Goal: Task Accomplishment & Management: Complete application form

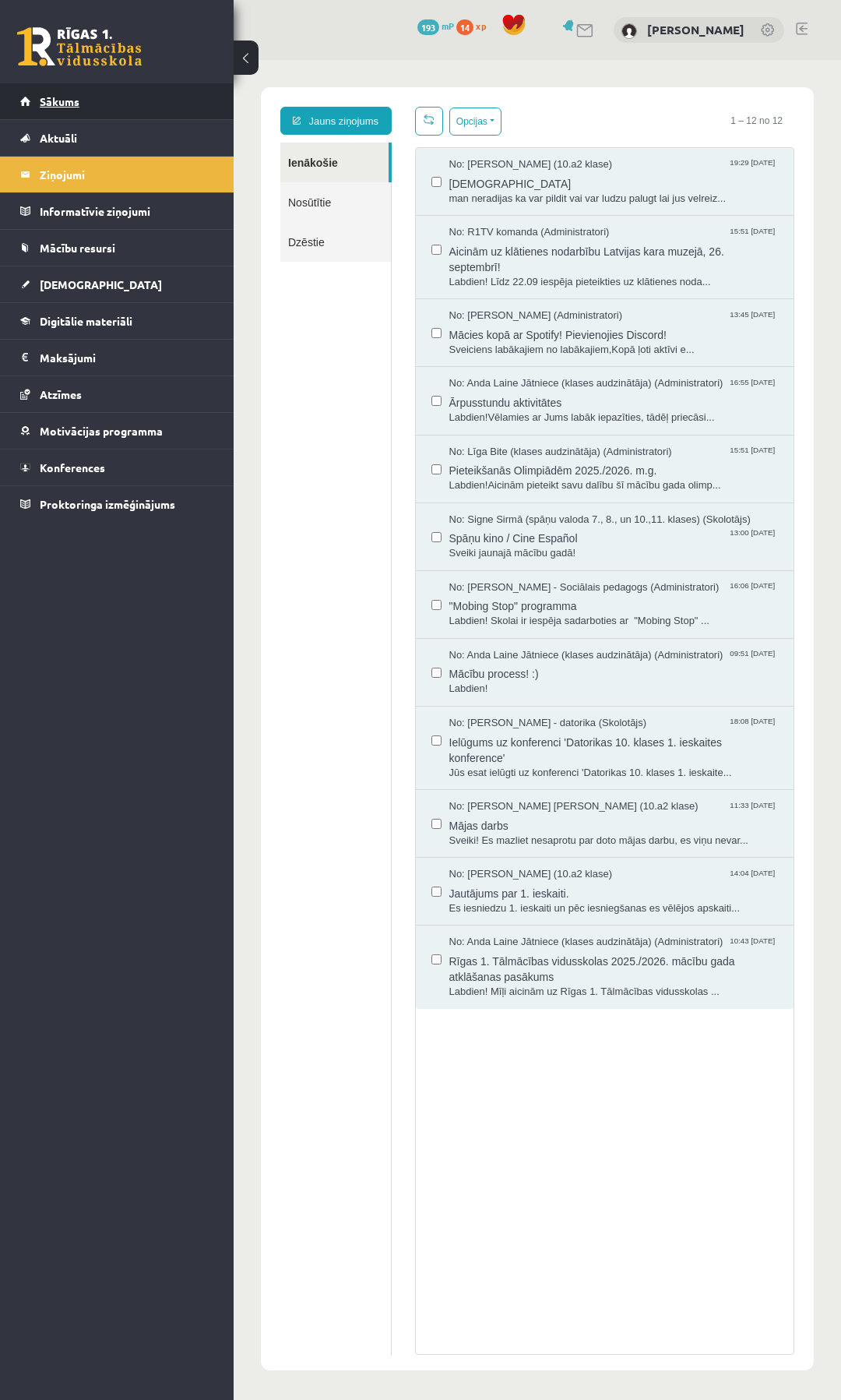
click at [64, 101] on span "Sākums" at bounding box center [59, 101] width 40 height 14
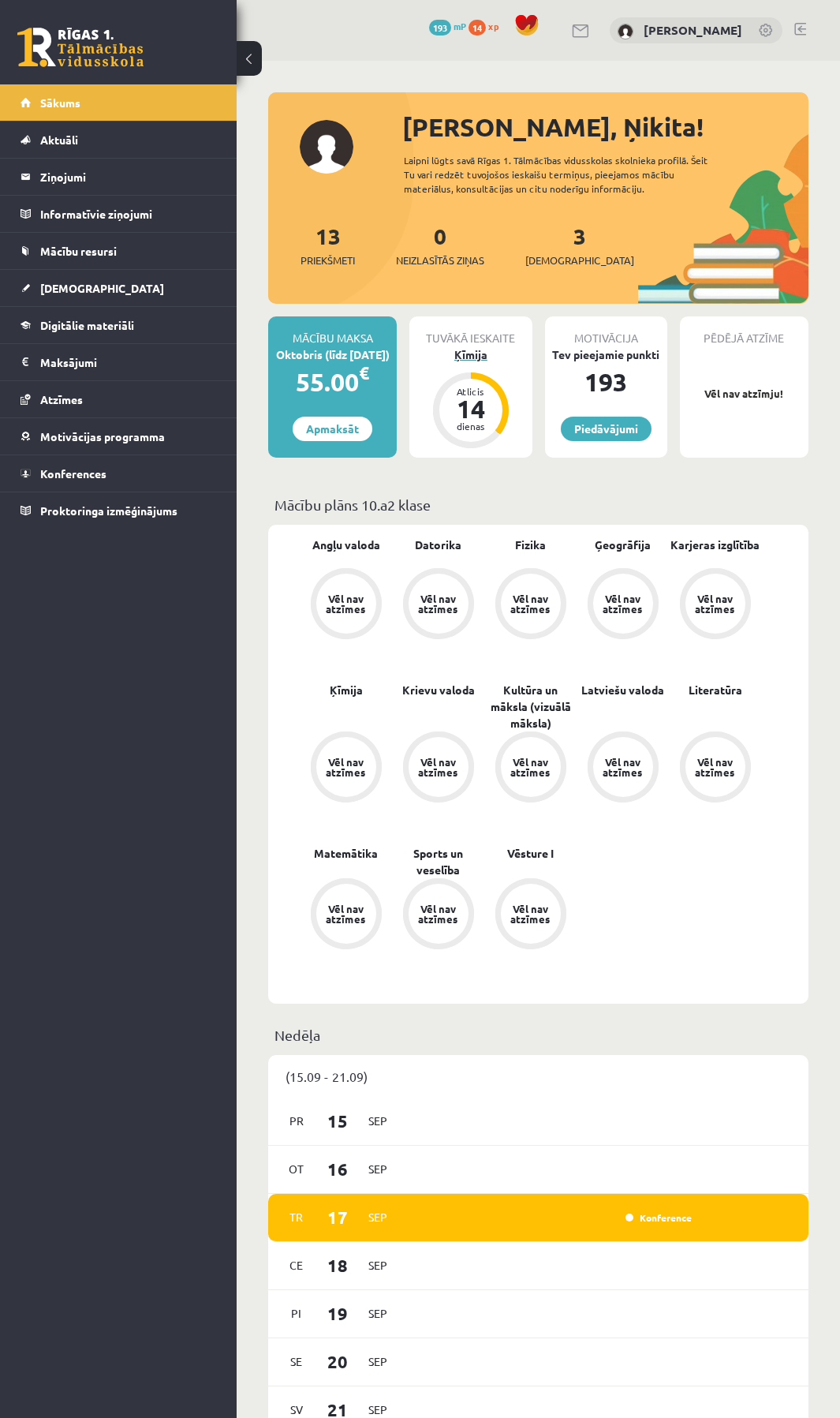
click at [470, 350] on div "Ķīmija" at bounding box center [470, 355] width 122 height 17
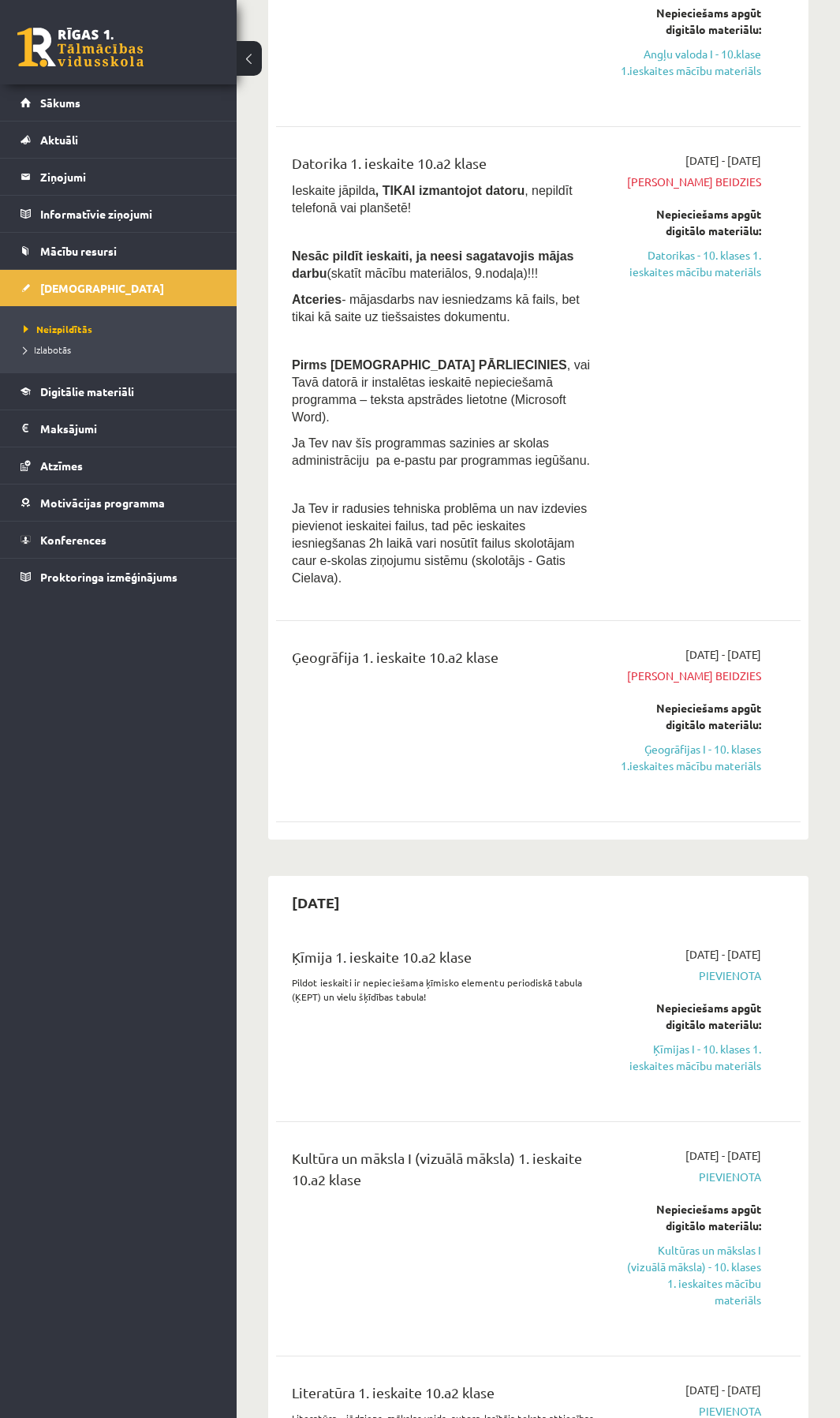
scroll to position [315, 0]
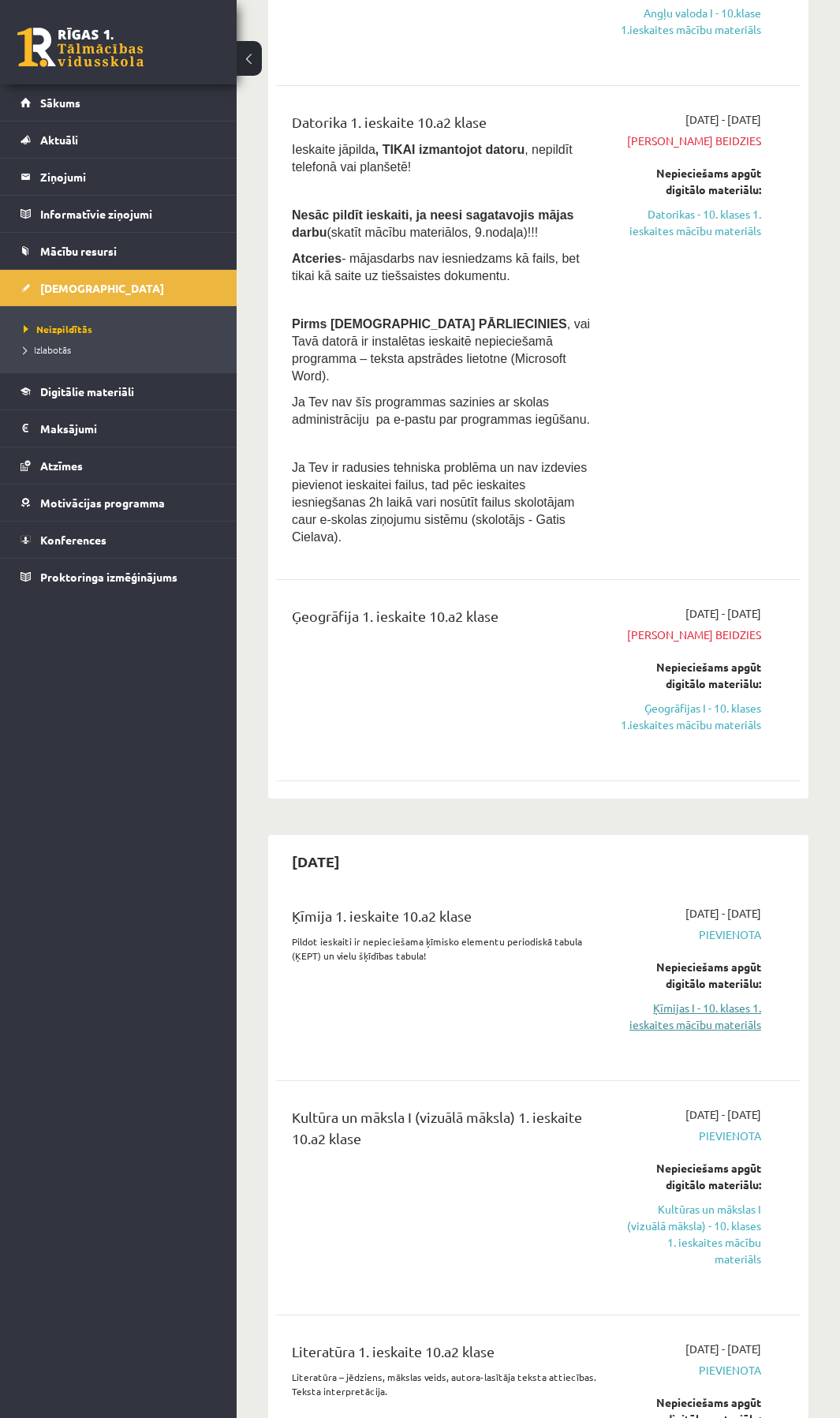
click at [709, 1000] on link "Ķīmijas I - 10. klases 1. ieskaites mācību materiāls" at bounding box center [691, 1016] width 140 height 33
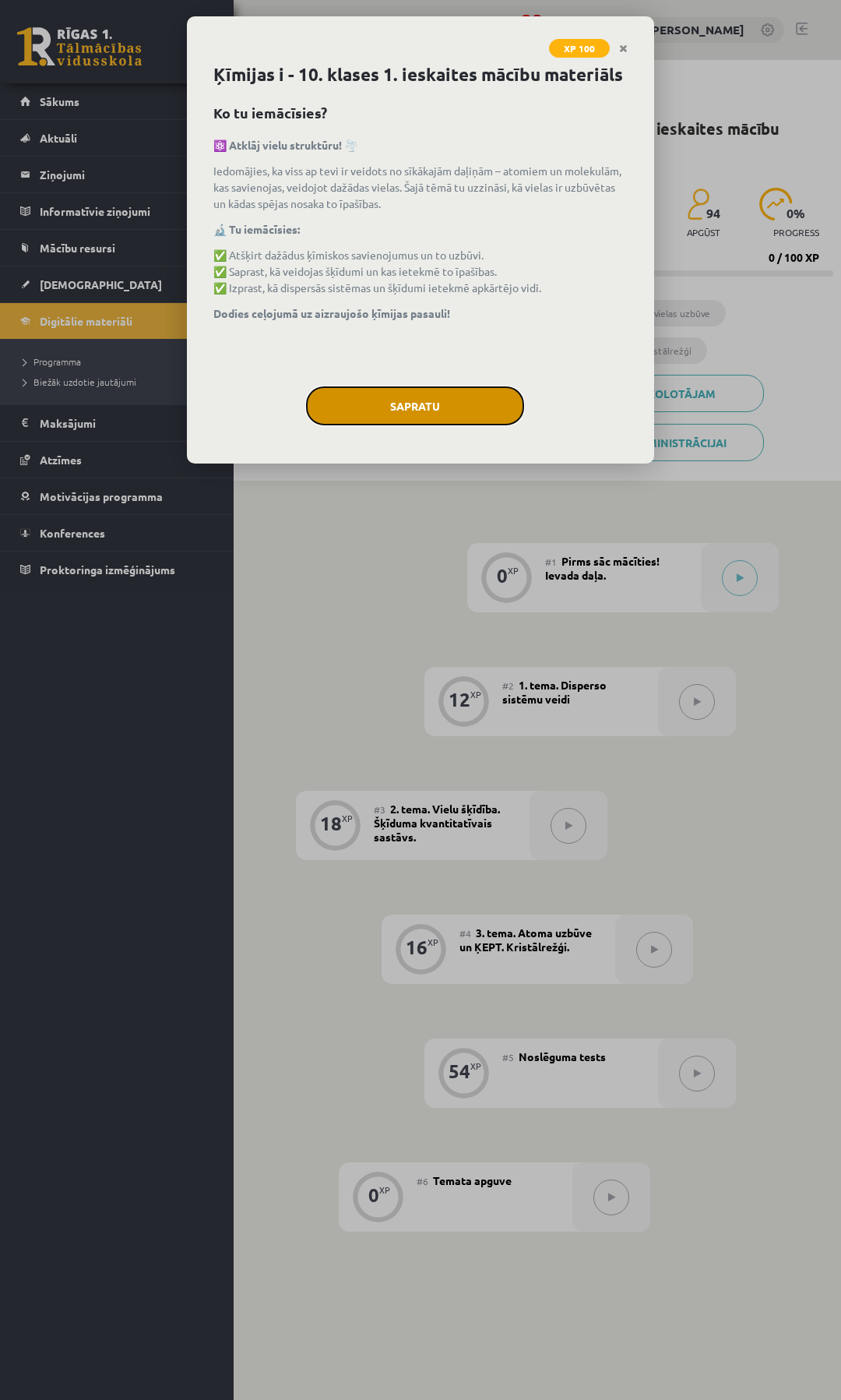
click at [388, 386] on button "Sapratu" at bounding box center [416, 406] width 218 height 39
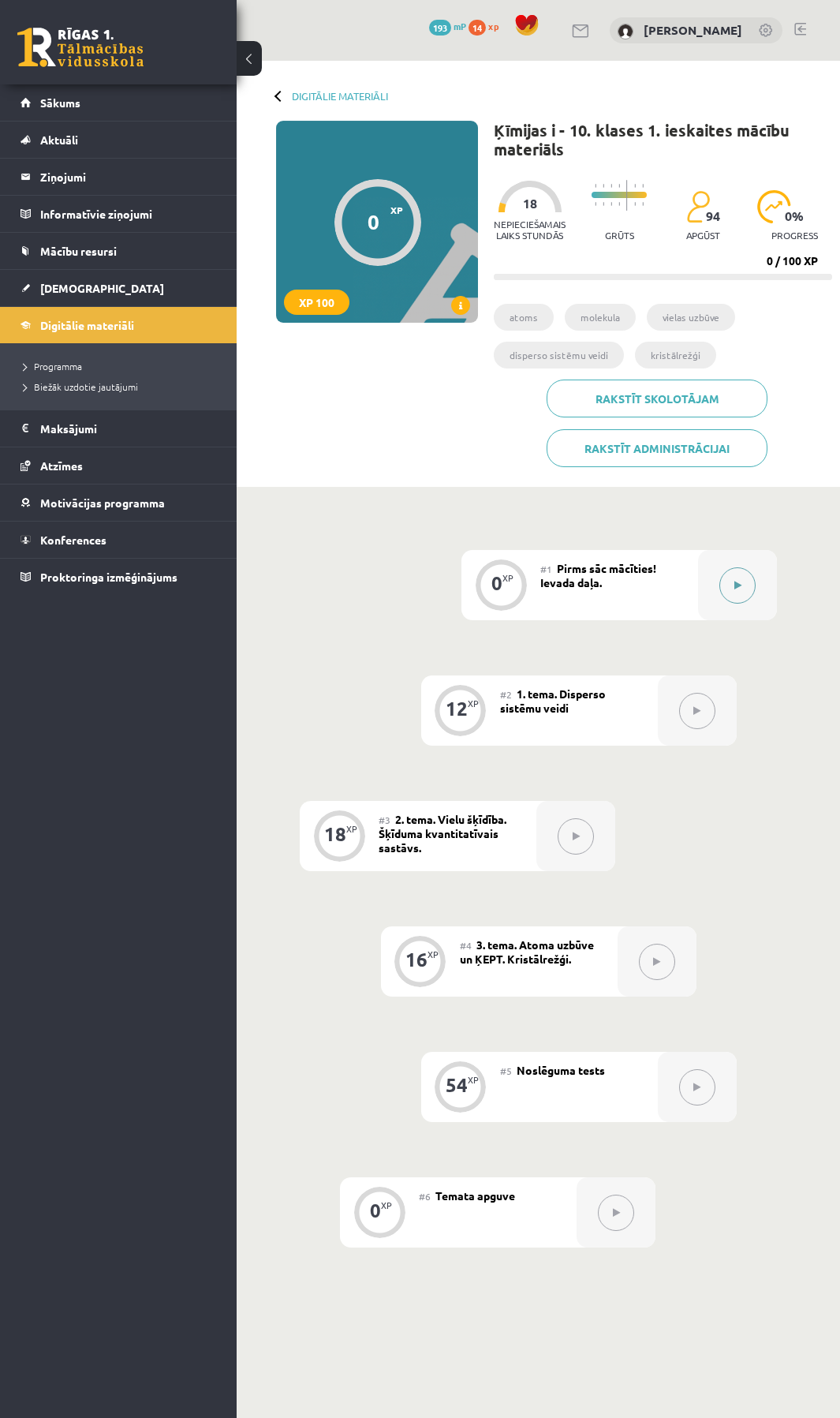
click at [720, 588] on button at bounding box center [738, 585] width 36 height 36
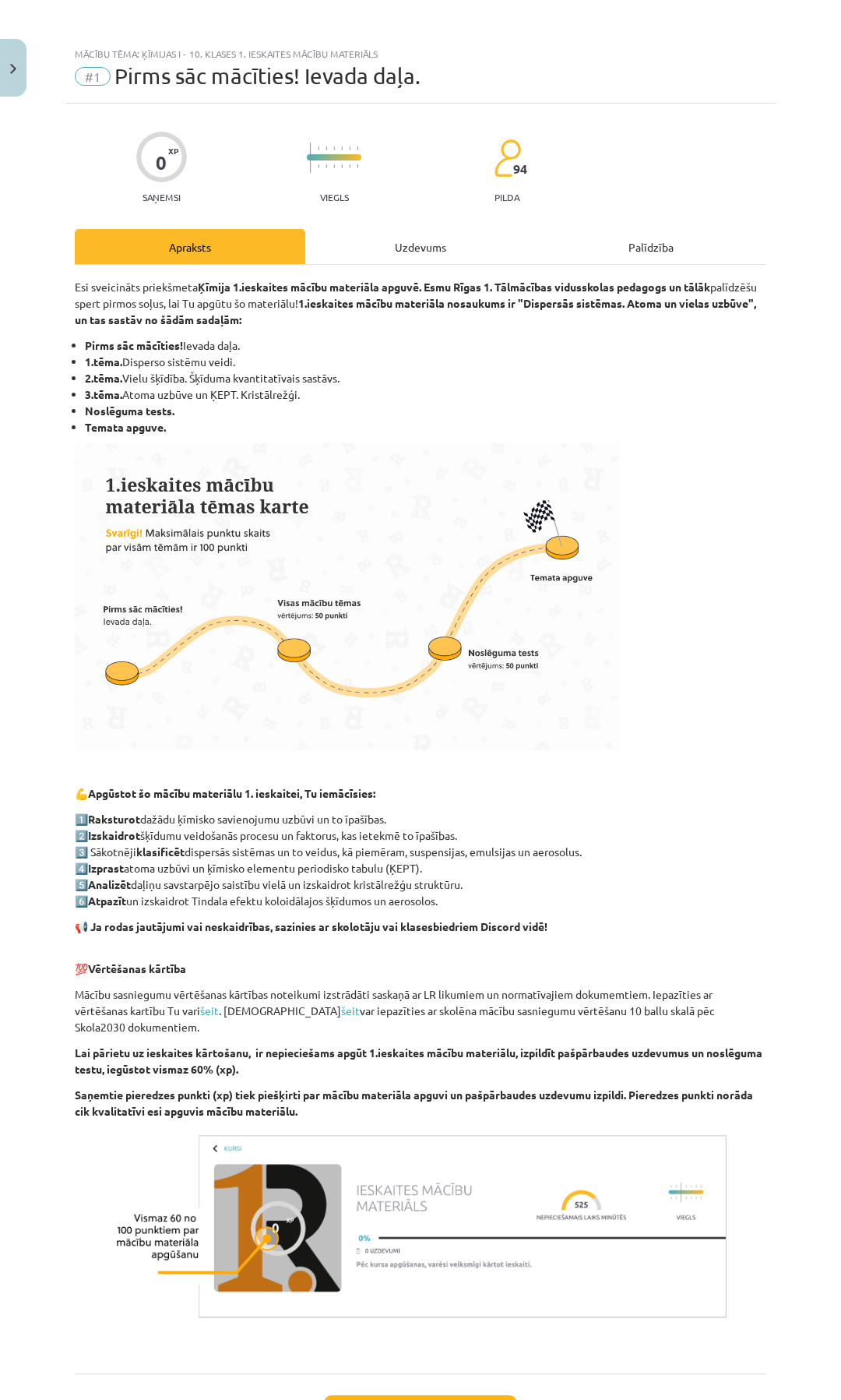
click at [412, 248] on div "Uzdevums" at bounding box center [420, 246] width 231 height 35
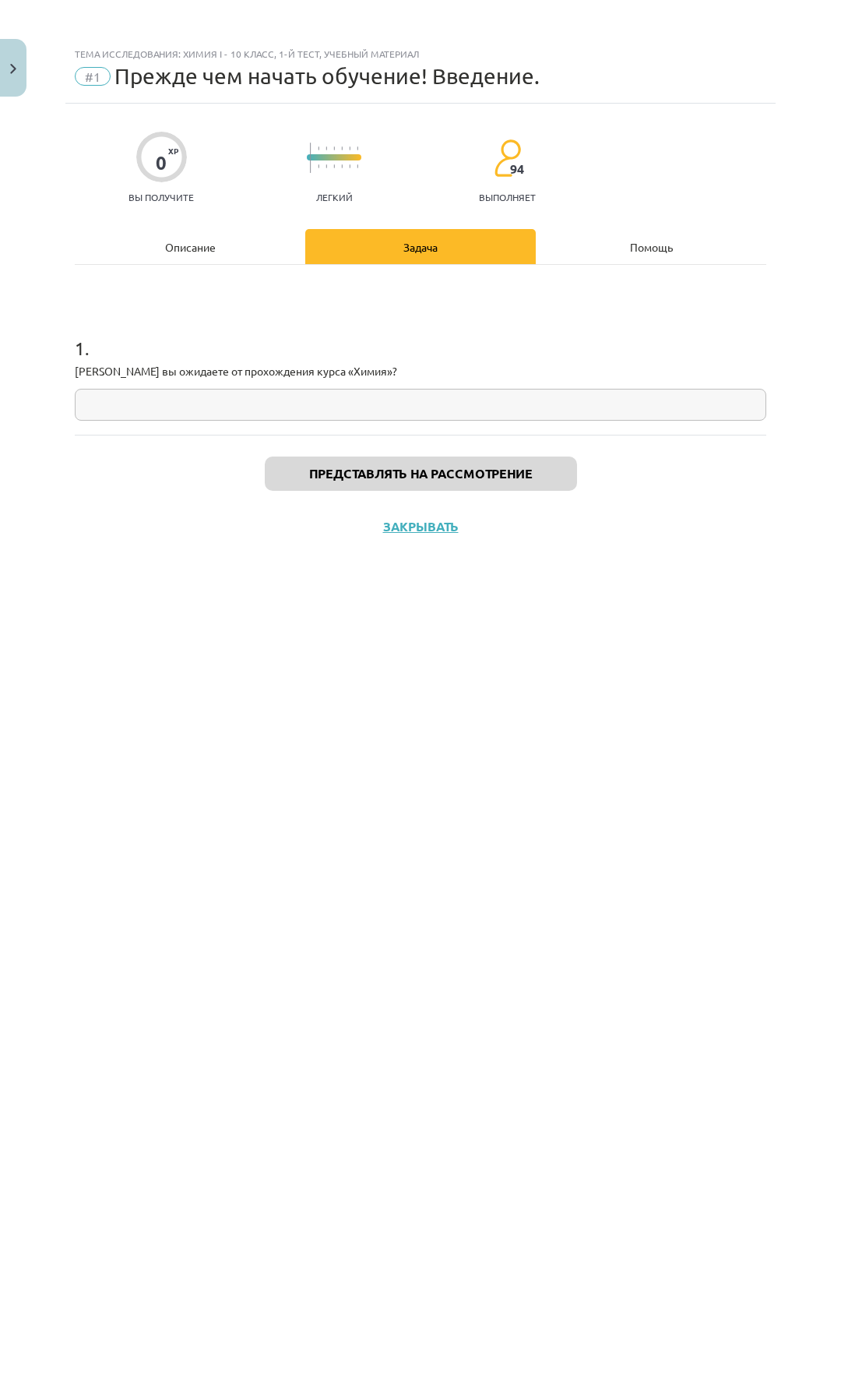
click at [317, 415] on input "text" at bounding box center [420, 404] width 692 height 32
click at [310, 402] on input "text" at bounding box center [420, 404] width 692 height 32
type input "*"
type input "******"
click at [494, 468] on font "Представлять на рассмотрение" at bounding box center [420, 473] width 223 height 16
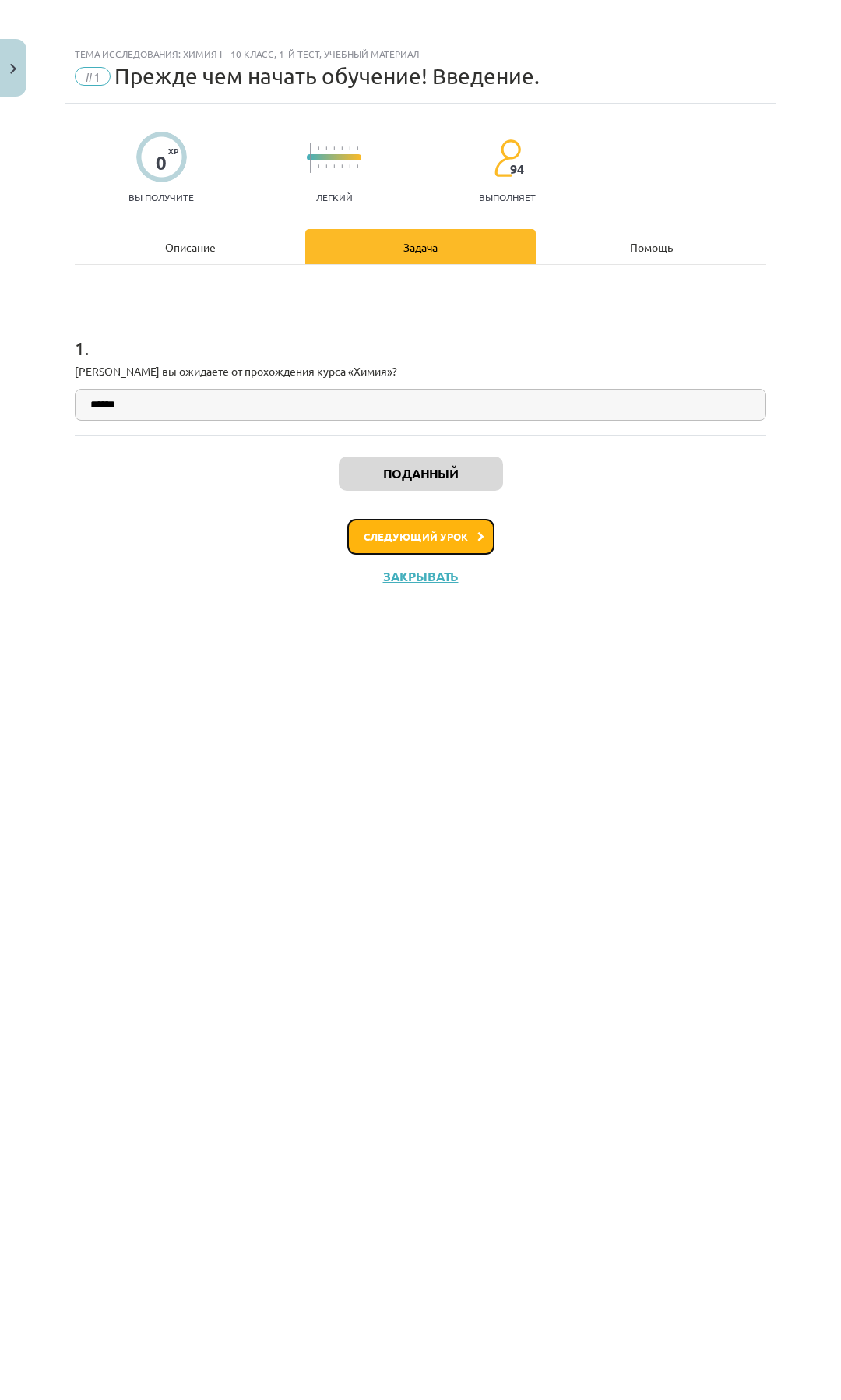
click at [455, 540] on font "Следующий урок" at bounding box center [416, 536] width 104 height 13
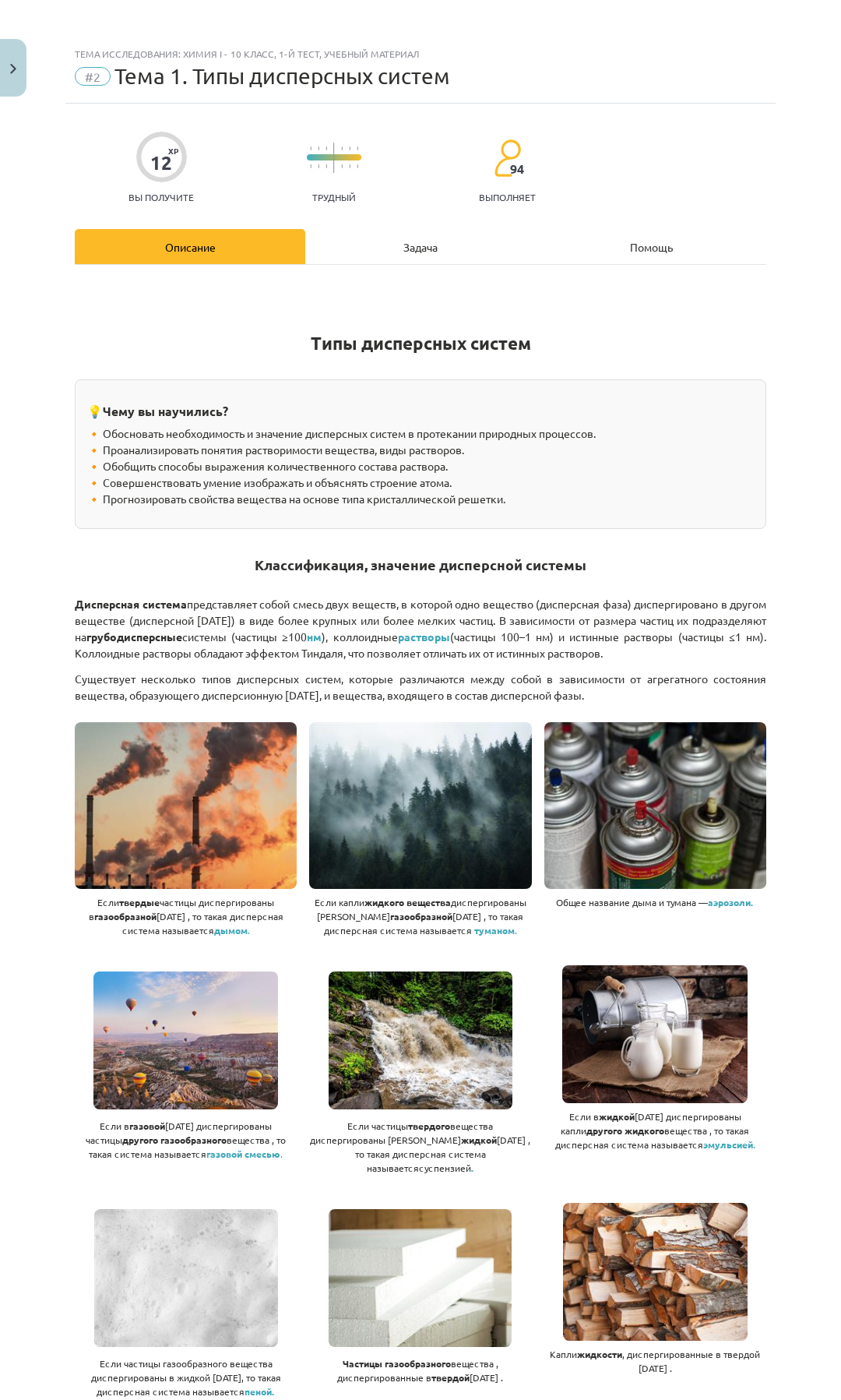
click at [409, 253] on div "Задача" at bounding box center [420, 246] width 231 height 35
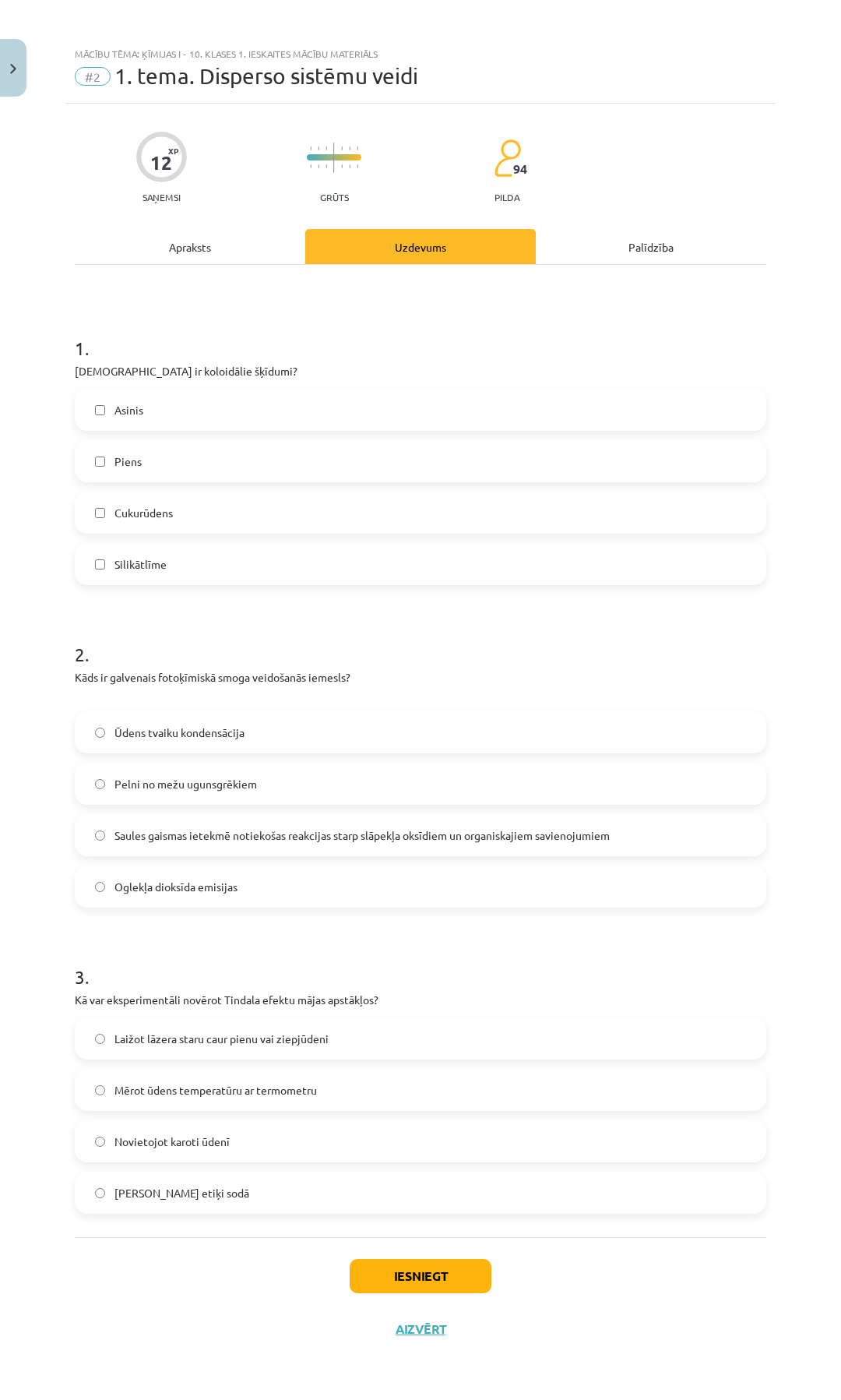
click at [104, 536] on div "Asinis Piens Cukurūdens Silikātlīme" at bounding box center [420, 486] width 692 height 196
click at [101, 521] on label "Cukurūdens" at bounding box center [420, 513] width 689 height 39
click at [96, 471] on label "Piens" at bounding box center [420, 461] width 689 height 39
click at [447, 1261] on button "Iesniegt" at bounding box center [420, 1276] width 142 height 34
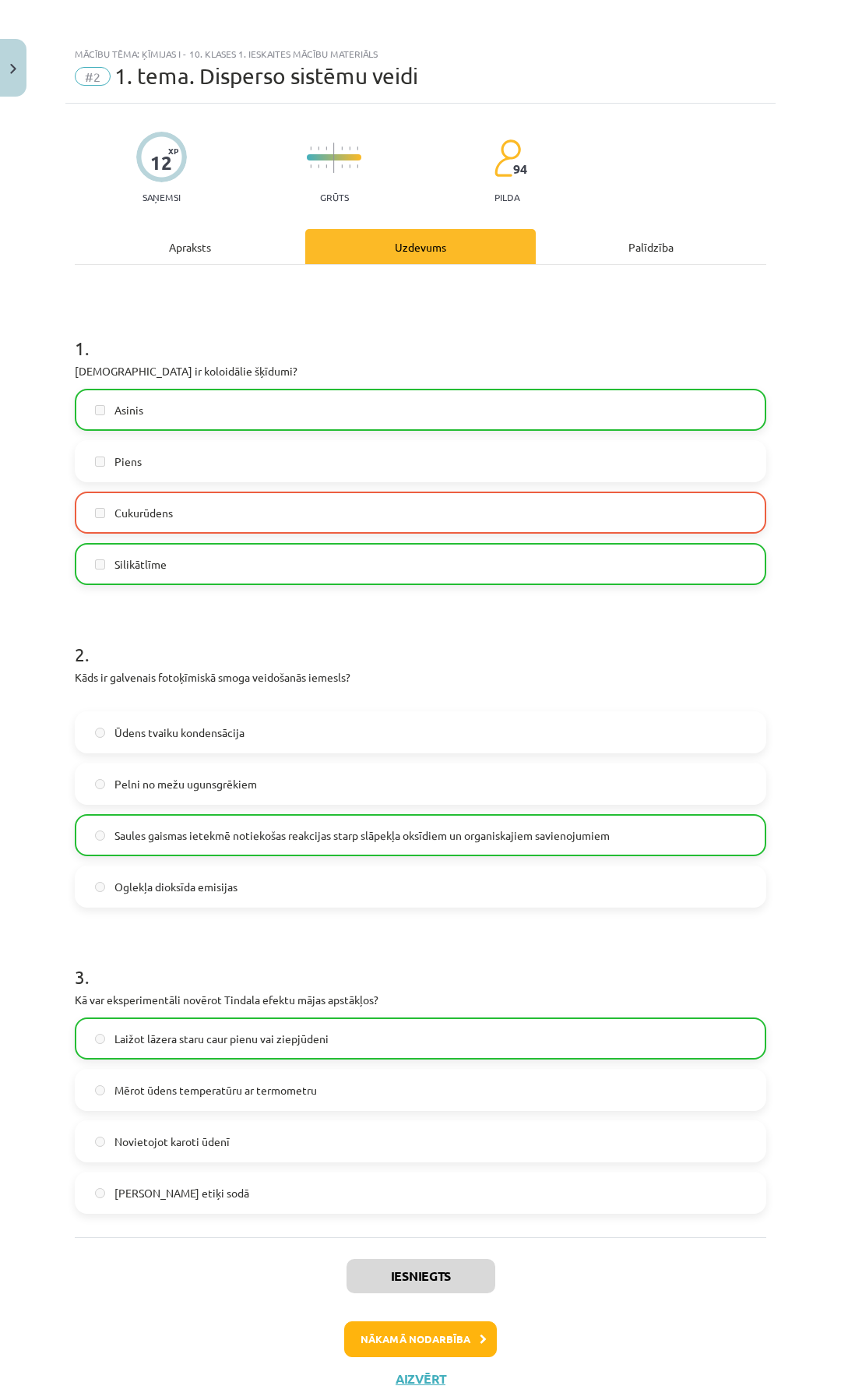
click at [93, 457] on label "Piens" at bounding box center [420, 461] width 689 height 39
click at [378, 1336] on button "Nākamā nodarbība" at bounding box center [420, 1339] width 152 height 36
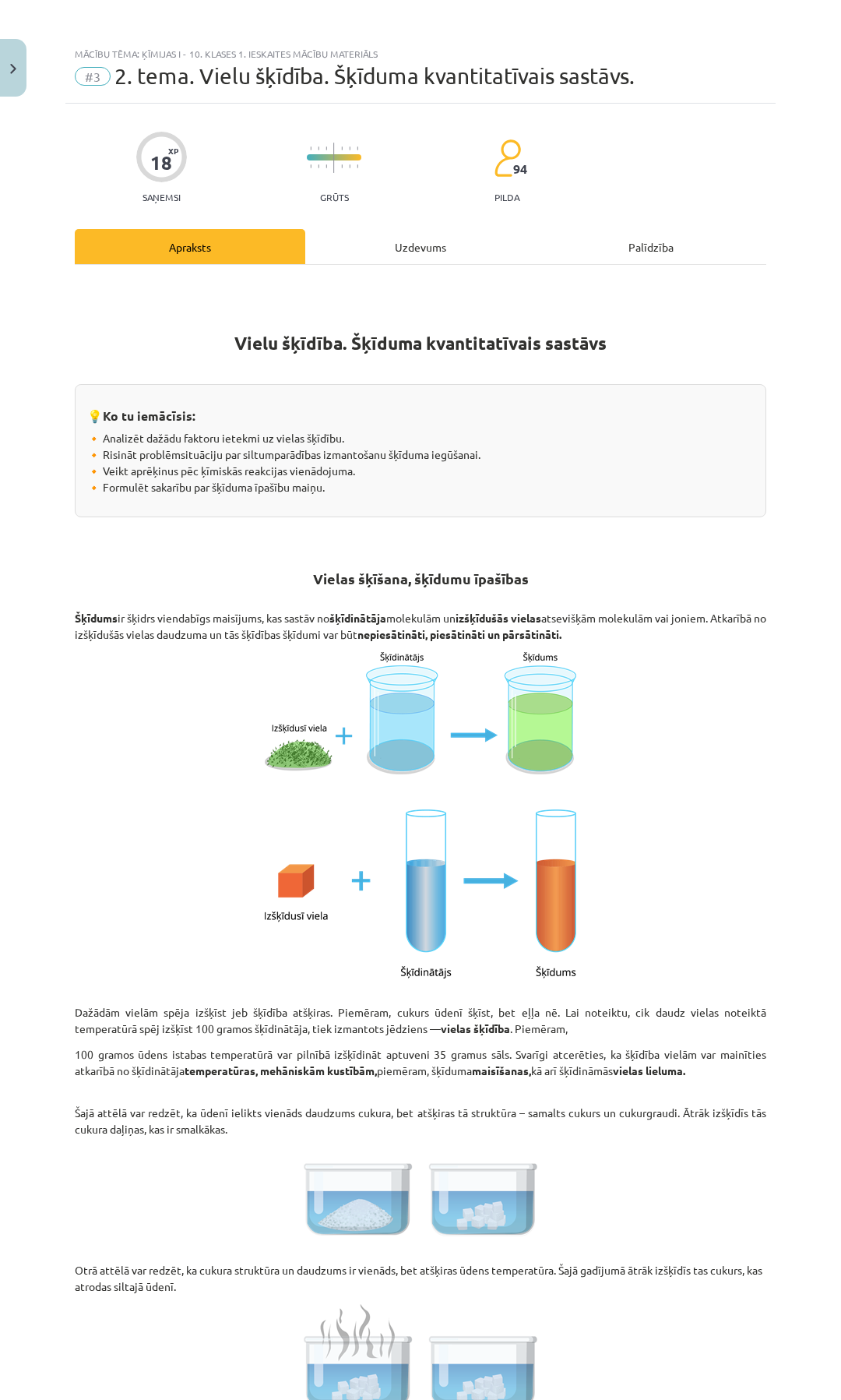
scroll to position [39, 0]
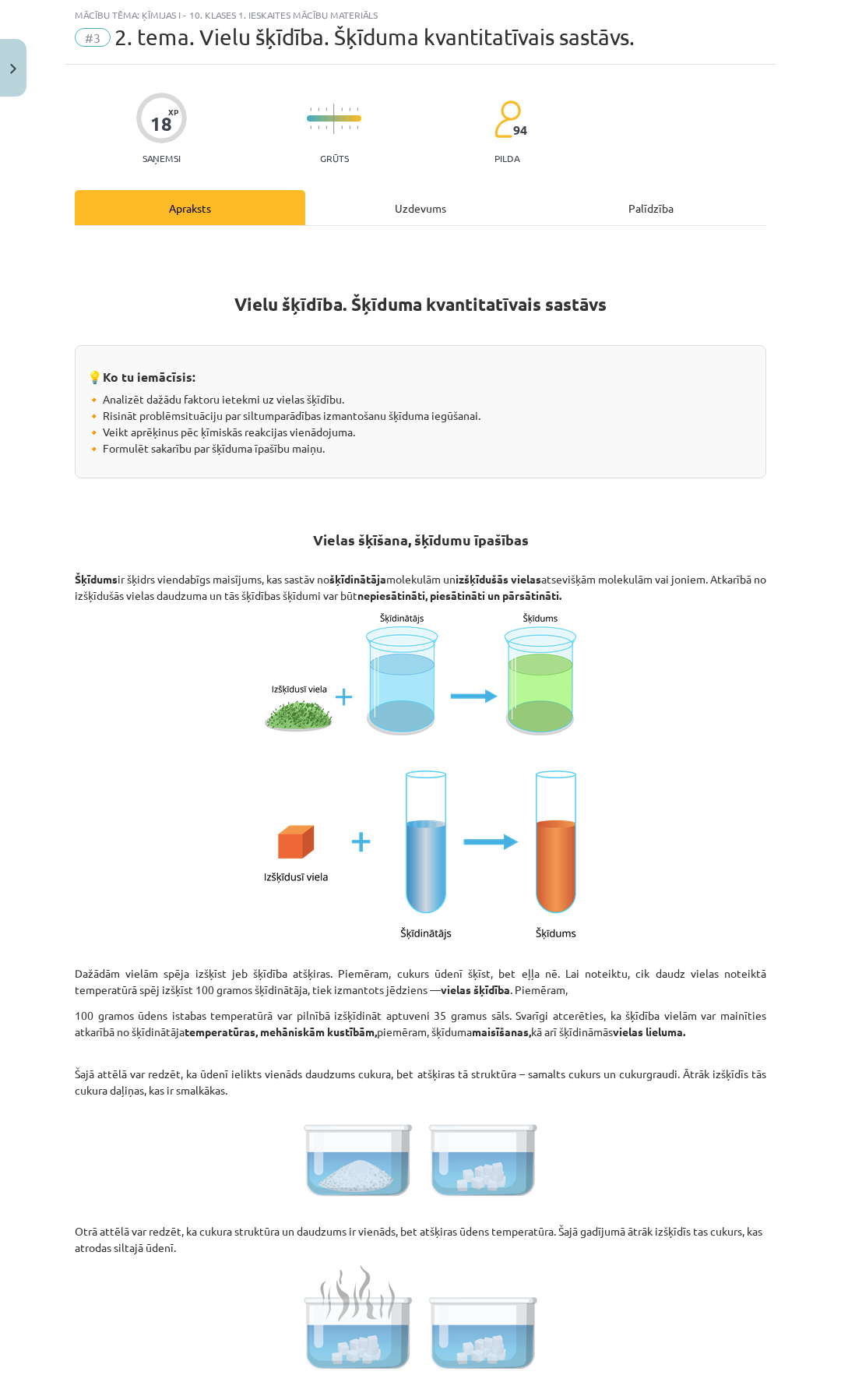
click at [404, 218] on div "Uzdevums" at bounding box center [420, 207] width 231 height 35
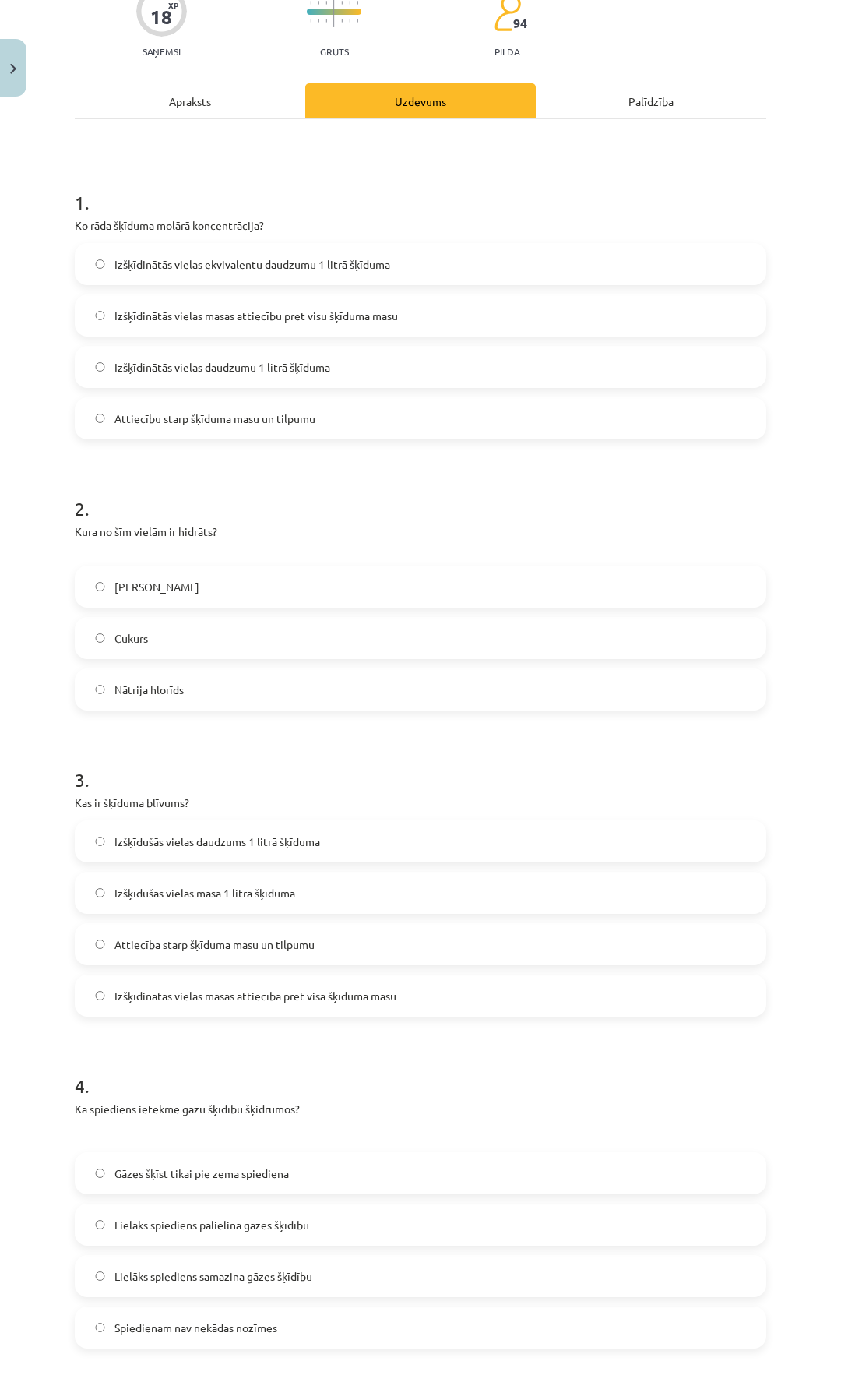
scroll to position [146, 0]
click at [174, 264] on span "Izšķīdinātās vielas ekvivalentu daudzumu 1 litrā šķīduma" at bounding box center [253, 264] width 275 height 16
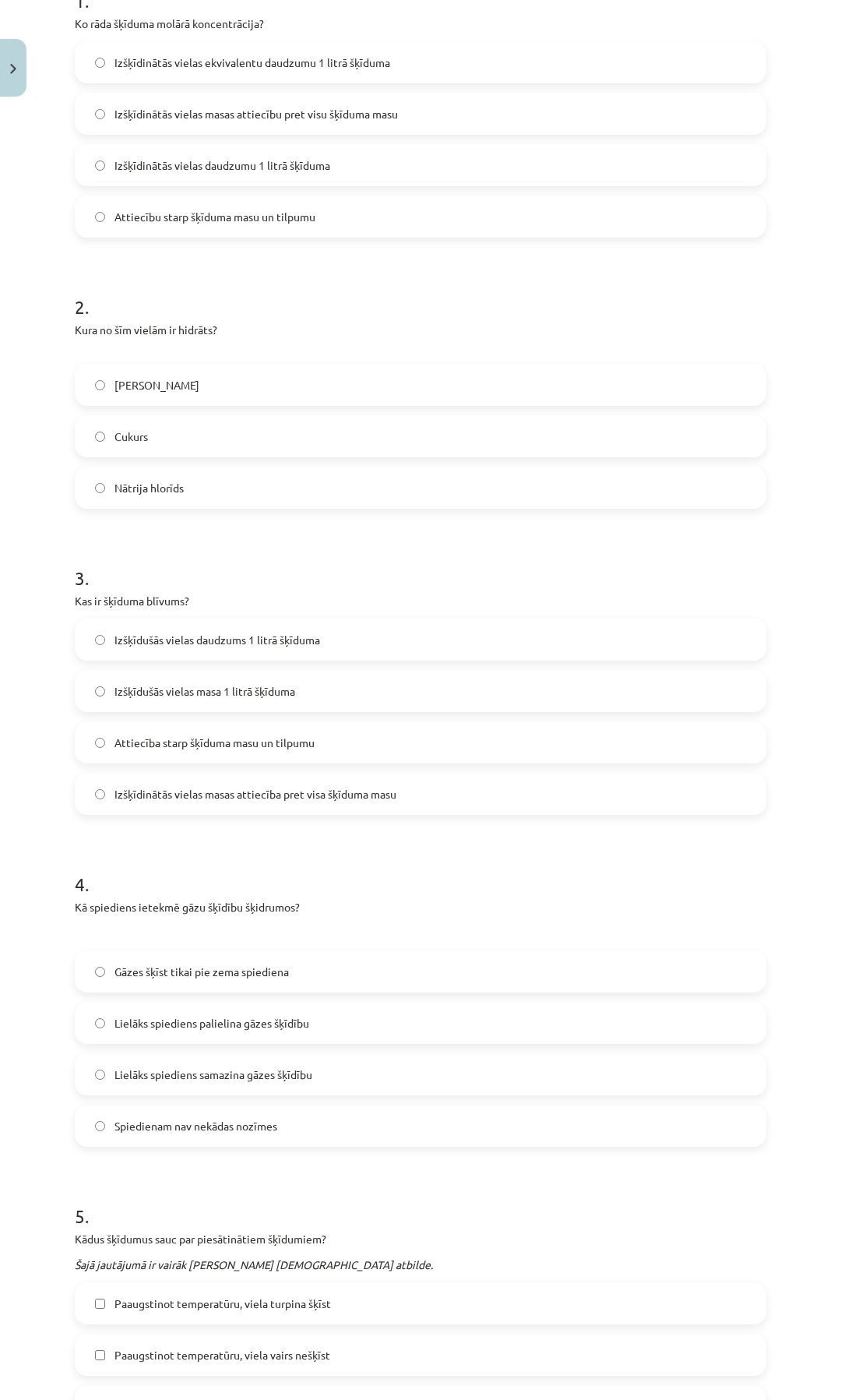
scroll to position [457, 0]
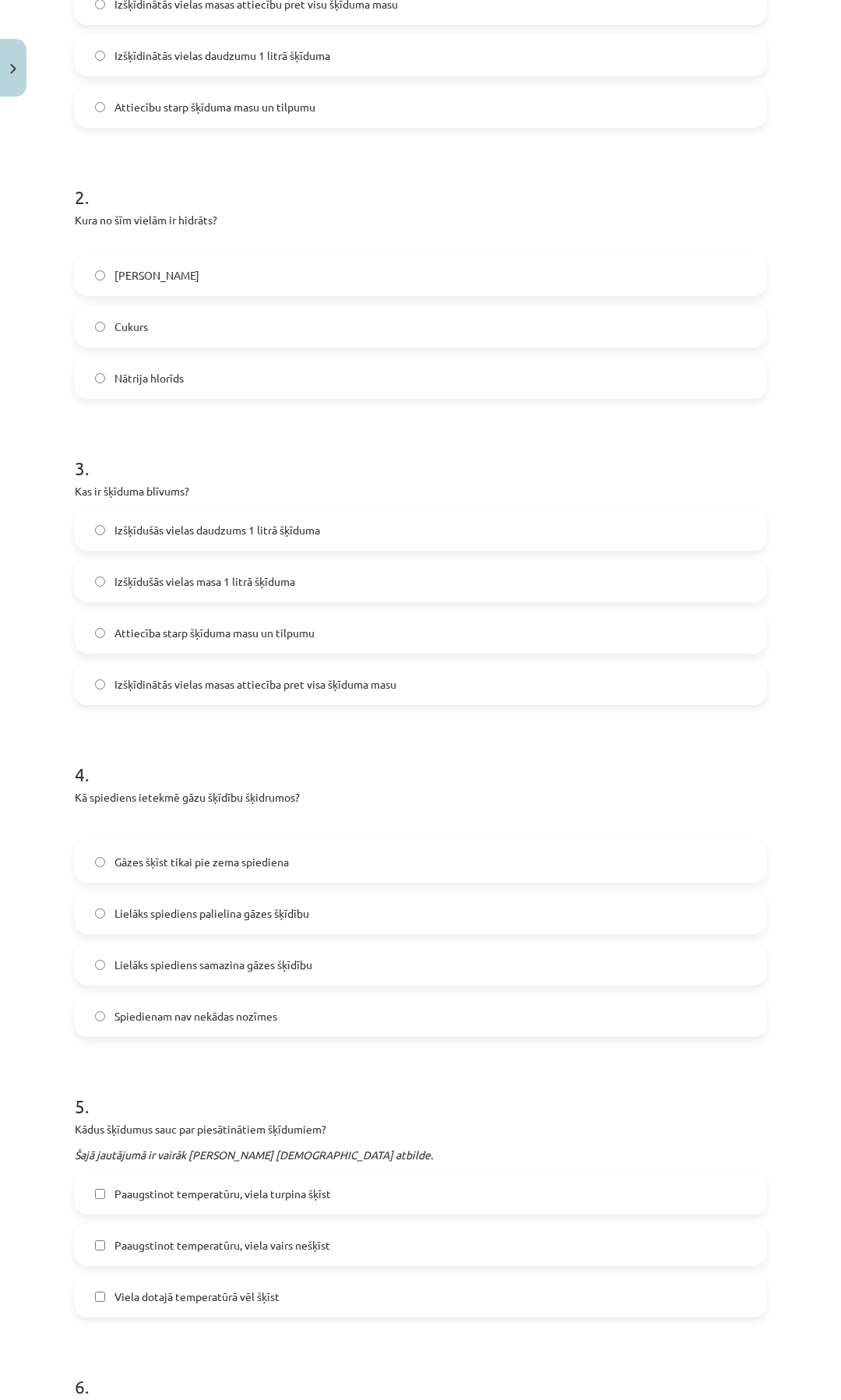
click at [176, 964] on span "Lielāks spiediens samazina gāzes šķīdību" at bounding box center [214, 965] width 198 height 16
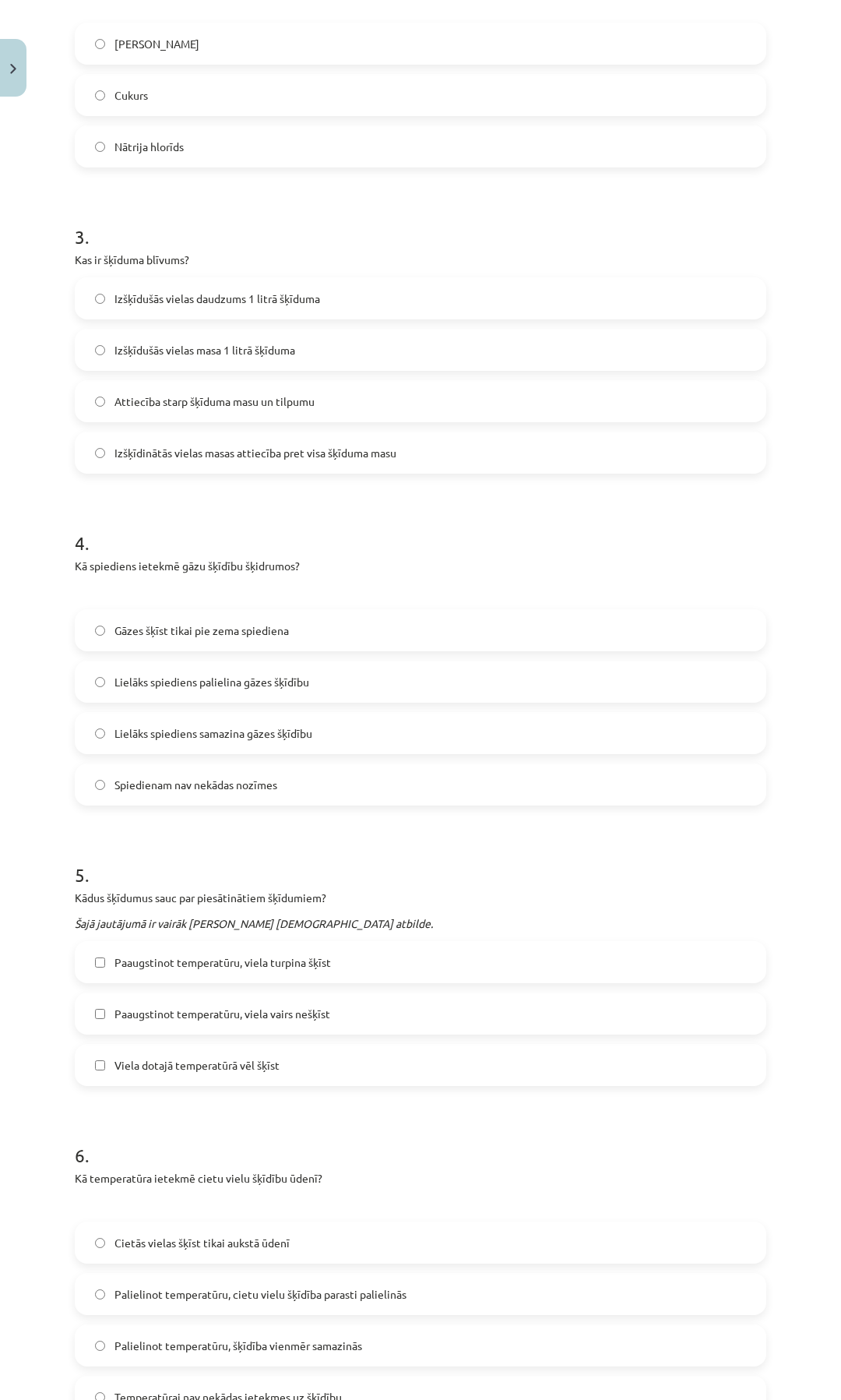
scroll to position [691, 0]
click at [113, 1068] on label "Viela dotajā temperatūrā vēl šķīst" at bounding box center [420, 1063] width 689 height 39
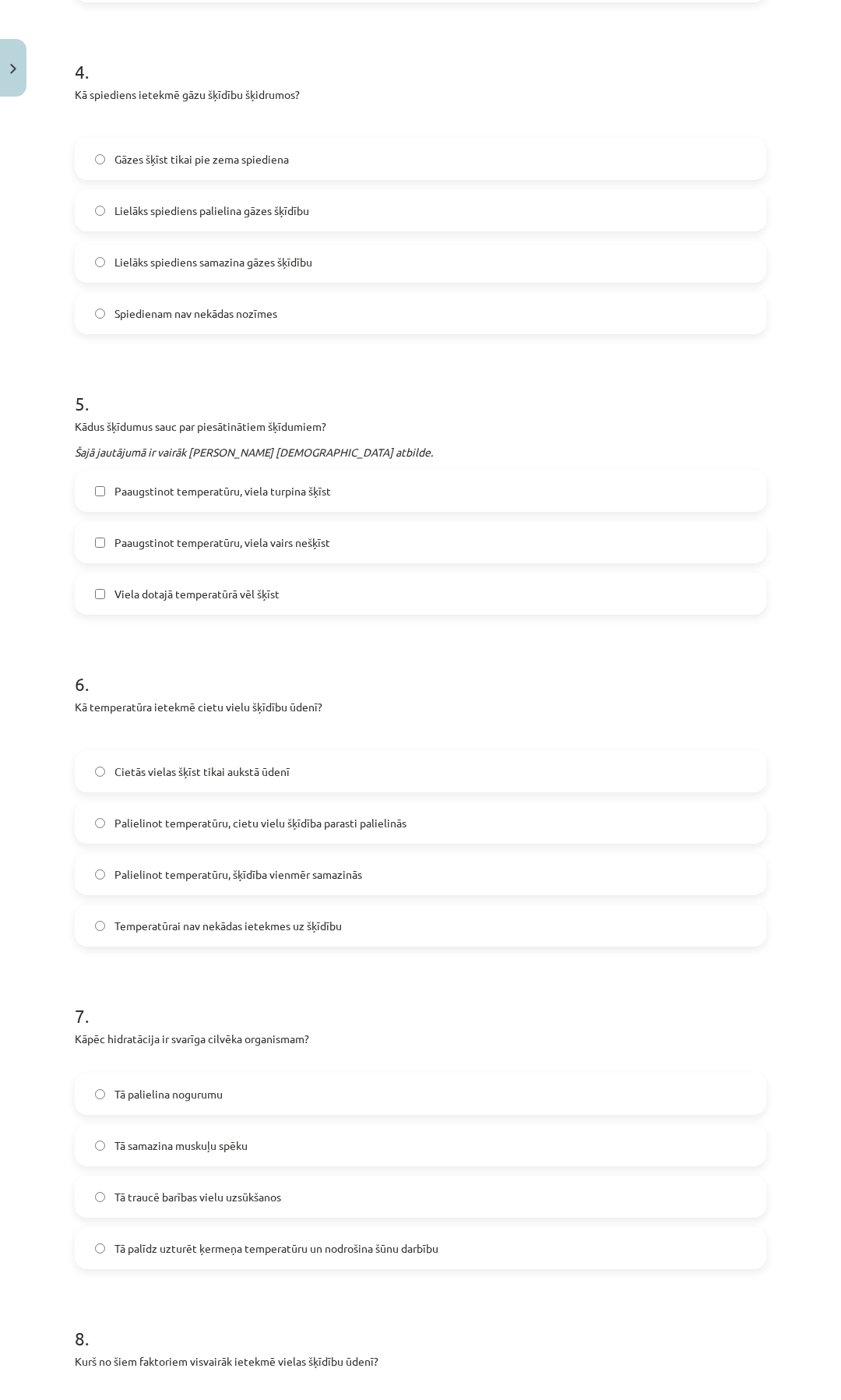
scroll to position [1470, 0]
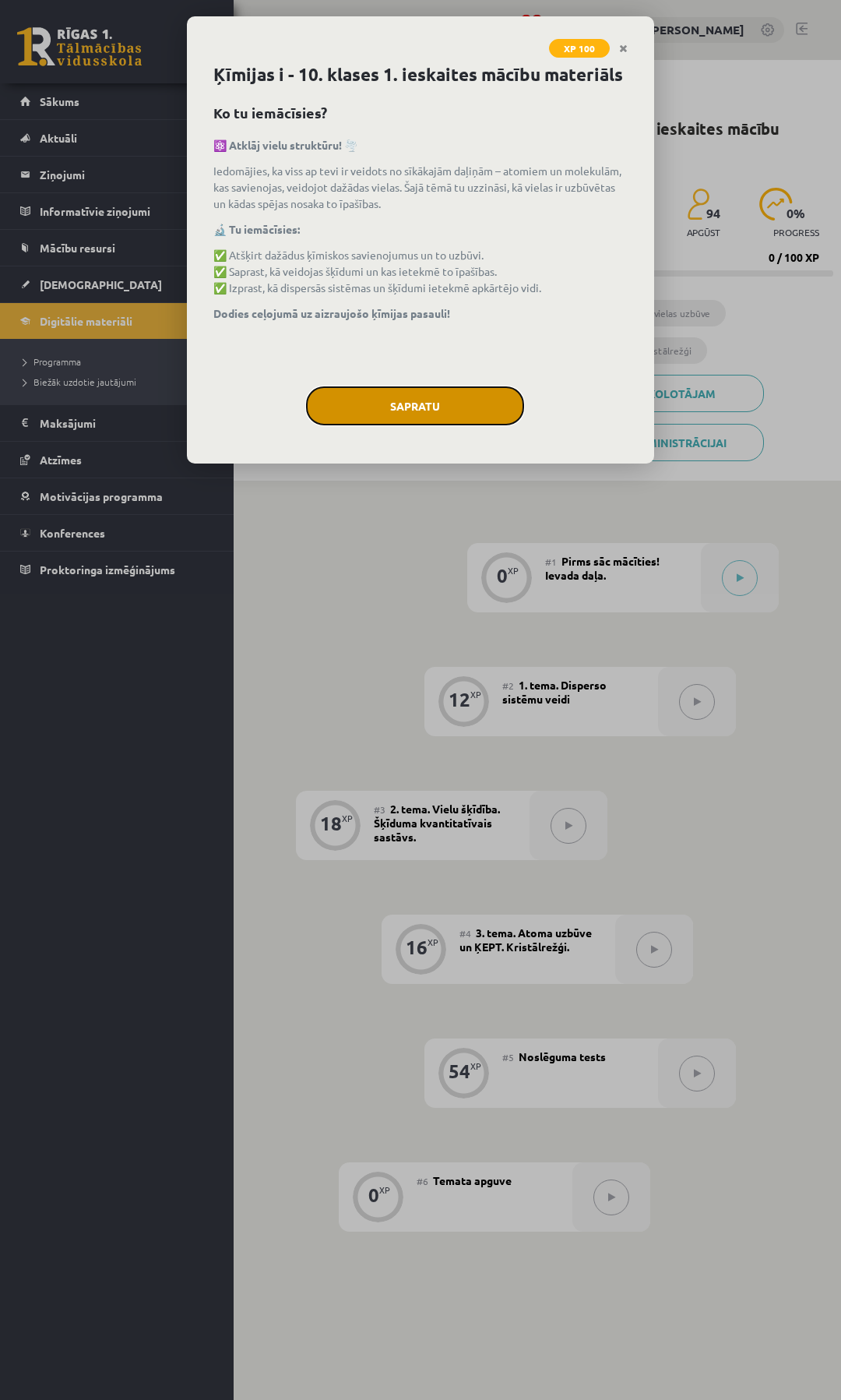
click at [471, 407] on button "Sapratu" at bounding box center [416, 406] width 218 height 39
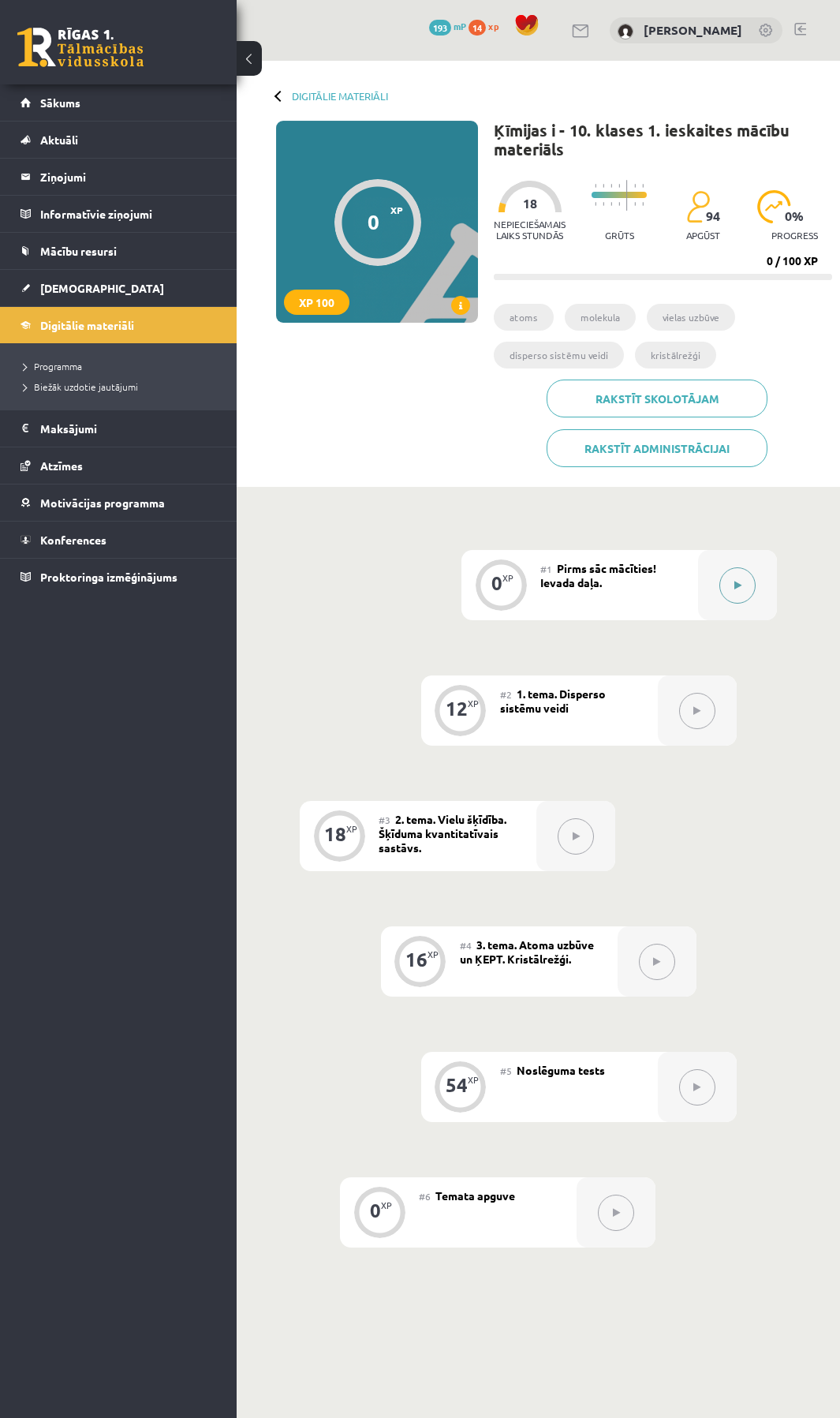
click at [741, 572] on button at bounding box center [738, 585] width 36 height 36
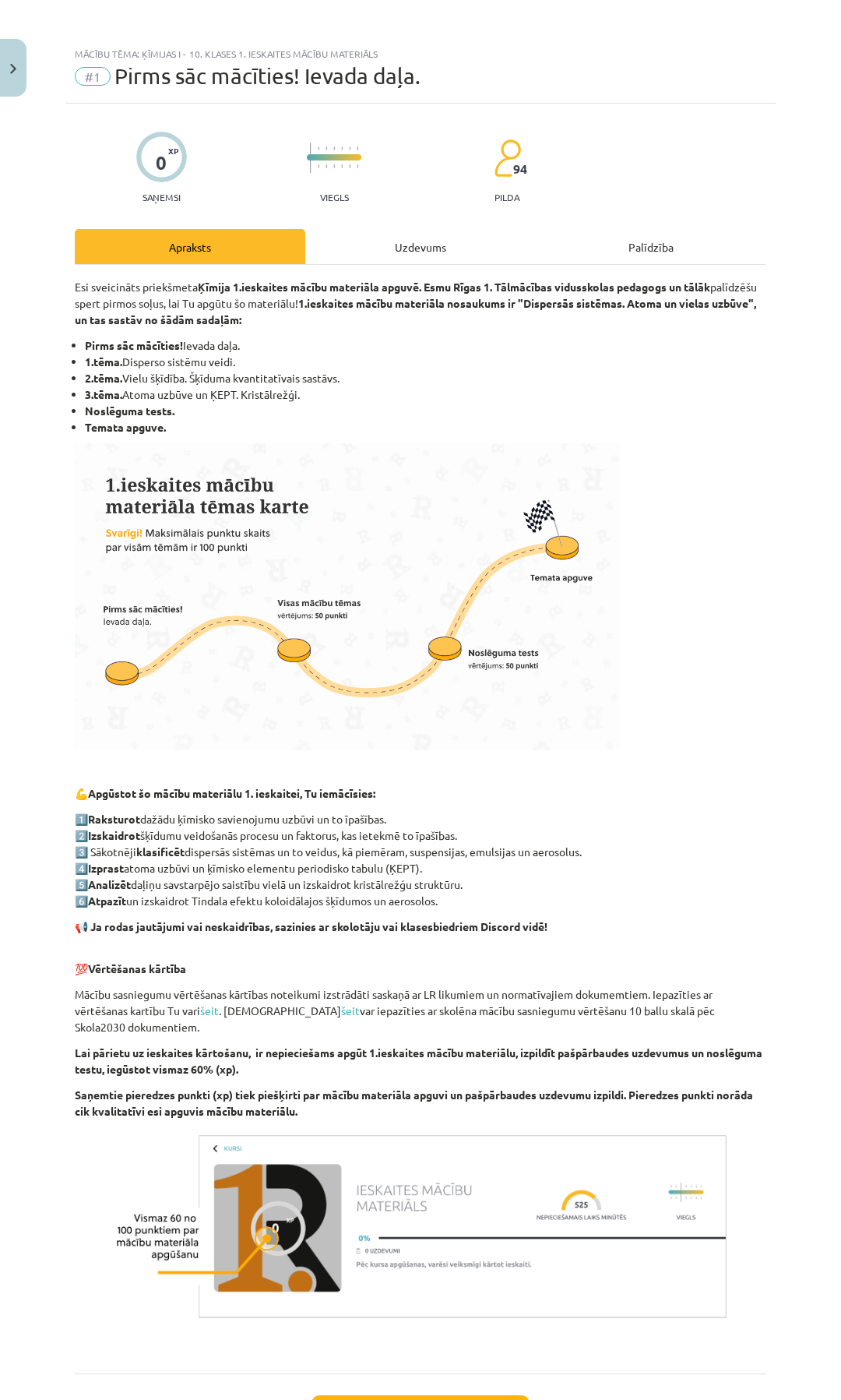
click at [428, 232] on div "Uzdevums" at bounding box center [420, 246] width 231 height 35
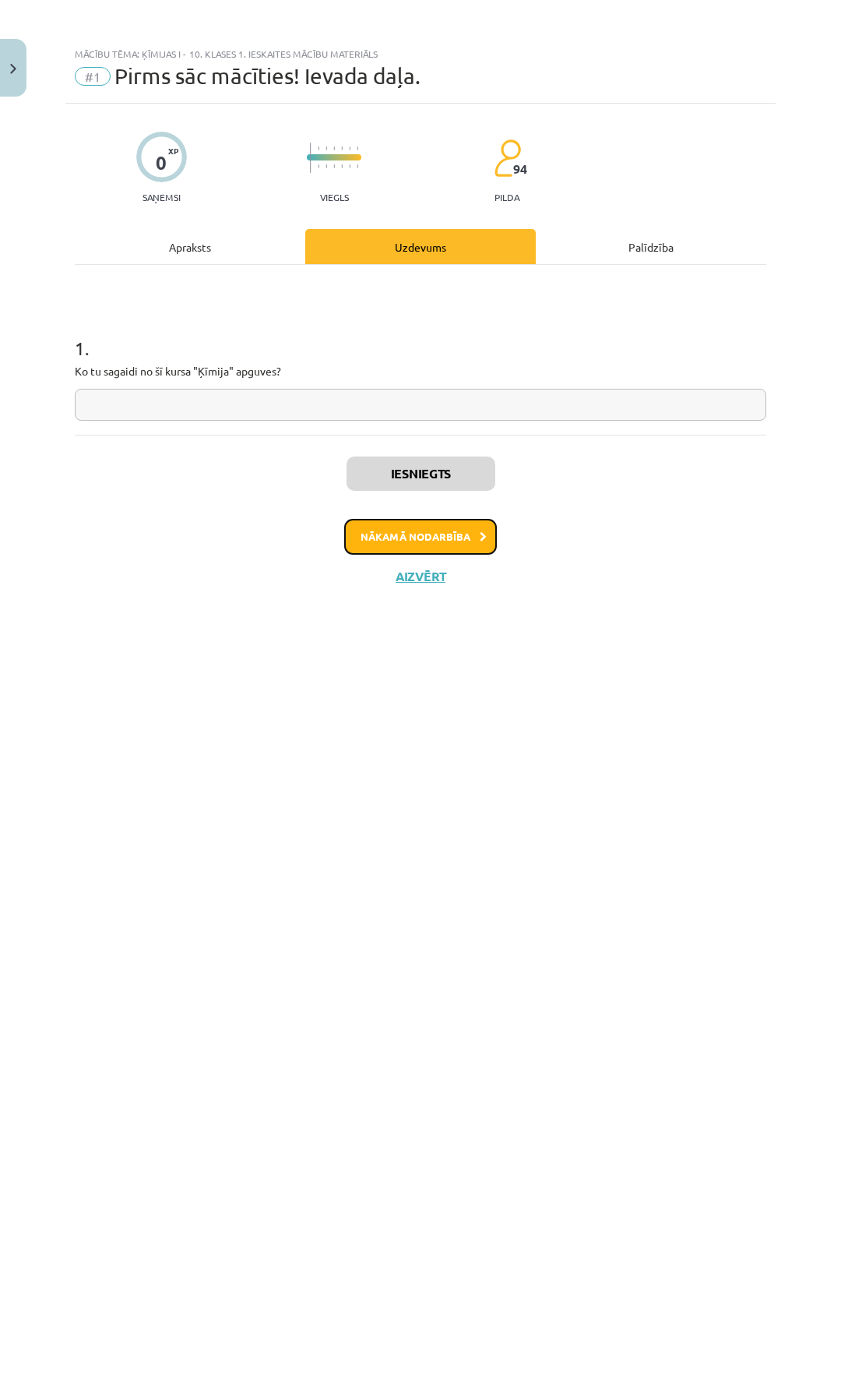
click at [443, 545] on button "Nākamā nodarbība" at bounding box center [420, 537] width 152 height 36
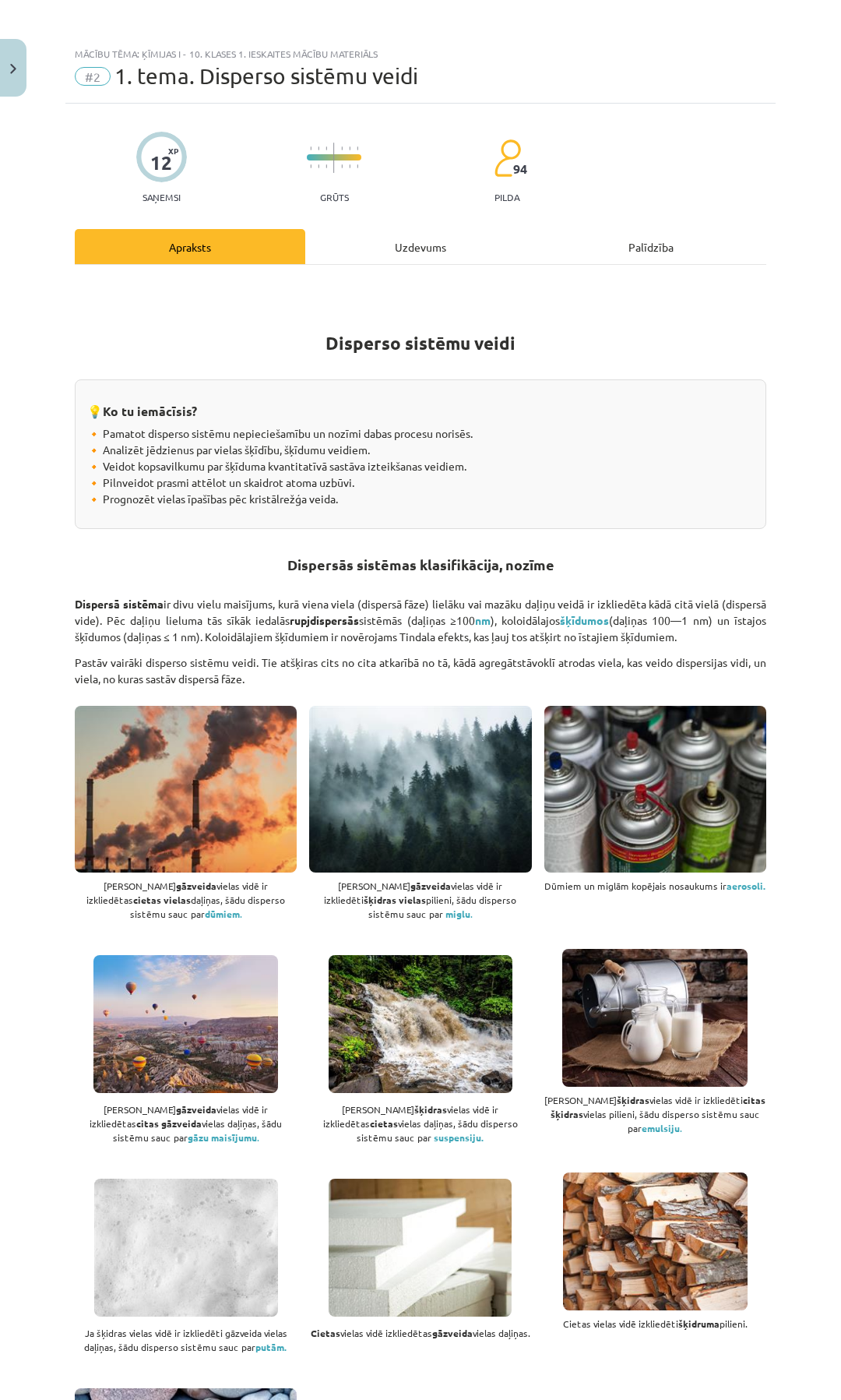
click at [395, 246] on div "Uzdevums" at bounding box center [420, 246] width 231 height 35
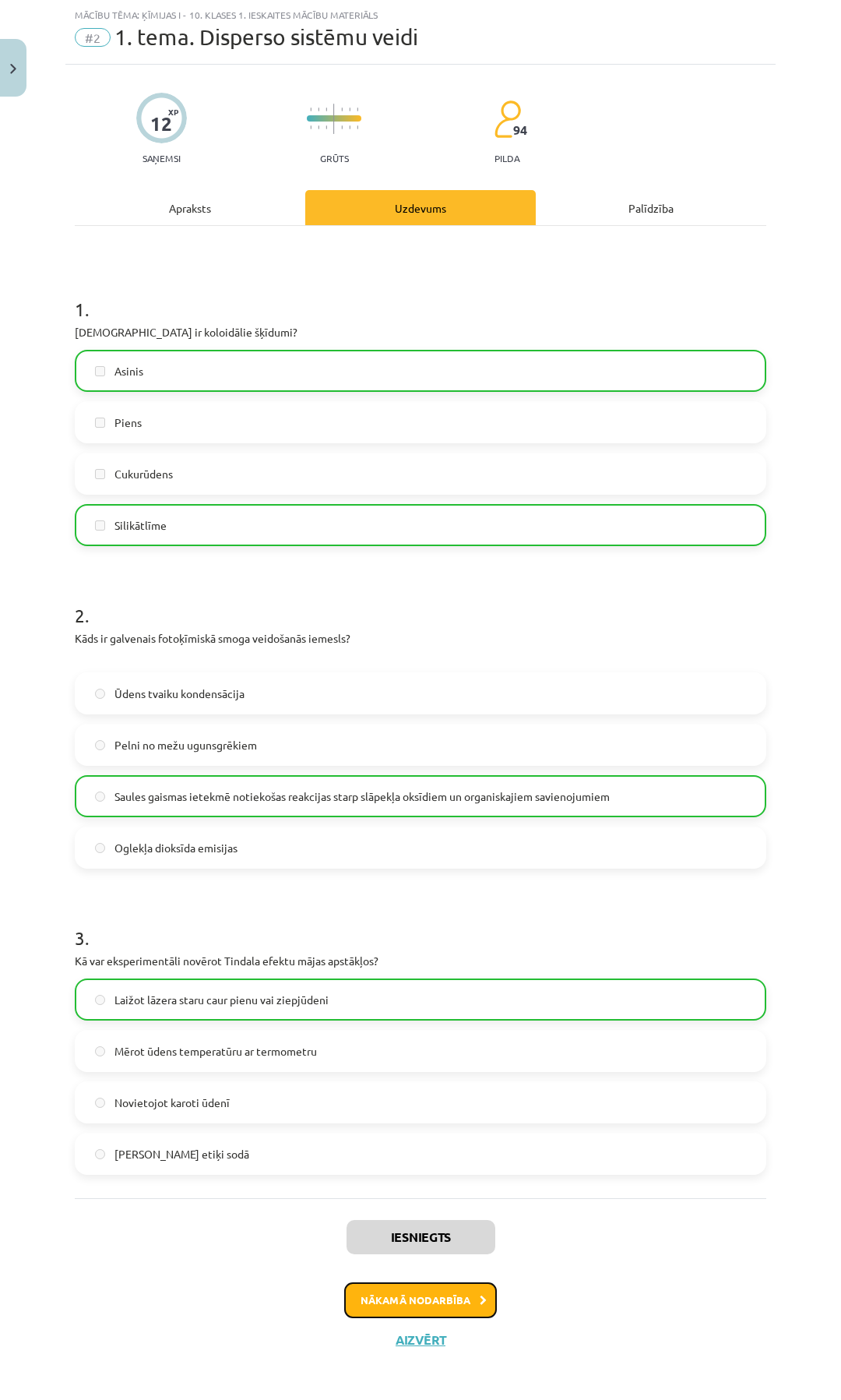
click at [376, 1312] on button "Nākamā nodarbība" at bounding box center [420, 1300] width 152 height 36
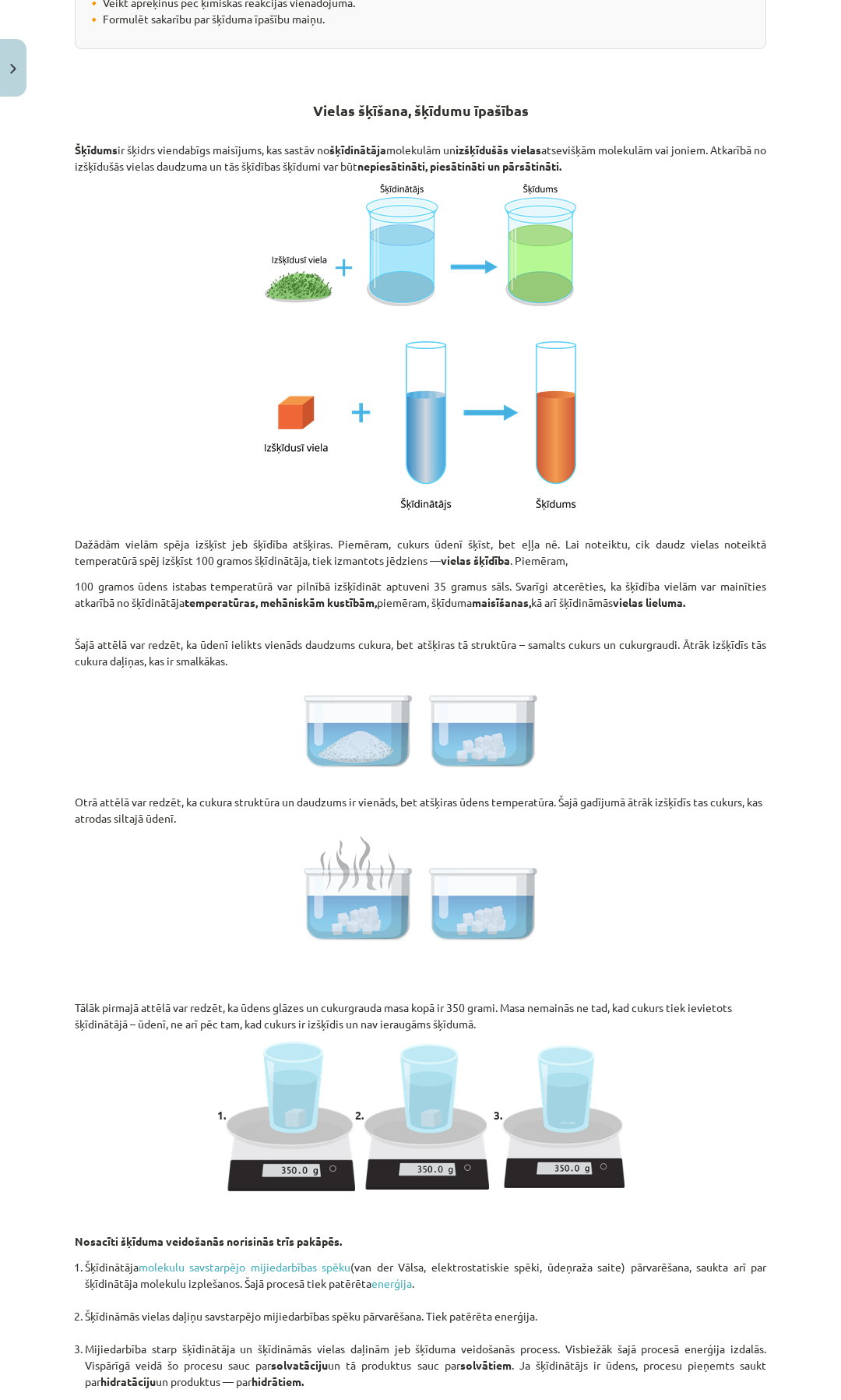
scroll to position [195, 0]
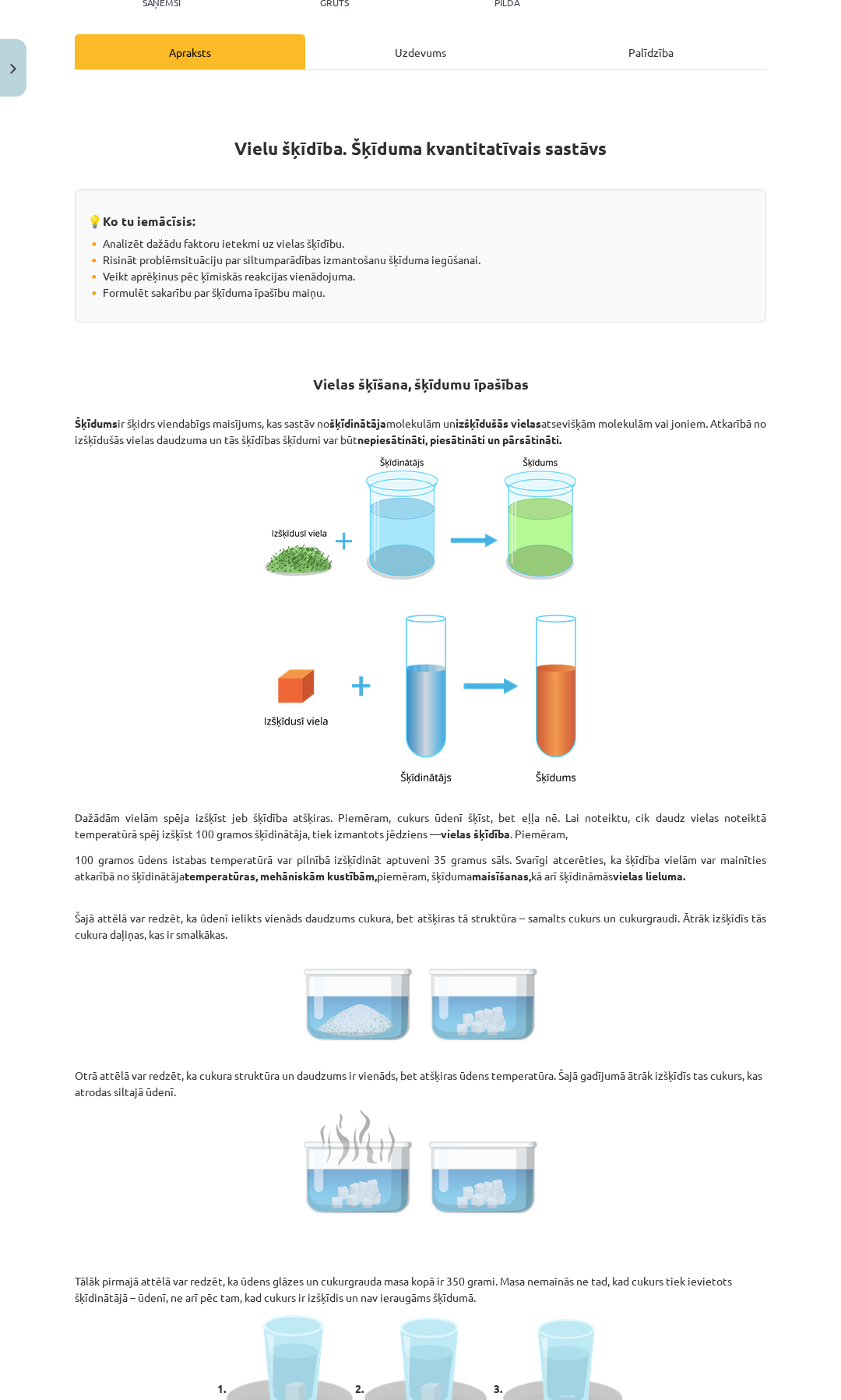
click at [397, 62] on div "Uzdevums" at bounding box center [420, 51] width 231 height 35
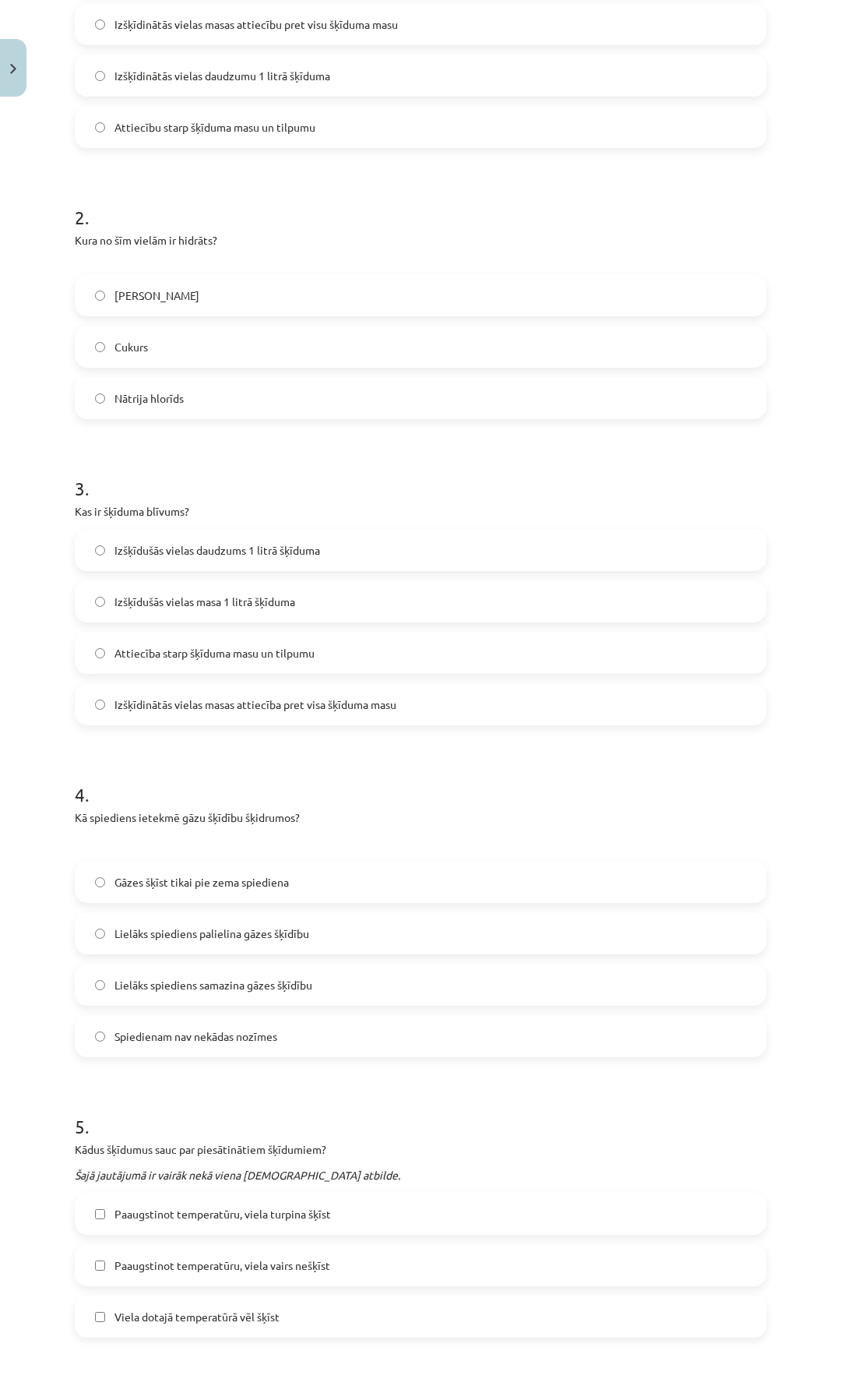
scroll to position [39, 0]
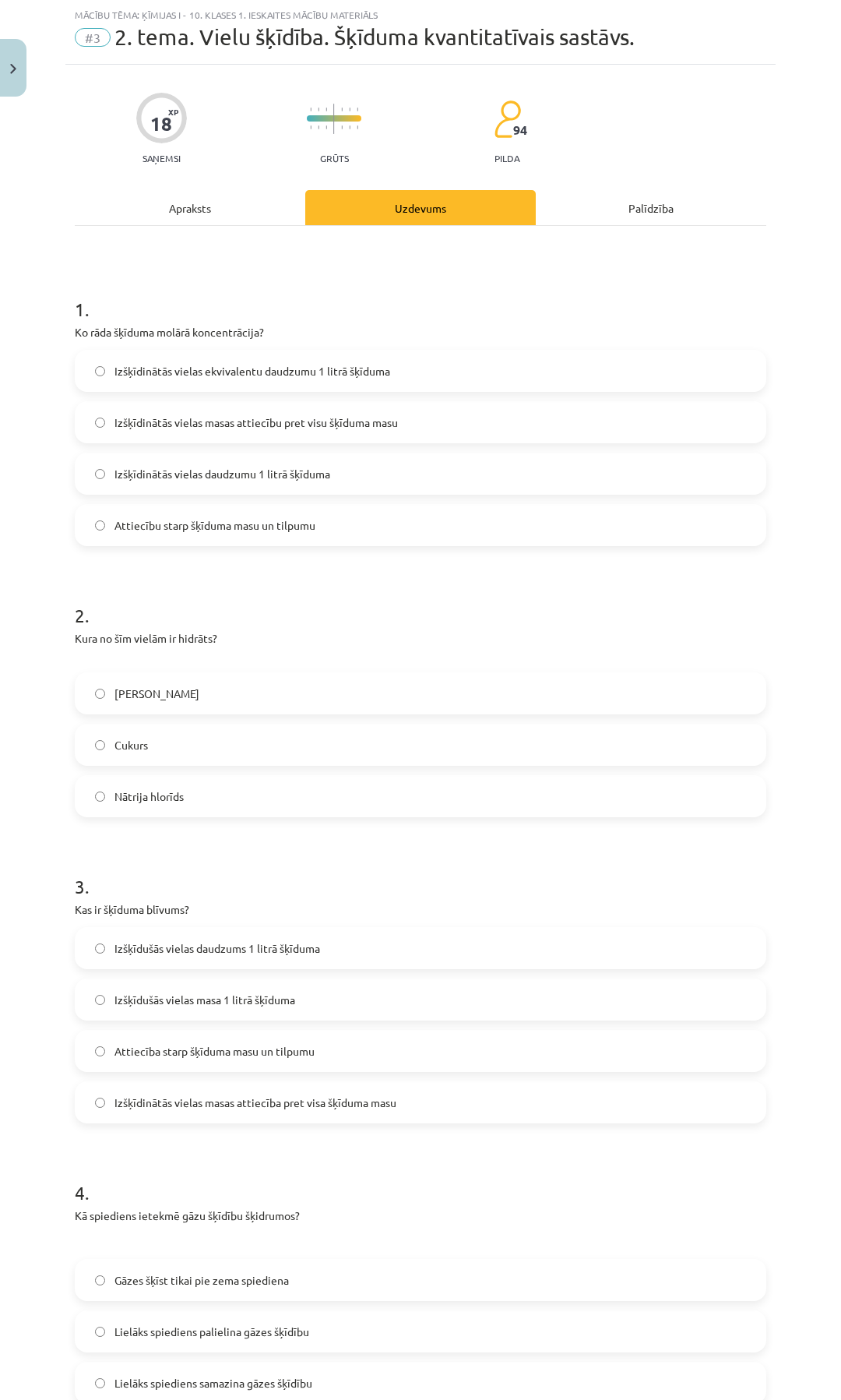
click at [127, 374] on span "Izšķīdinātās vielas ekvivalentu daudzumu 1 litrā šķīduma" at bounding box center [253, 371] width 275 height 16
click at [99, 803] on label "Nātrija hlorīds" at bounding box center [420, 796] width 689 height 39
click at [134, 1050] on span "Attiecība starp šķīduma masu un tilpumu" at bounding box center [215, 1051] width 200 height 16
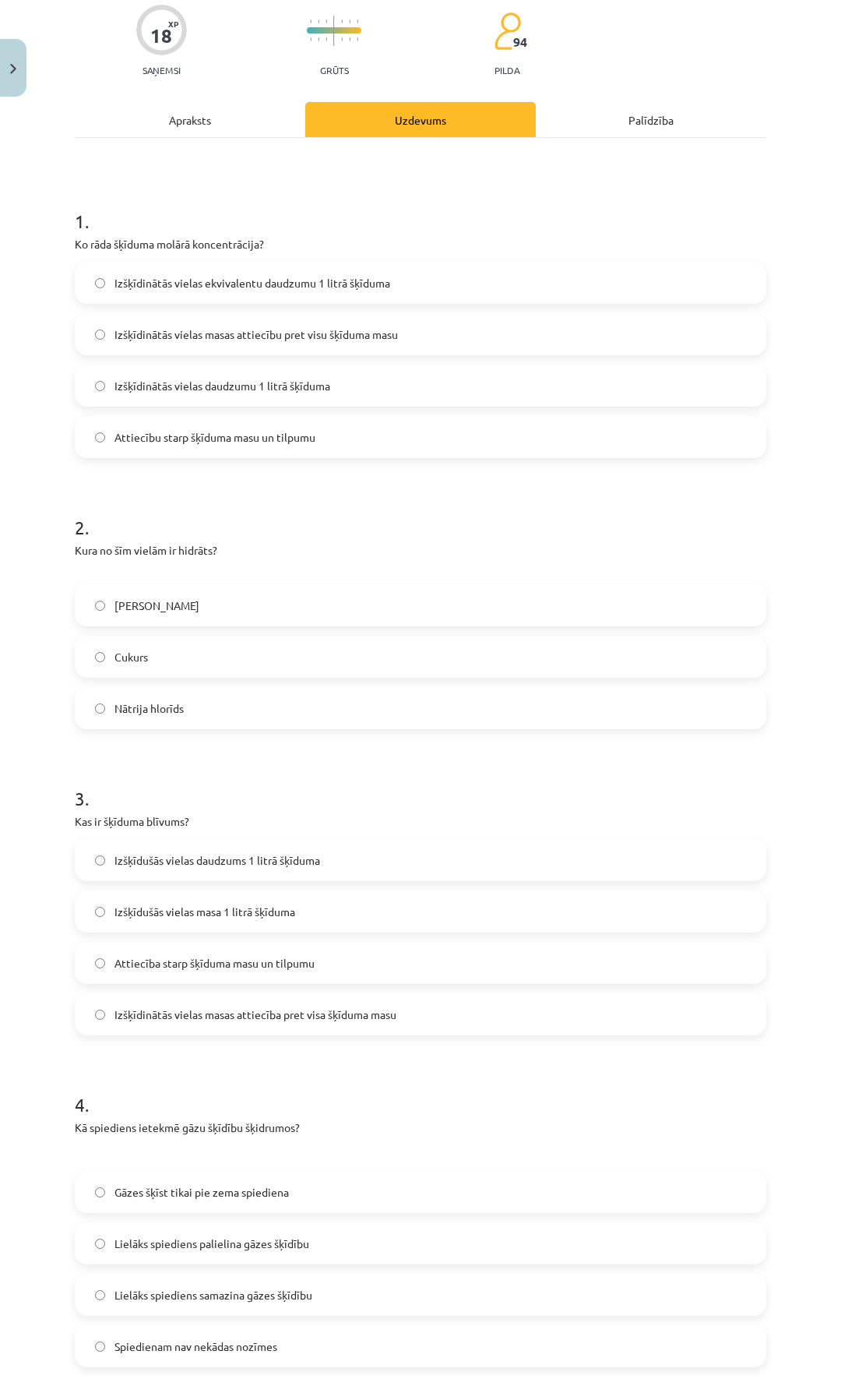
scroll to position [350, 0]
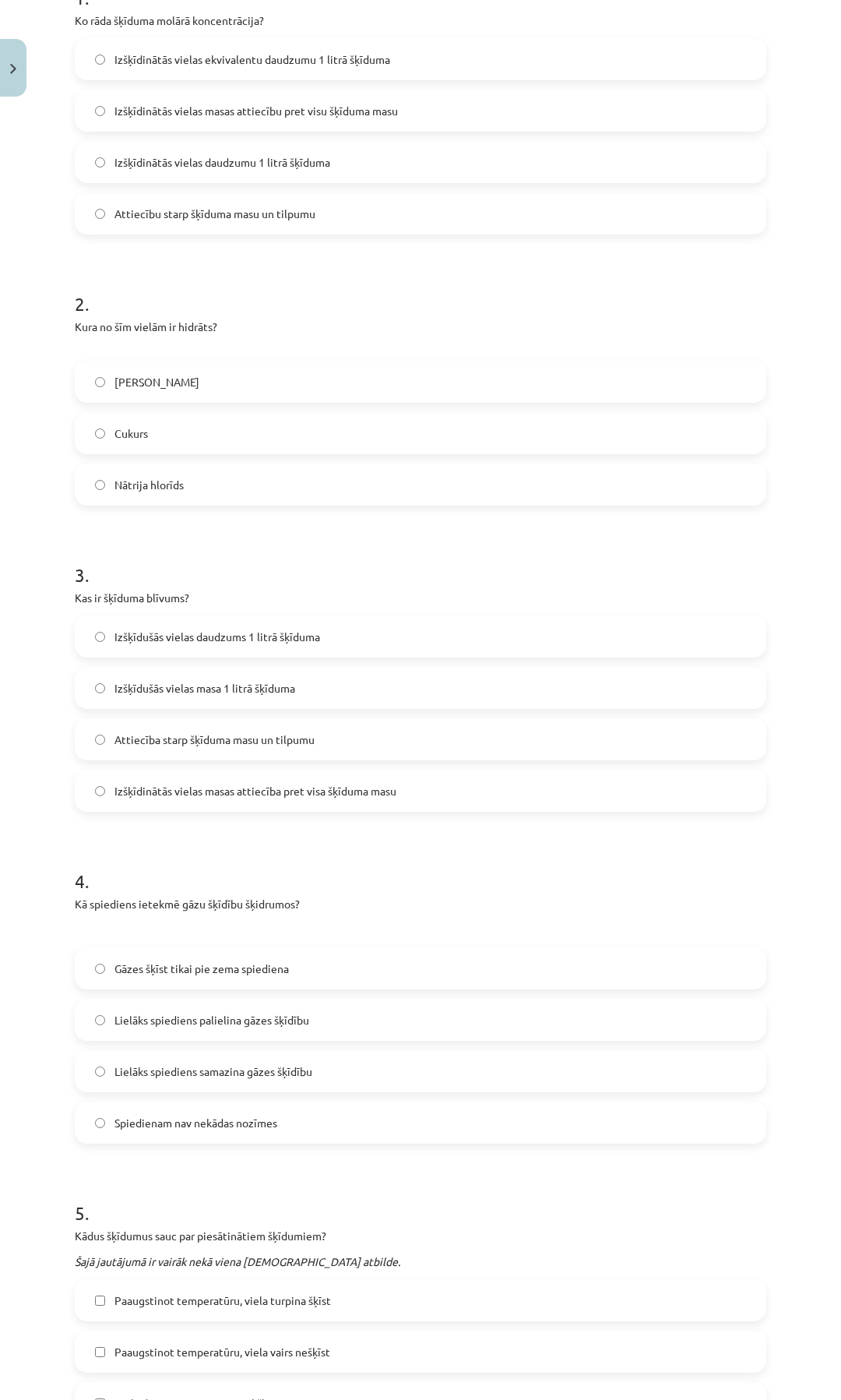
click at [115, 1071] on span "Lielāks spiediens samazina gāzes šķīdību" at bounding box center [214, 1072] width 198 height 16
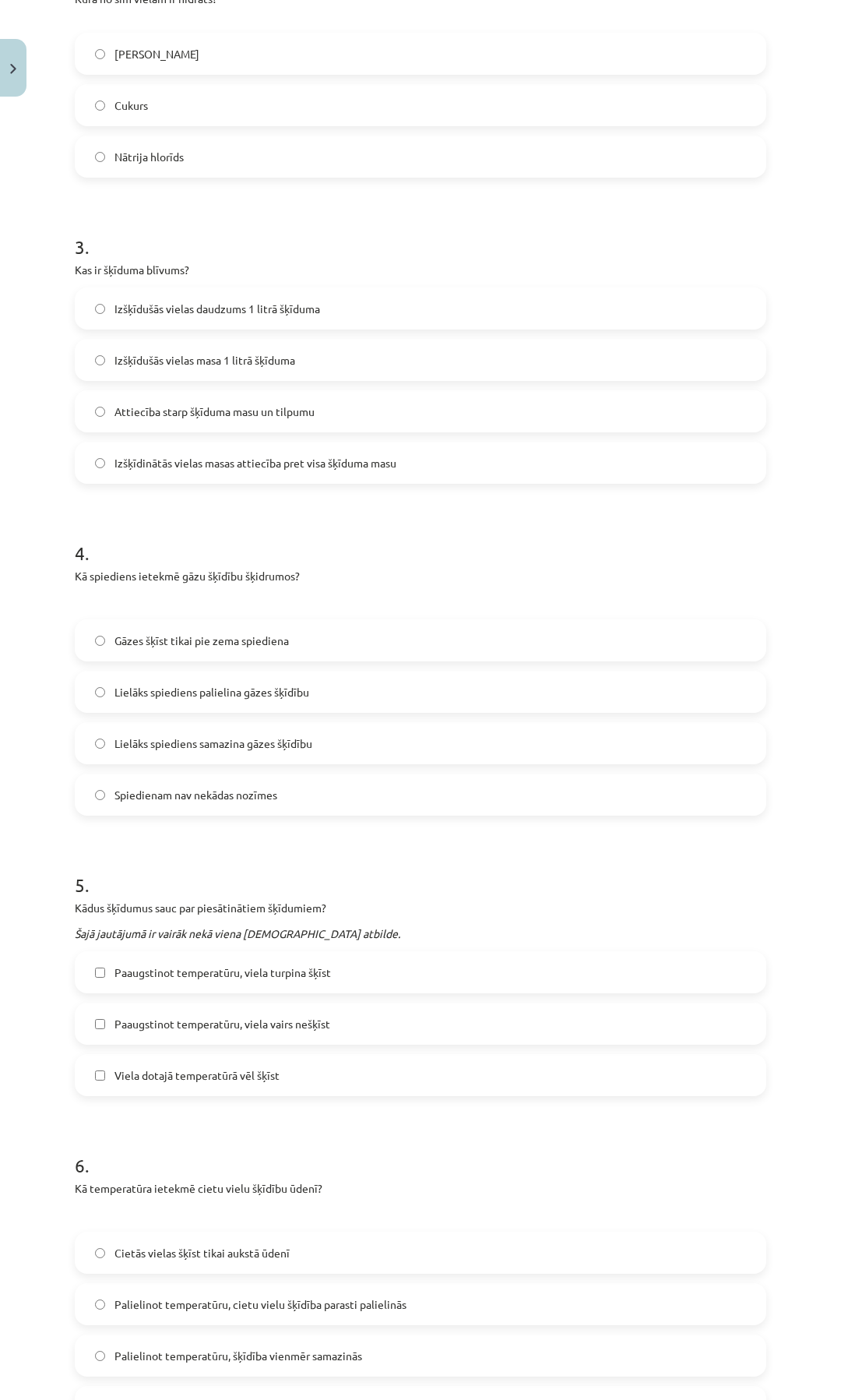
scroll to position [740, 0]
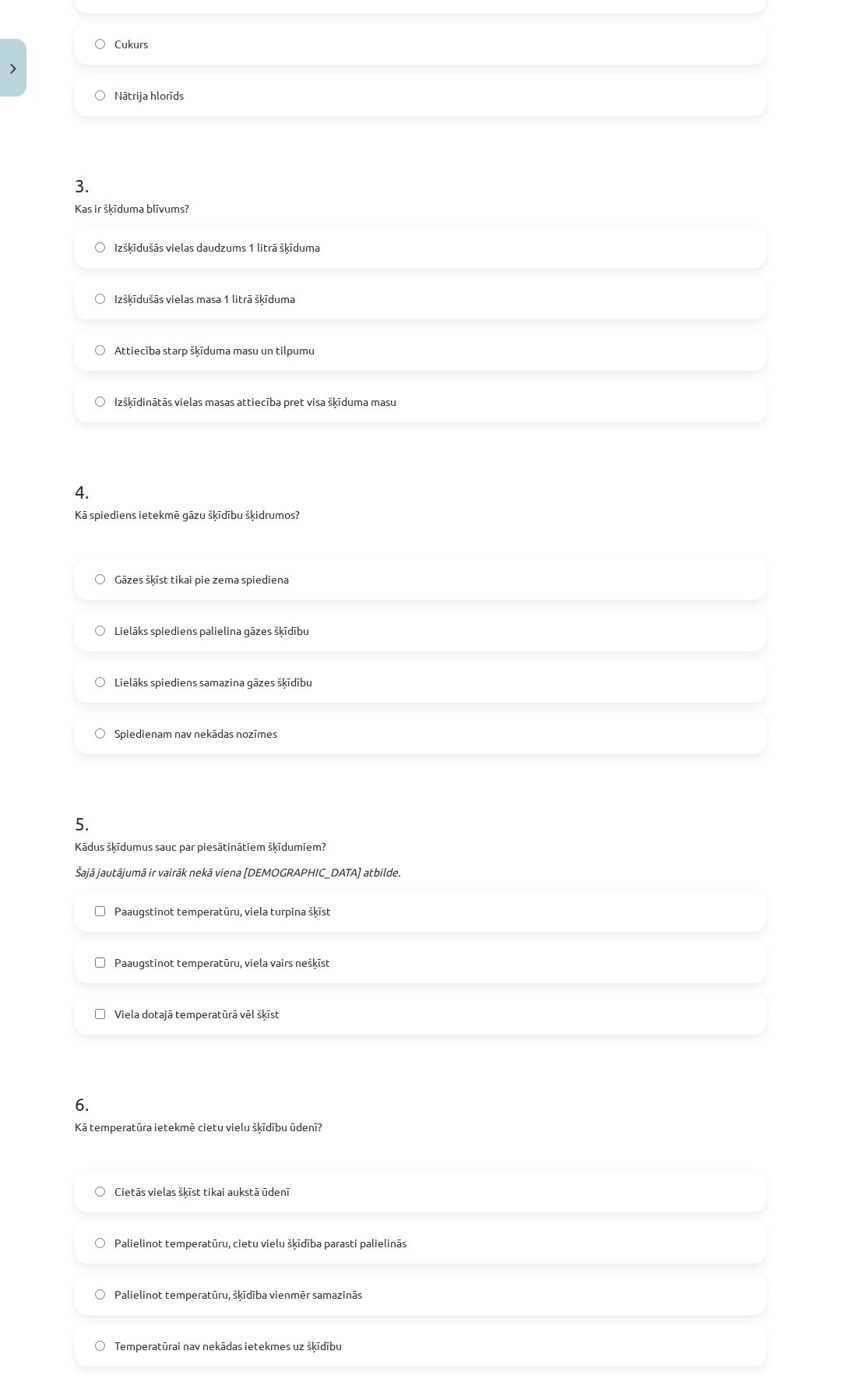
click at [105, 1010] on label "Viela dotajā temperatūrā vēl šķīst" at bounding box center [420, 1014] width 689 height 39
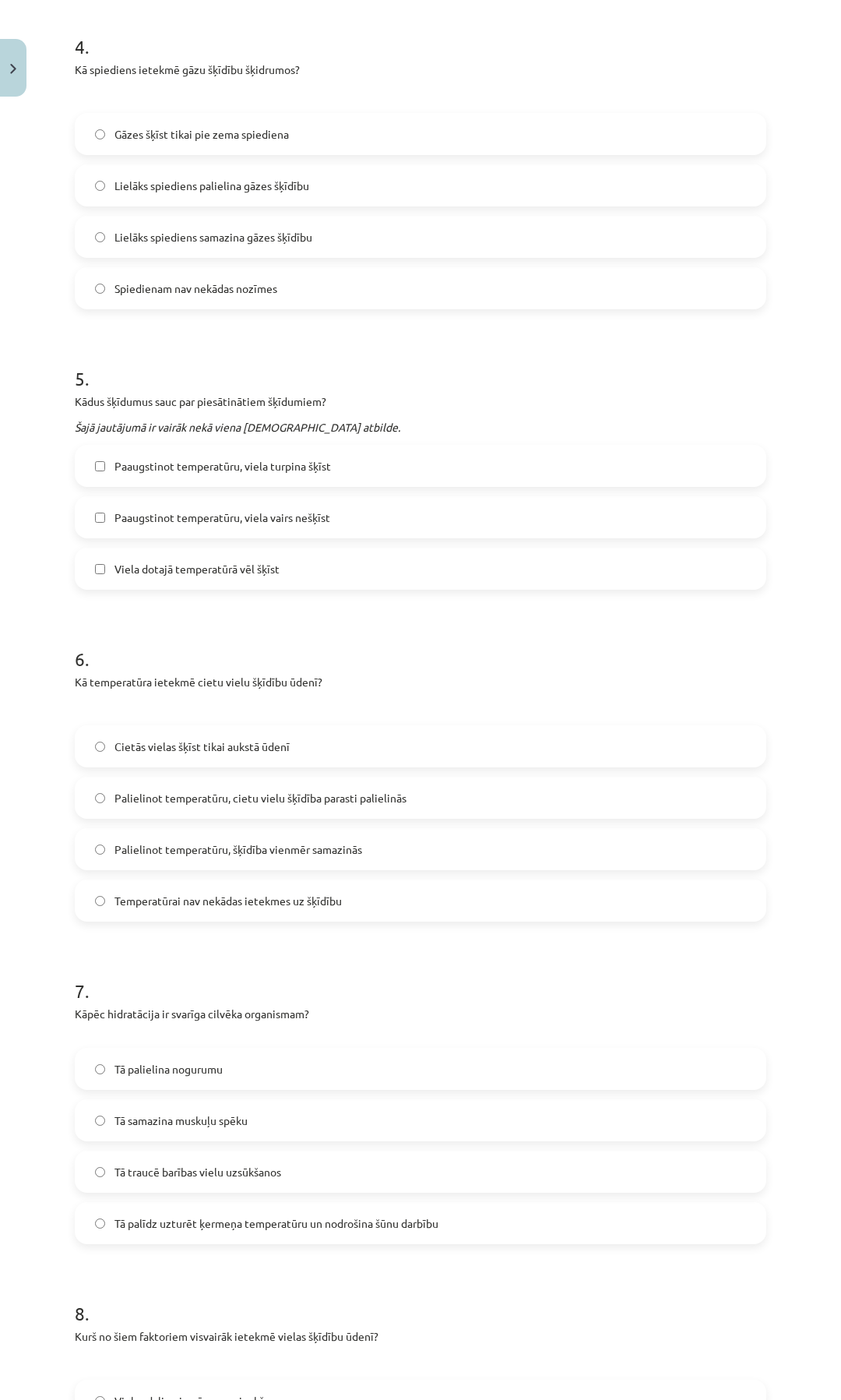
scroll to position [1363, 0]
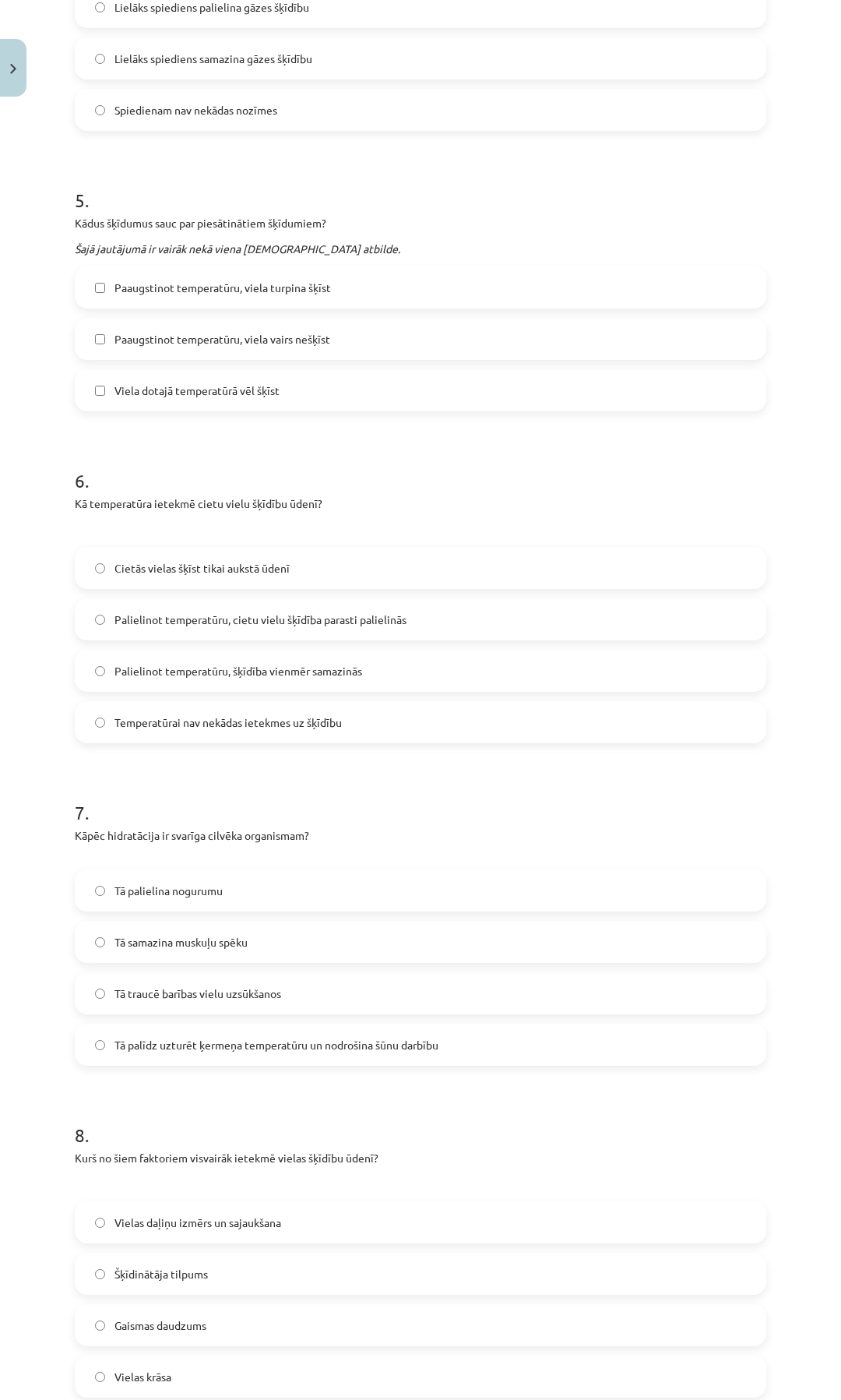
click at [169, 610] on label "Palielinot temperatūru, cietu vielu šķīdība parasti palielinās" at bounding box center [420, 619] width 689 height 39
click at [109, 887] on label "Tā palielina nogurumu" at bounding box center [420, 891] width 689 height 39
click at [115, 1050] on span "Tā palīdz uzturēt ķermeņa temperatūru un nodrošina šūnu darbību" at bounding box center [277, 1045] width 324 height 16
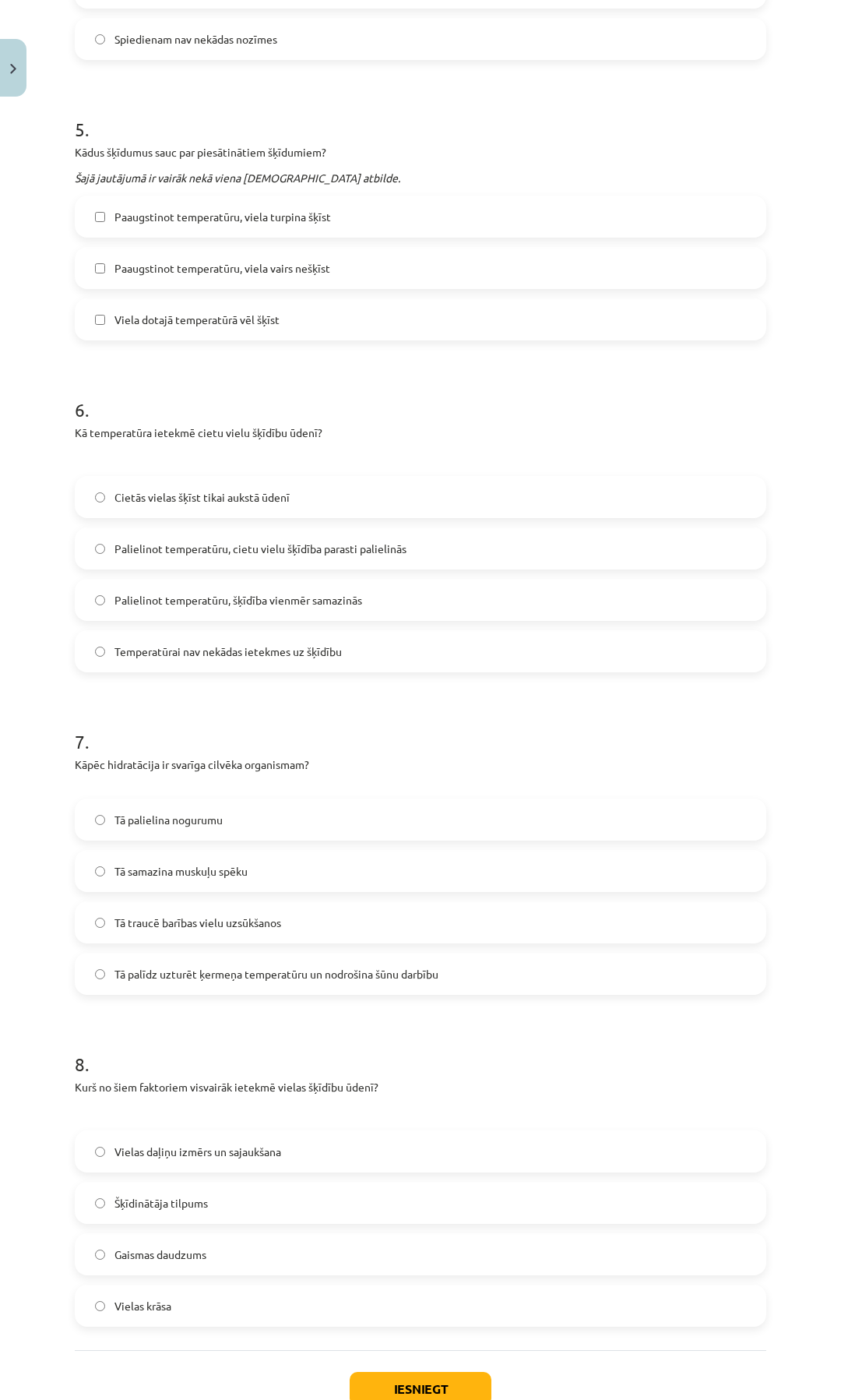
scroll to position [1542, 0]
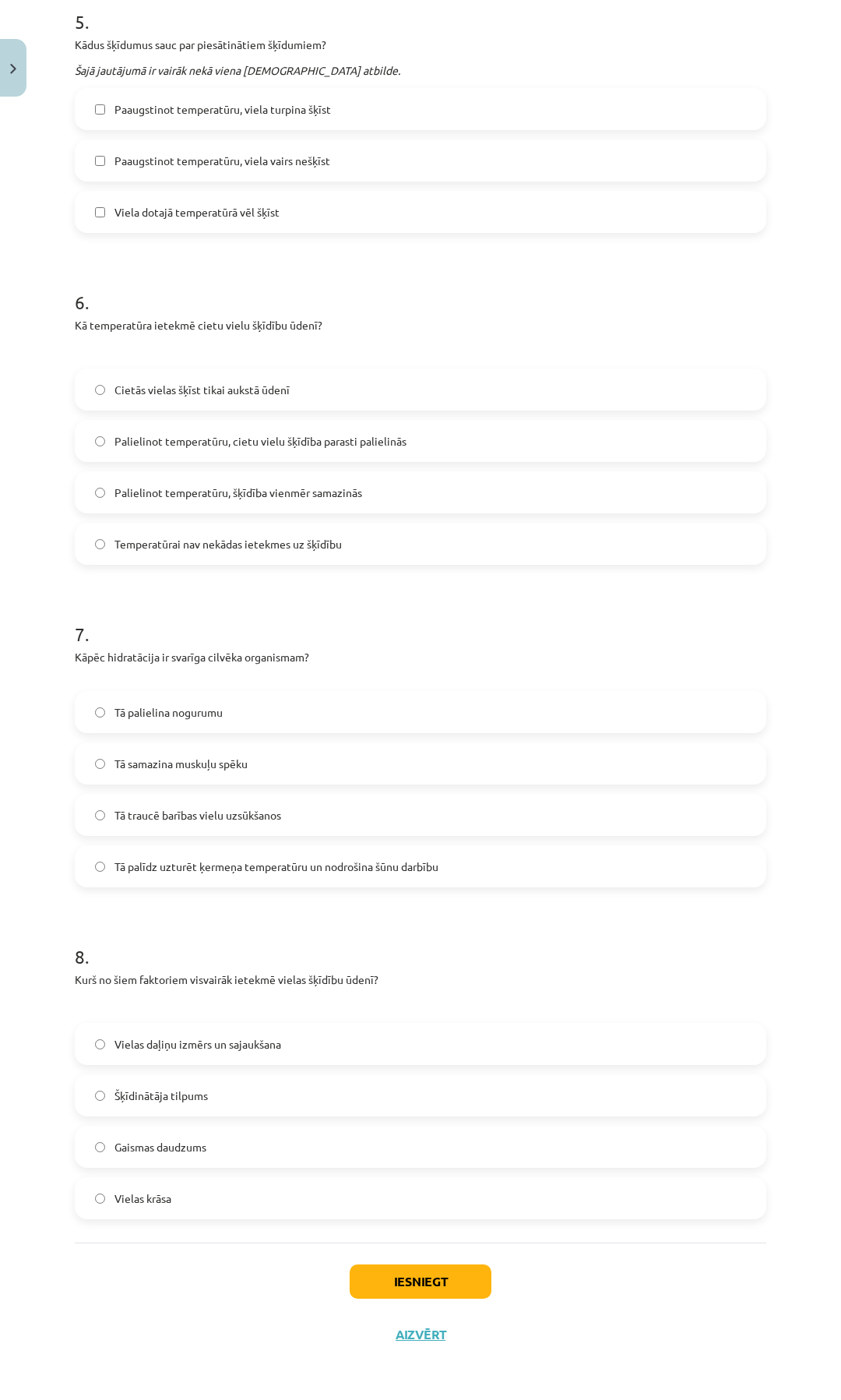
click at [102, 1101] on label "Šķīdinātāja tilpums" at bounding box center [420, 1095] width 689 height 39
click at [403, 1281] on button "Iesniegt" at bounding box center [420, 1281] width 142 height 34
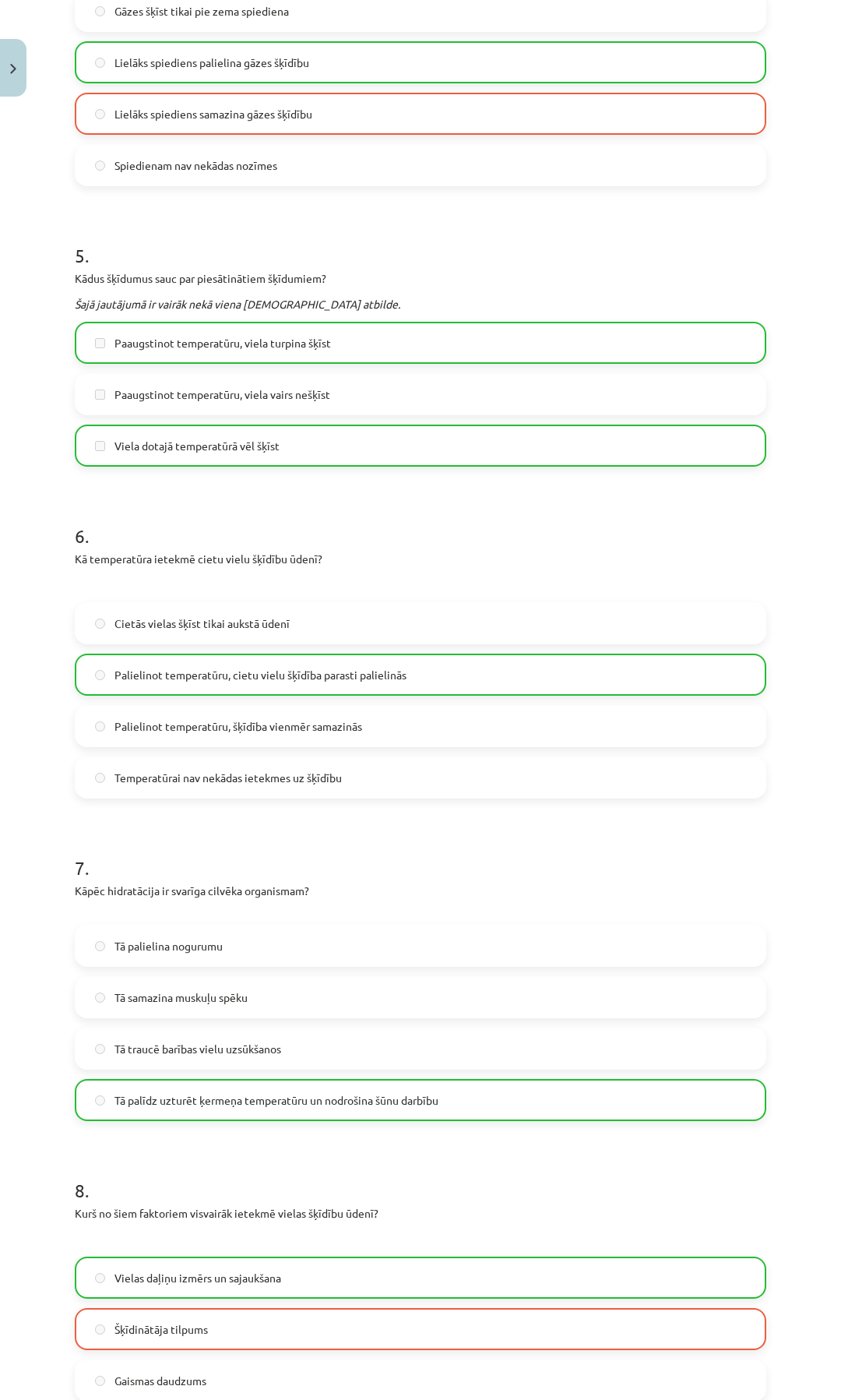
scroll to position [1592, 0]
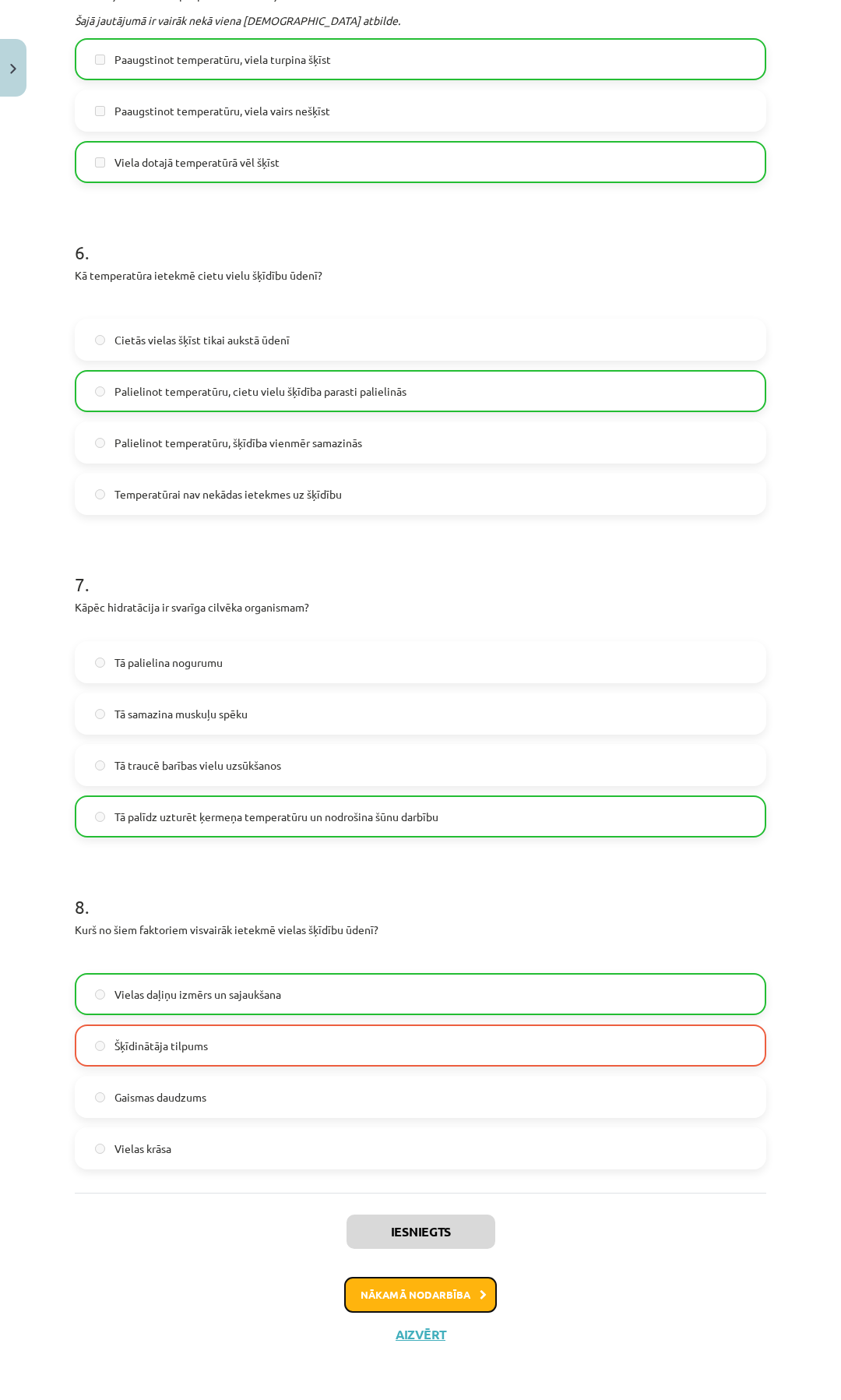
click at [373, 1297] on button "Nākamā nodarbība" at bounding box center [420, 1295] width 152 height 36
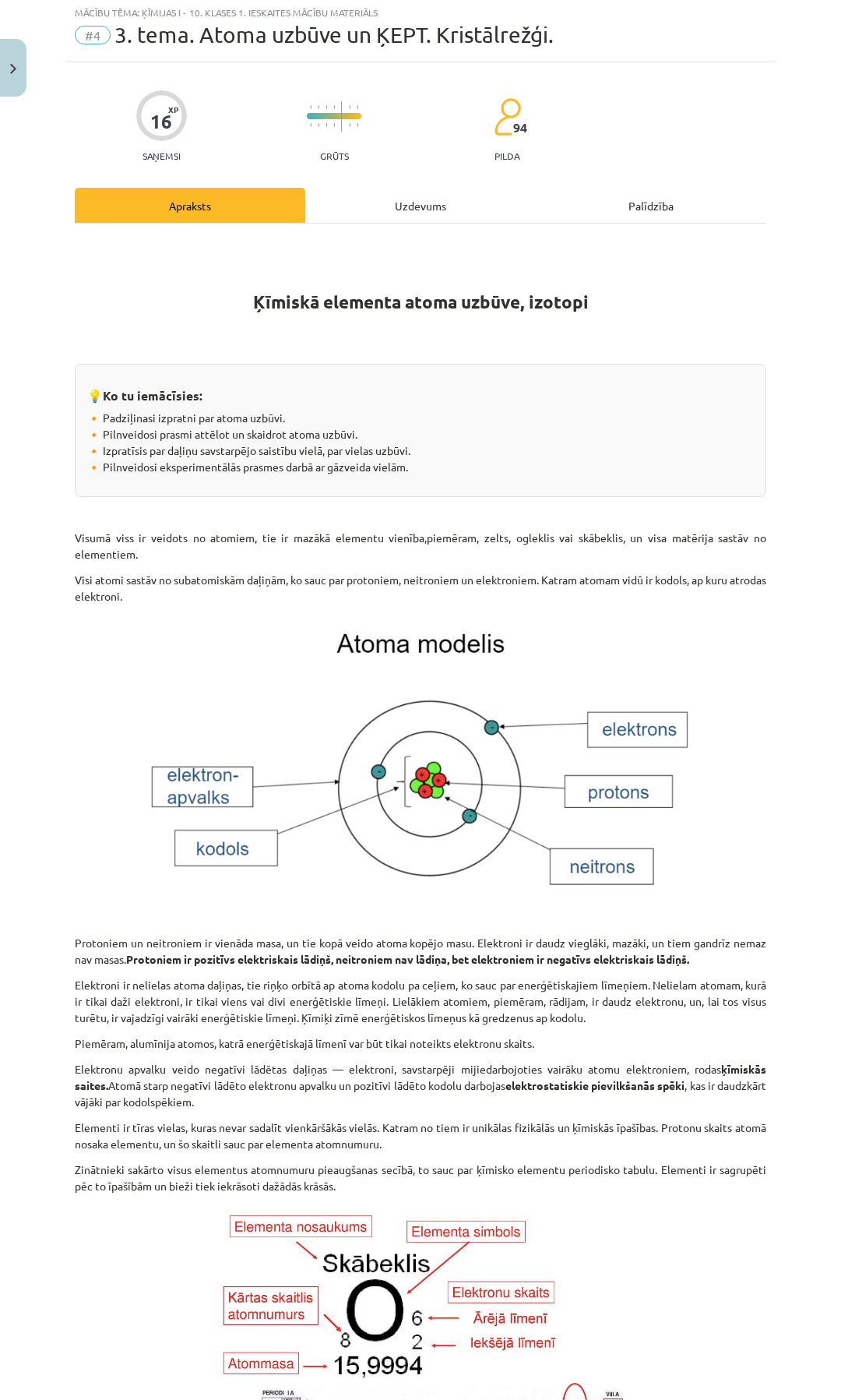
scroll to position [39, 0]
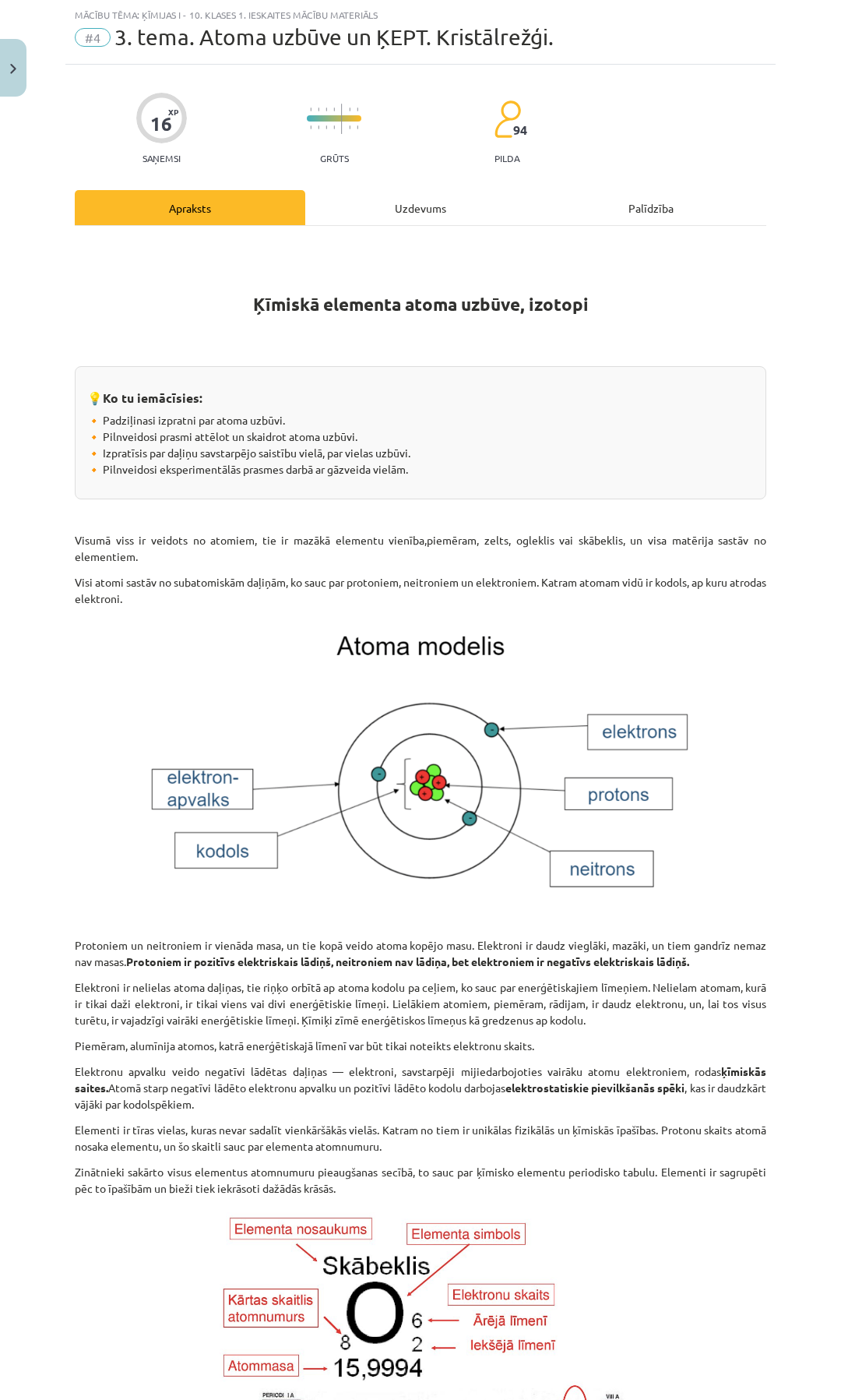
click at [405, 203] on div "Uzdevums" at bounding box center [420, 207] width 231 height 35
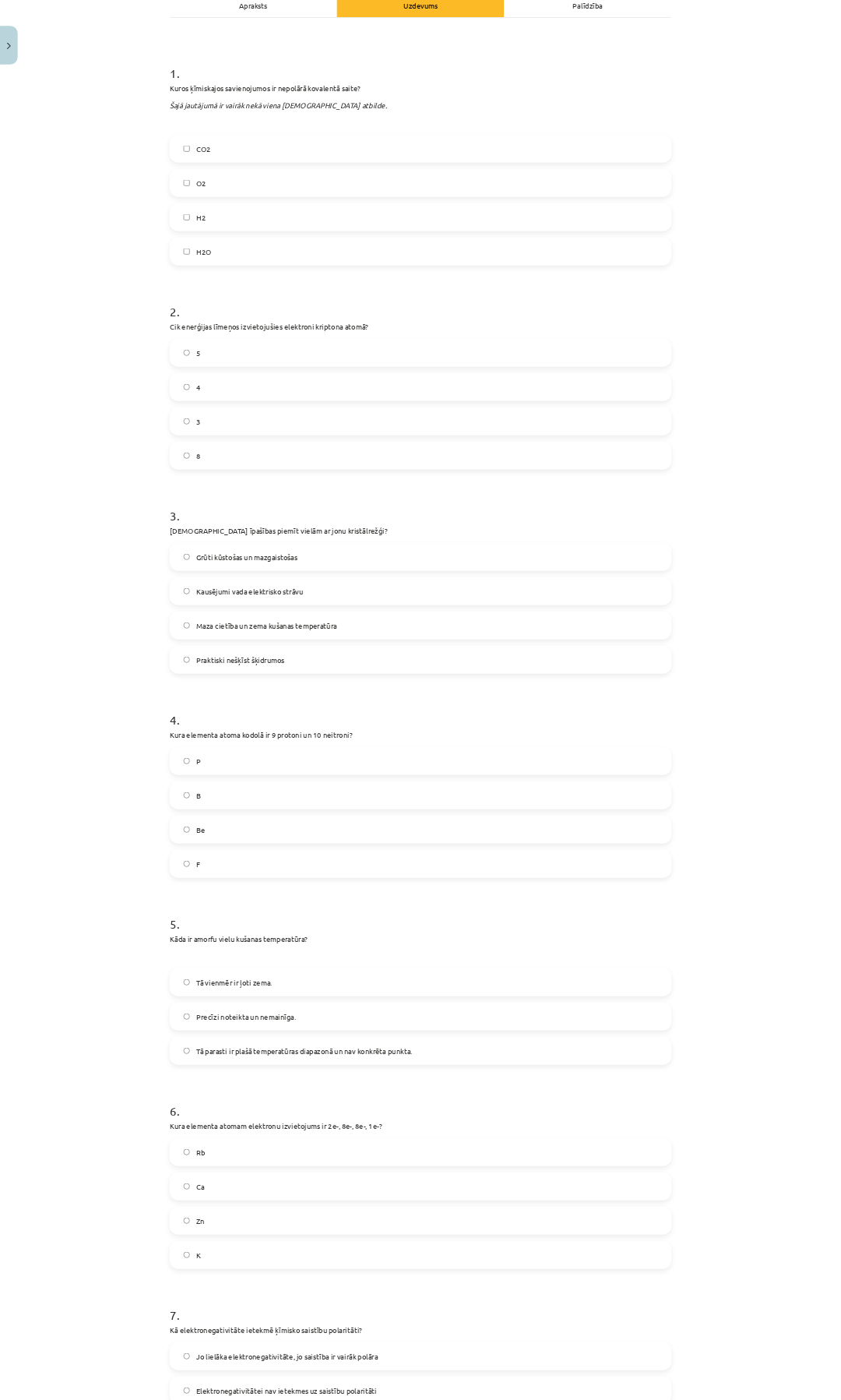
scroll to position [0, 0]
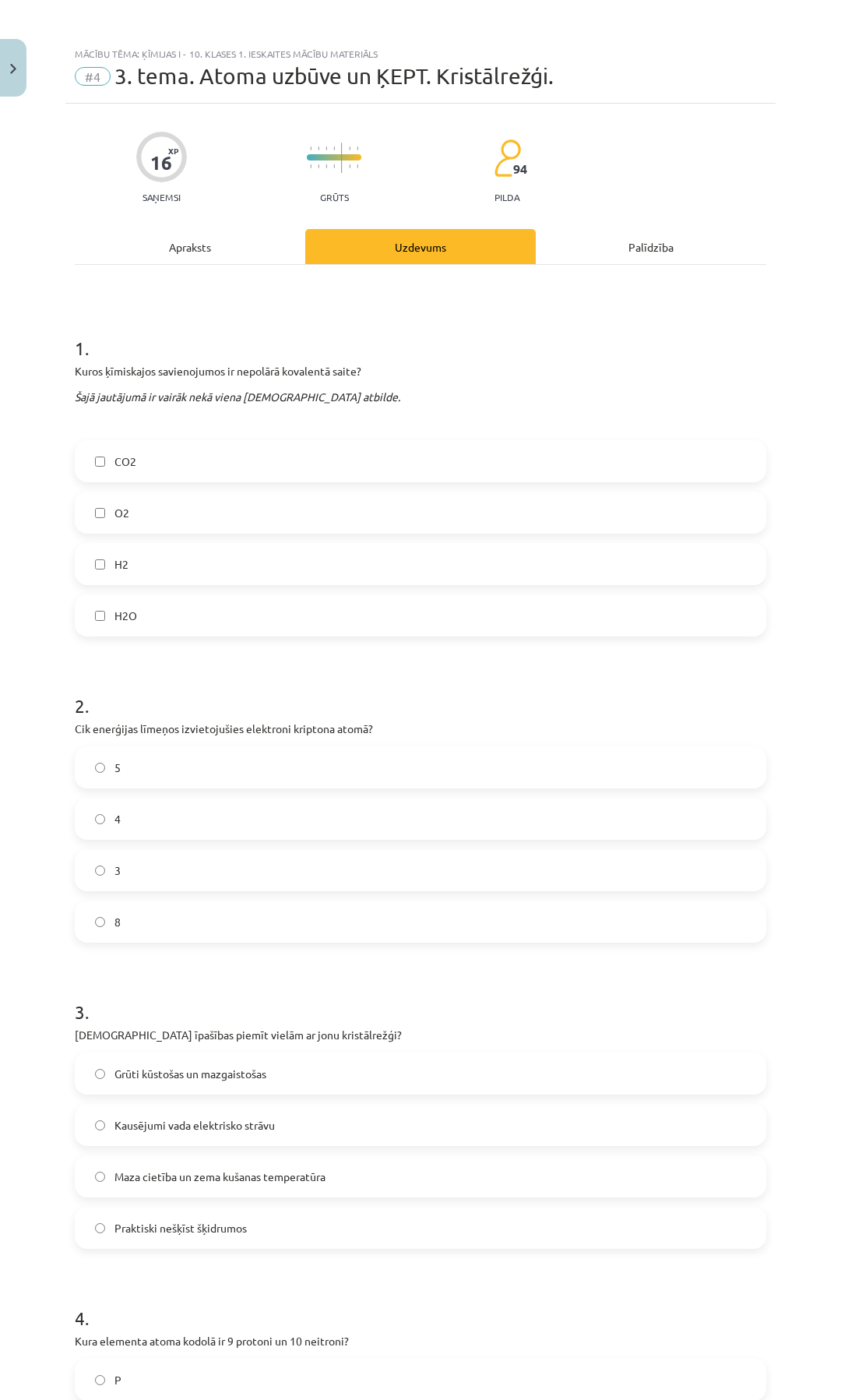
click at [101, 500] on label "O2" at bounding box center [420, 513] width 689 height 39
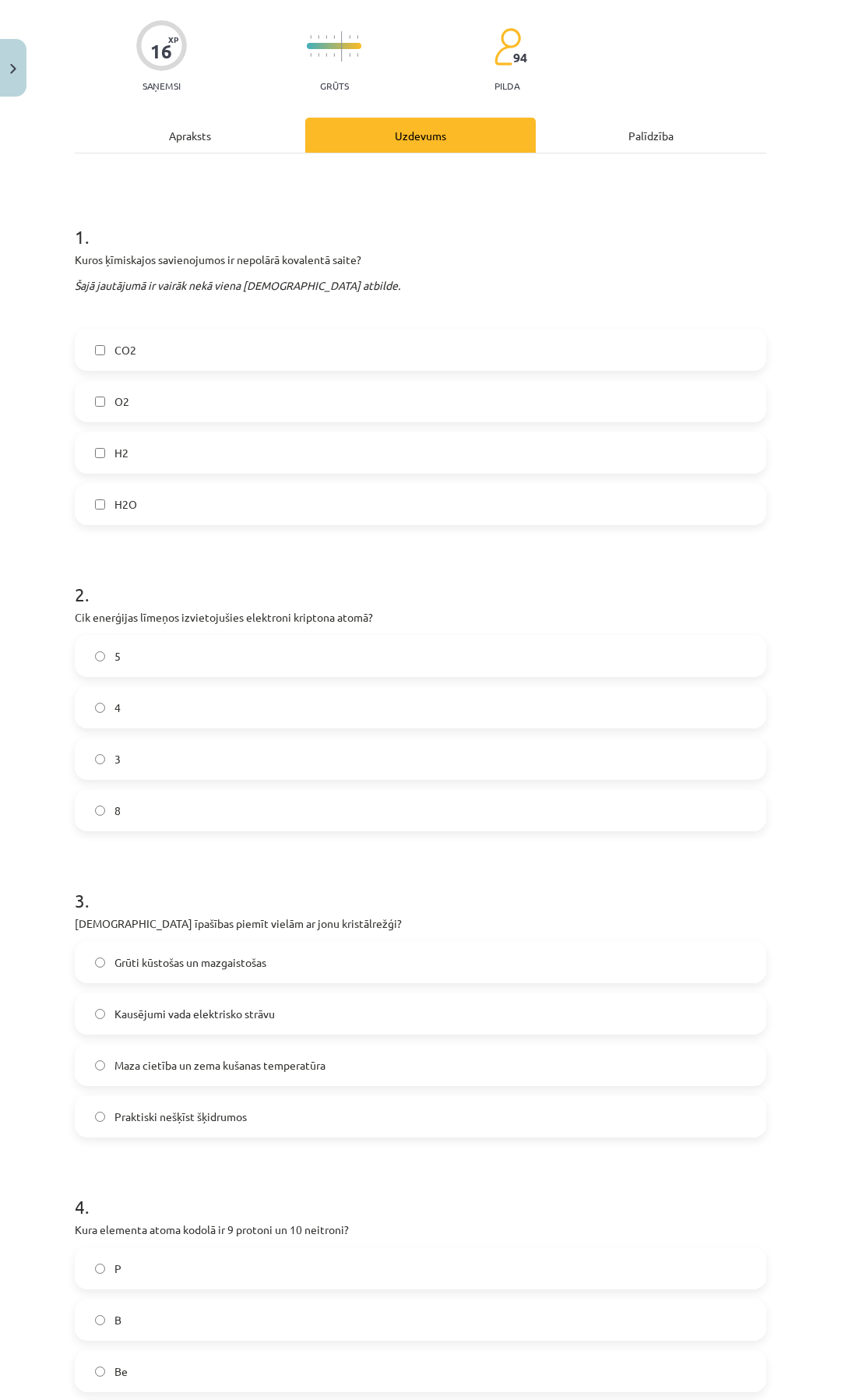
scroll to position [234, 0]
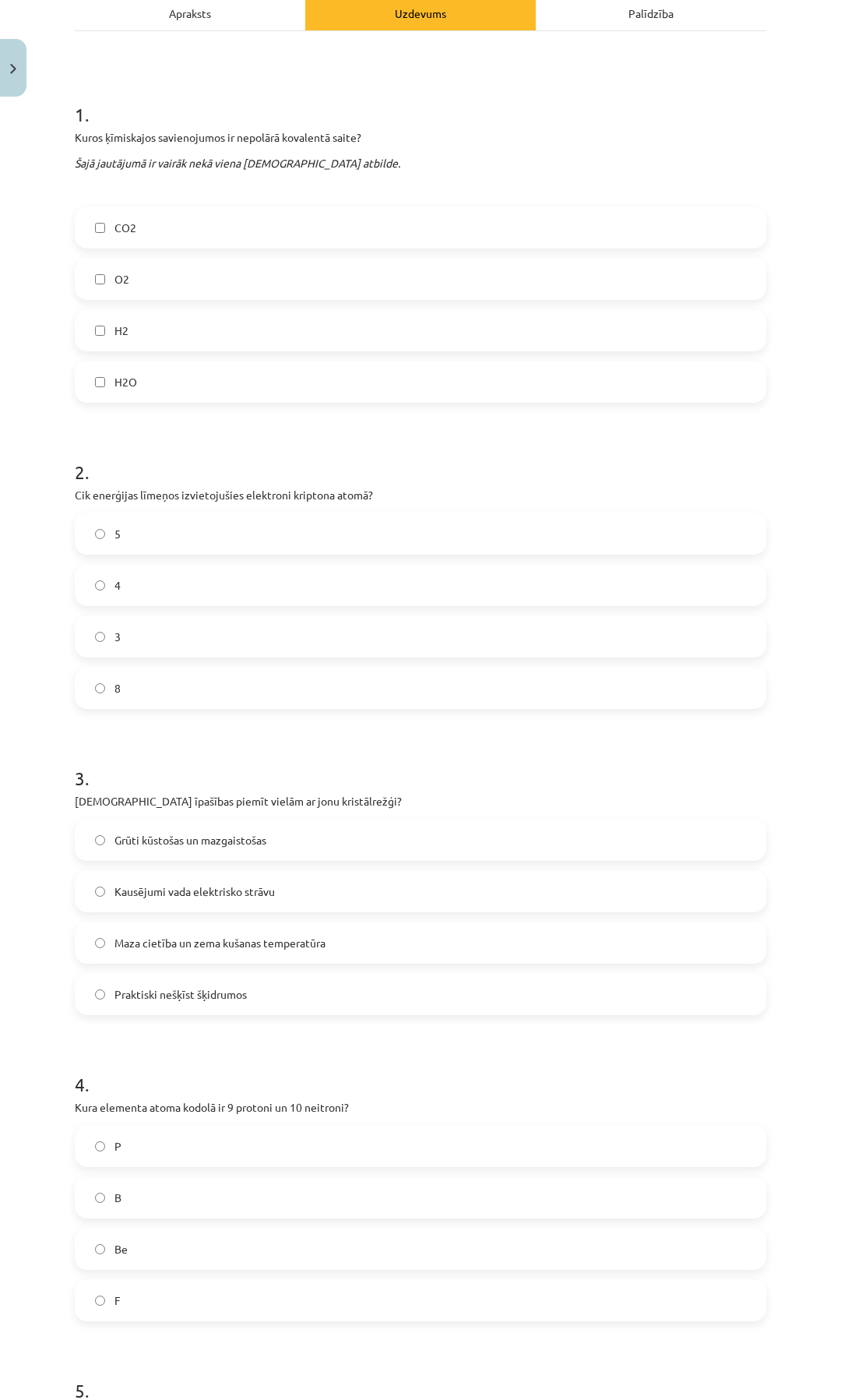
click at [119, 843] on span "Grūti kūstošas un mazgaistošas" at bounding box center [191, 840] width 152 height 16
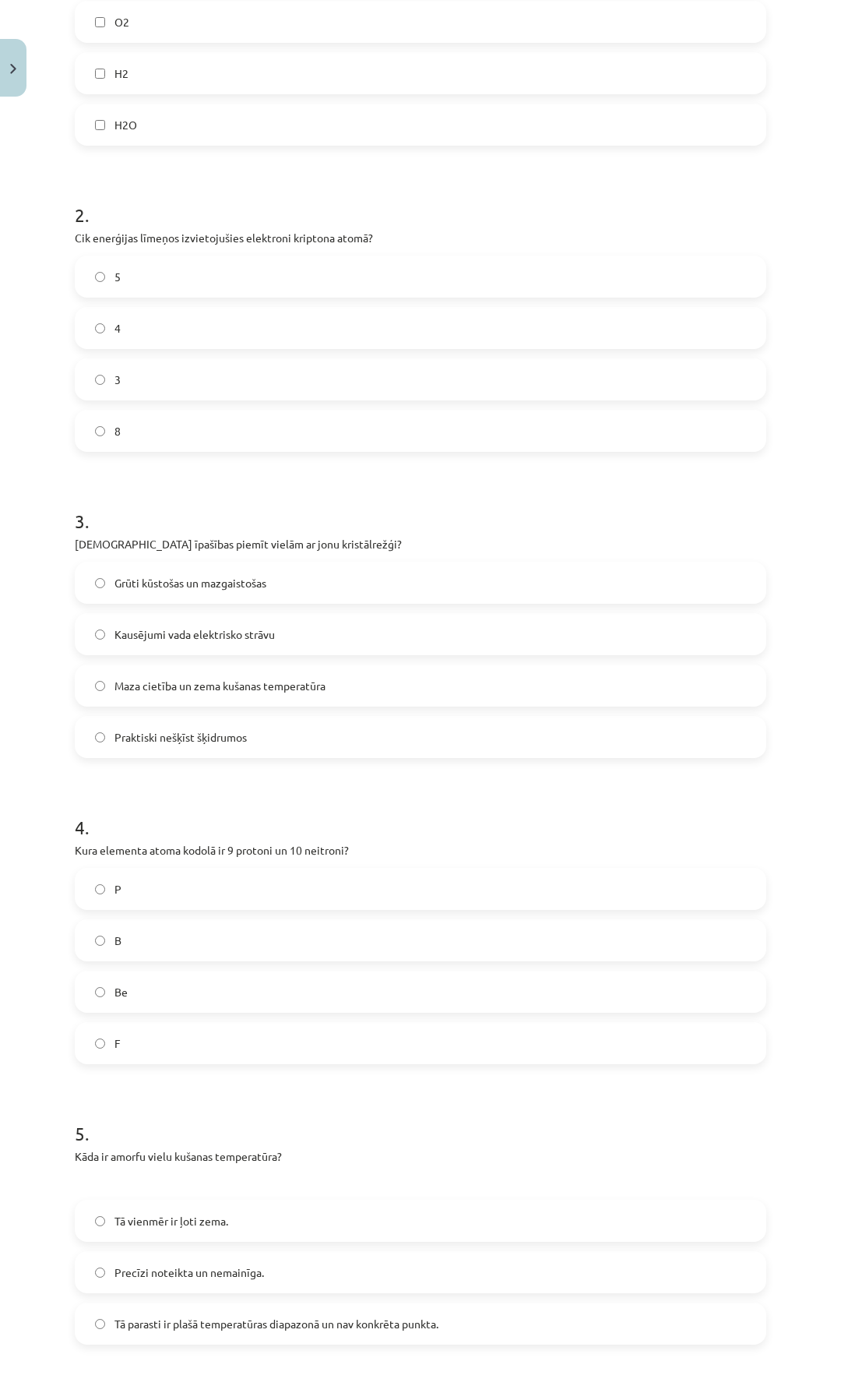
scroll to position [545, 0]
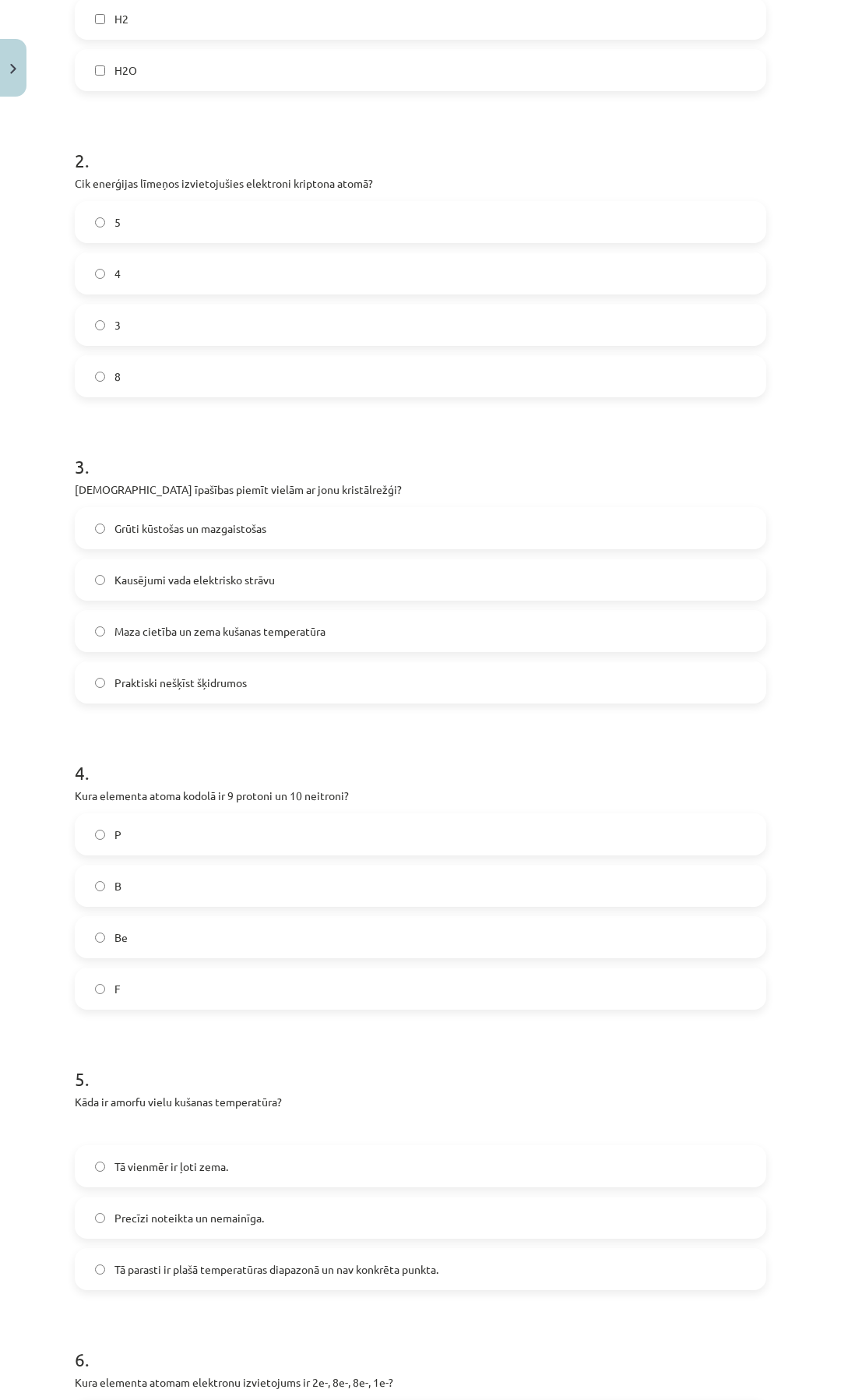
click at [112, 991] on label "F" at bounding box center [420, 988] width 689 height 39
click at [110, 1258] on label "Tā parasti ir plašā temperatūras diapazonā un nav konkrēta punkta." at bounding box center [420, 1269] width 689 height 39
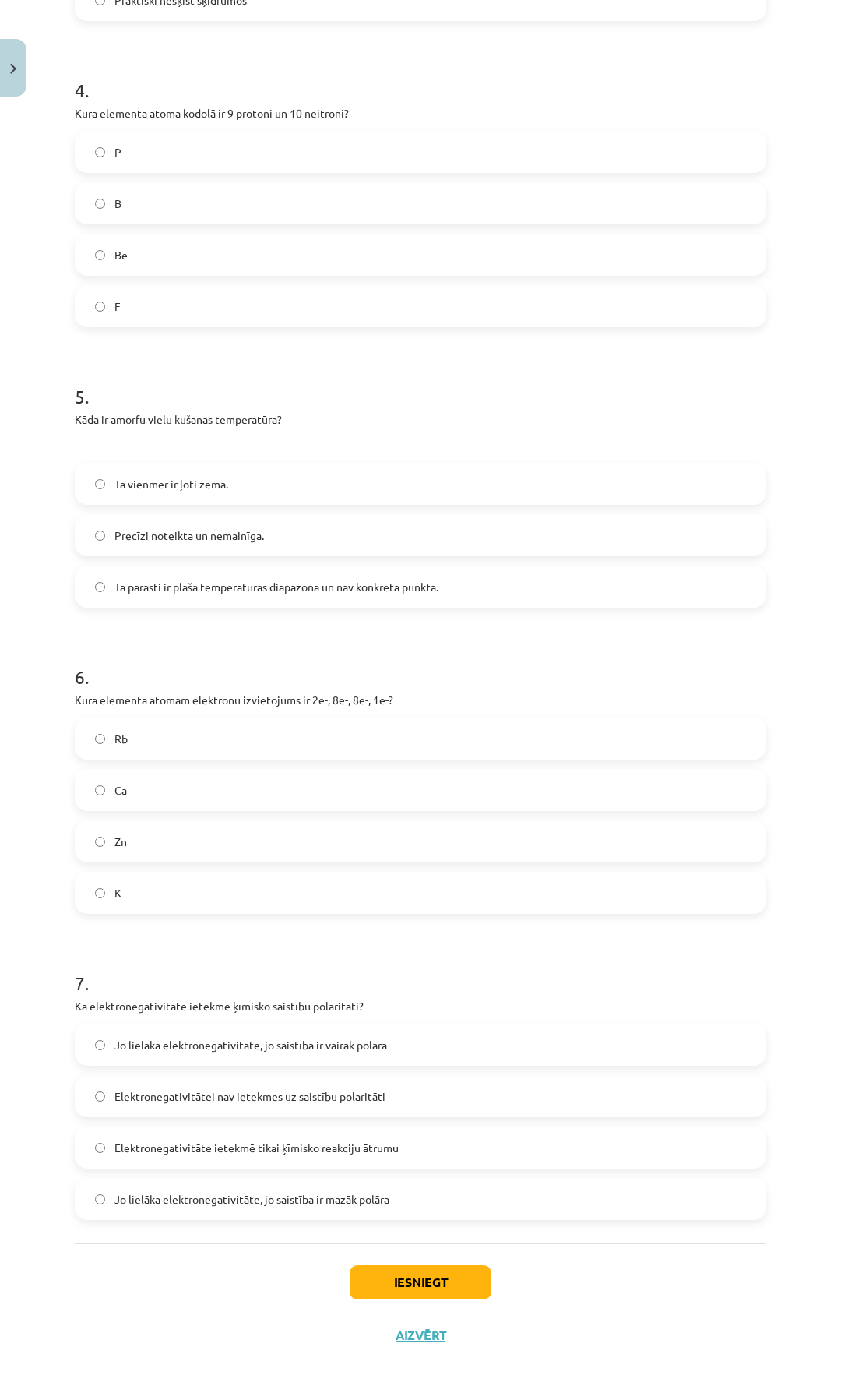
scroll to position [1228, 0]
click at [97, 1205] on label "Jo lielāka elektronegativitāte, jo saistība ir mazāk polāra" at bounding box center [420, 1198] width 689 height 39
click at [237, 1043] on span "Jo lielāka elektronegativitāte, jo saistība ir vairāk polāra" at bounding box center [251, 1044] width 273 height 16
click at [386, 1286] on button "Iesniegt" at bounding box center [420, 1281] width 142 height 34
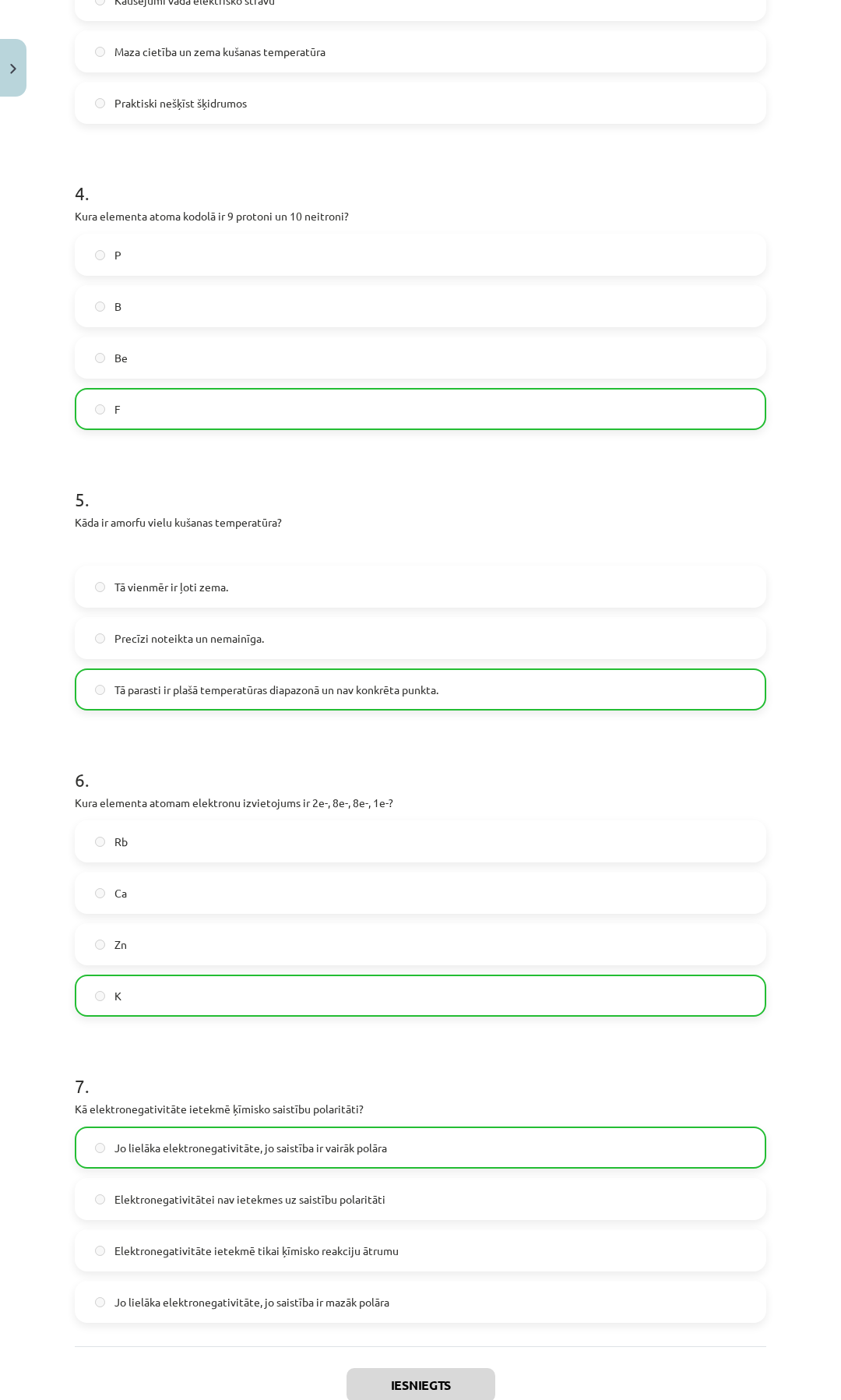
scroll to position [1279, 0]
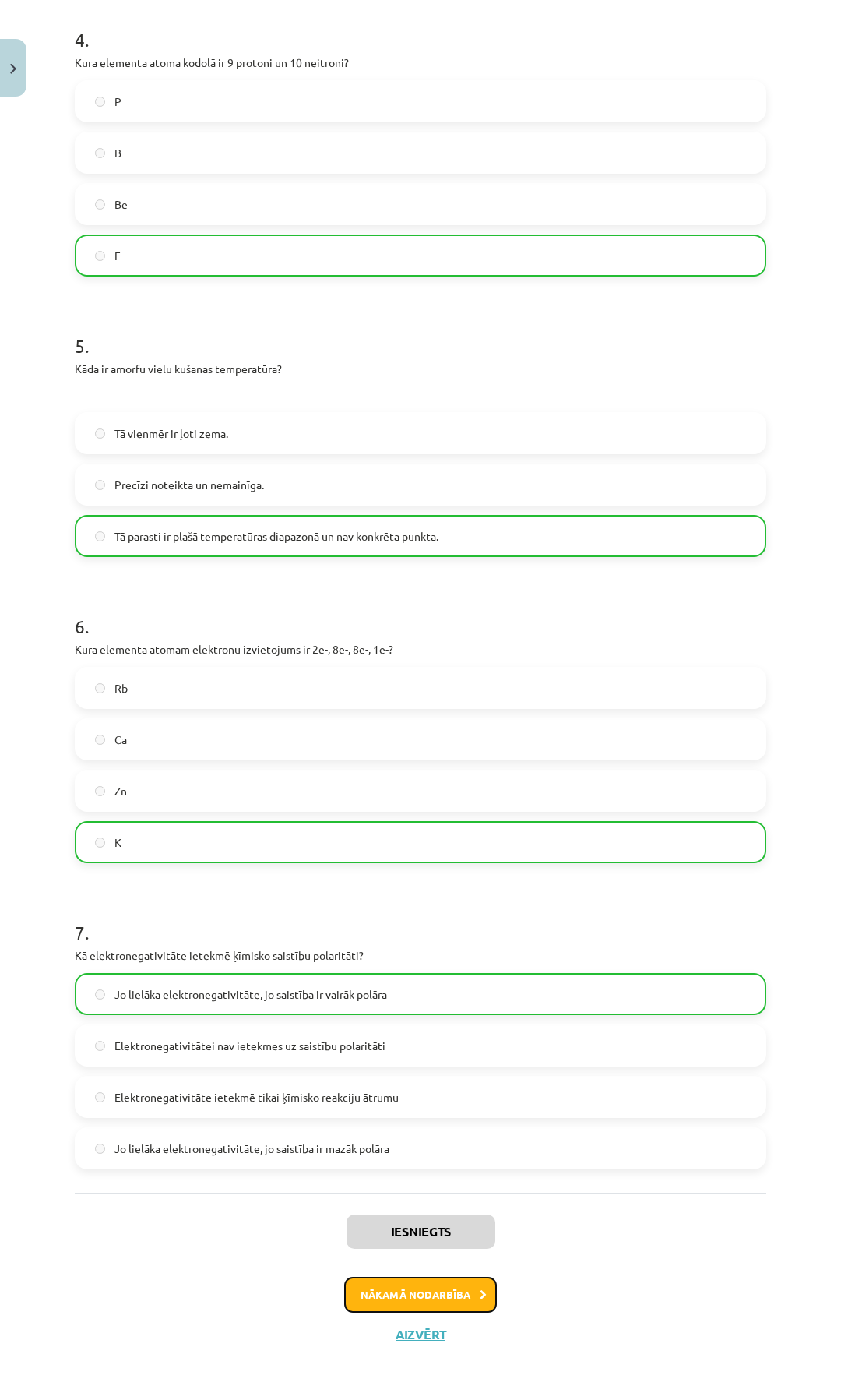
click at [406, 1300] on button "Nākamā nodarbība" at bounding box center [420, 1295] width 152 height 36
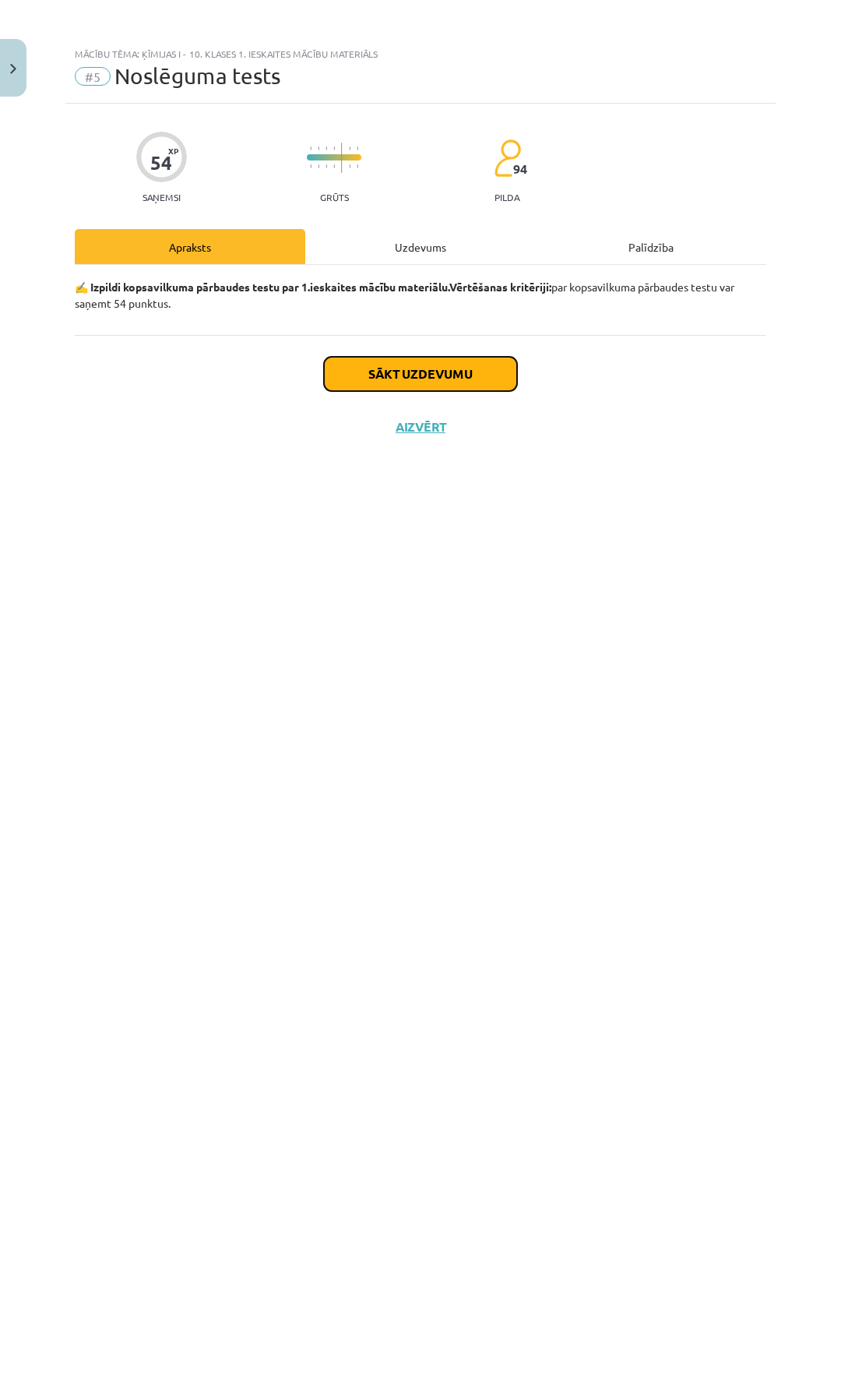
click at [361, 372] on button "Sākt uzdevumu" at bounding box center [420, 374] width 193 height 34
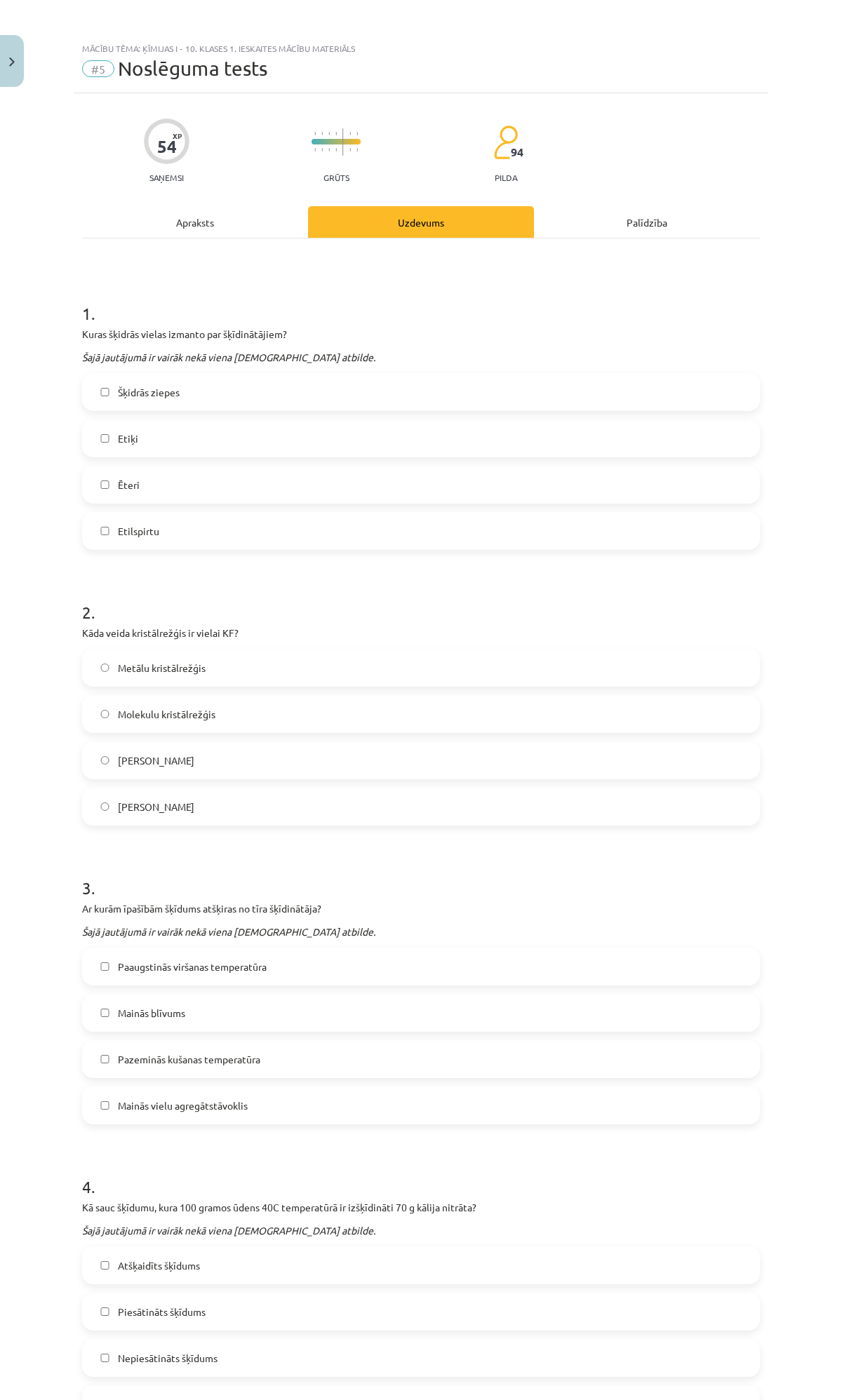
click at [96, 766] on label "Jonu kristālrežģis" at bounding box center [421, 760] width 675 height 35
click at [98, 1025] on label "Mainās blīvums" at bounding box center [421, 1013] width 675 height 35
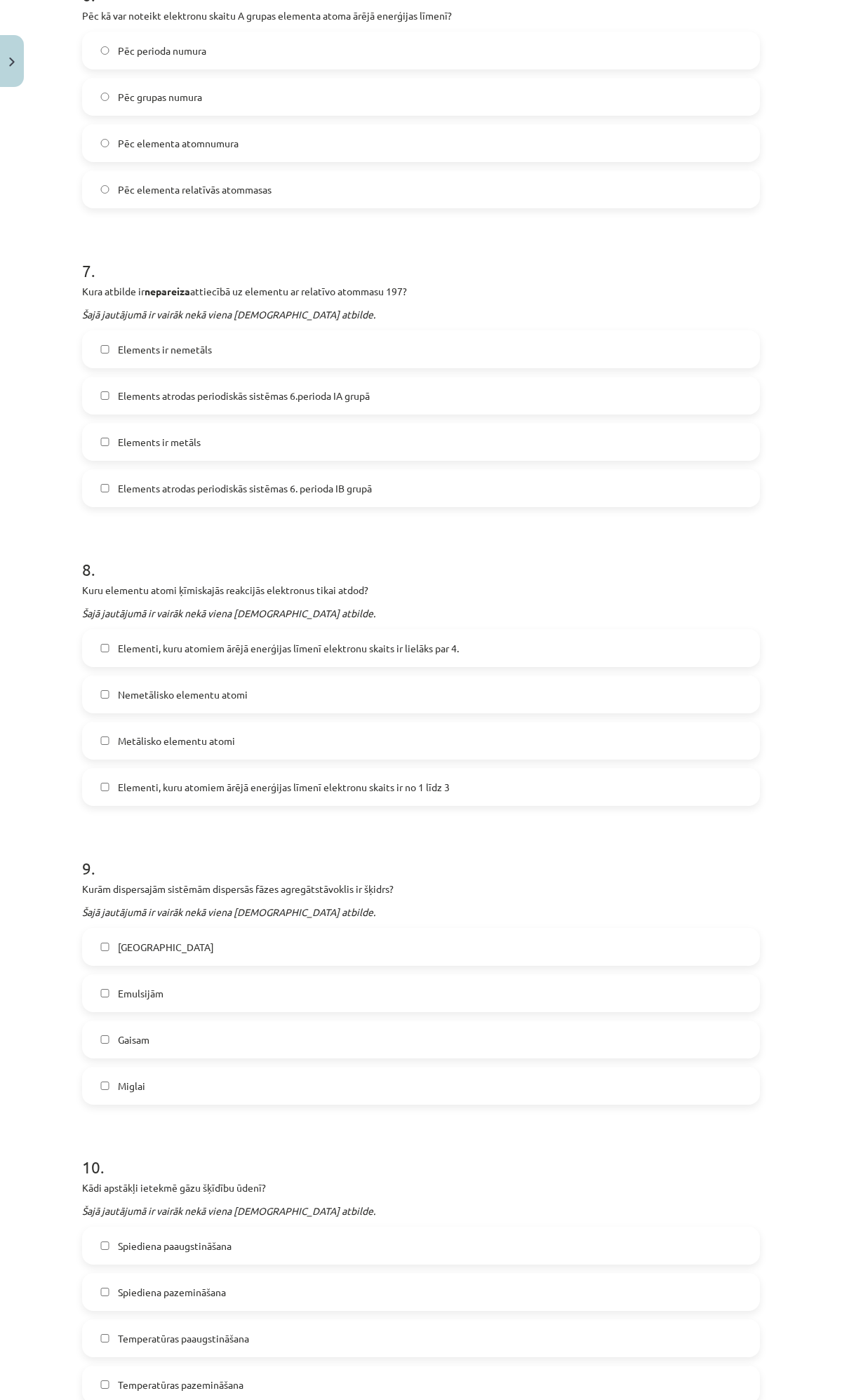
scroll to position [1741, 0]
click at [106, 101] on label "Pēc grupas numura" at bounding box center [421, 98] width 675 height 35
click at [104, 483] on label "Elements atrodas periodiskās sistēmas 6. perioda IB grupā" at bounding box center [421, 489] width 675 height 35
click at [145, 356] on span "Elements ir nemetāls" at bounding box center [165, 351] width 94 height 15
click at [101, 735] on label "Metālisko elementu atomi" at bounding box center [421, 742] width 675 height 35
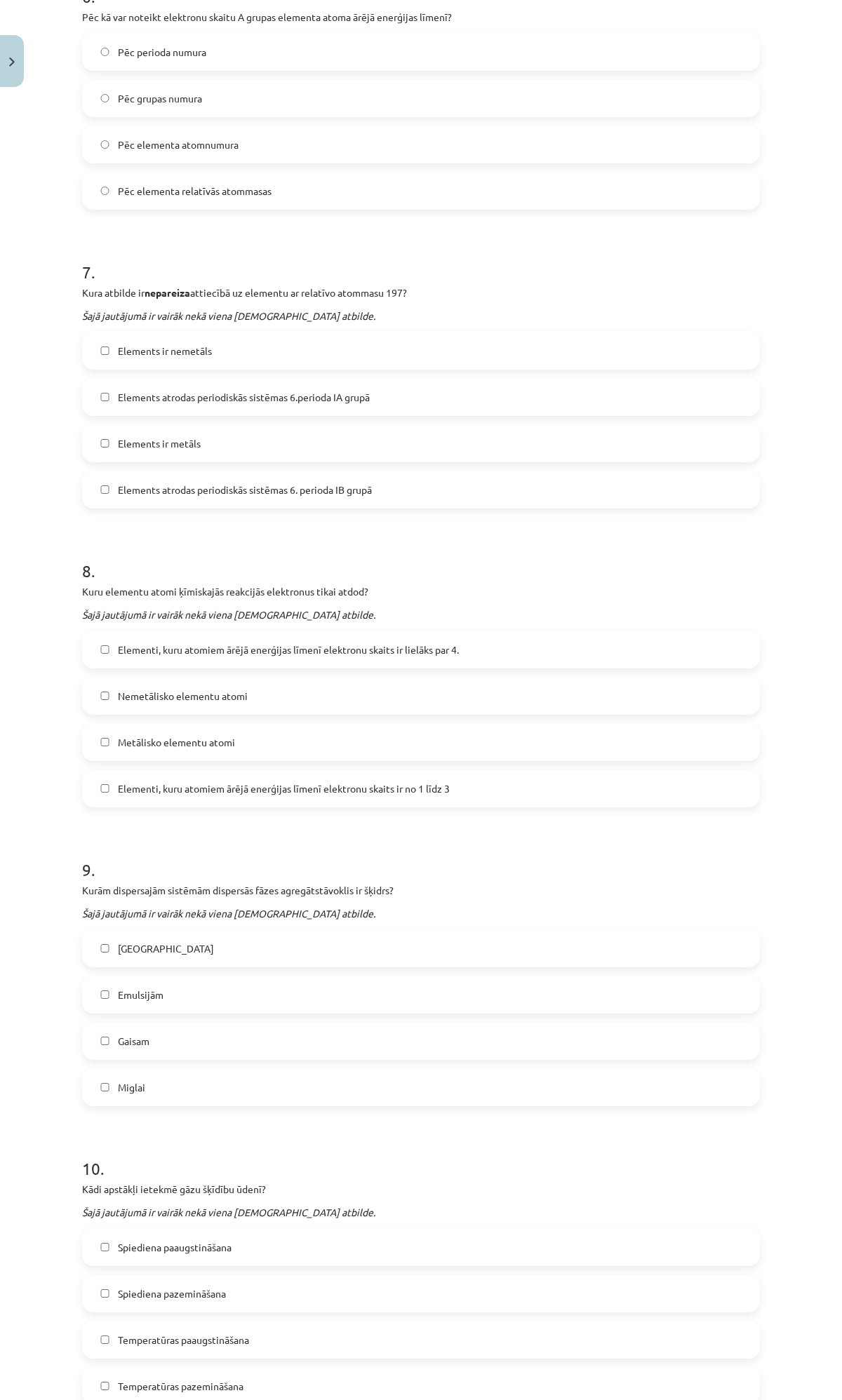
click at [106, 789] on label "Elementi, kuru atomiem ārējā enerģijas līmenī elektronu skaits ir no 1 līdz 3" at bounding box center [421, 788] width 675 height 35
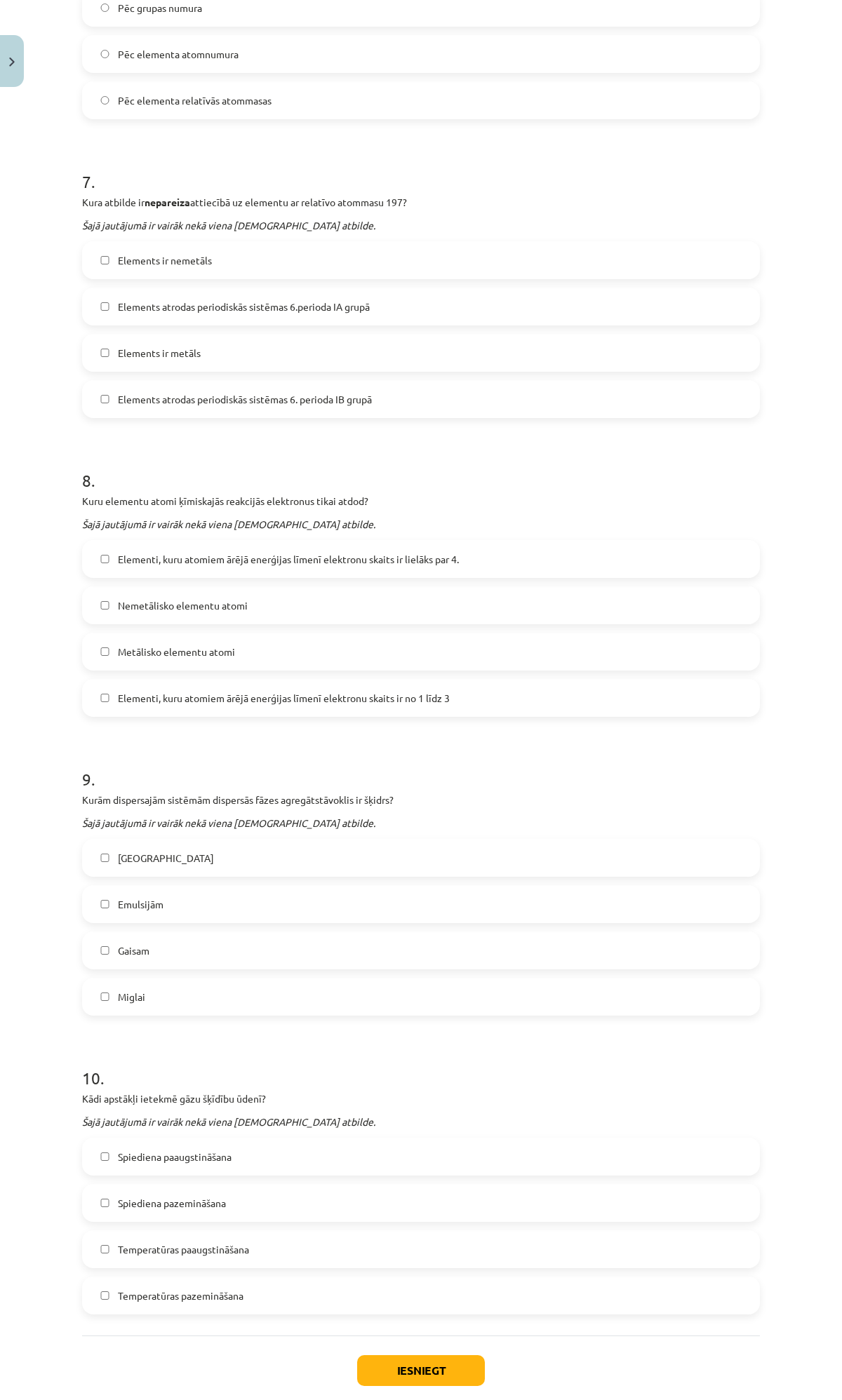
scroll to position [1908, 0]
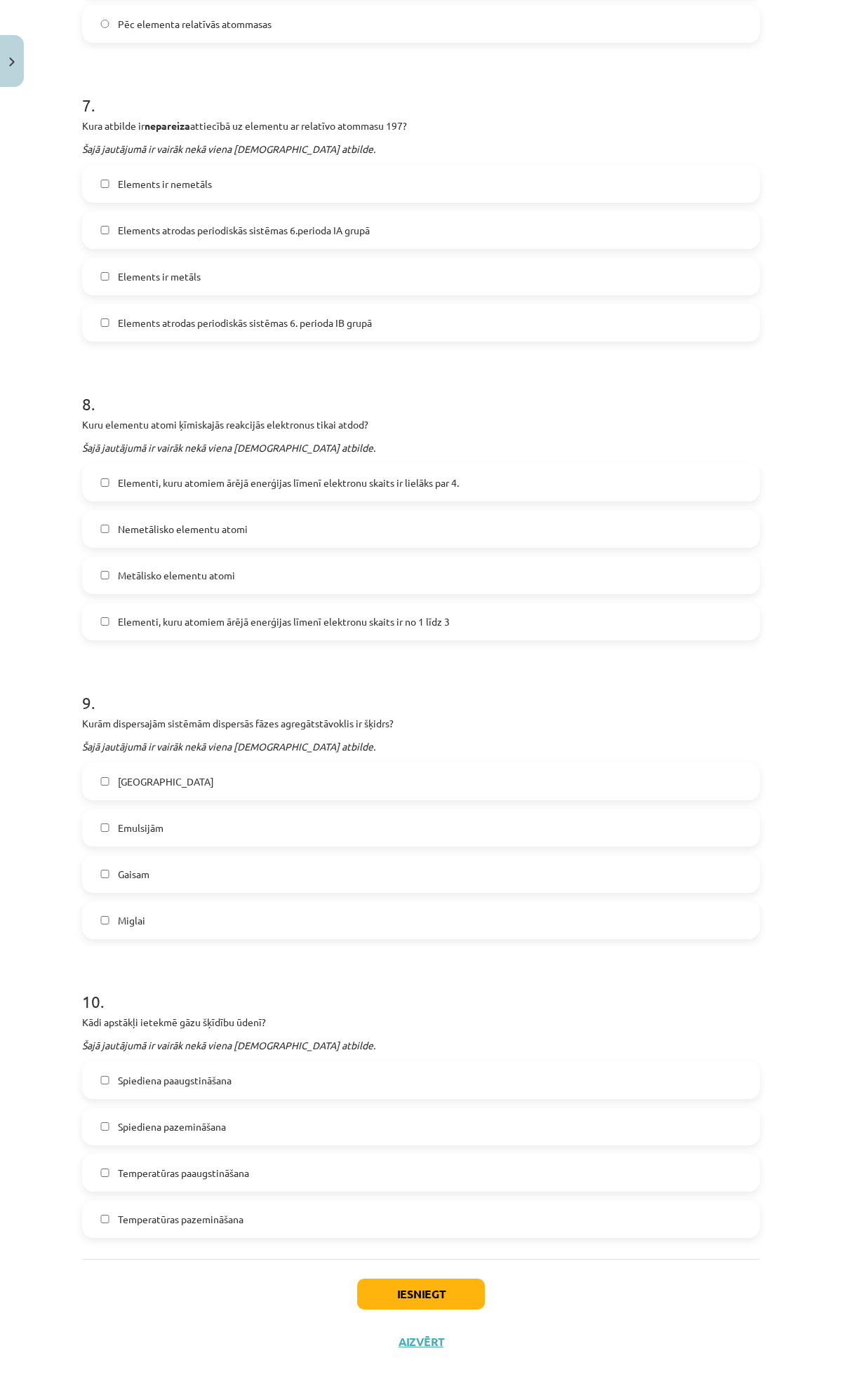
click at [94, 1073] on label "Spiediena paaugstināšana" at bounding box center [421, 1080] width 675 height 35
click at [380, 1260] on button "Iesniegt" at bounding box center [421, 1294] width 128 height 31
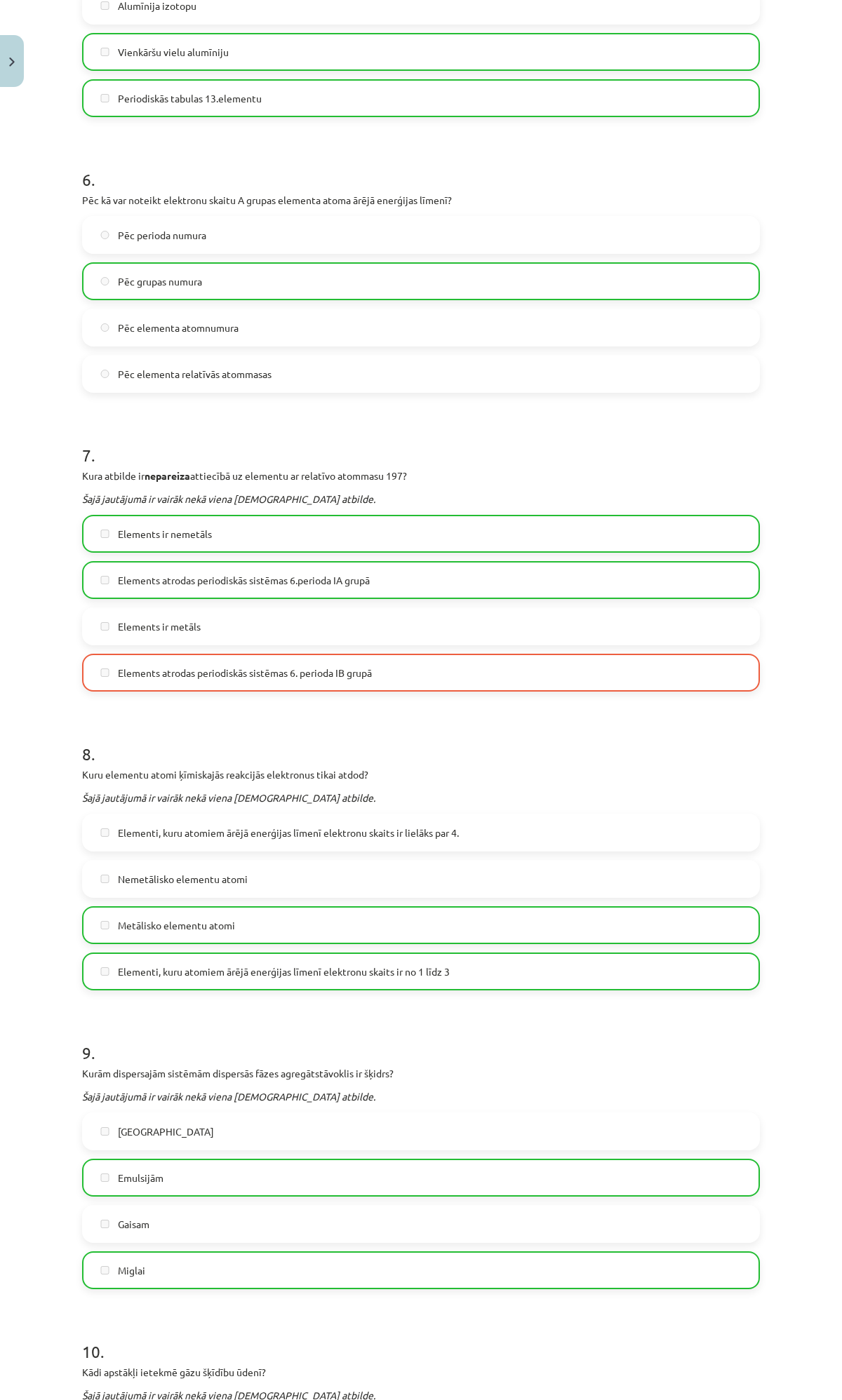
scroll to position [1953, 0]
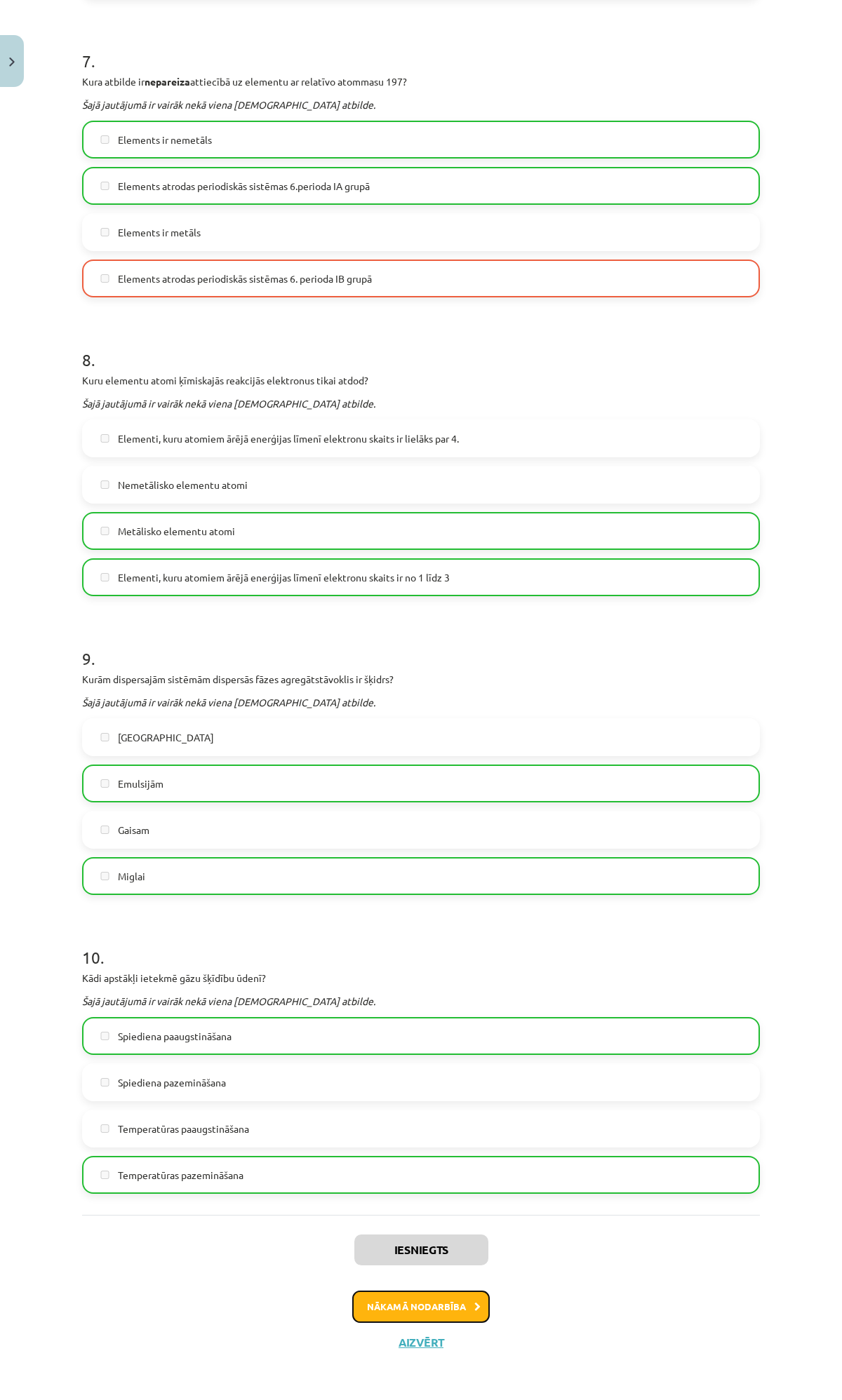
click at [388, 1260] on button "Nākamā nodarbība" at bounding box center [421, 1307] width 137 height 32
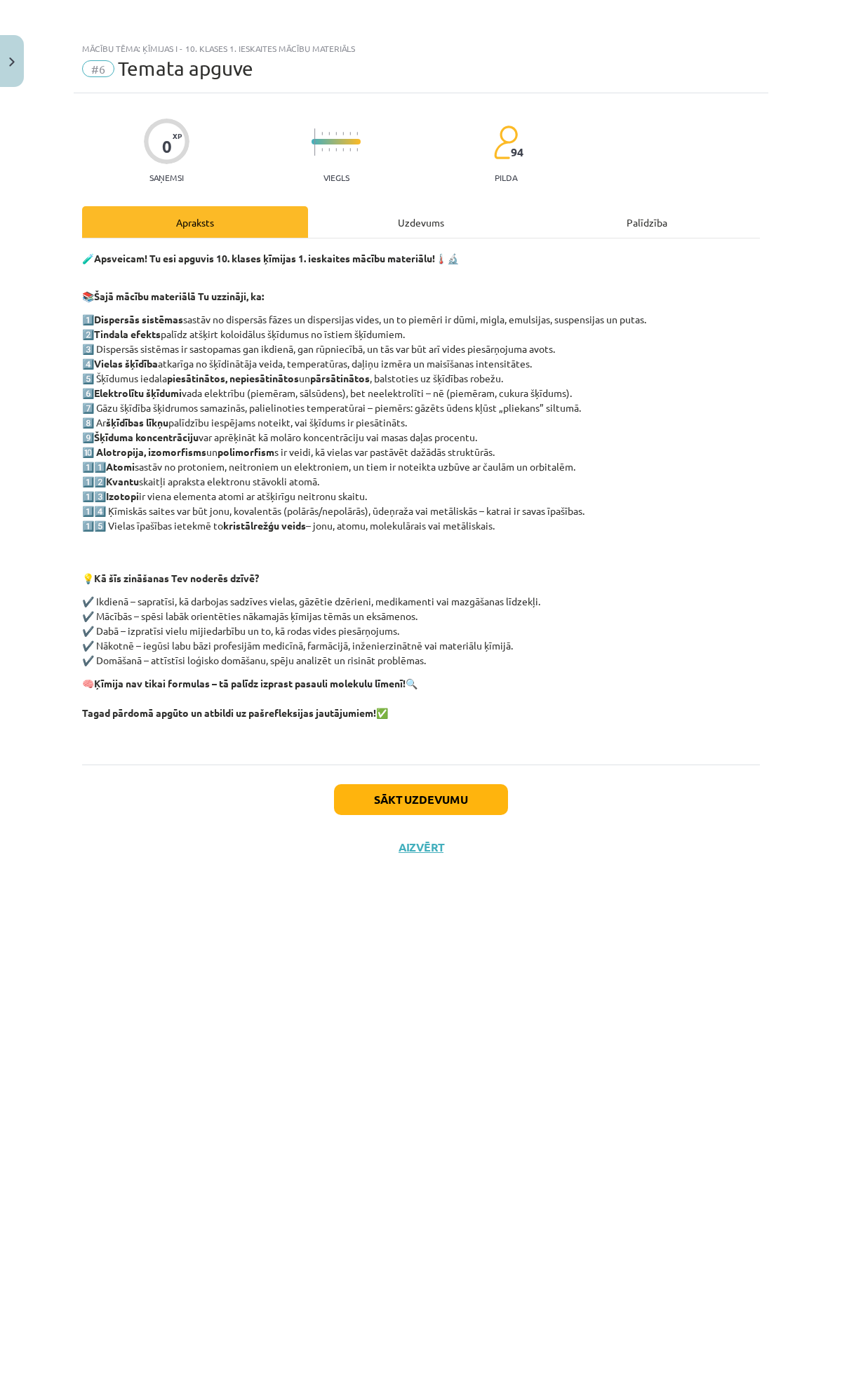
scroll to position [0, 0]
click at [403, 795] on button "Sākt uzdevumu" at bounding box center [421, 800] width 174 height 31
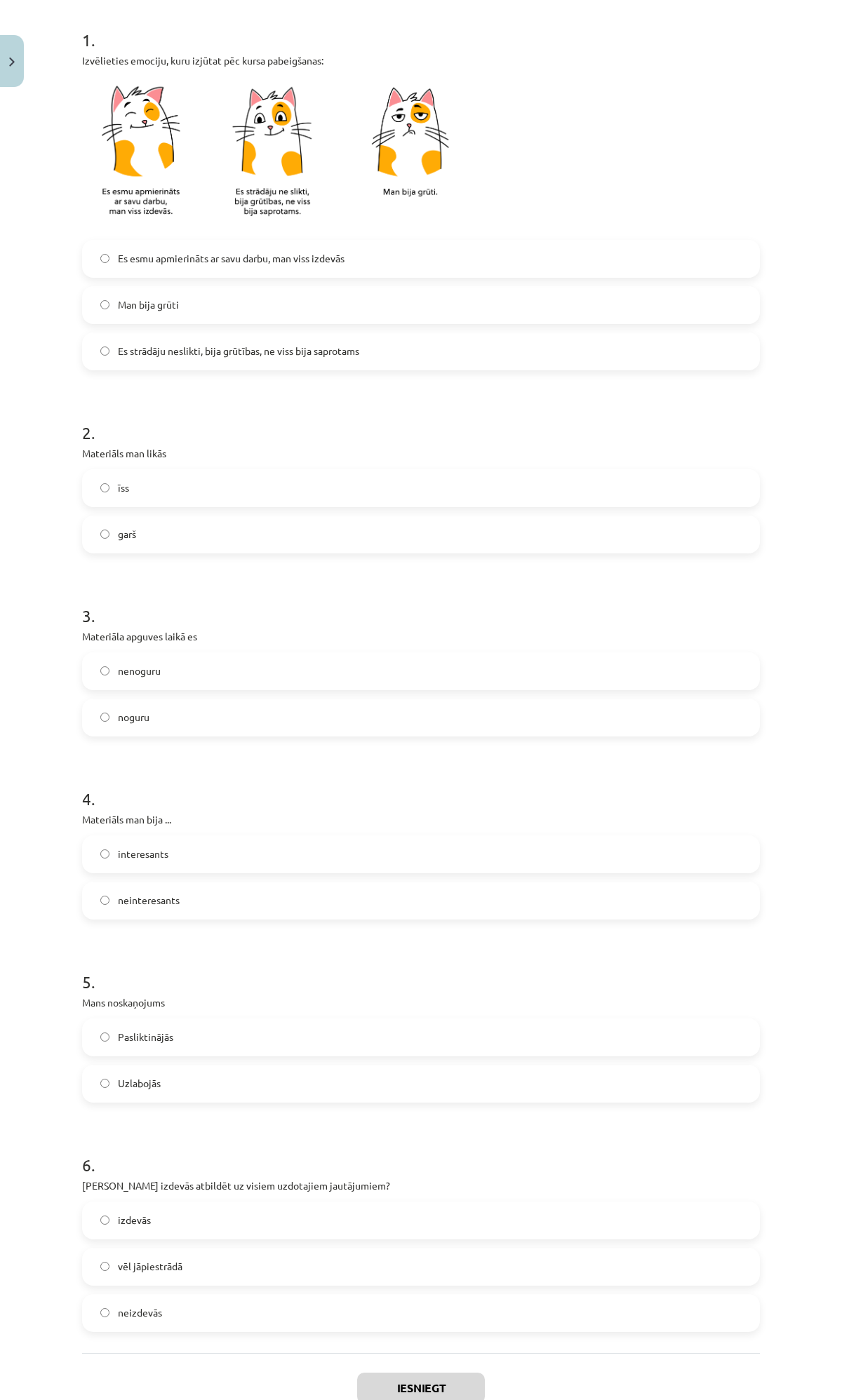
scroll to position [367, 0]
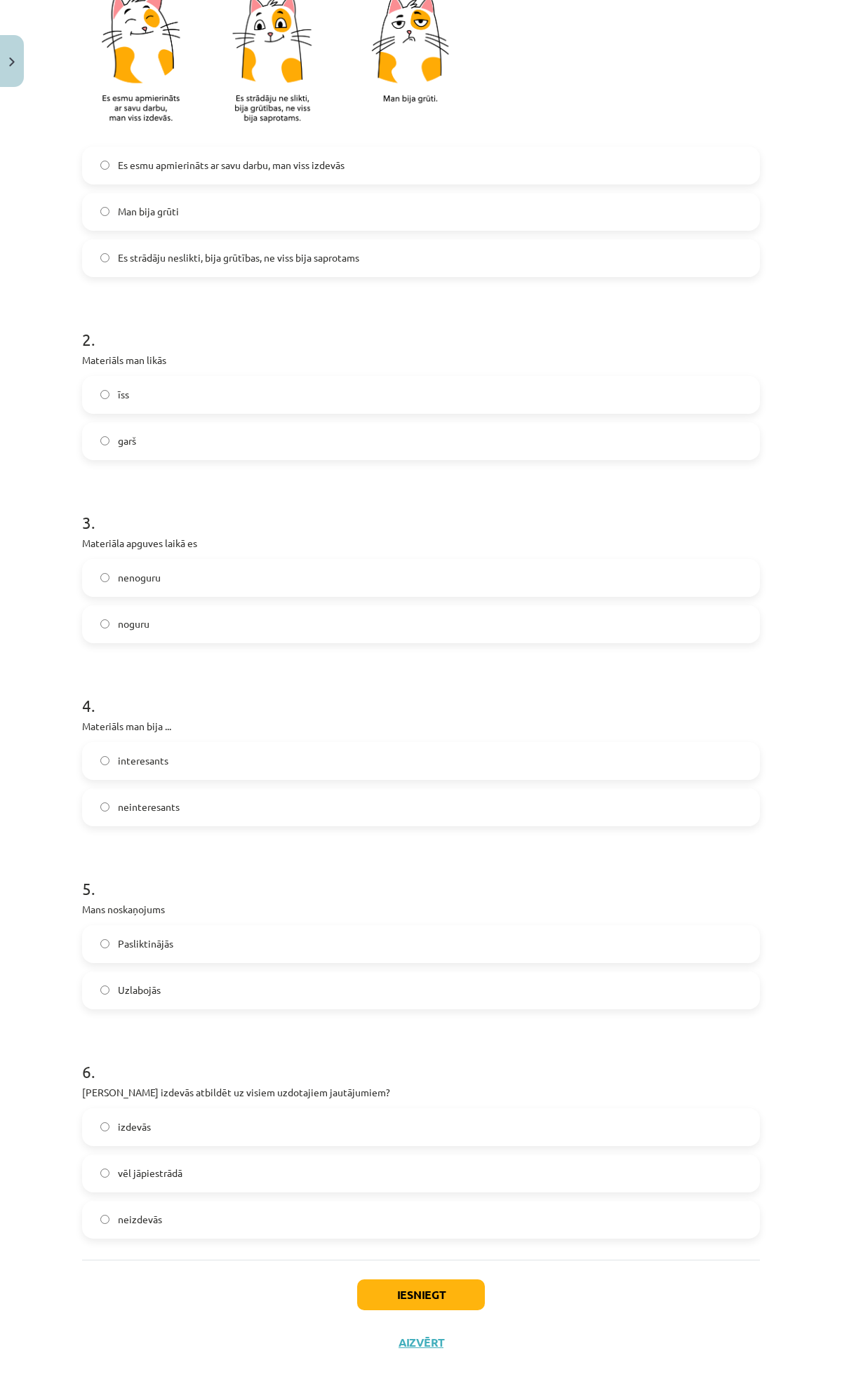
click at [117, 383] on label "īss" at bounding box center [421, 395] width 675 height 35
click at [135, 577] on span "nenoguru" at bounding box center [139, 577] width 43 height 15
click at [129, 757] on span "interesants" at bounding box center [143, 761] width 51 height 15
click at [139, 992] on span "Uzlabojās" at bounding box center [139, 990] width 43 height 15
click at [141, 1125] on span "izdevās" at bounding box center [134, 1127] width 33 height 15
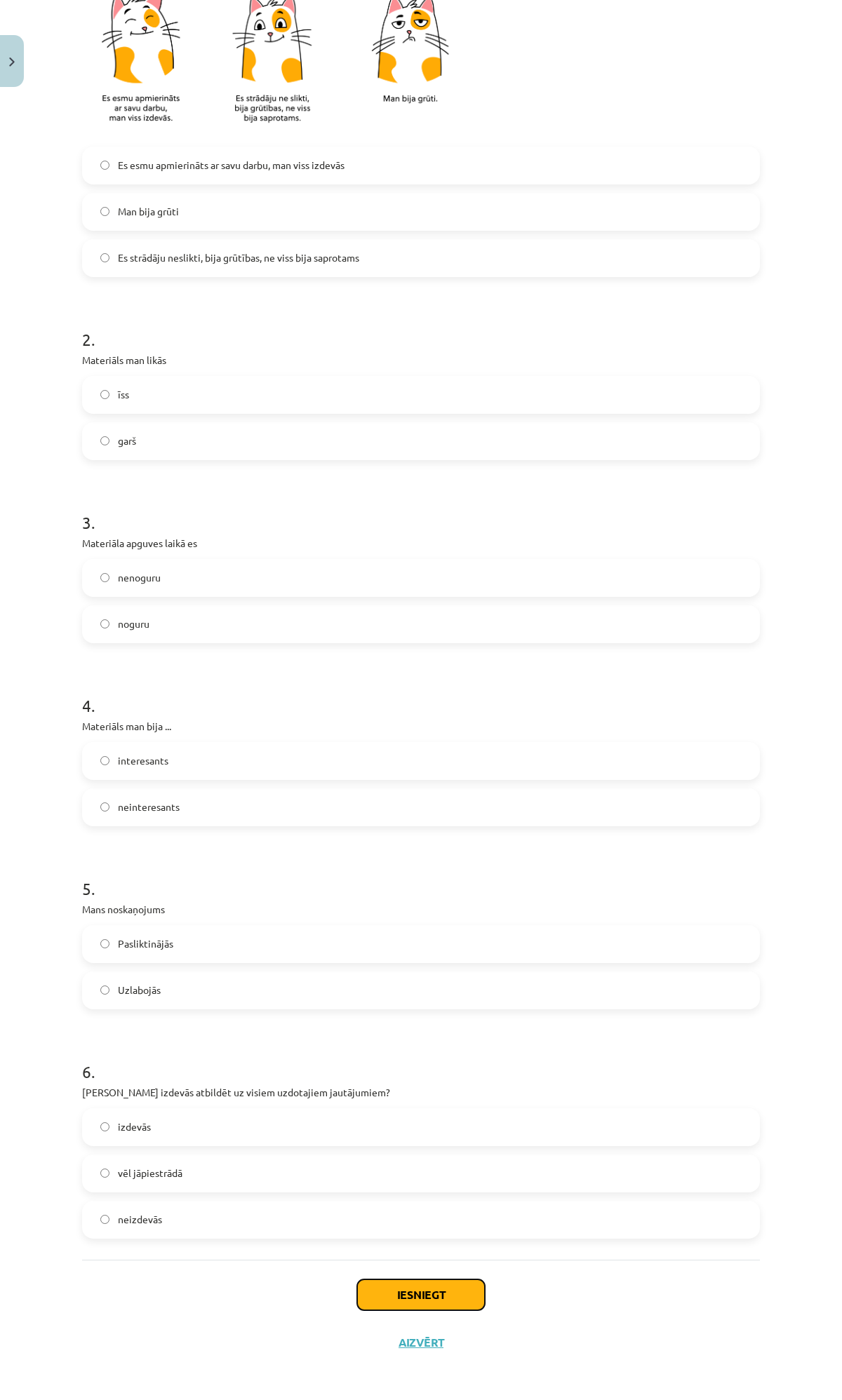
click at [397, 1260] on button "Iesniegt" at bounding box center [421, 1294] width 128 height 31
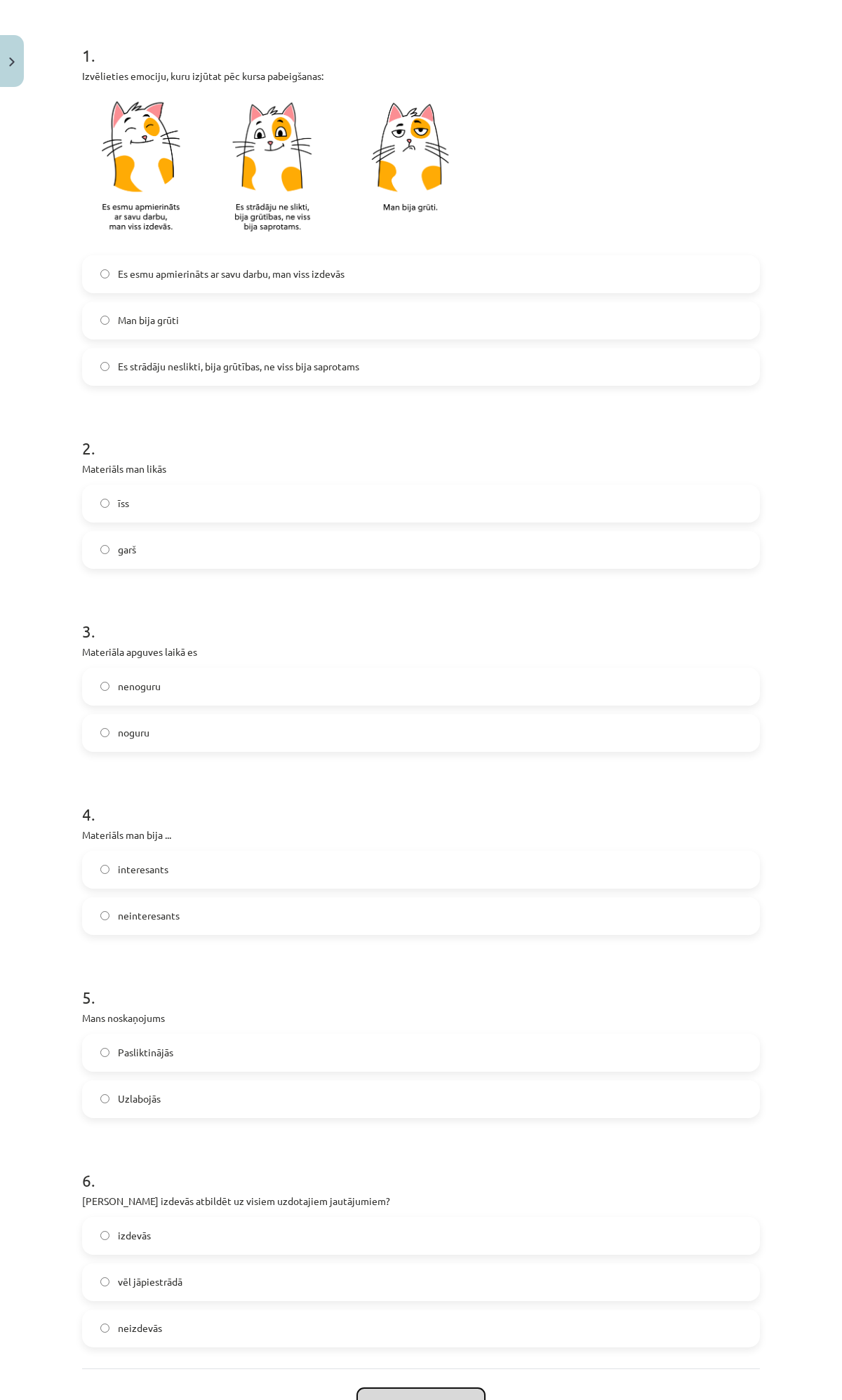
scroll to position [0, 0]
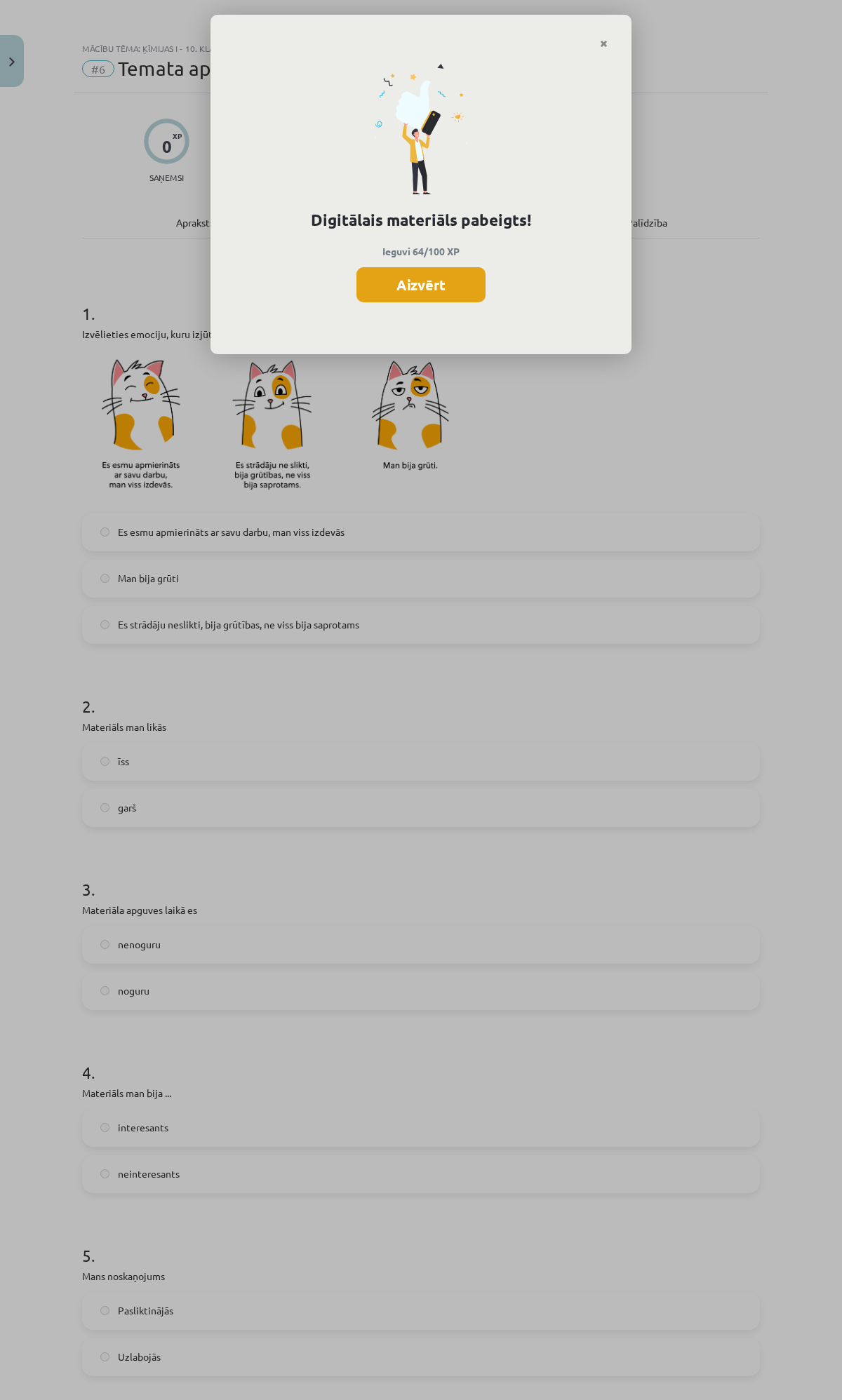
click at [446, 278] on button "Aizvērt" at bounding box center [421, 285] width 129 height 35
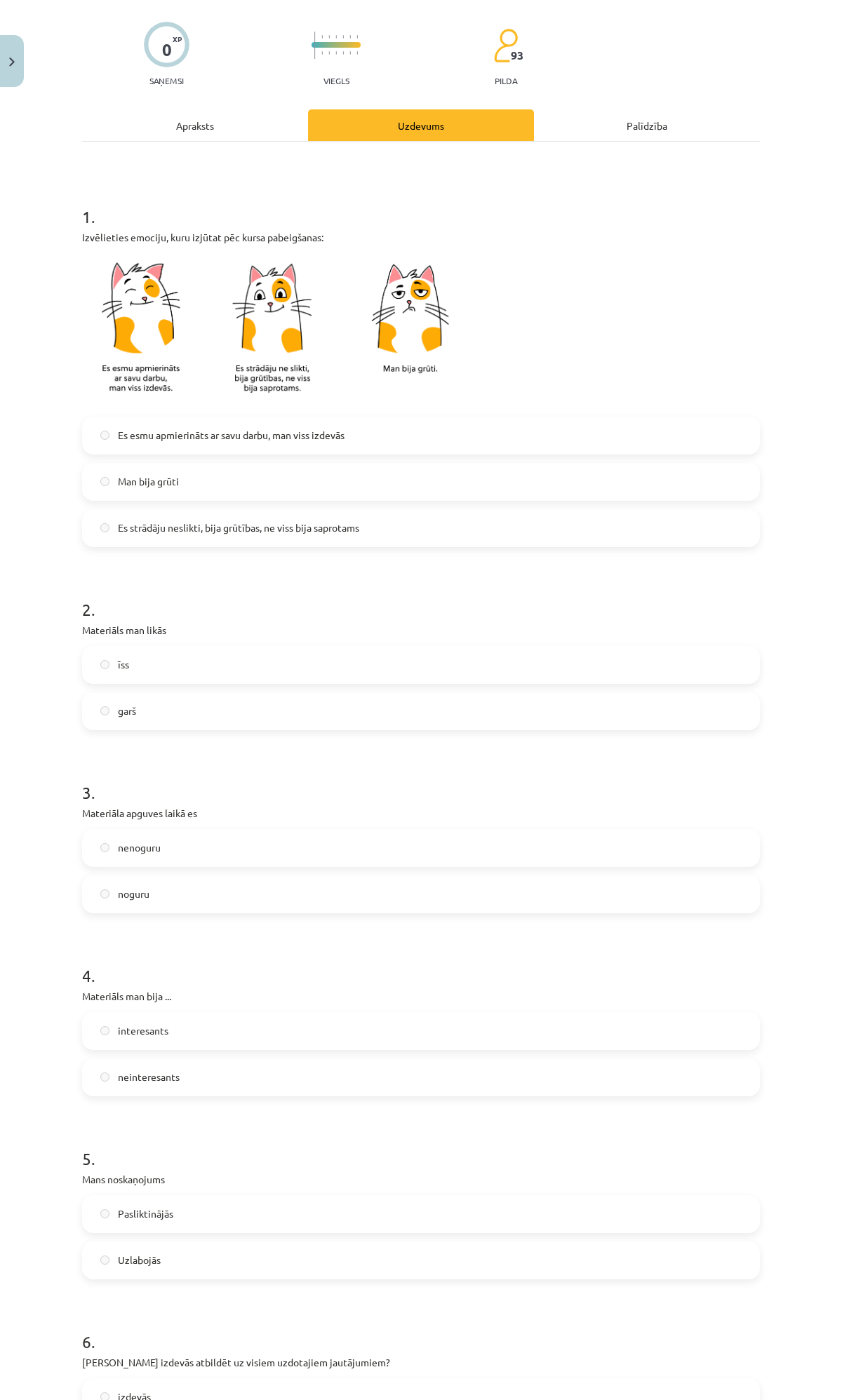
scroll to position [367, 0]
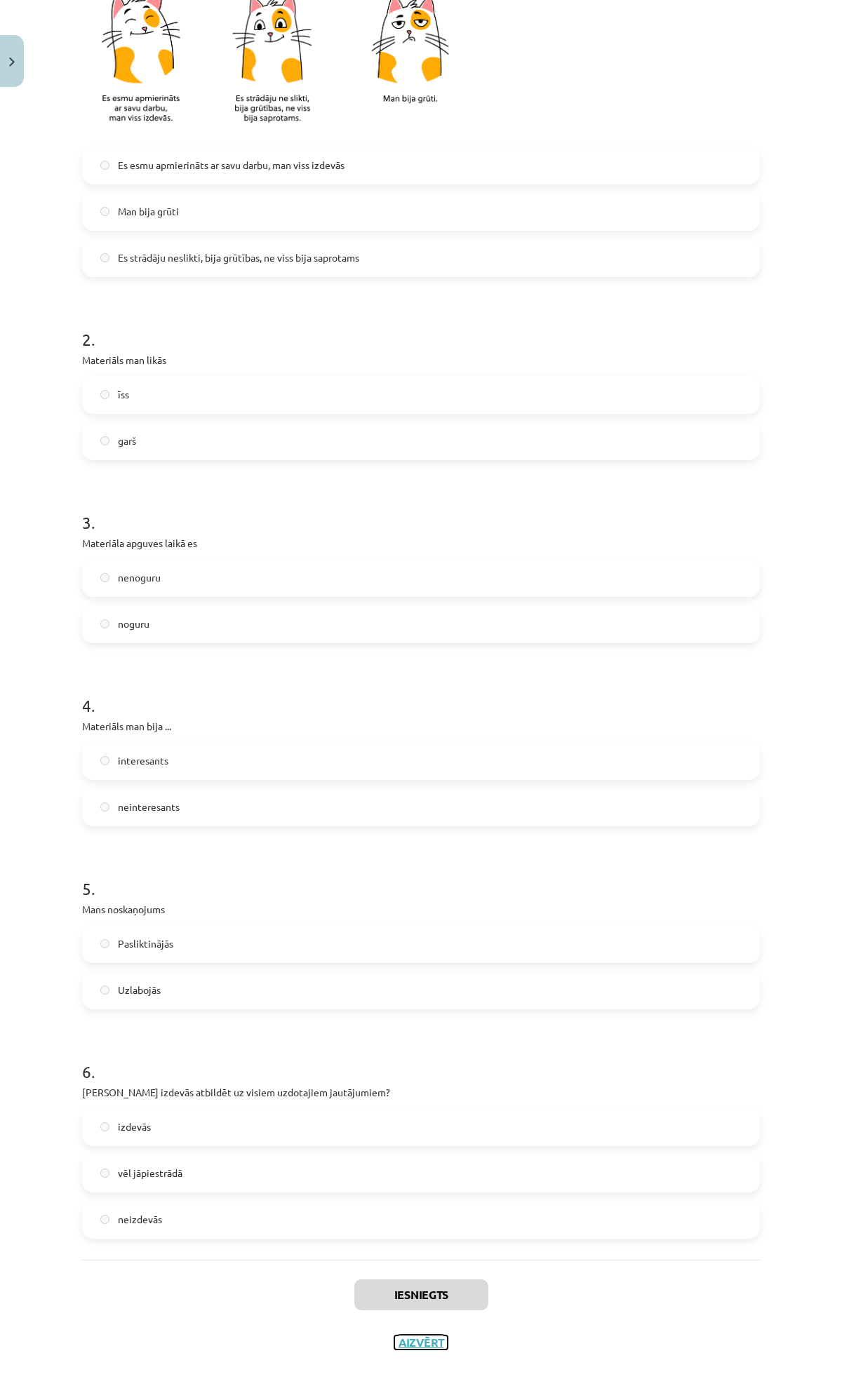
click at [408, 1260] on button "Aizvērt" at bounding box center [421, 1342] width 54 height 14
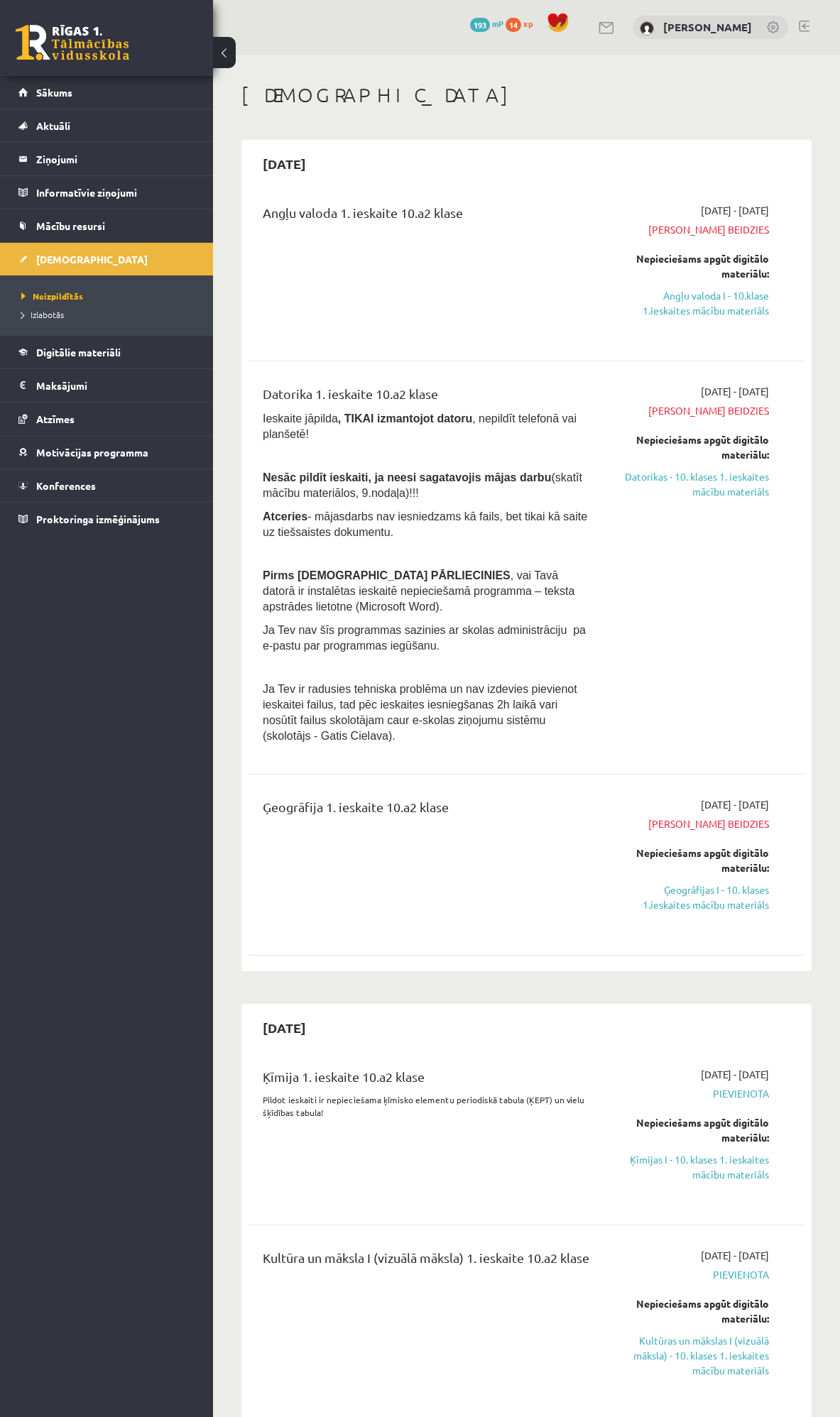
scroll to position [293, 0]
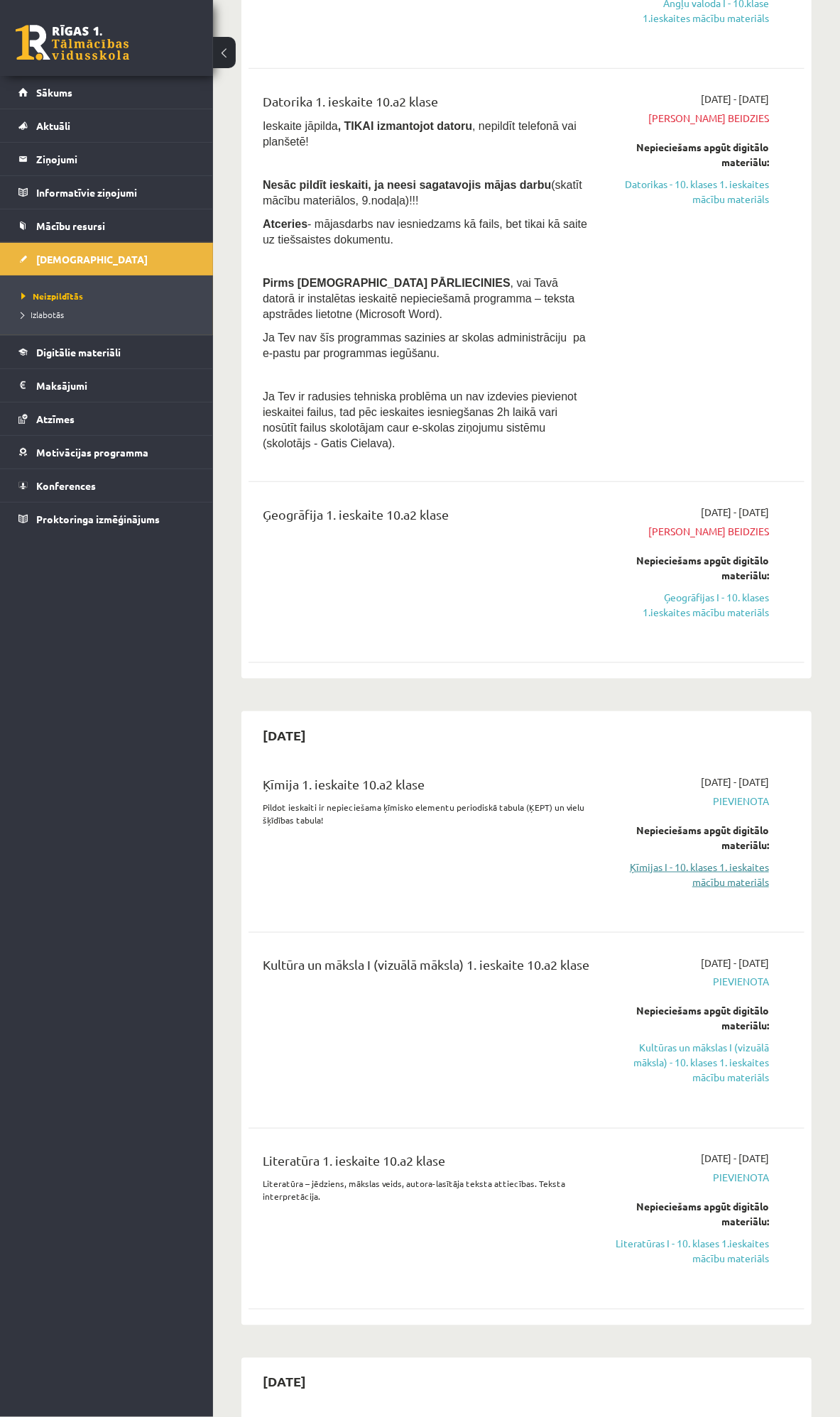
click at [721, 860] on link "Ķīmijas I - 10. klases 1. ieskaites mācību materiāls" at bounding box center [691, 875] width 154 height 30
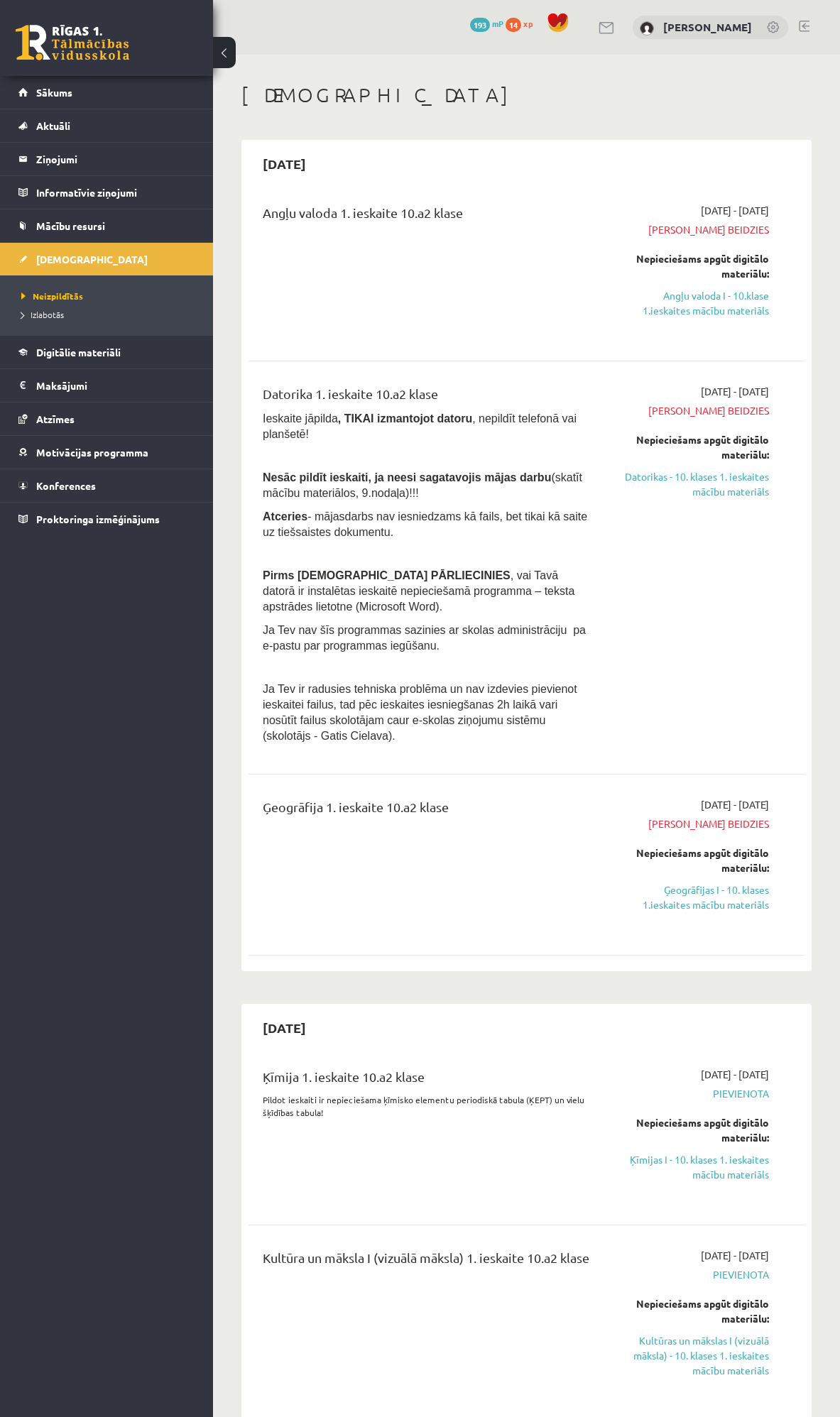
scroll to position [293, 0]
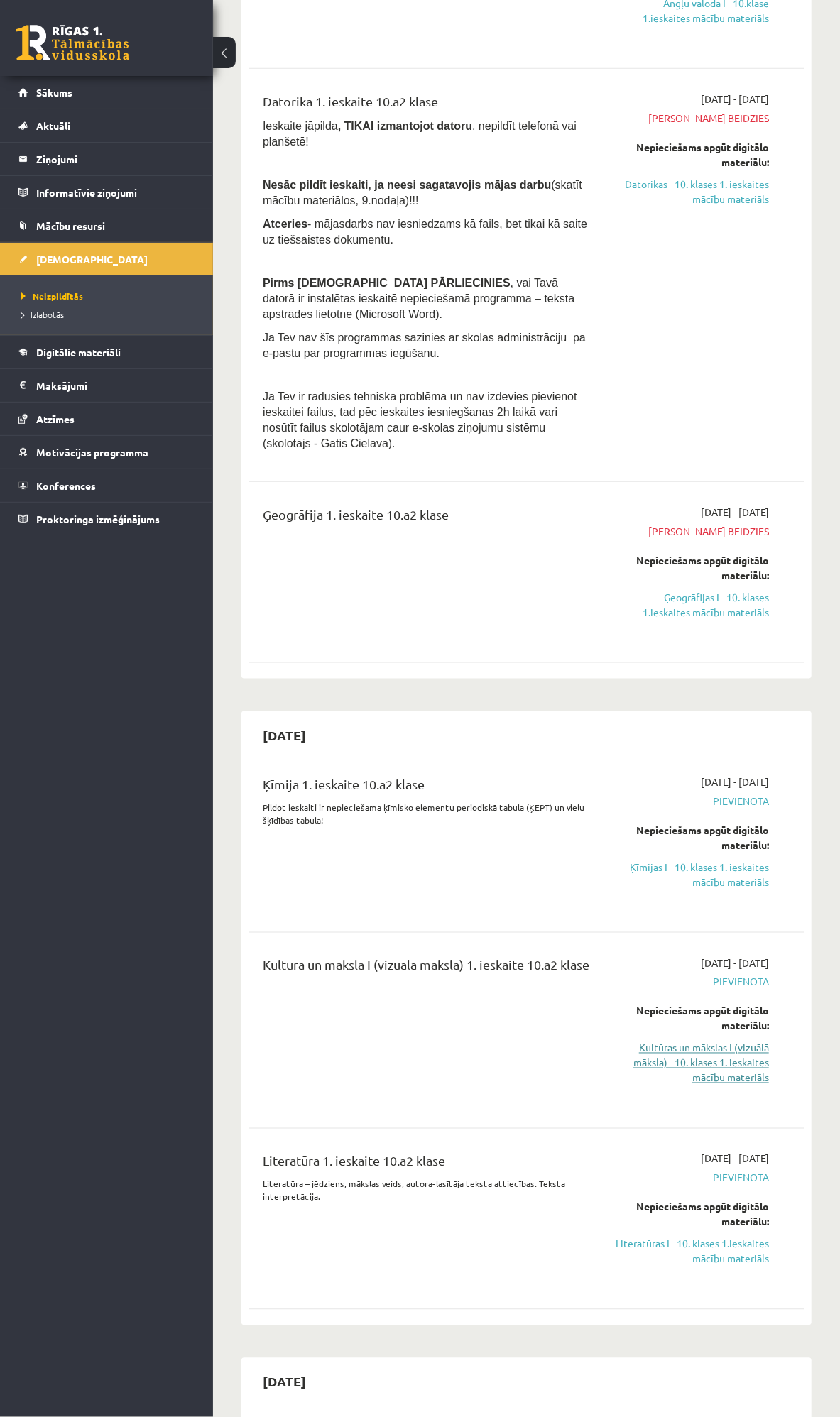
click at [717, 1040] on link "Kultūras un mākslas I (vizuālā māksla) - 10. klases 1. ieskaites mācību materiā…" at bounding box center [691, 1063] width 154 height 45
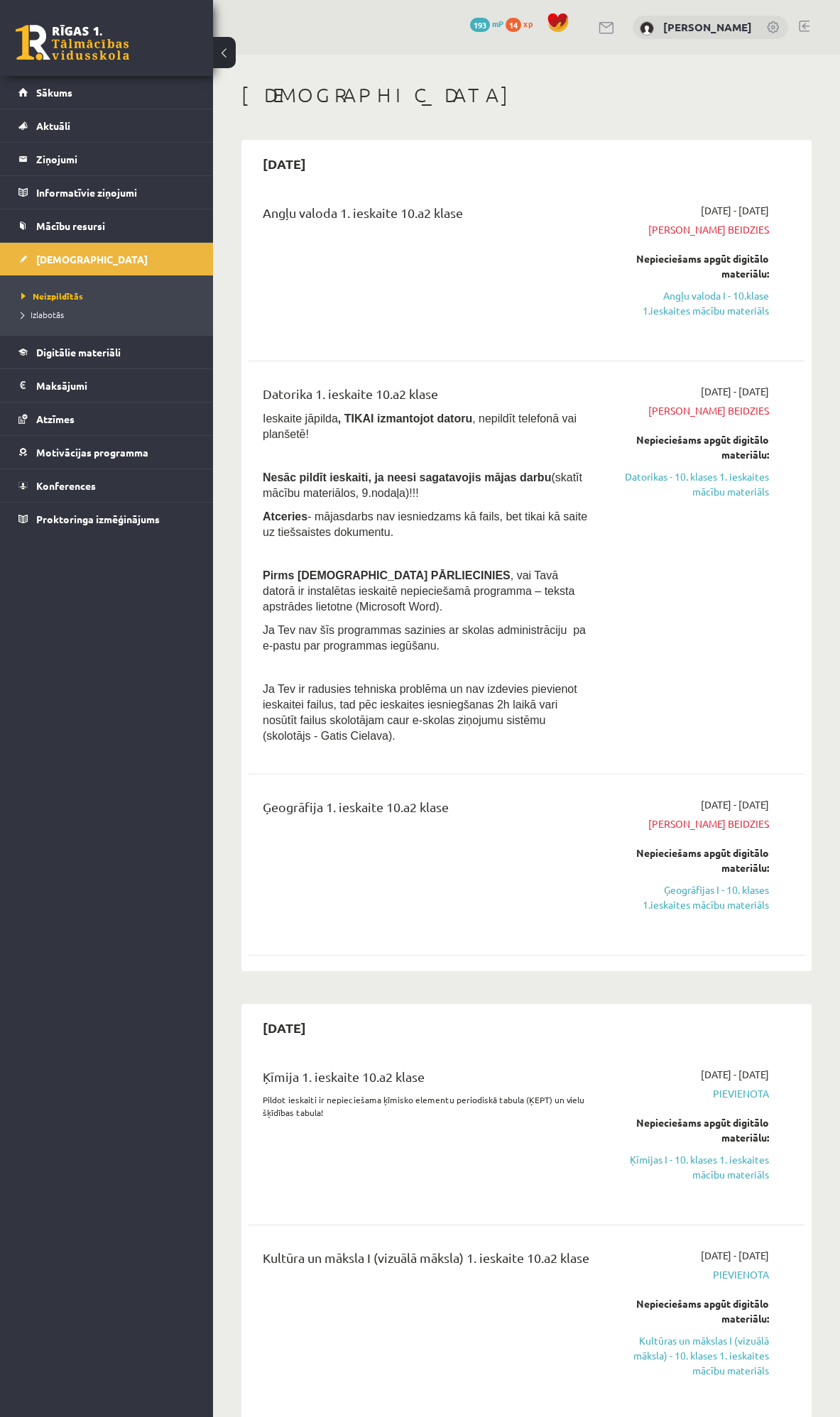
scroll to position [293, 0]
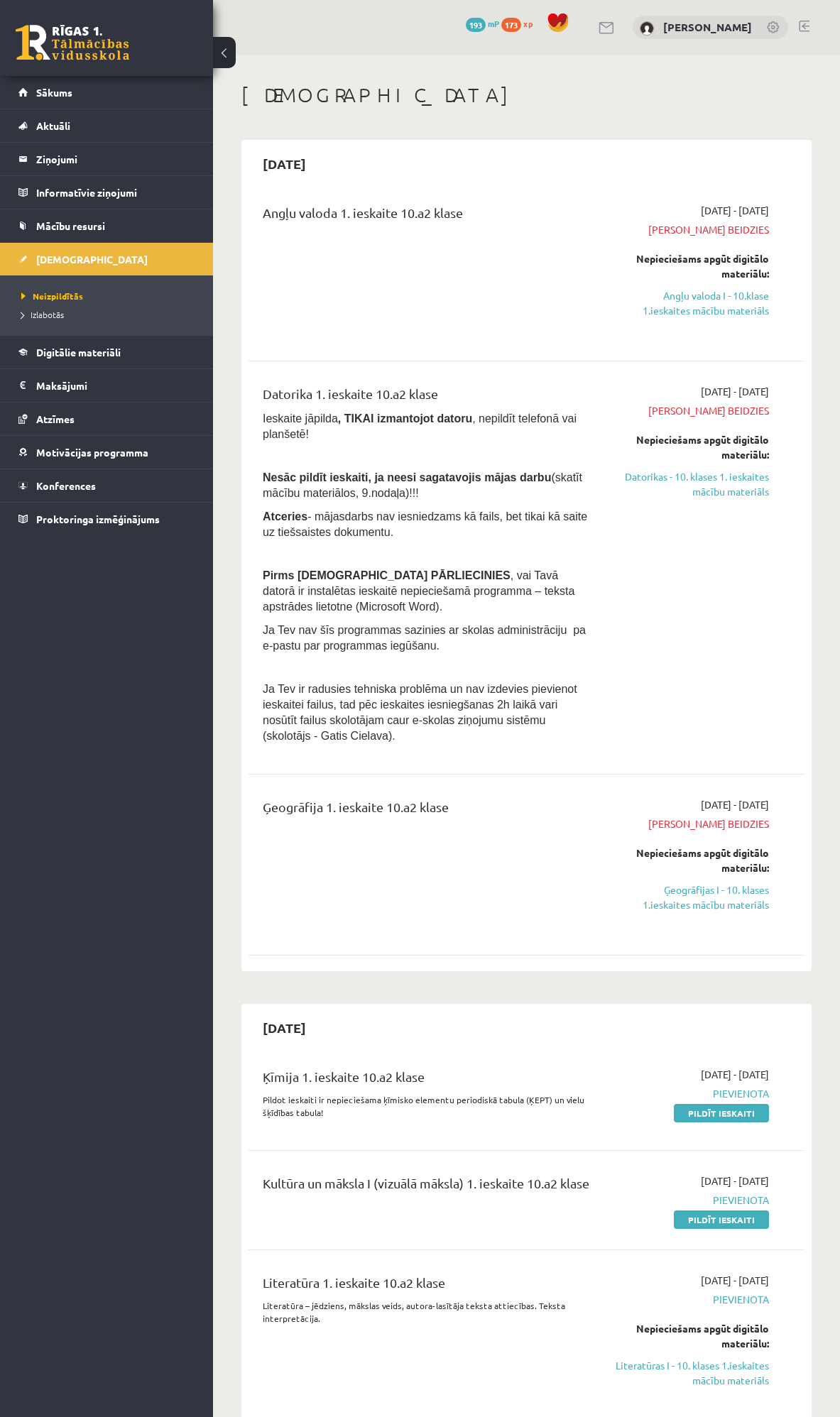
scroll to position [293, 0]
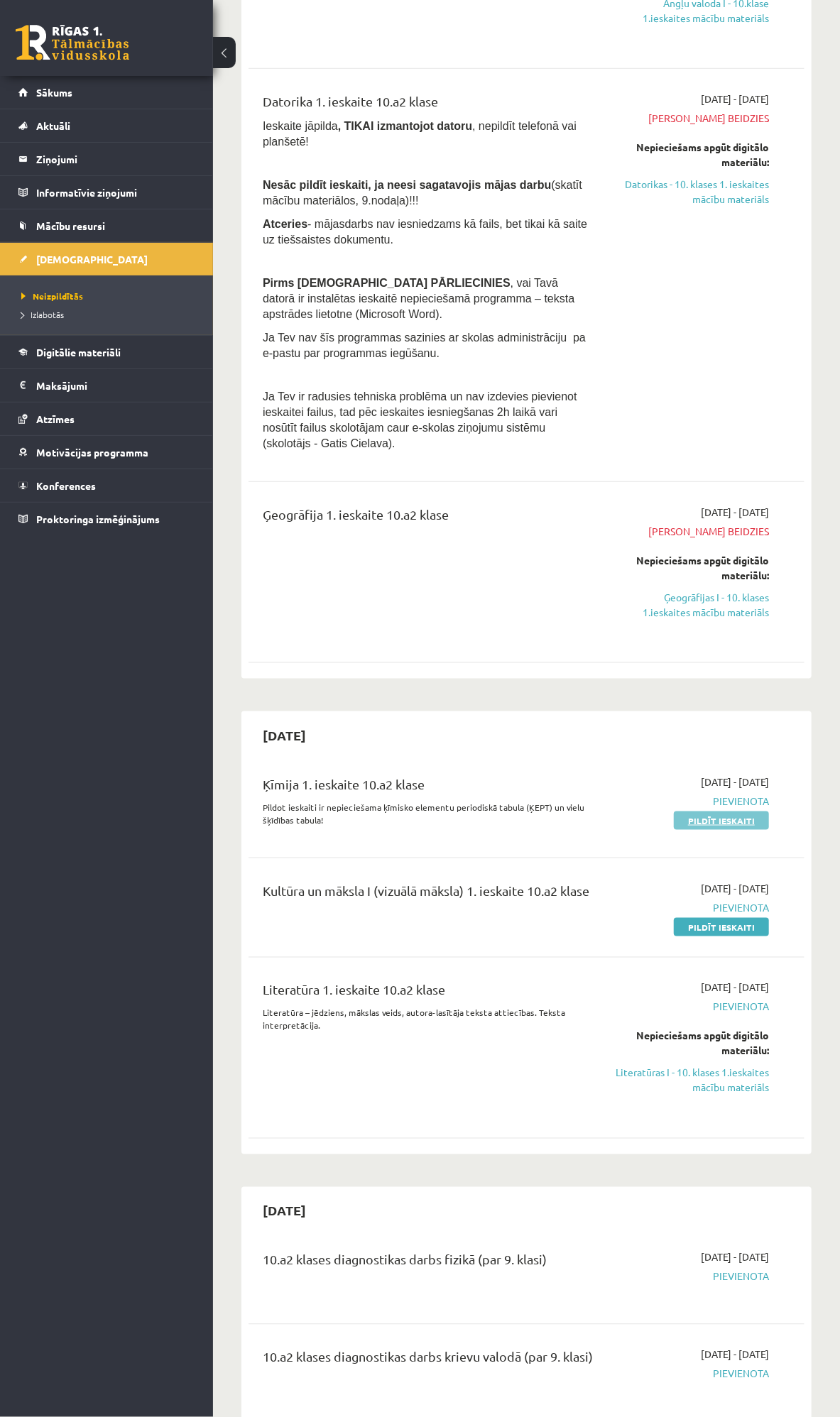
click at [714, 812] on link "Pildīt ieskaiti" at bounding box center [721, 821] width 95 height 19
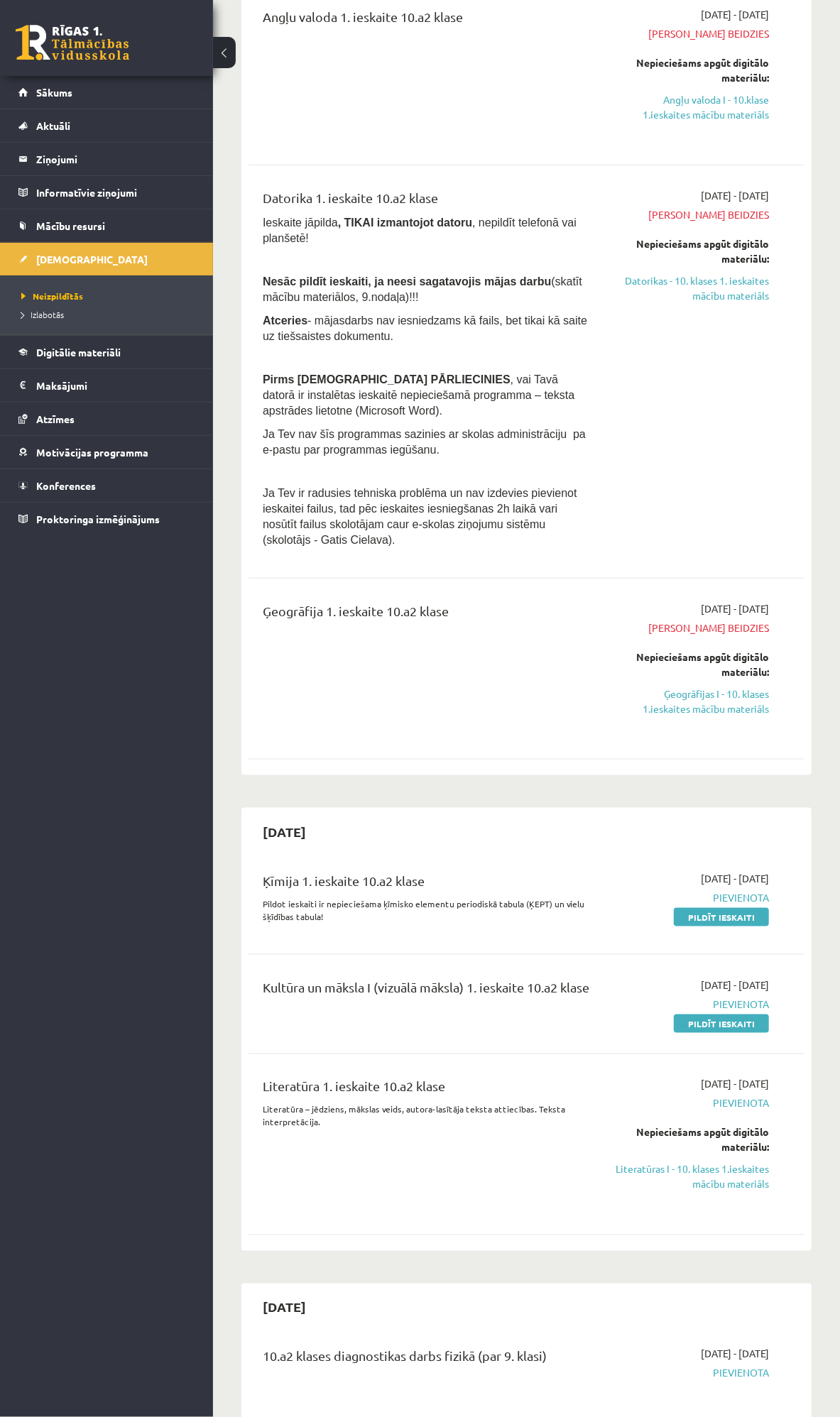
scroll to position [0, 0]
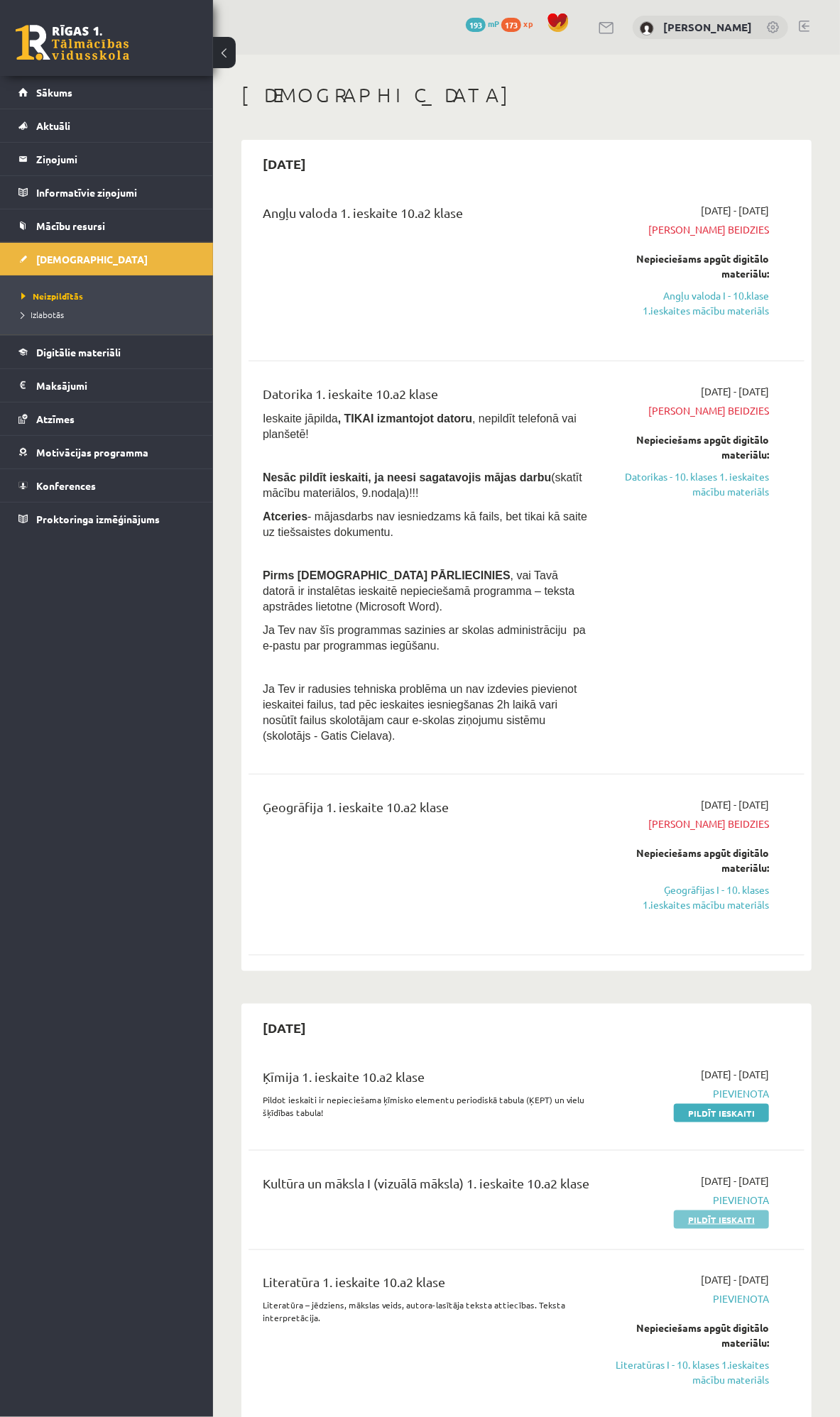
click at [735, 1211] on link "Pildīt ieskaiti" at bounding box center [721, 1219] width 95 height 19
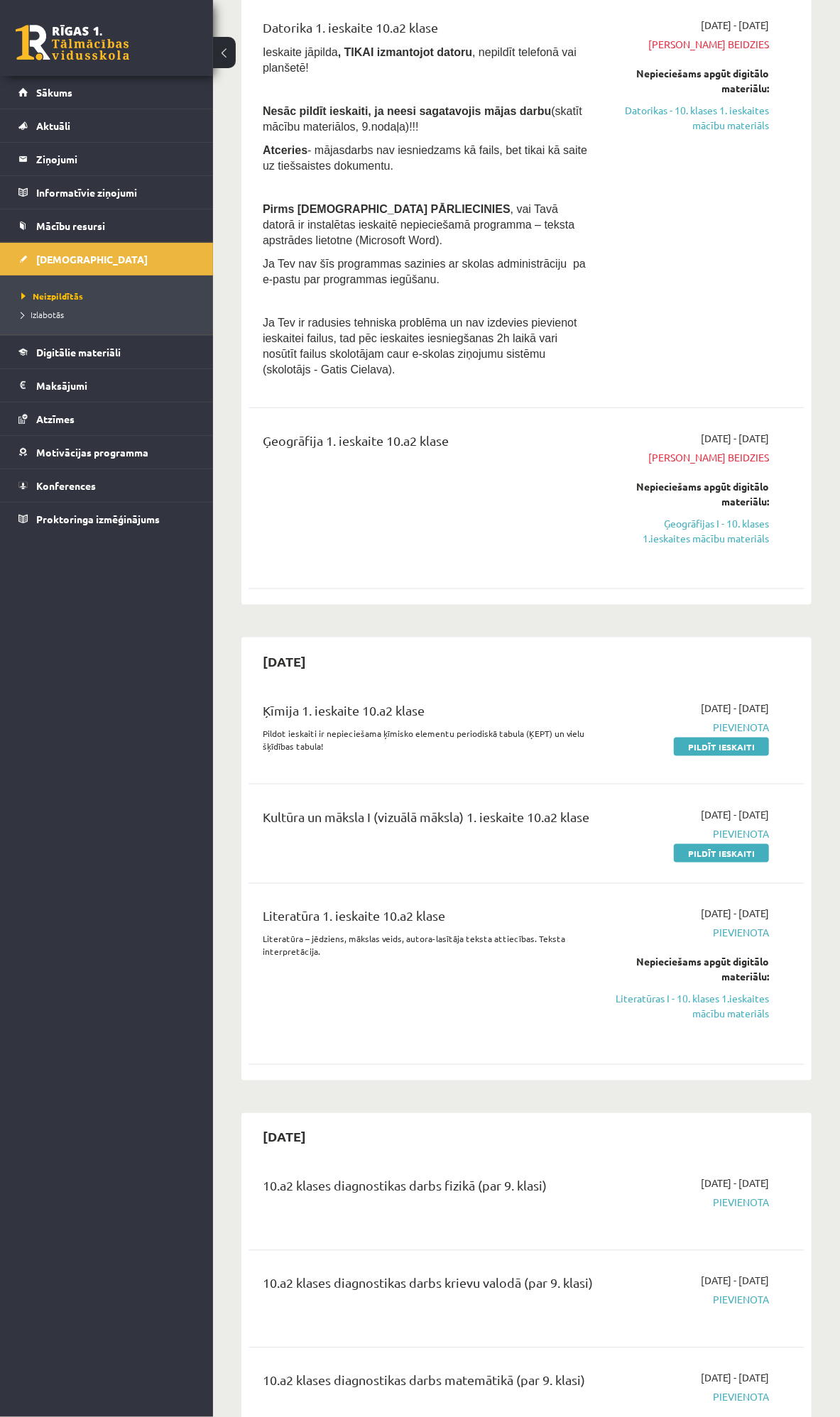
scroll to position [394, 0]
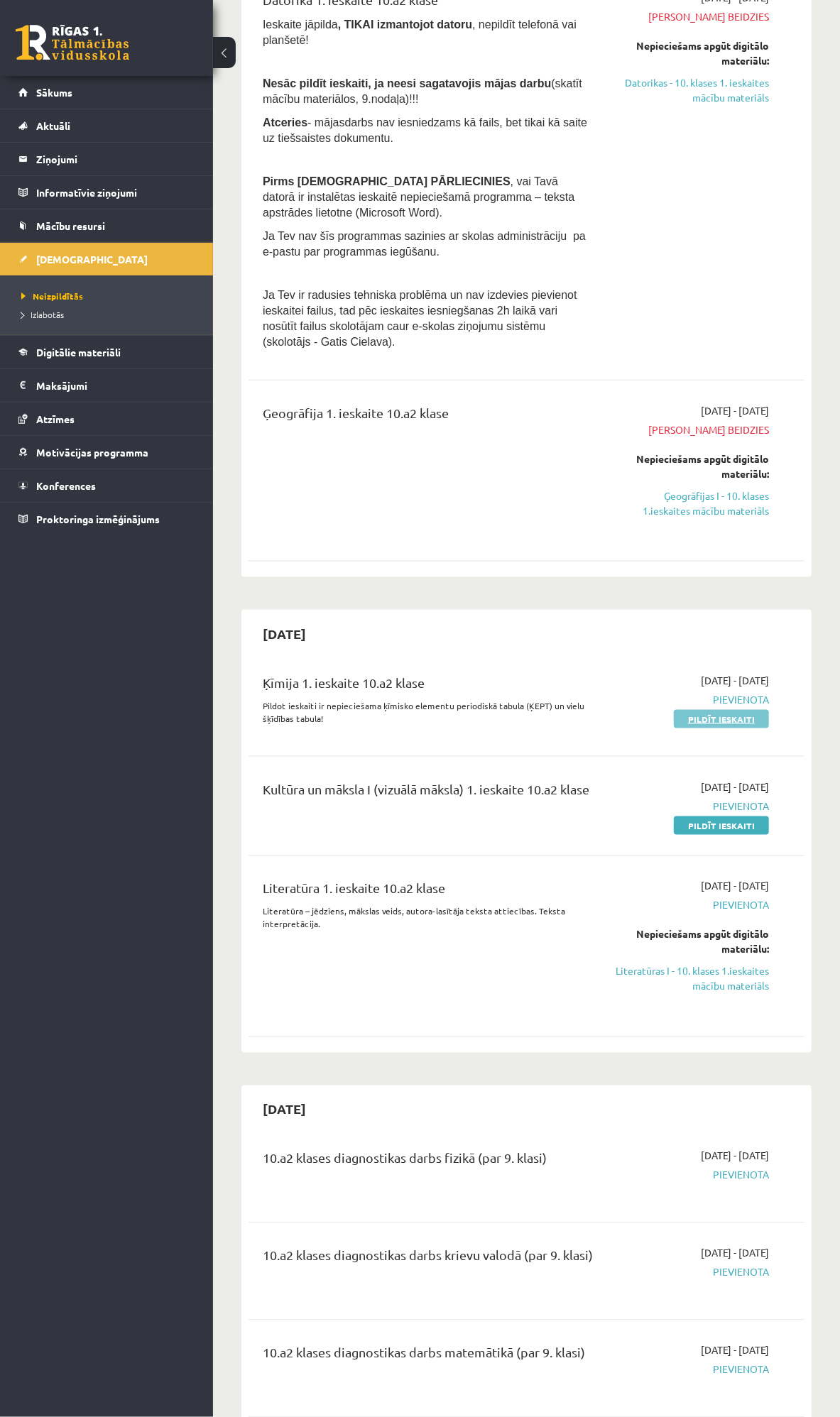
click at [709, 710] on link "Pildīt ieskaiti" at bounding box center [721, 719] width 95 height 19
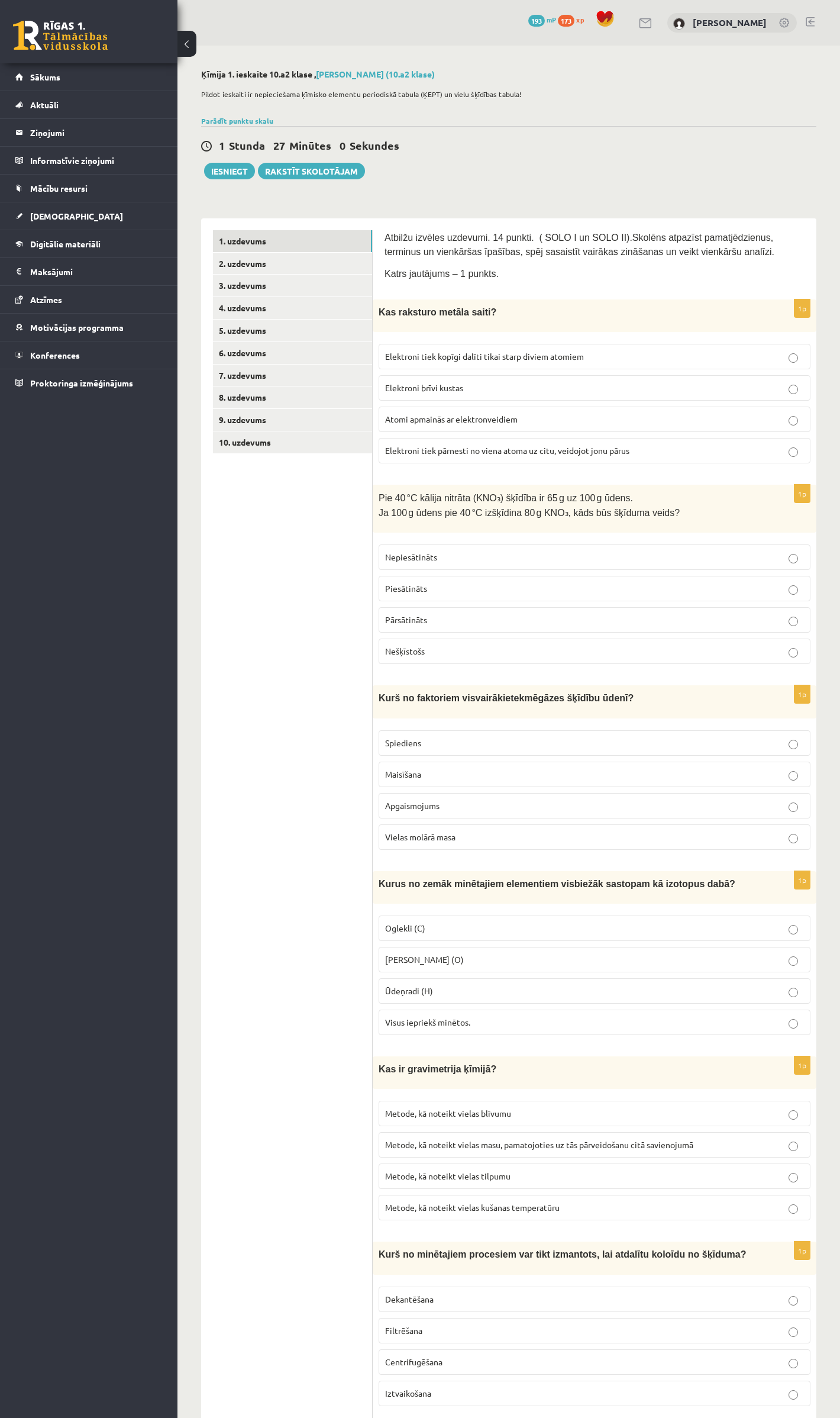
click at [488, 445] on span "Elektroni tiek pārnesti no viena atoma uz citu, veidojot jonu pārus" at bounding box center [507, 450] width 245 height 11
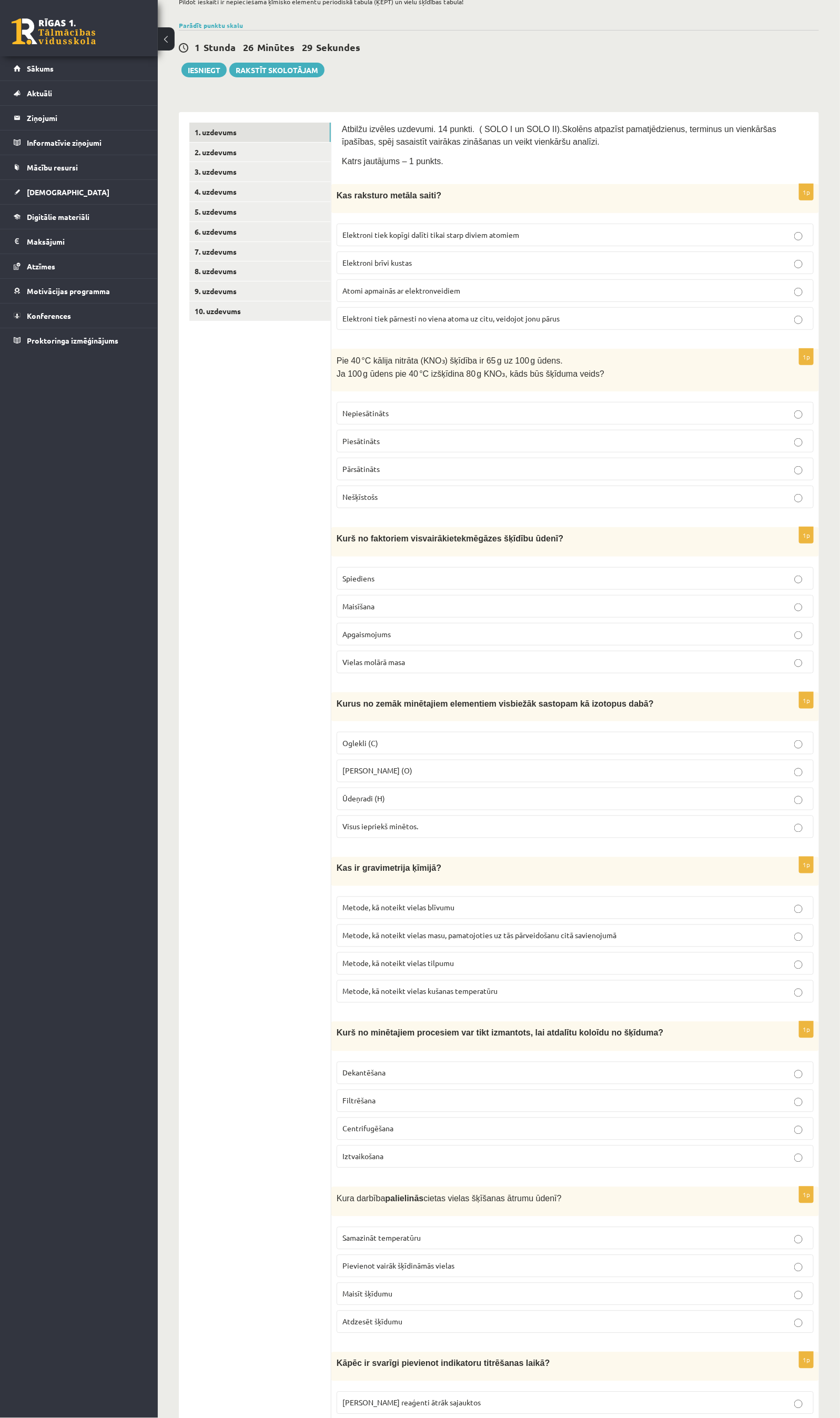
scroll to position [79, 0]
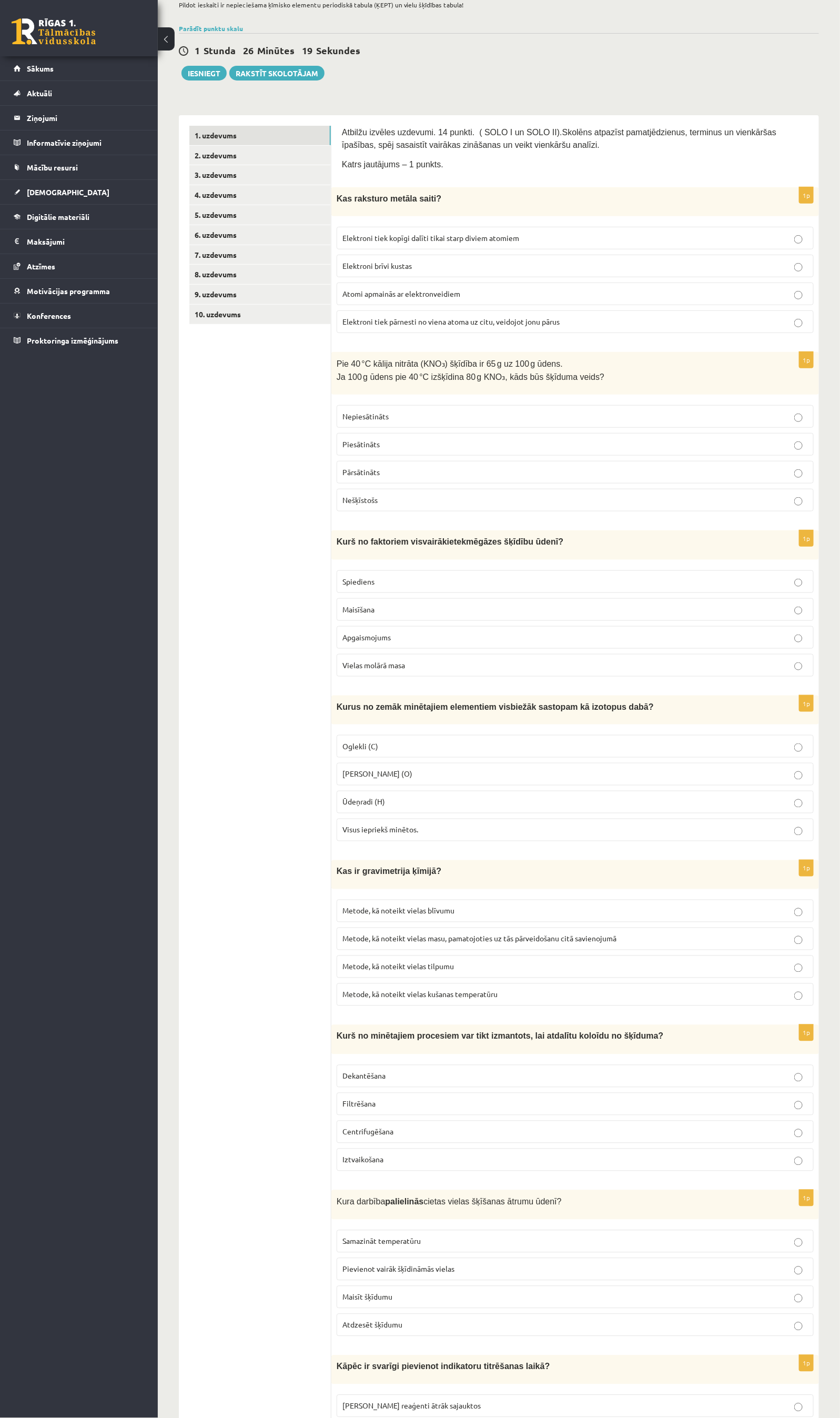
click at [438, 262] on p "Elektroni brīvi kustas" at bounding box center [575, 266] width 466 height 11
click at [406, 439] on label "Piesātināts" at bounding box center [575, 444] width 477 height 23
click at [392, 585] on p "Spiediens" at bounding box center [575, 582] width 466 height 11
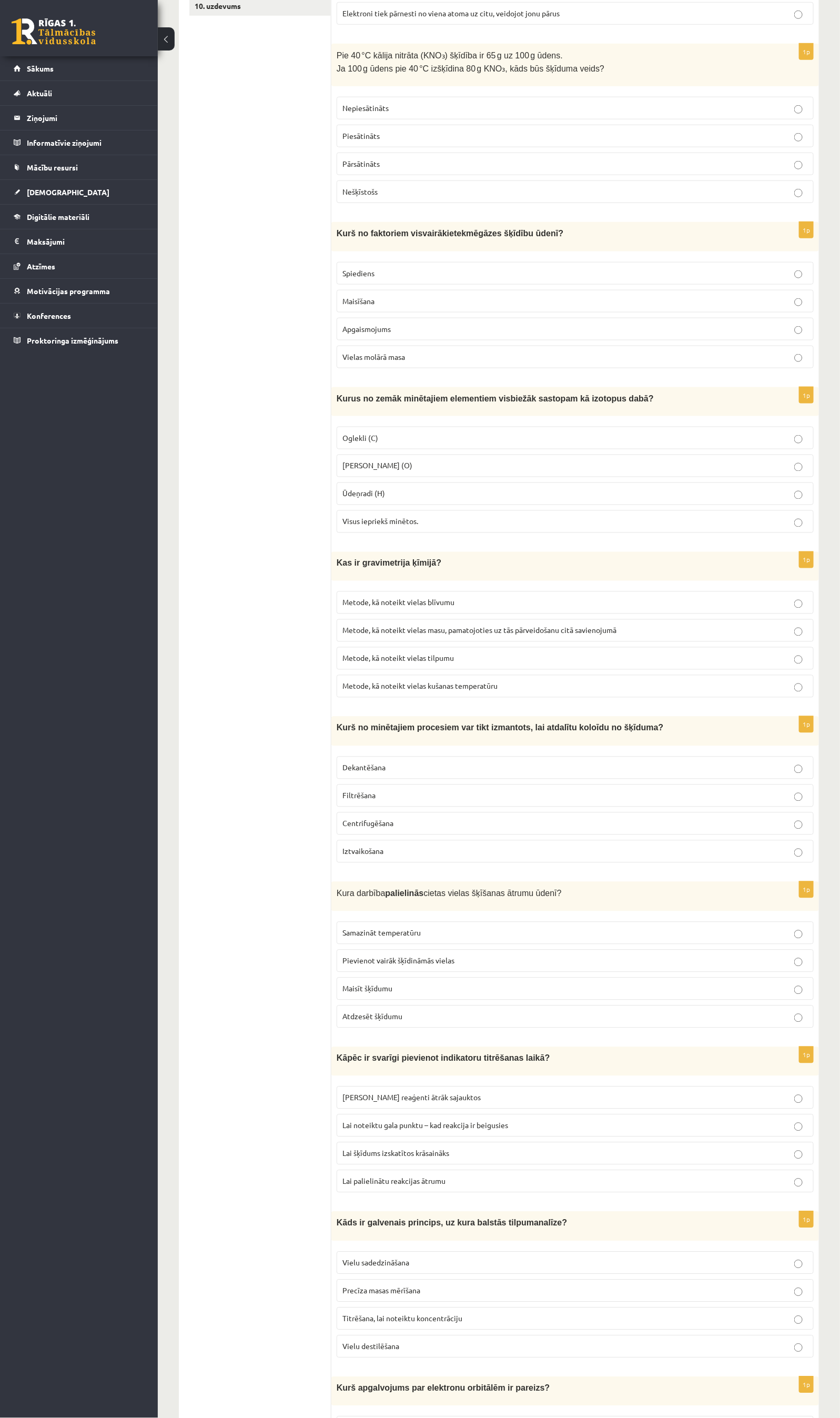
scroll to position [395, 0]
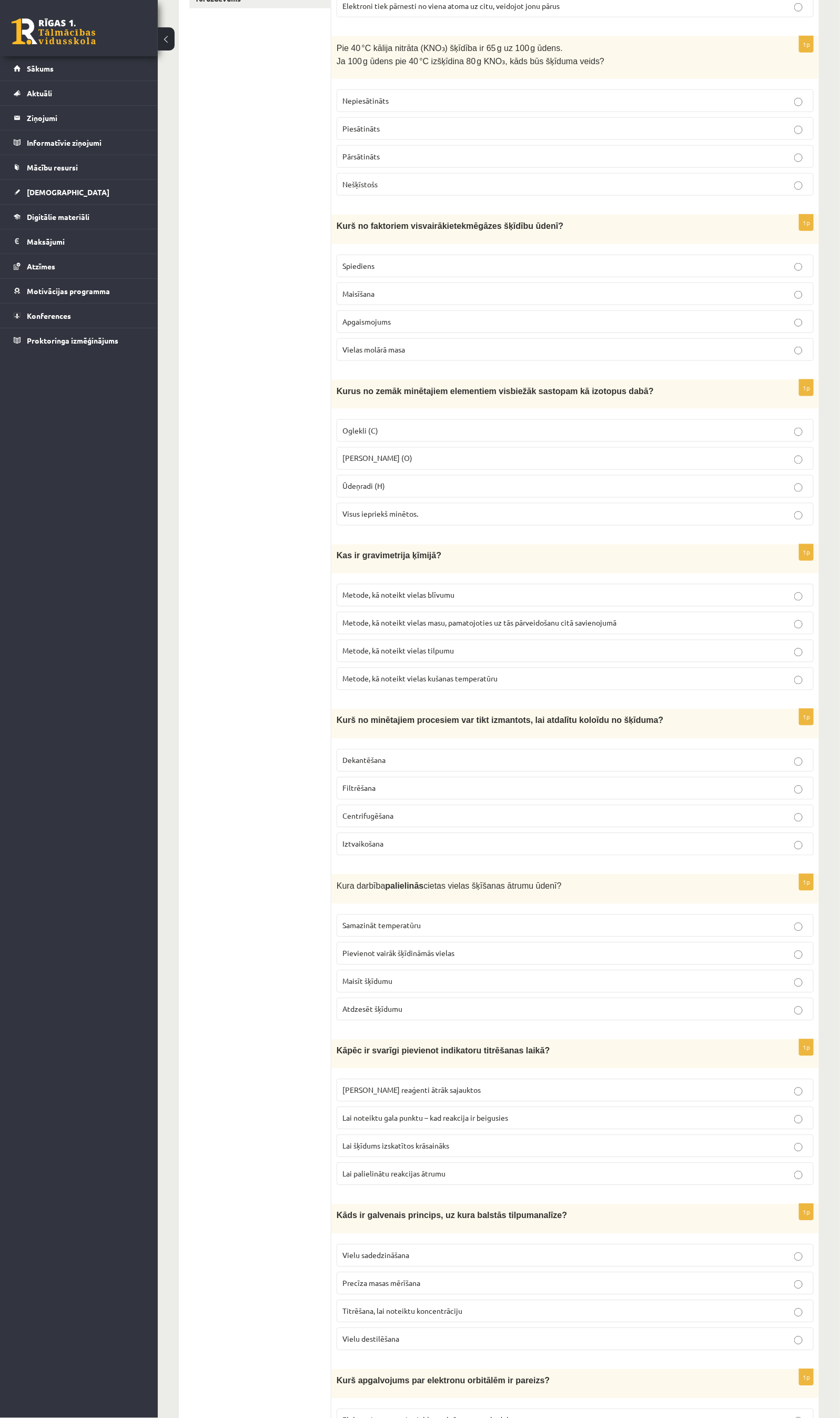
click at [375, 519] on span "Visus iepriekš minētos." at bounding box center [380, 514] width 76 height 9
click at [464, 628] on span "Metode, kā noteikt vielas masu, pamatojoties uz tās pārveidošanu citā savienoju…" at bounding box center [479, 623] width 274 height 9
click at [359, 821] on span "Centrifugēšana" at bounding box center [368, 816] width 51 height 9
click at [384, 987] on p "Maisīt šķīdumu" at bounding box center [575, 981] width 466 height 11
click at [395, 1050] on span "Lai noteiktu gala punktu – kad reakcija ir beigusies" at bounding box center [425, 1118] width 166 height 9
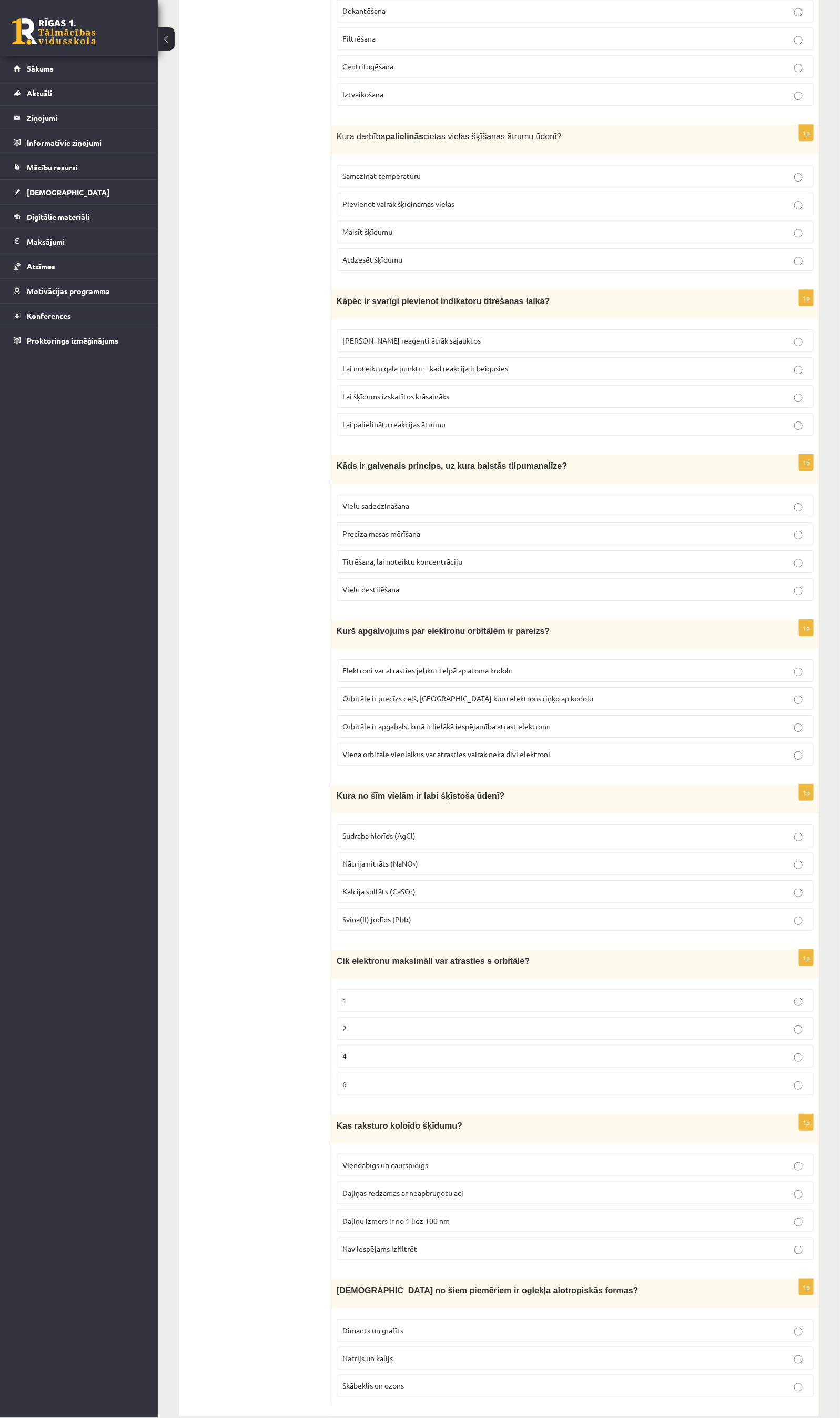
scroll to position [1192, 0]
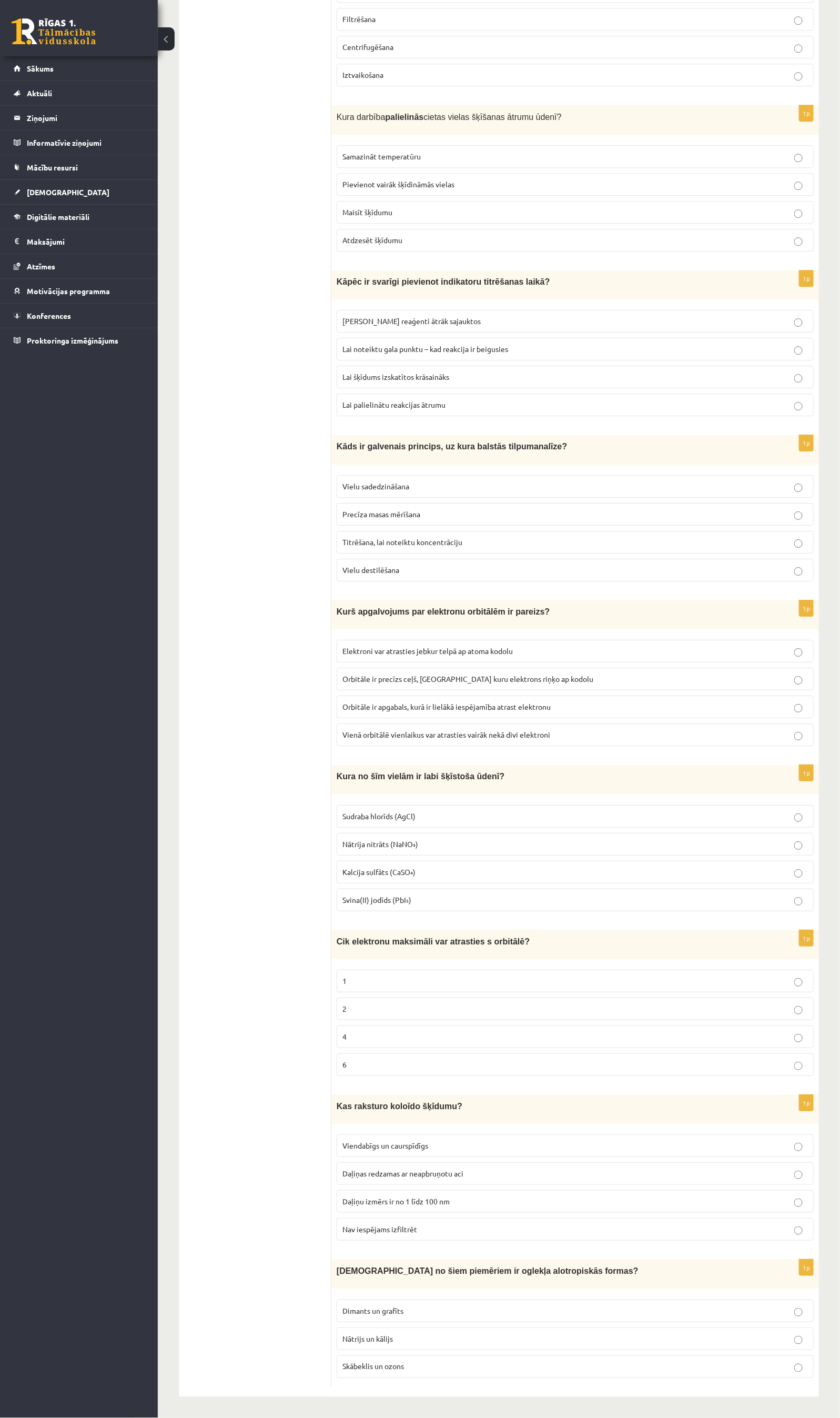
click at [396, 537] on span "Titrēšana, lai noteiktu koncentrāciju" at bounding box center [402, 542] width 120 height 9
click at [411, 674] on span "Orbitāle ir precīzs ceļš, pa kuru elektrons riņķo ap kodolu" at bounding box center [468, 678] width 251 height 9
click at [414, 839] on span "Nātrija nitrāts (NaNO₃)" at bounding box center [380, 844] width 76 height 9
click at [348, 1003] on p "2" at bounding box center [575, 1009] width 466 height 11
click at [382, 1050] on span "Daļiņu izmērs ir no 1 līdz 100 nm" at bounding box center [396, 1201] width 107 height 9
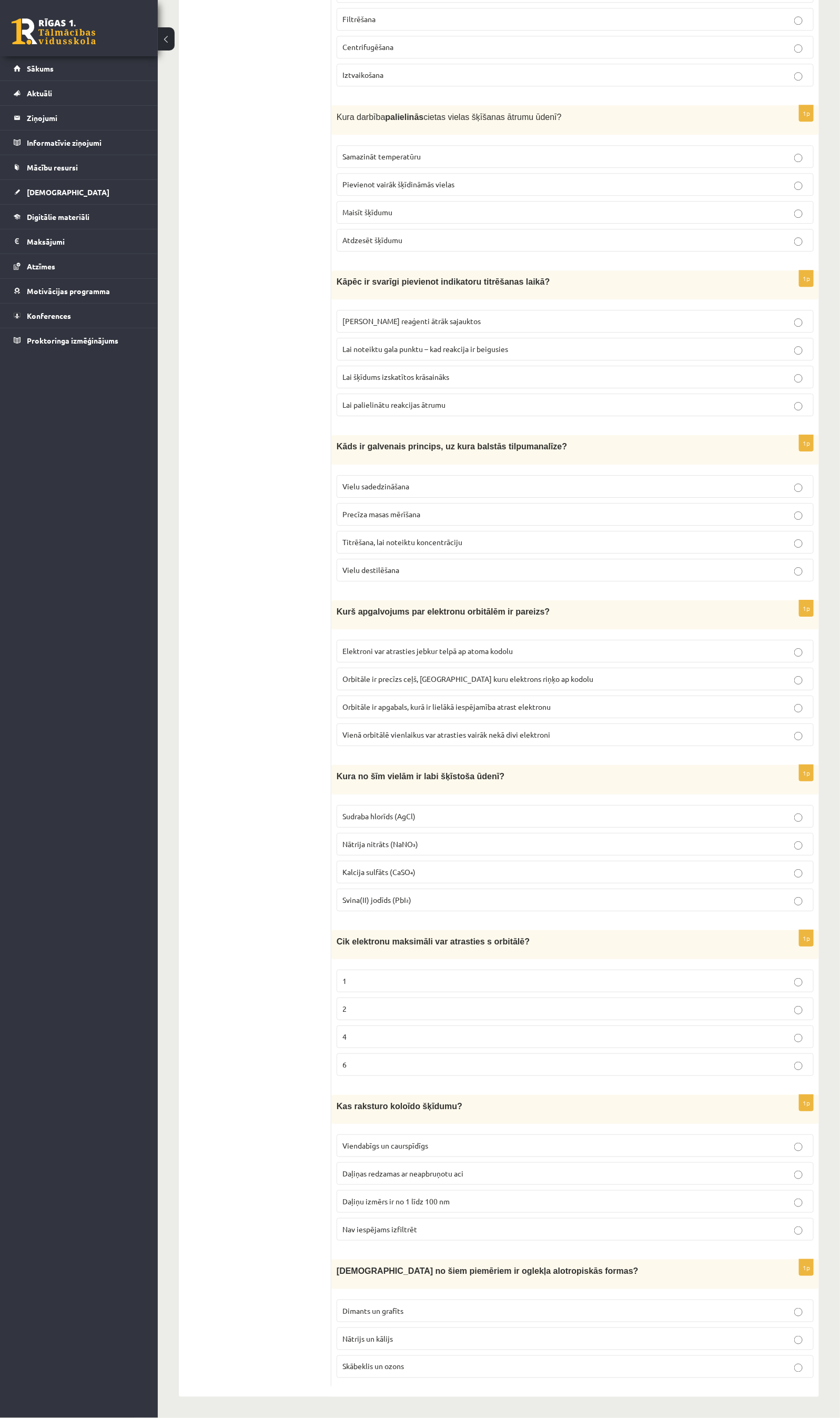
click at [352, 1050] on span "Dimants un grafīts" at bounding box center [373, 1310] width 61 height 9
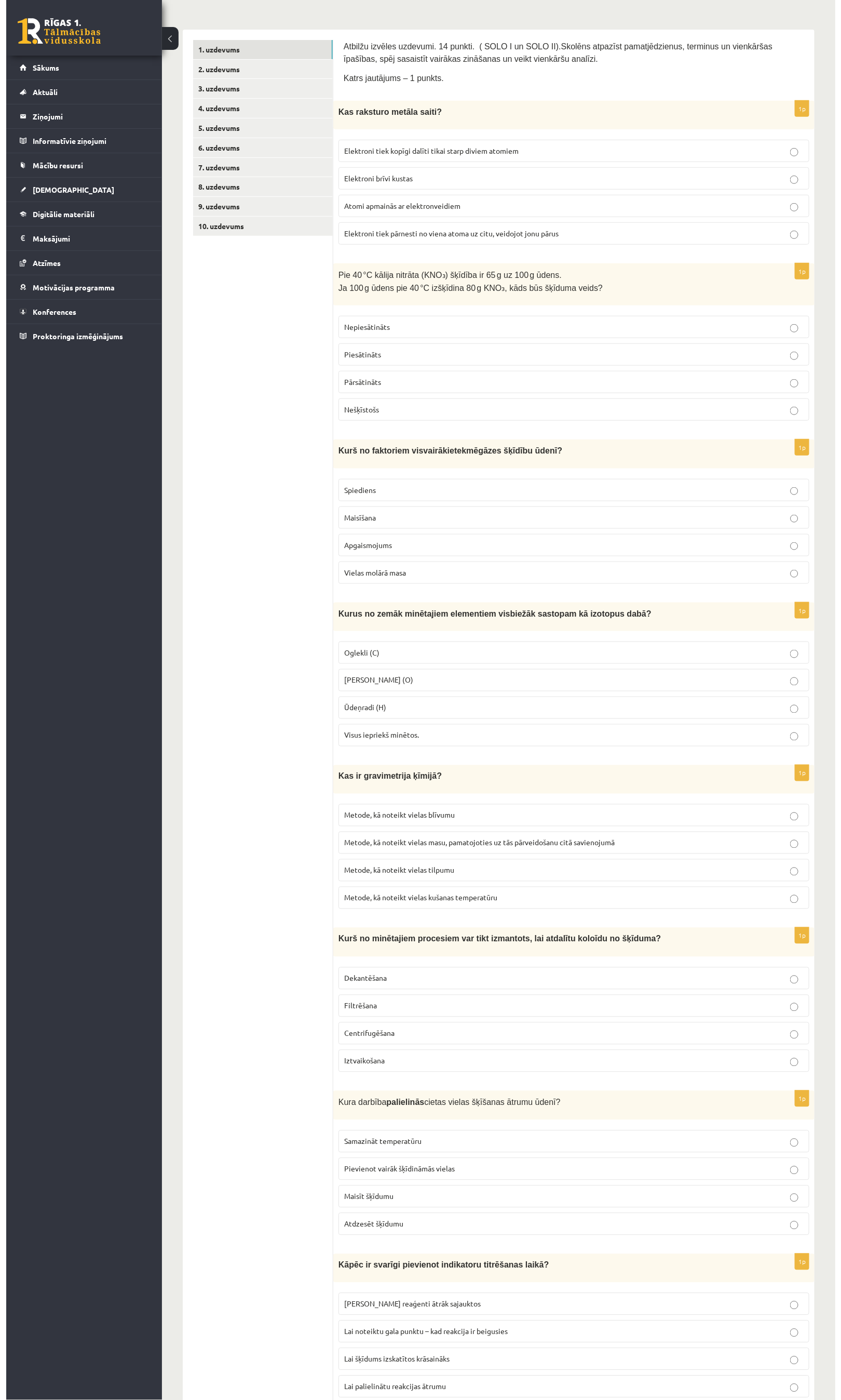
scroll to position [0, 0]
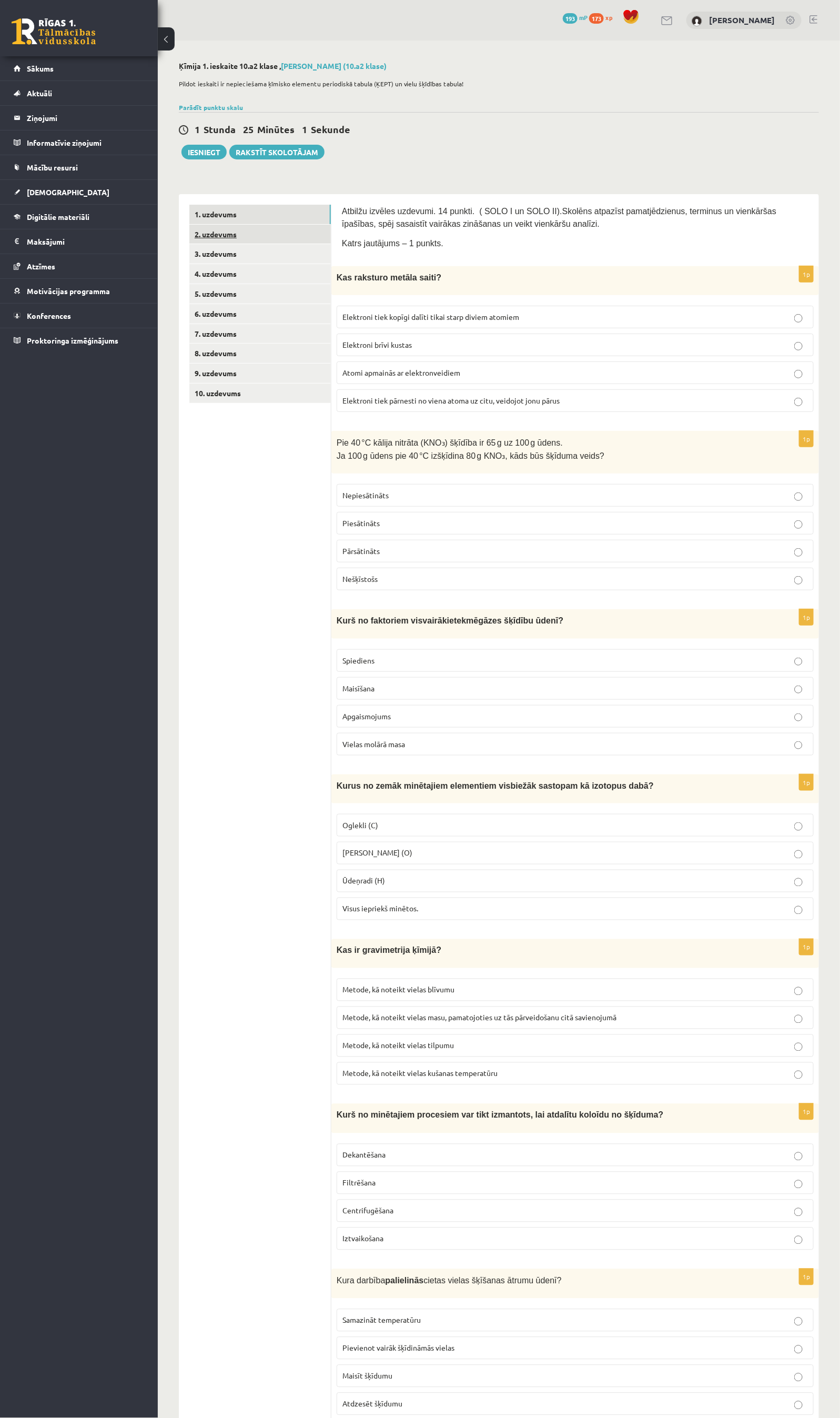
click at [220, 235] on link "2. uzdevums" at bounding box center [260, 234] width 141 height 19
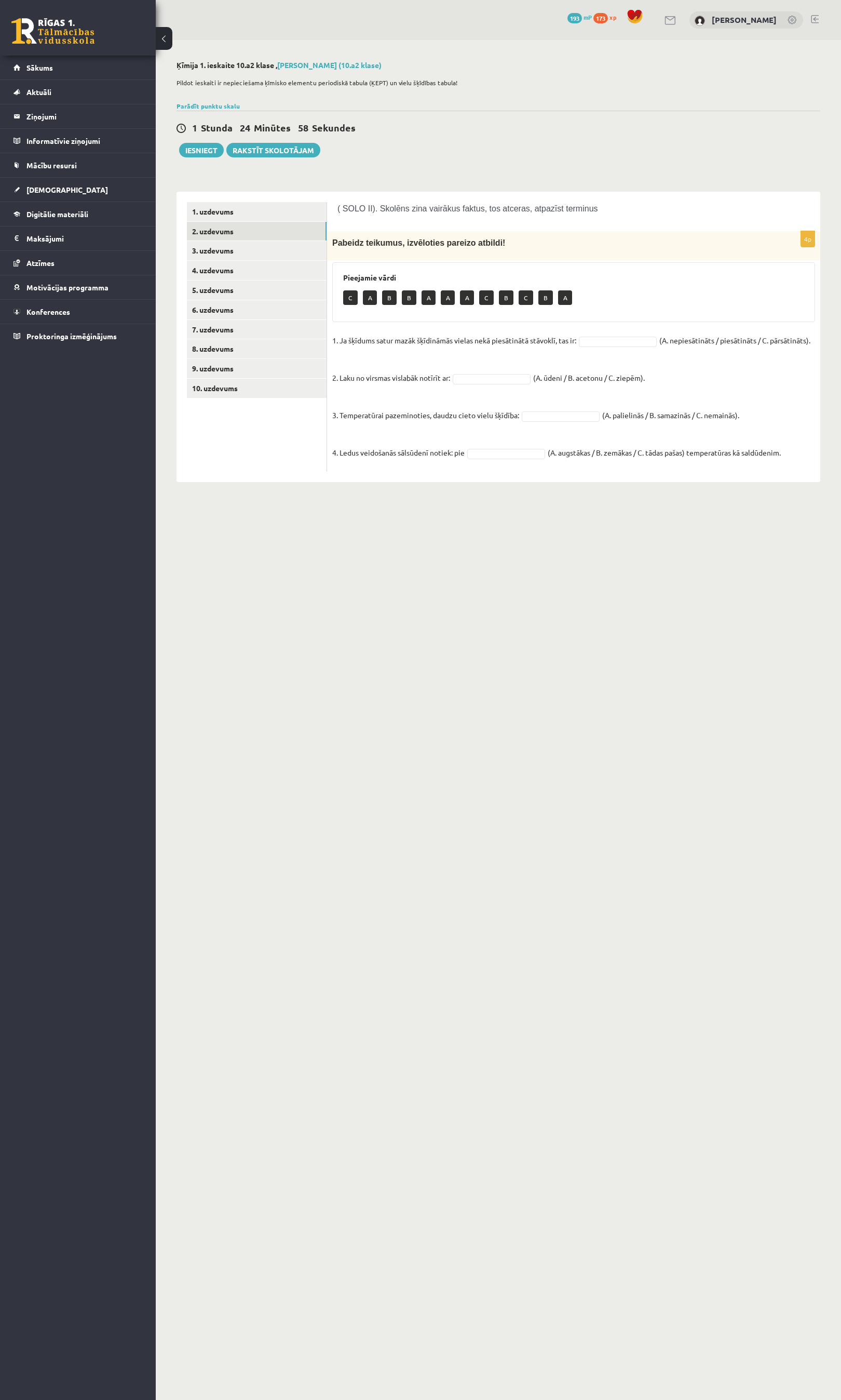
click at [375, 341] on p "1. Ja šķīdums satur mazāk šķīdināmās vielas nekā piesātinātā stāvoklī, tas ir:" at bounding box center [454, 340] width 244 height 16
click at [575, 441] on fieldset "1. Ja šķīdums satur mazāk šķīdināmās vielas nekā piesātinātā stāvoklī, tas ir: …" at bounding box center [574, 399] width 483 height 134
click at [576, 437] on fieldset "1. Ja šķīdums satur mazāk šķīdināmās vielas nekā piesātinātā stāvoklī, tas ir: …" at bounding box center [574, 399] width 483 height 134
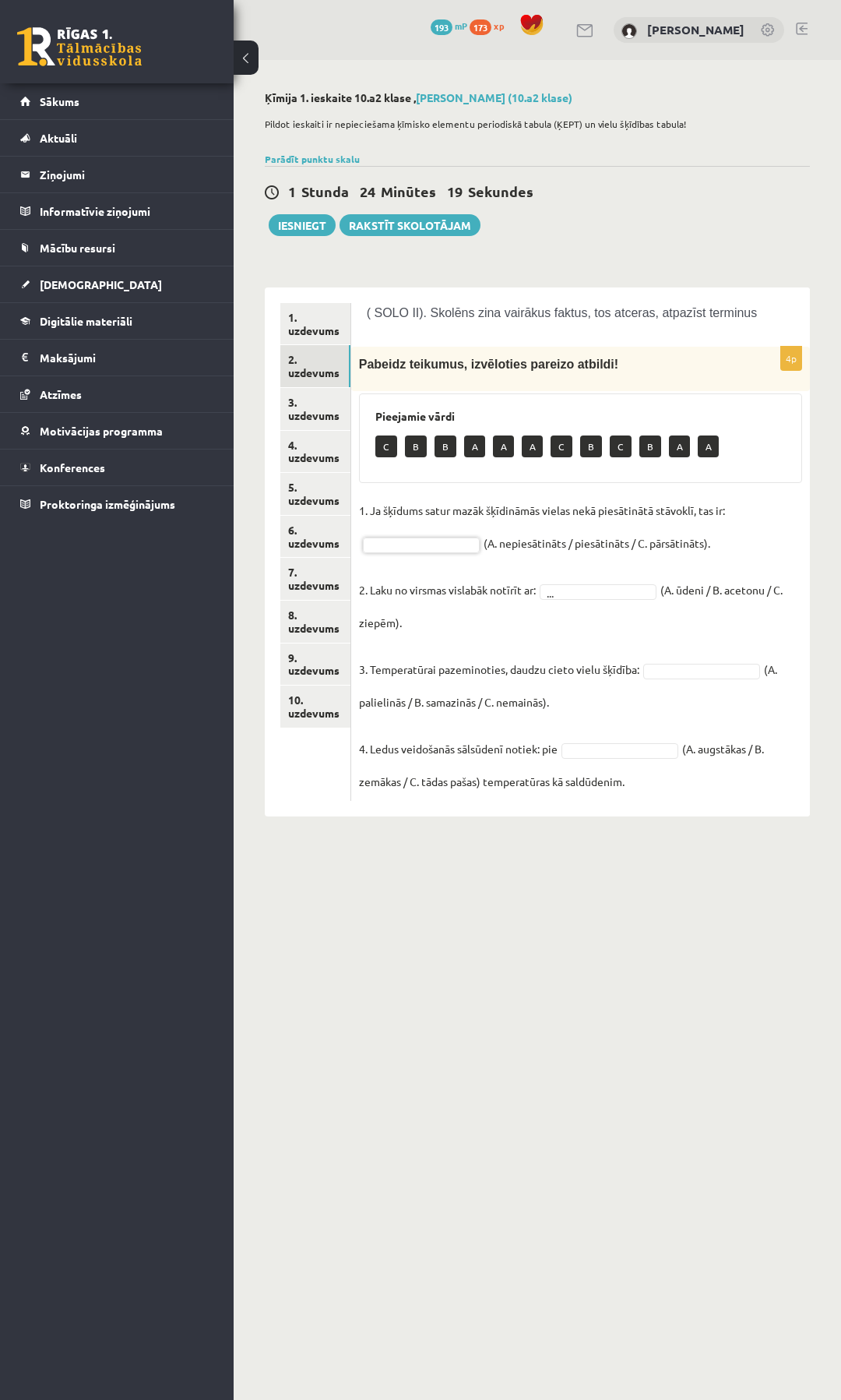
click at [778, 508] on fieldset "1. Ja šķīdums satur mazāk šķīdināmās vielas nekā piesātinātā stāvoklī, tas ir: …" at bounding box center [581, 645] width 443 height 294
click at [768, 515] on fieldset "1. Ja šķīdums satur mazāk šķīdināmās vielas nekā piesātinātā stāvoklī, tas ir: …" at bounding box center [581, 645] width 443 height 294
click at [785, 509] on fieldset "1. Ja šķīdums satur mazāk šķīdināmās vielas nekā piesātinātā stāvoklī, tas ir: …" at bounding box center [581, 645] width 443 height 294
click at [773, 501] on fieldset "1. Ja šķīdums satur mazāk šķīdināmās vielas nekā piesātinātā stāvoklī, tas ir: …" at bounding box center [581, 645] width 443 height 294
click at [772, 510] on fieldset "1. Ja šķīdums satur mazāk šķīdināmās vielas nekā piesātinātā stāvoklī, tas ir: …" at bounding box center [581, 645] width 443 height 294
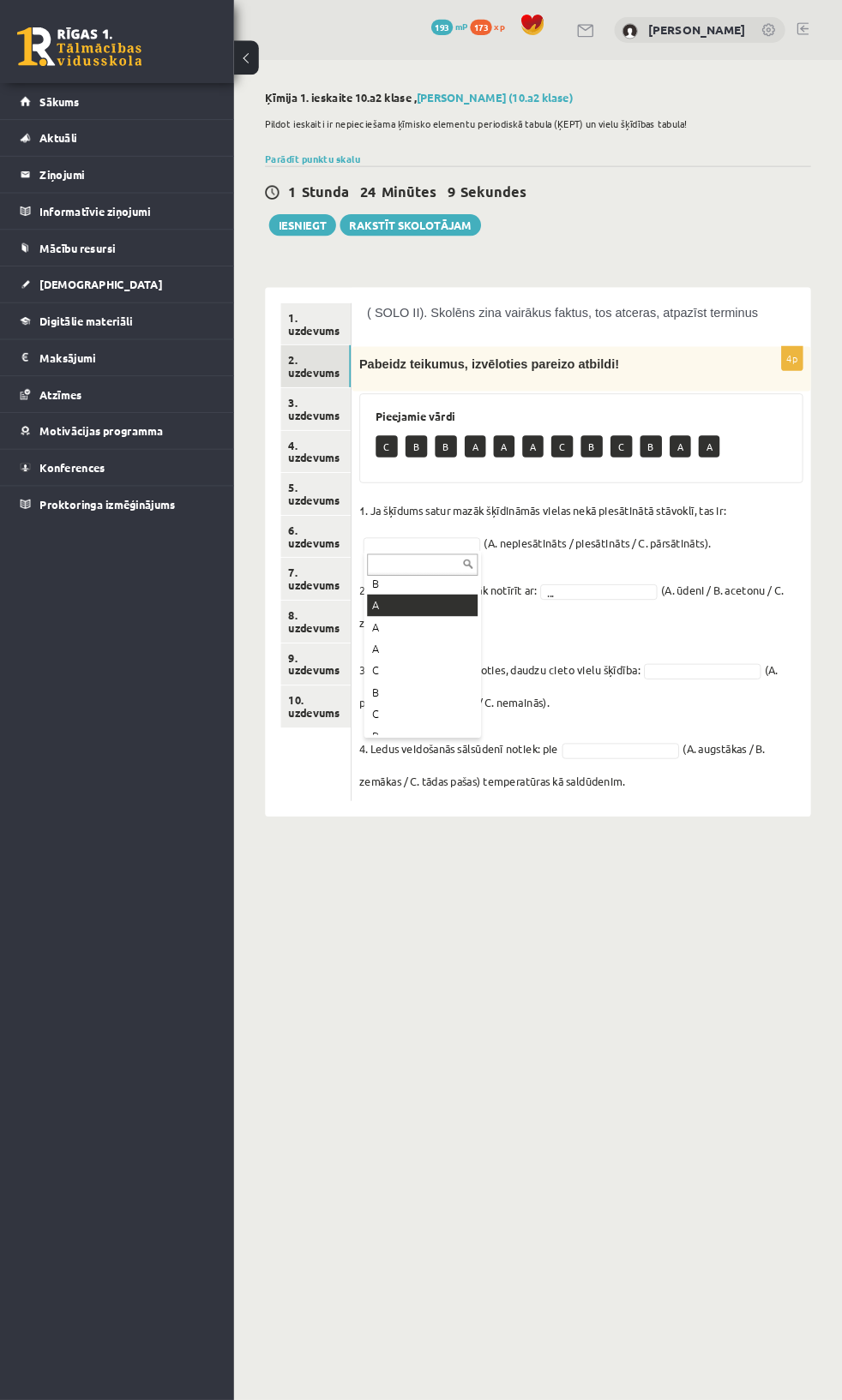
scroll to position [0, 0]
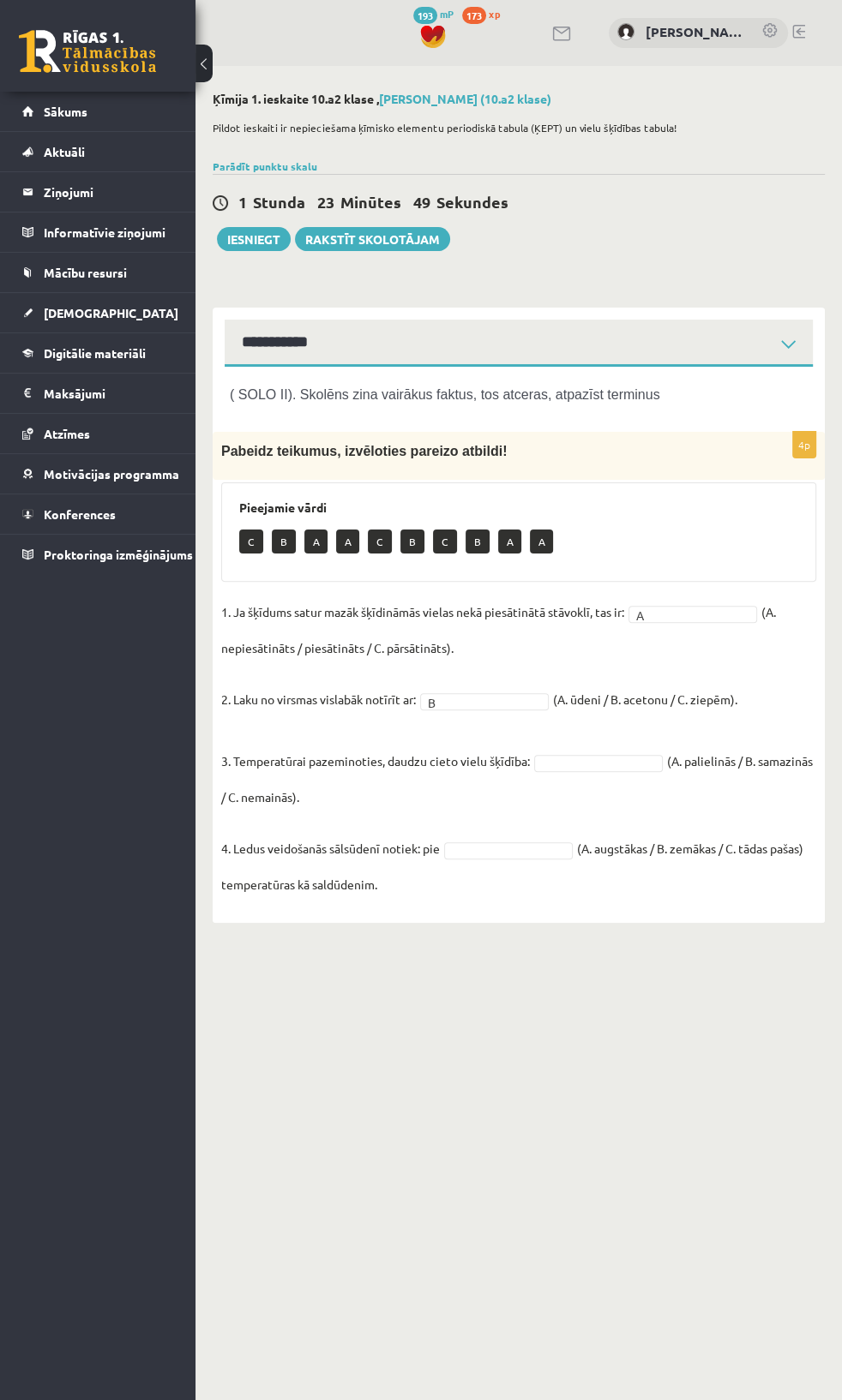
click at [412, 536] on p "B" at bounding box center [412, 541] width 24 height 24
drag, startPoint x: 484, startPoint y: 693, endPoint x: 482, endPoint y: 708, distance: 15.1
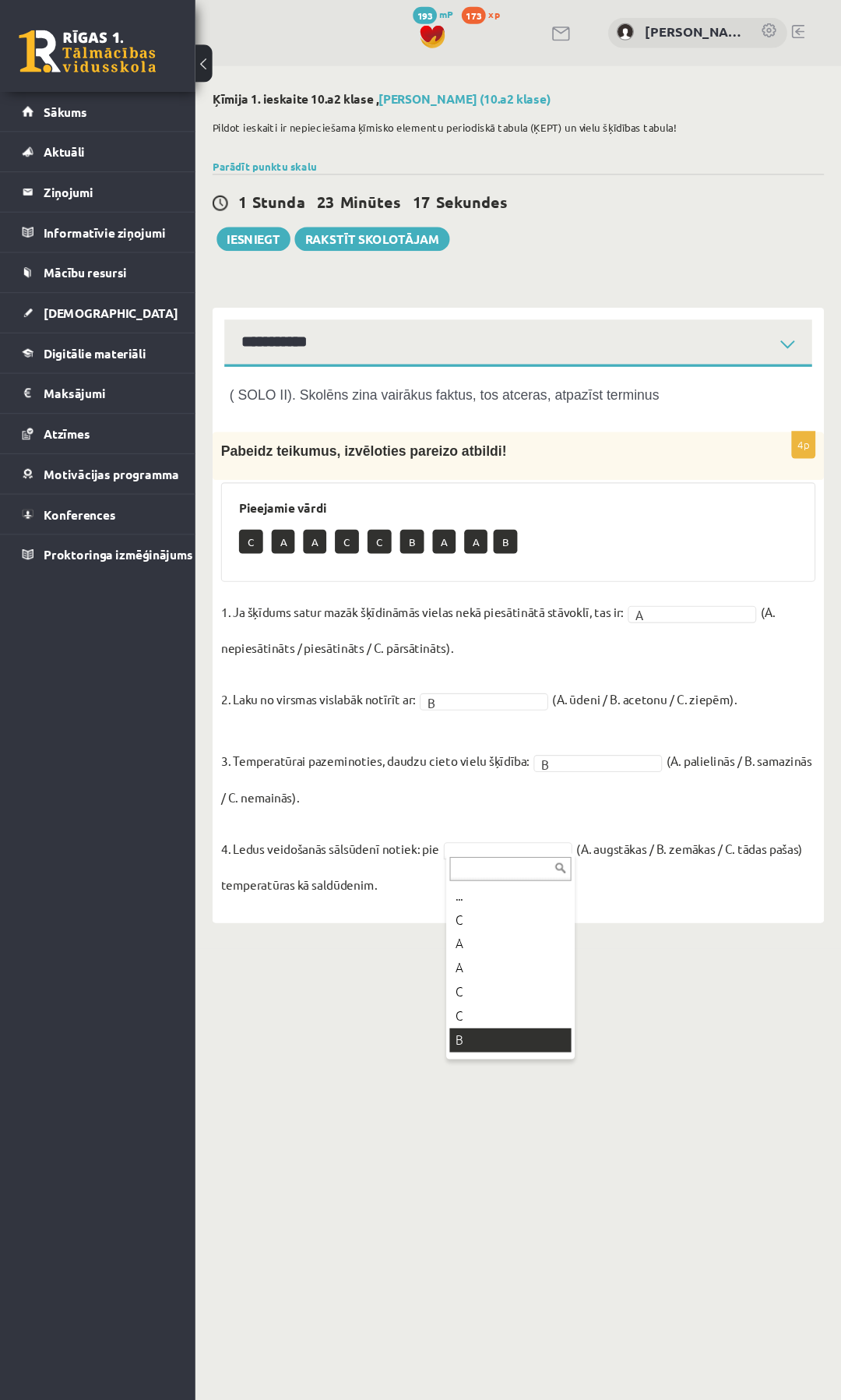
scroll to position [62, 0]
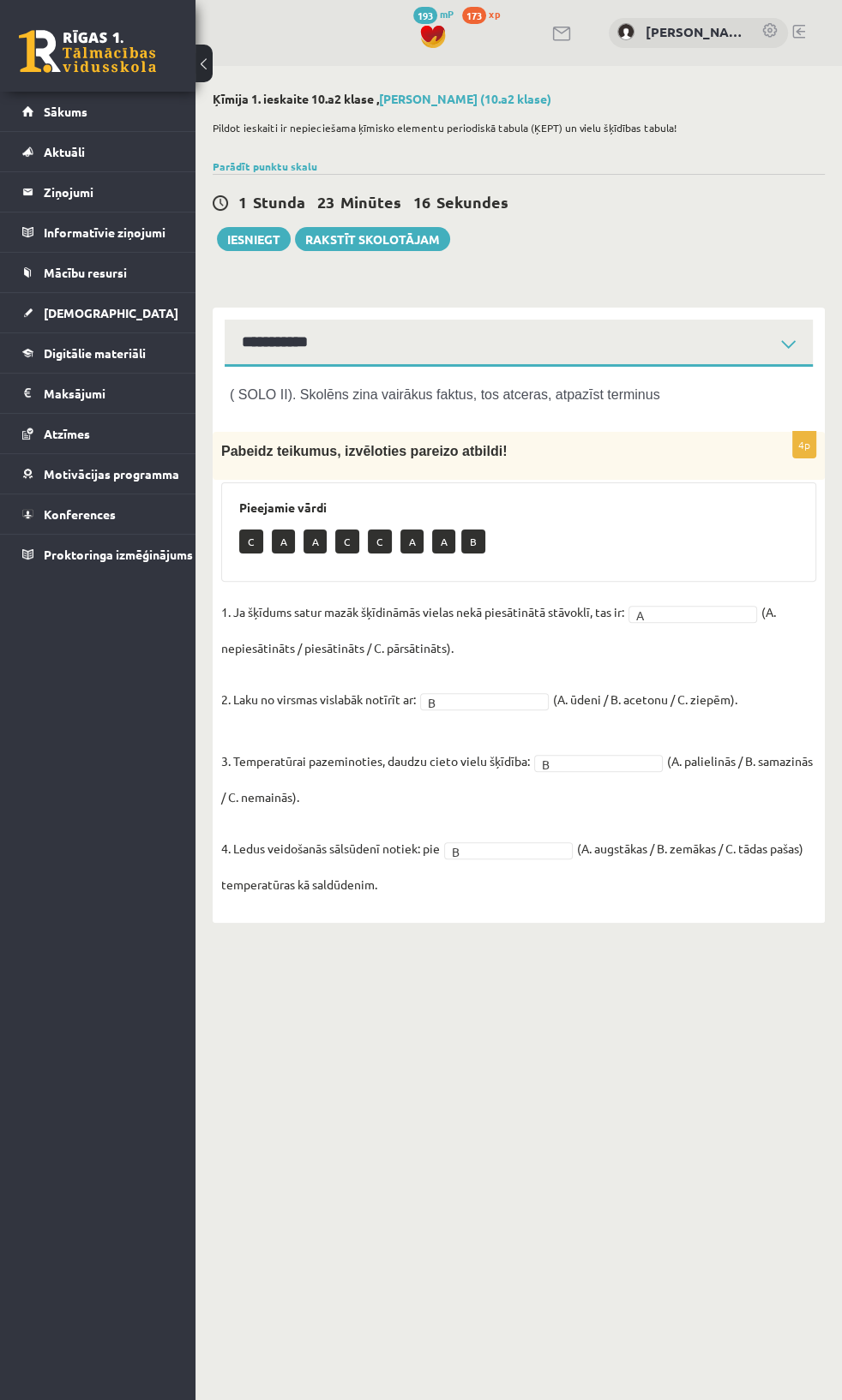
click at [455, 886] on fieldset "1. Ja šķīdums satur mazāk šķīdināmās vielas nekā piesātinātā stāvoklī, tas ir: …" at bounding box center [518, 748] width 595 height 298
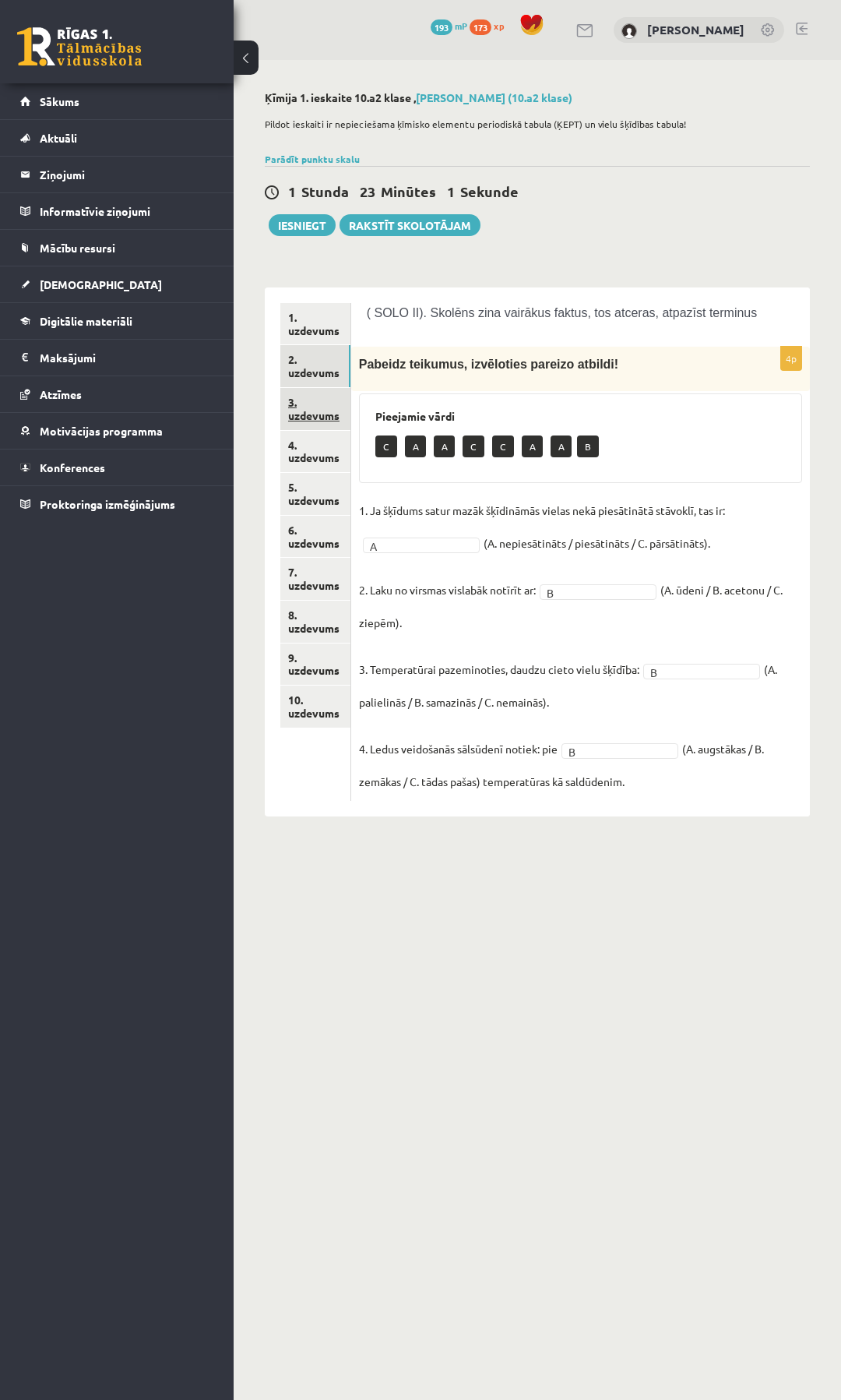
click at [306, 409] on link "3. uzdevums" at bounding box center [315, 409] width 70 height 42
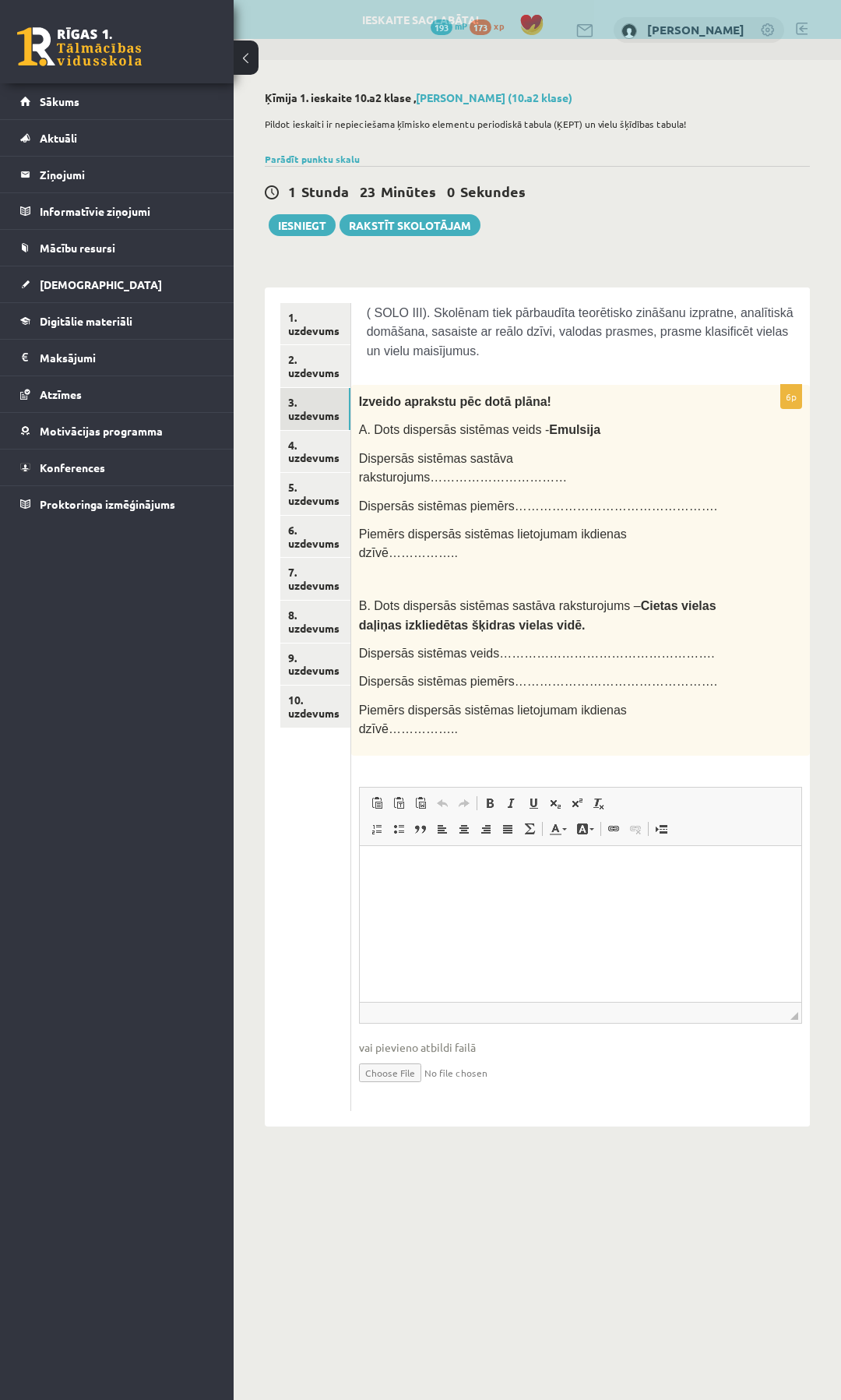
scroll to position [0, 0]
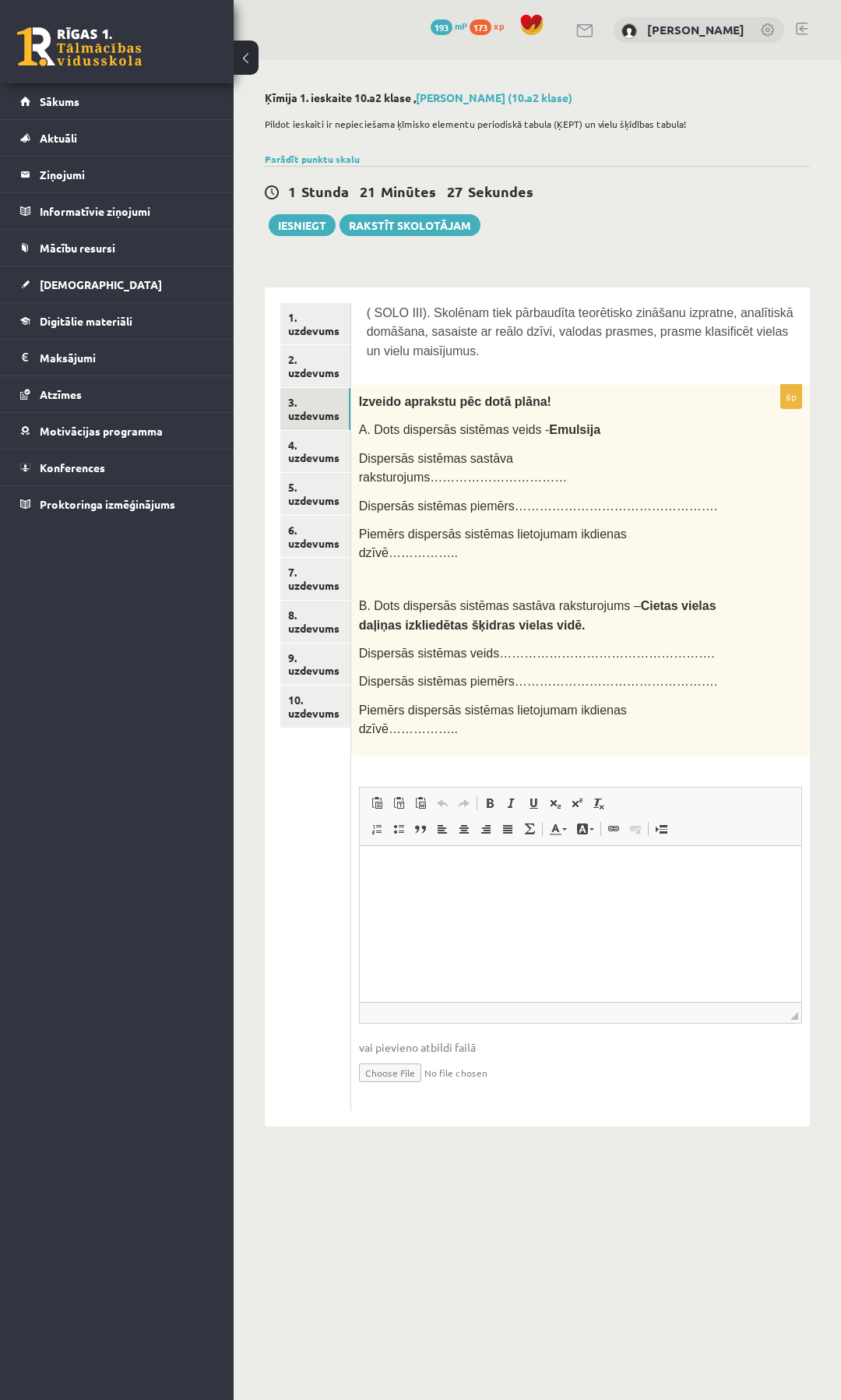
click at [584, 464] on p "Dispersās sistēmas sastāva raksturojums……………………………" at bounding box center [542, 468] width 365 height 38
click at [568, 451] on span "Dispersās sistēmas sastāva raksturojums……………………………" at bounding box center [464, 467] width 209 height 32
click at [551, 420] on p "A. Dots dispersās sistēmas veids - Emulsija" at bounding box center [542, 429] width 365 height 19
drag, startPoint x: 561, startPoint y: 452, endPoint x: 621, endPoint y: 451, distance: 60.0
click at [568, 451] on span "Dispersās sistēmas sastāva raksturojums……………………………" at bounding box center [464, 467] width 209 height 32
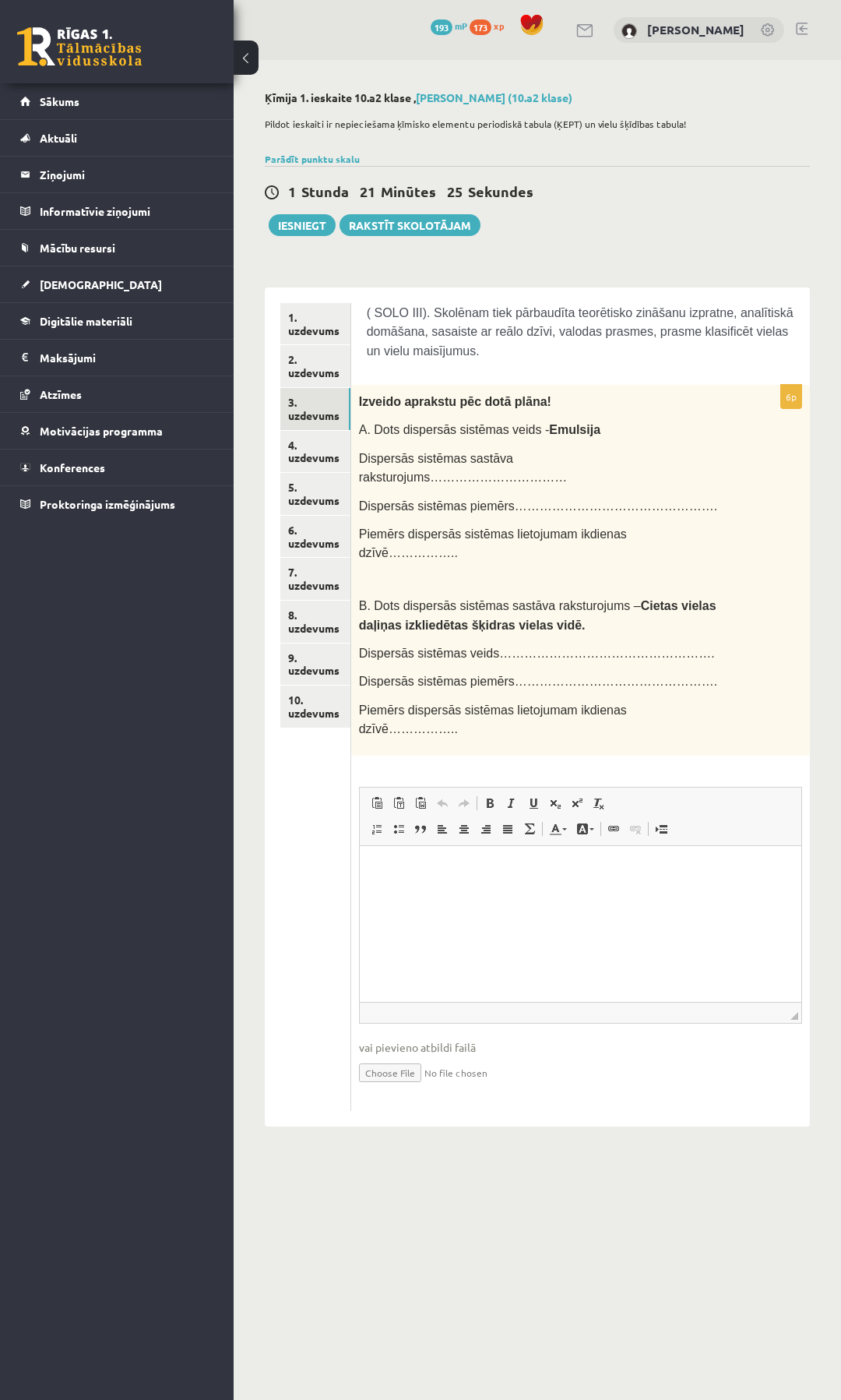
click at [681, 451] on p "Dispersās sistēmas sastāva raksturojums……………………………" at bounding box center [542, 468] width 365 height 38
click at [788, 393] on p "6p" at bounding box center [791, 396] width 22 height 25
click at [459, 892] on html at bounding box center [580, 869] width 442 height 47
click at [390, 858] on html at bounding box center [580, 869] width 442 height 47
click at [440, 891] on p "Bagātinātā teksta redaktors, wiswyg-editor-user-answer-47024856243320" at bounding box center [579, 896] width 410 height 16
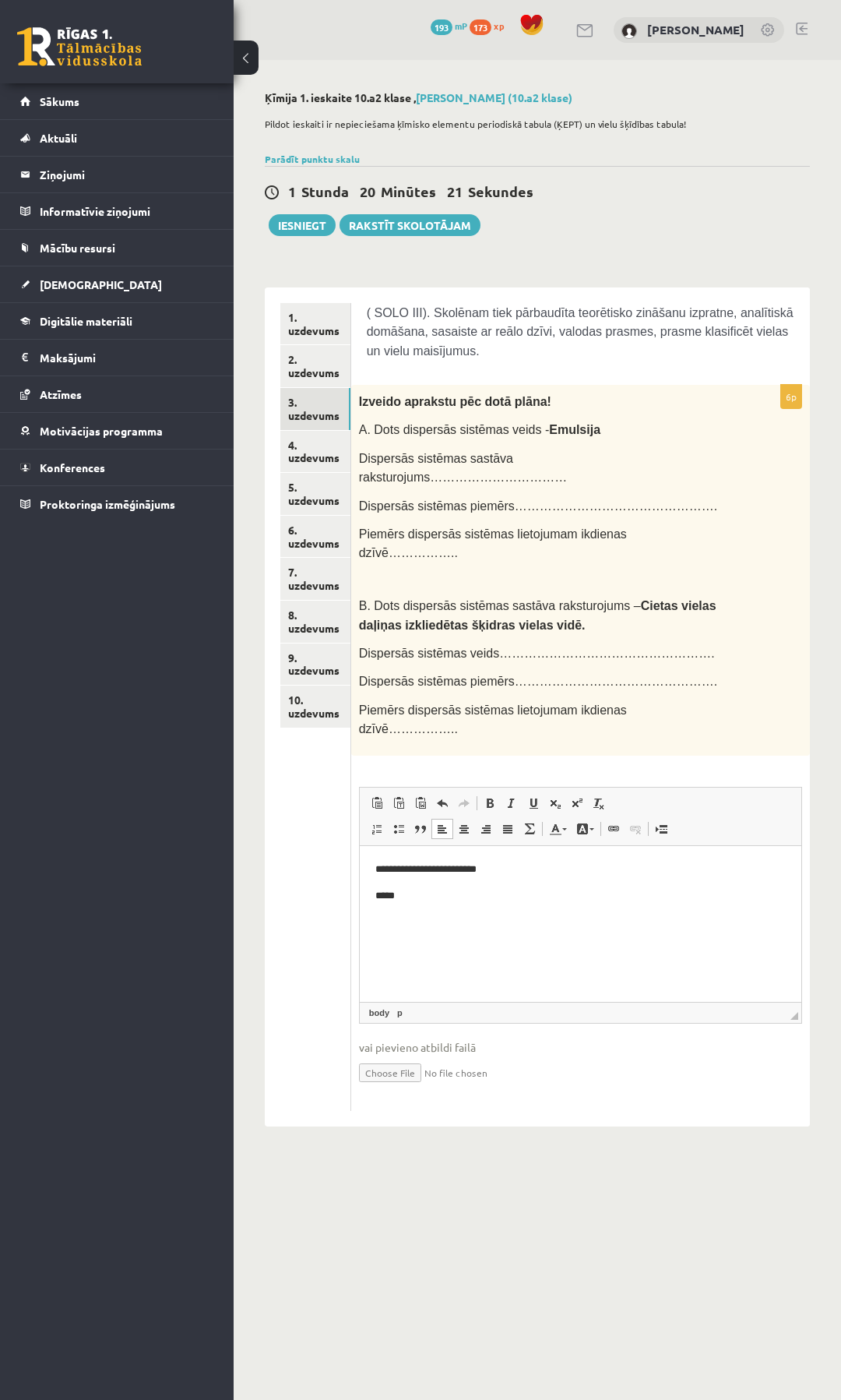
click at [386, 922] on p "Bagātinātā teksta redaktors, wiswyg-editor-user-answer-47024856243320" at bounding box center [580, 921] width 411 height 16
click at [460, 973] on p "**********" at bounding box center [579, 974] width 410 height 16
click at [308, 456] on link "4. uzdevums" at bounding box center [315, 452] width 70 height 42
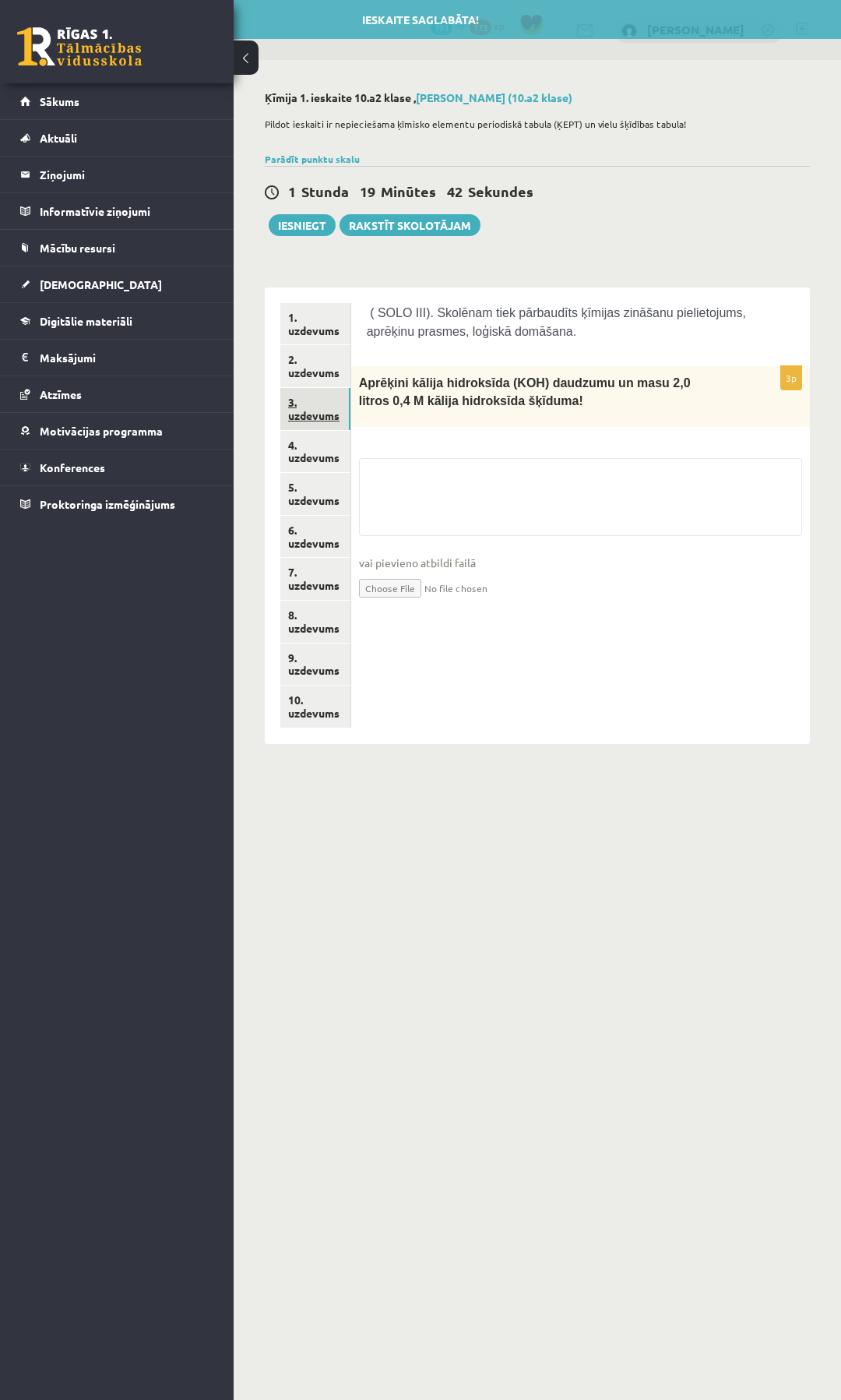
click at [311, 414] on link "3. uzdevums" at bounding box center [315, 409] width 70 height 42
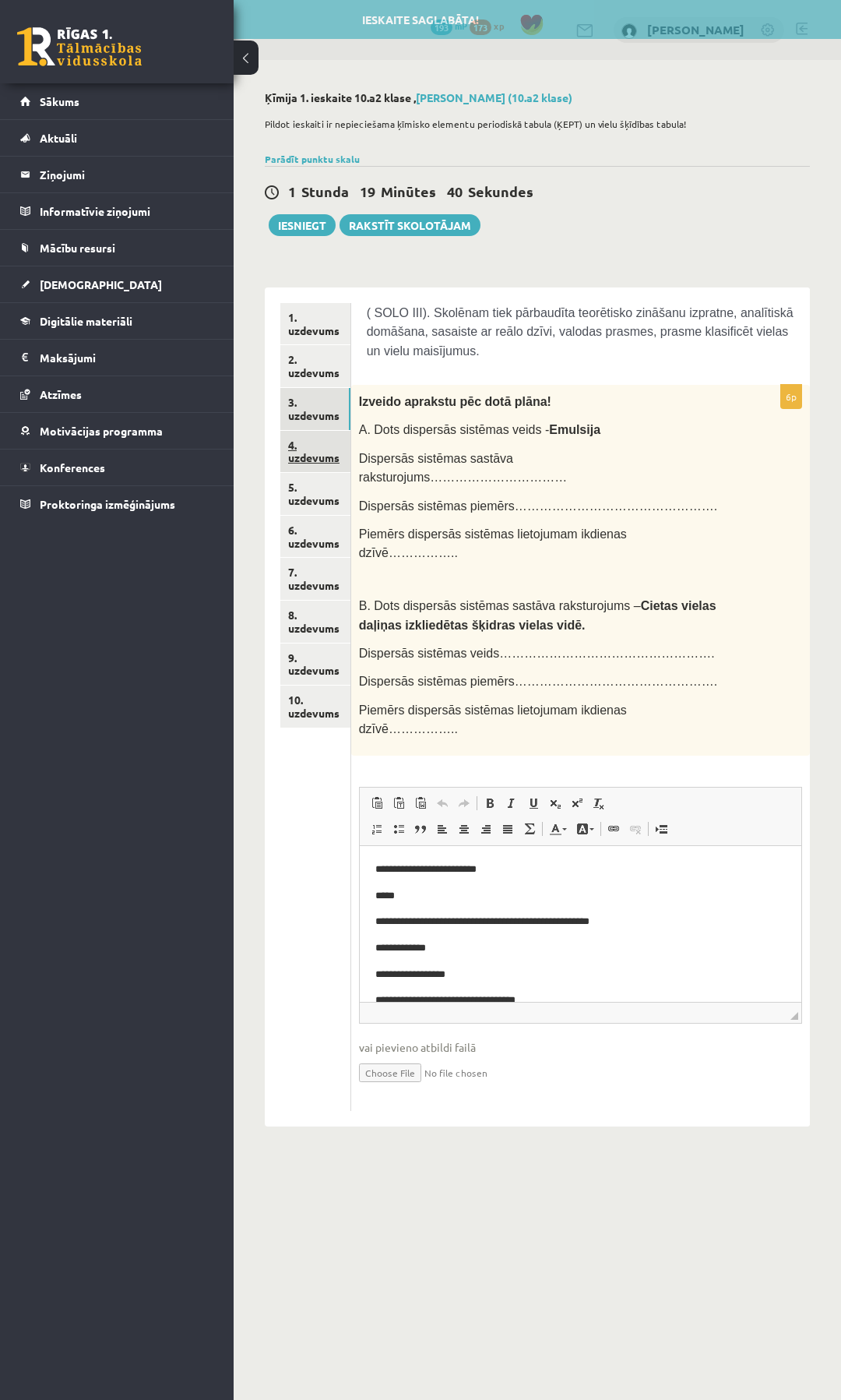
click at [320, 455] on link "4. uzdevums" at bounding box center [315, 452] width 70 height 42
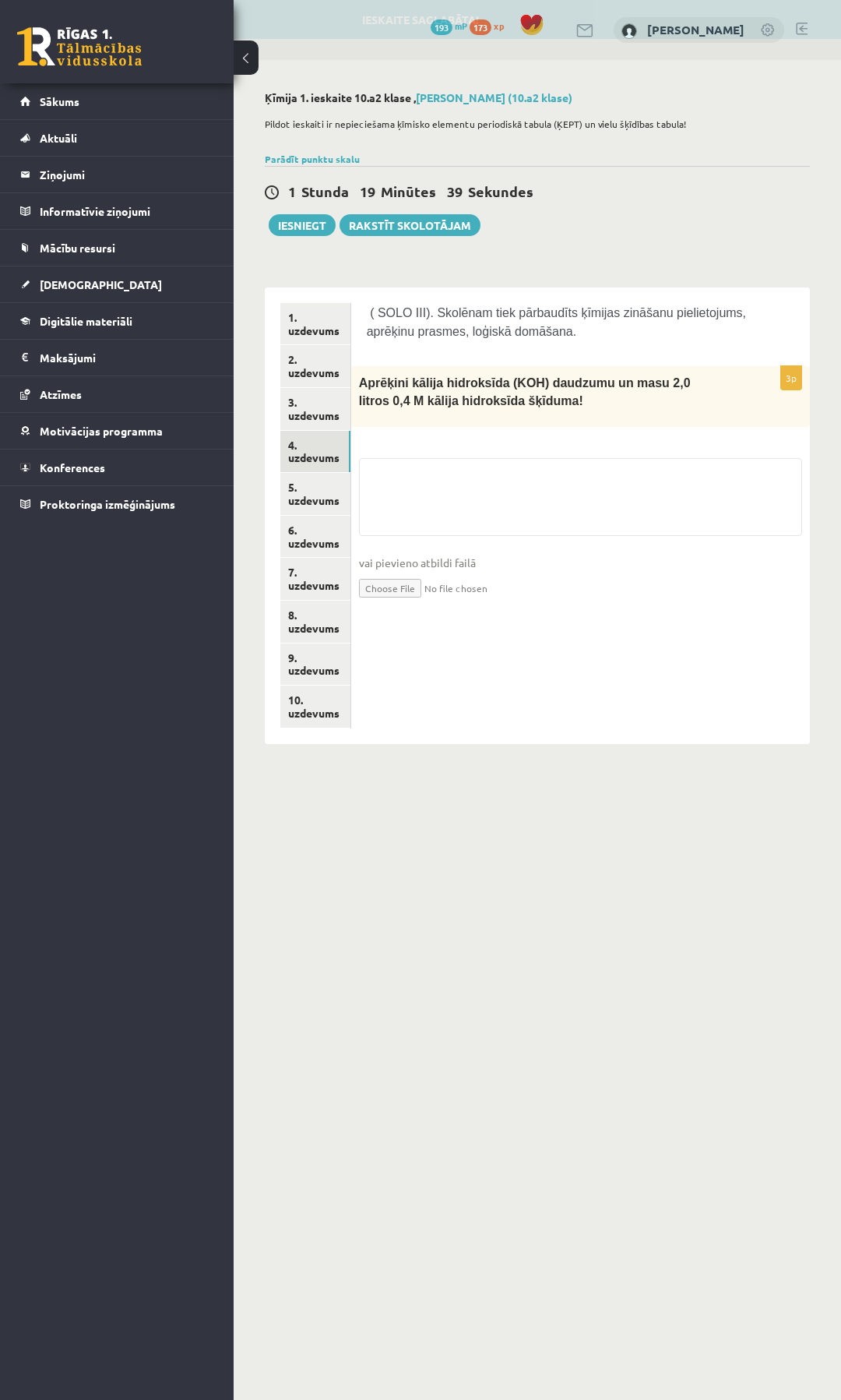
click at [510, 438] on div "3p Aprēķini kālija hidroksīda (KOH) daudzumu un masu 2,0 litros 0,4 M kālija hi…" at bounding box center [580, 496] width 459 height 261
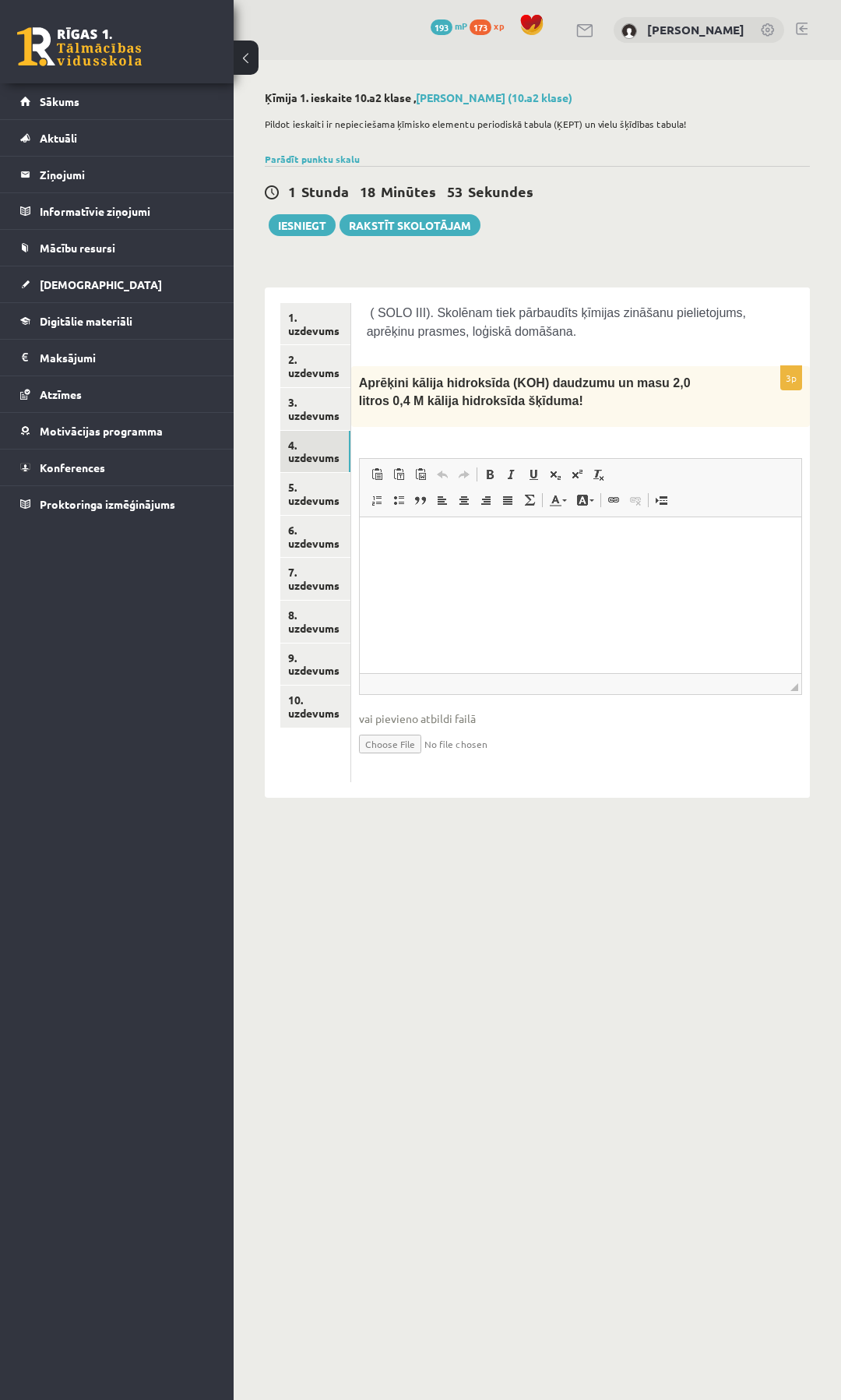
click at [386, 551] on html at bounding box center [580, 541] width 442 height 47
drag, startPoint x: 404, startPoint y: 540, endPoint x: 381, endPoint y: 543, distance: 23.2
click at [381, 543] on ul "**********" at bounding box center [580, 554] width 411 height 42
click at [407, 564] on p "***** ******" at bounding box center [579, 567] width 347 height 16
click at [306, 503] on link "5. uzdevums" at bounding box center [315, 494] width 70 height 42
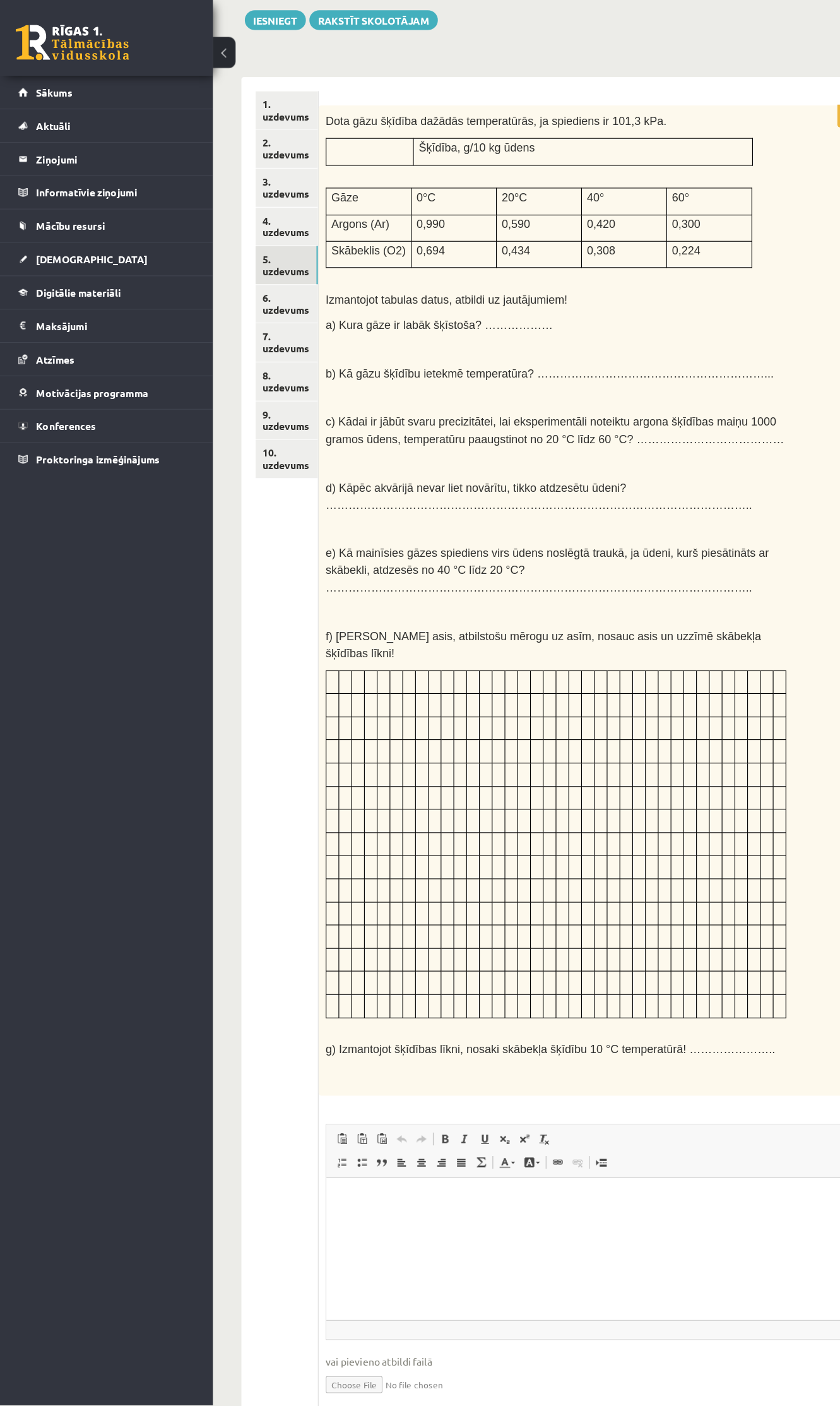
scroll to position [23, 0]
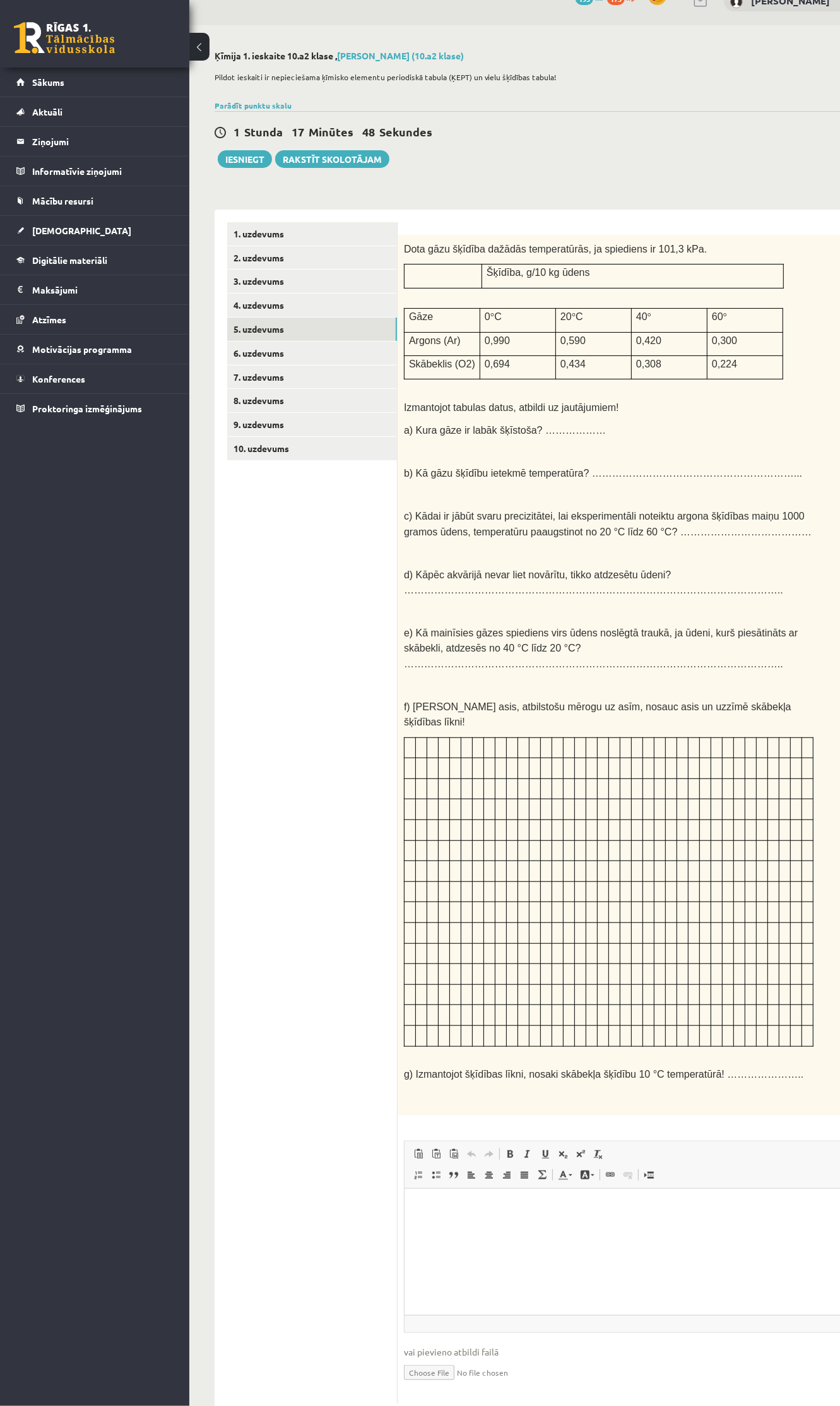
click at [345, 718] on ul "1. uzdevums 2. uzdevums 3. uzdevums 4. uzdevums 5. uzdevums 6. uzdevums 7. uzde…" at bounding box center [312, 812] width 170 height 1181
click at [462, 1218] on html at bounding box center [640, 1207] width 472 height 38
click at [509, 1149] on span at bounding box center [510, 1154] width 10 height 10
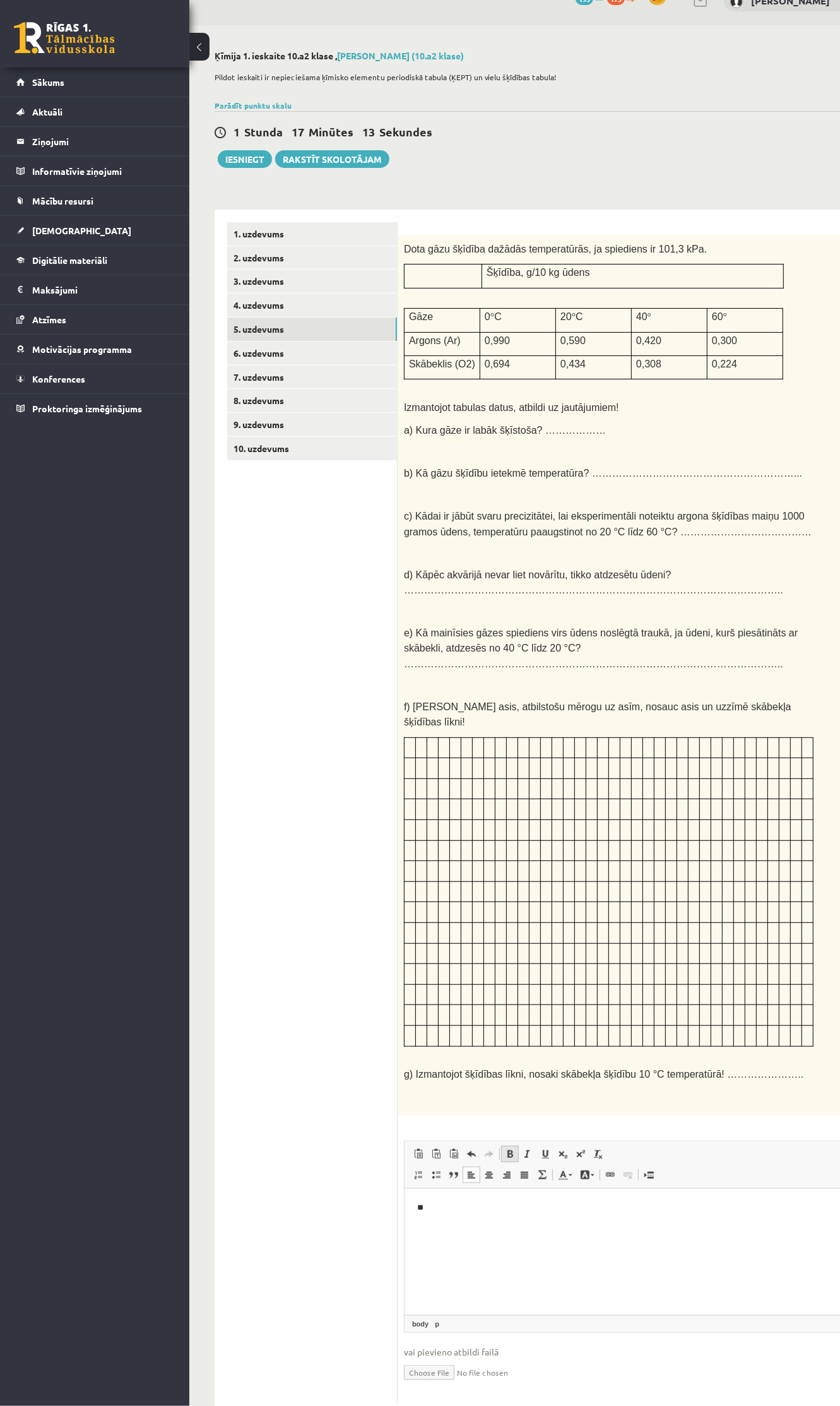
click at [512, 1149] on span at bounding box center [510, 1154] width 10 height 10
click at [242, 327] on link "5. uzdevums" at bounding box center [312, 329] width 170 height 23
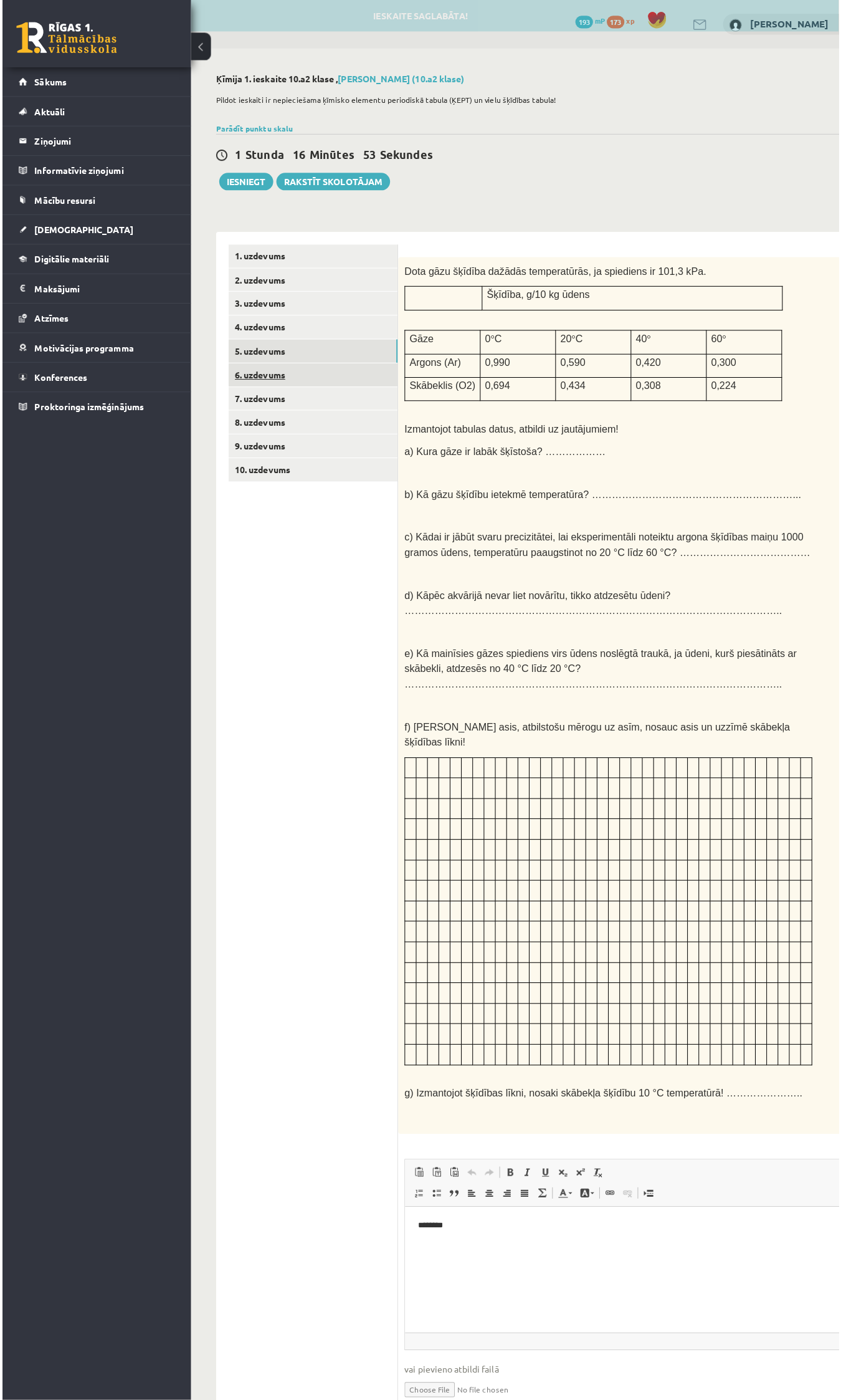
scroll to position [0, 0]
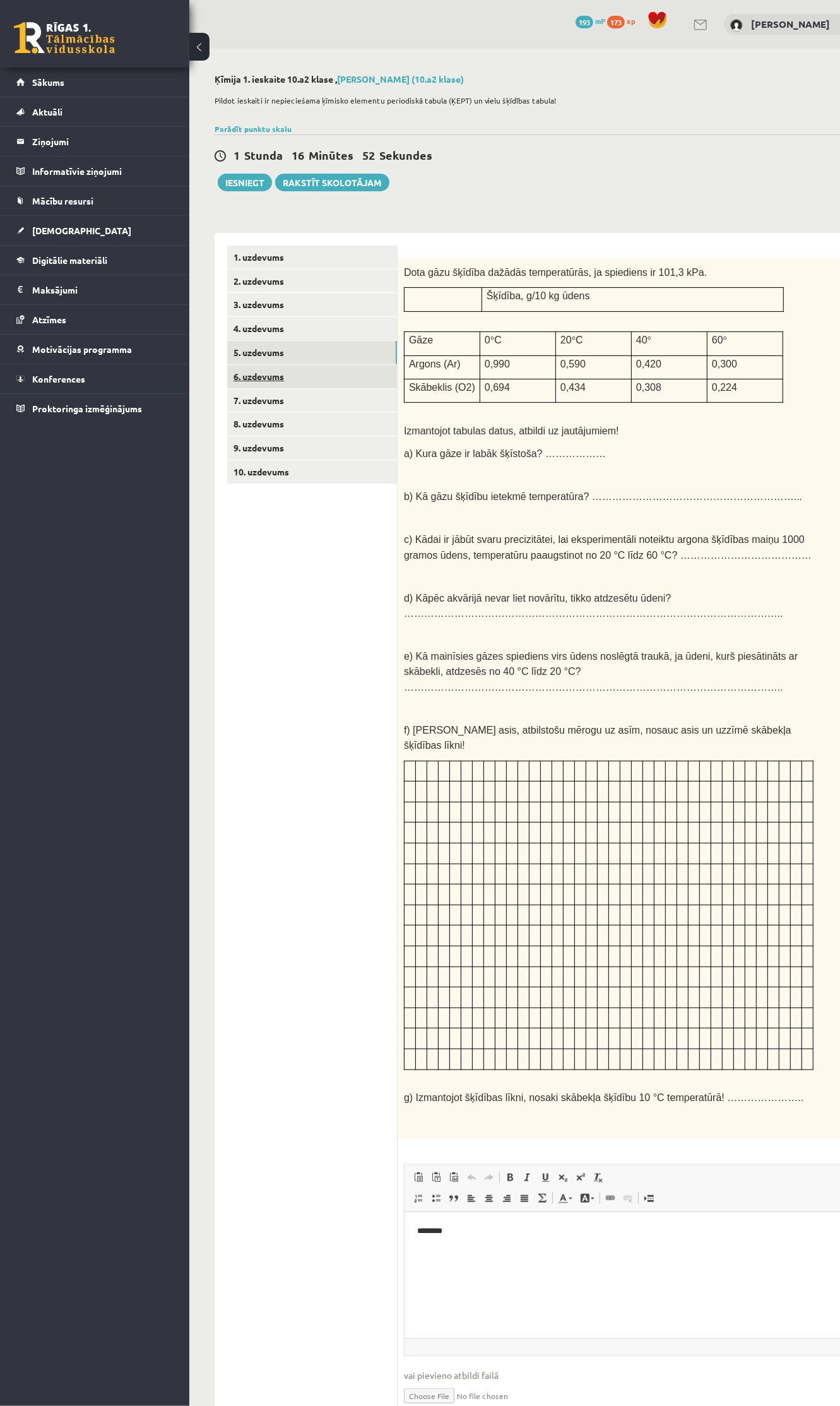
click at [246, 380] on link "6. uzdevums" at bounding box center [312, 376] width 170 height 23
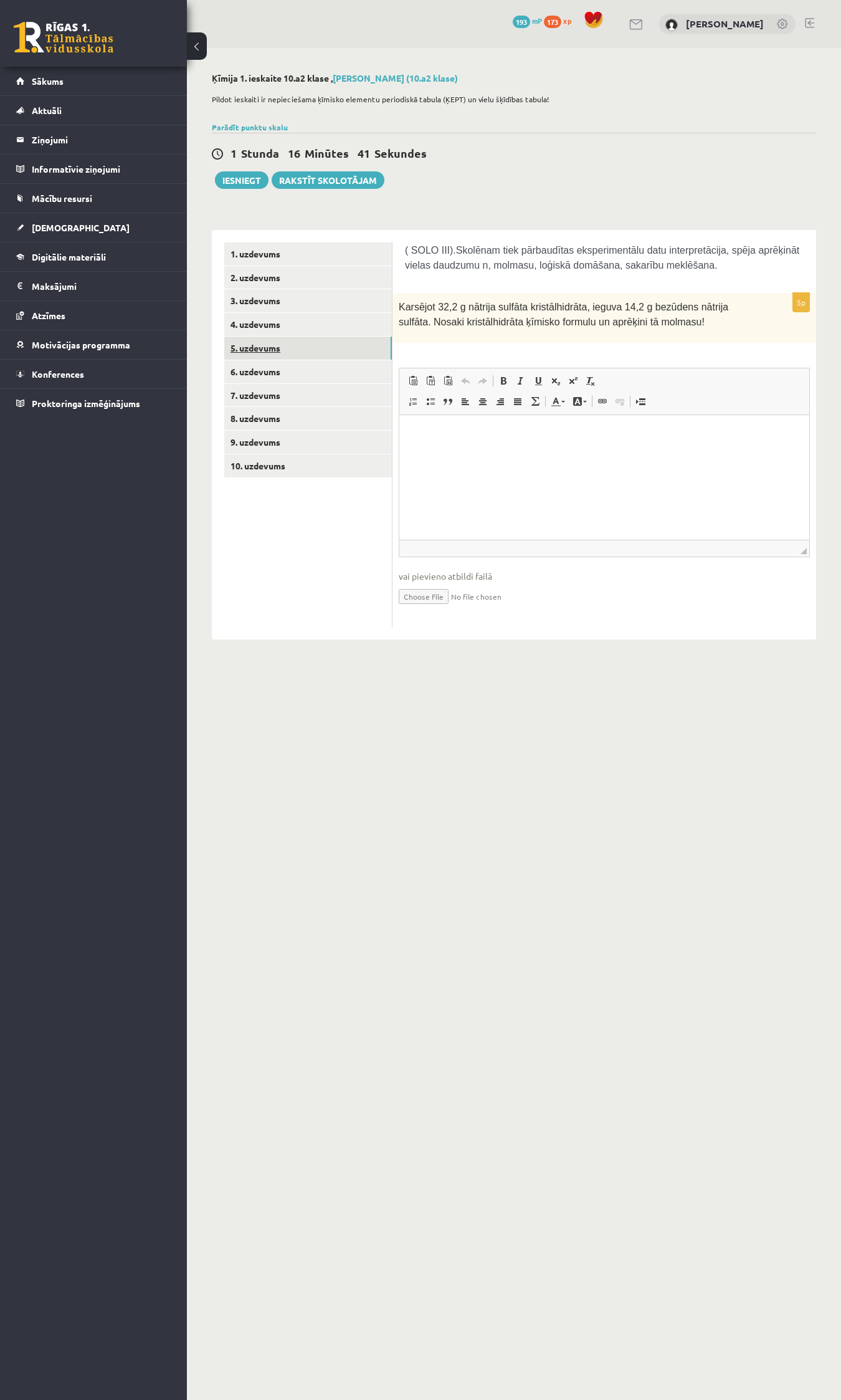
click at [254, 347] on link "5. uzdevums" at bounding box center [308, 348] width 168 height 23
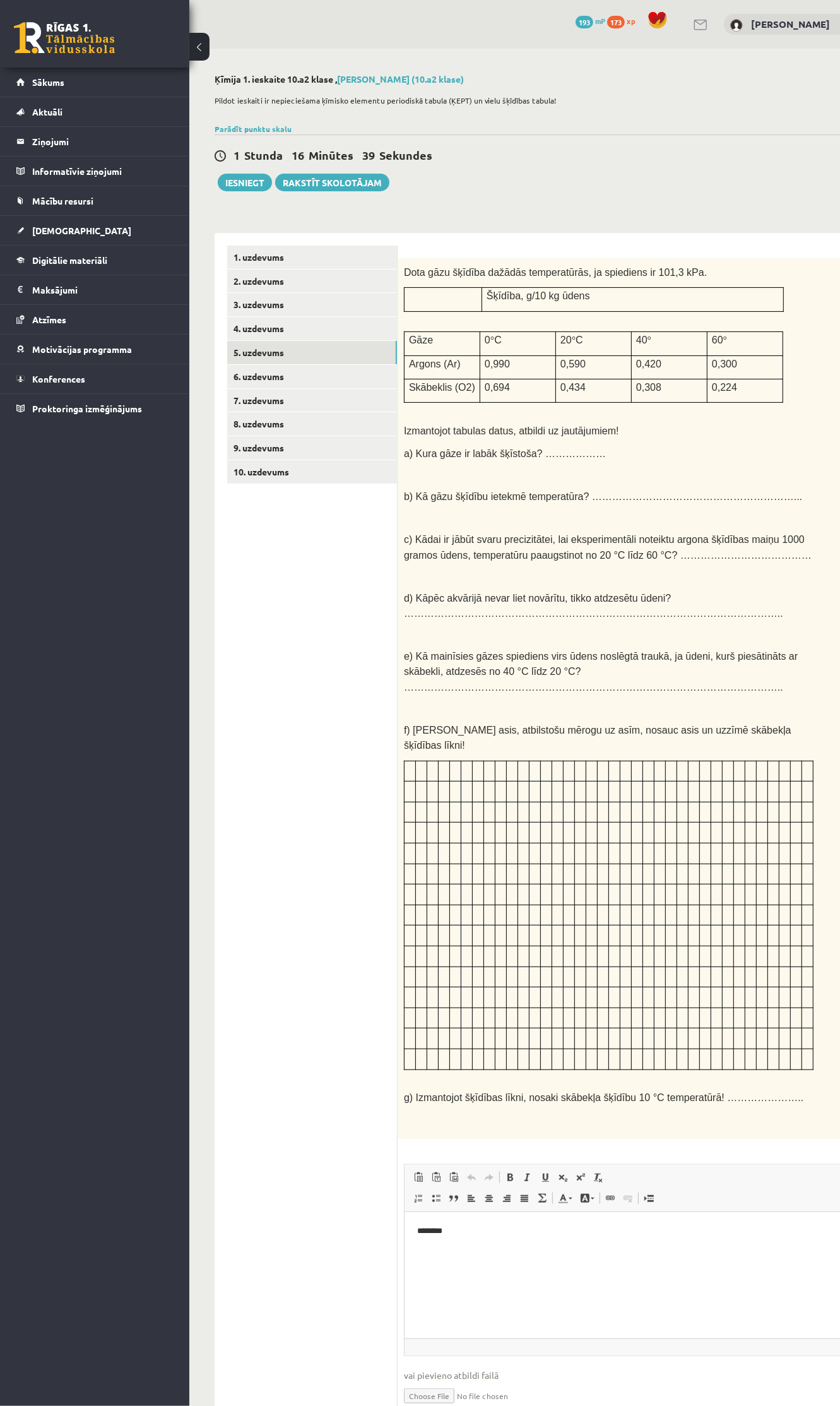
scroll to position [23, 0]
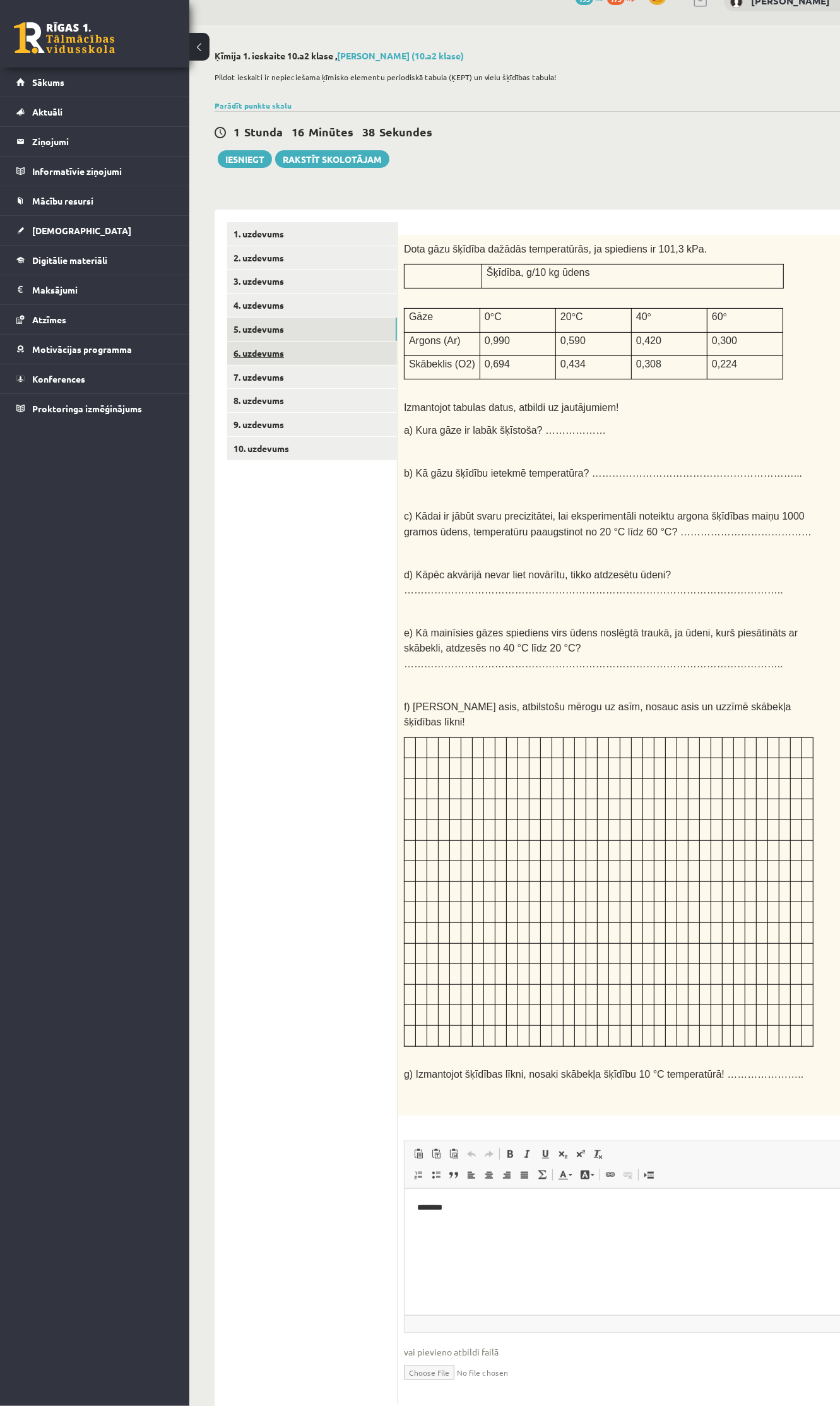
click at [256, 352] on link "6. uzdevums" at bounding box center [312, 353] width 170 height 23
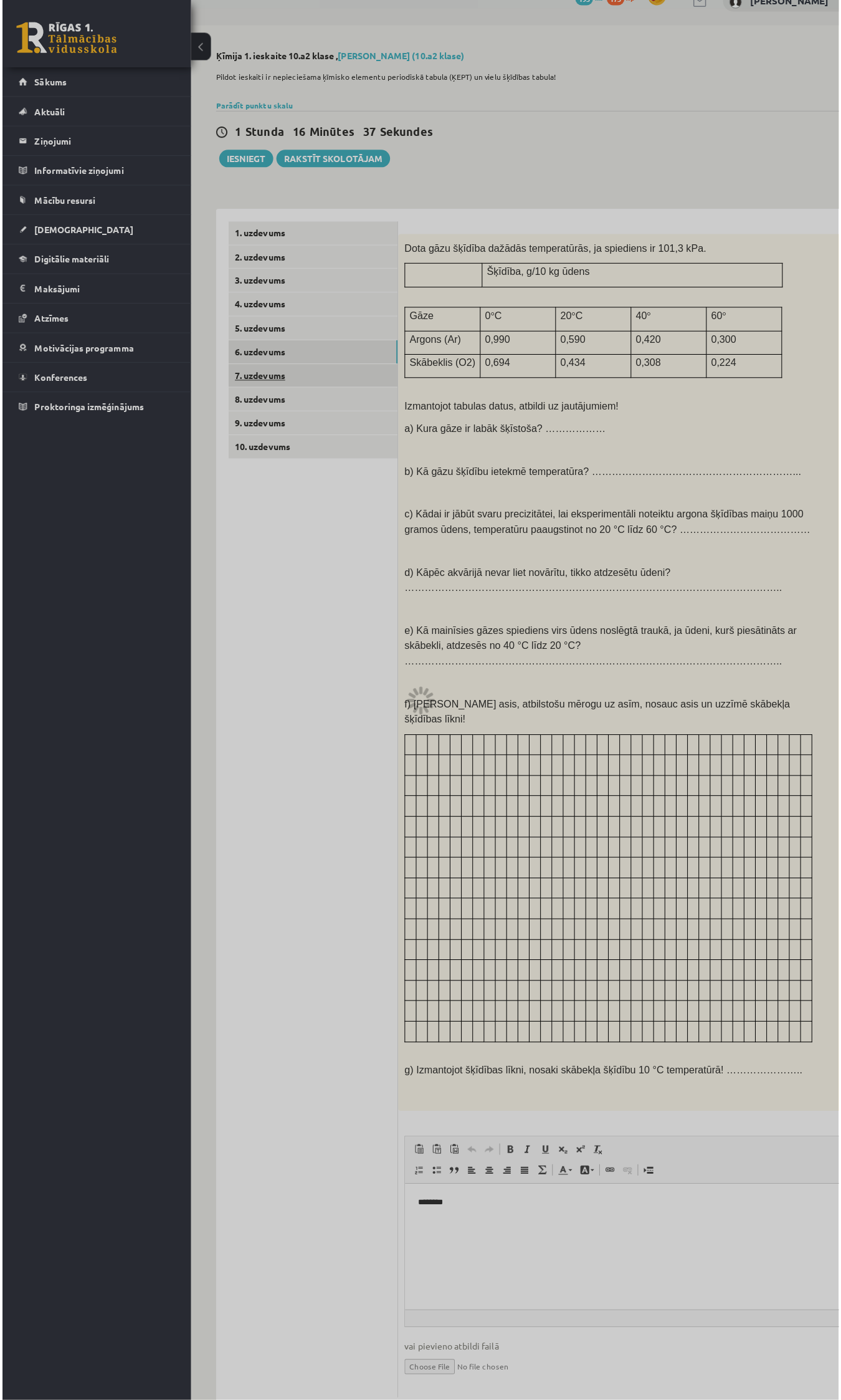
scroll to position [0, 0]
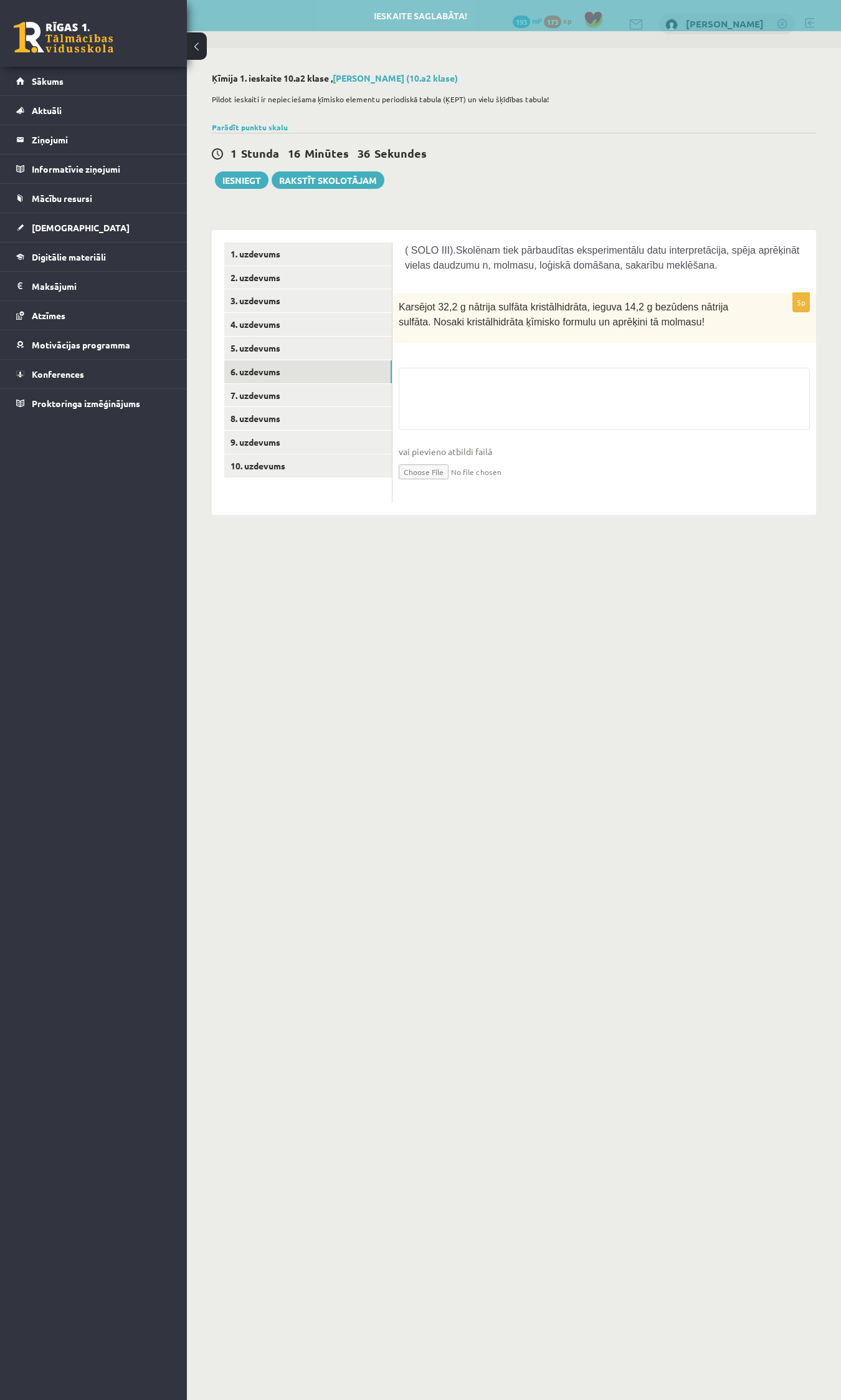
click at [224, 360] on link "6. uzdevums" at bounding box center [308, 371] width 168 height 23
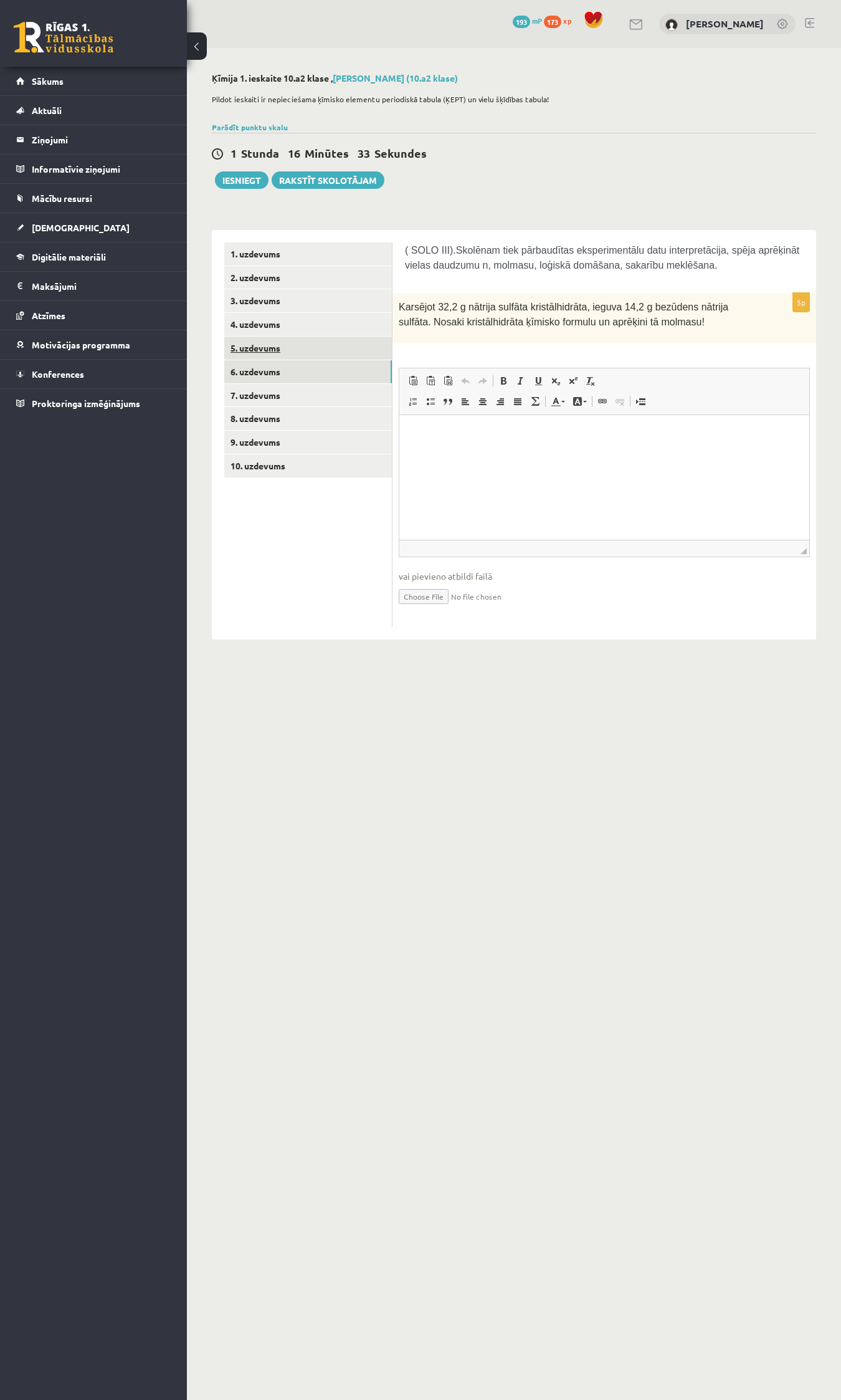
click at [272, 341] on link "5. uzdevums" at bounding box center [308, 348] width 168 height 23
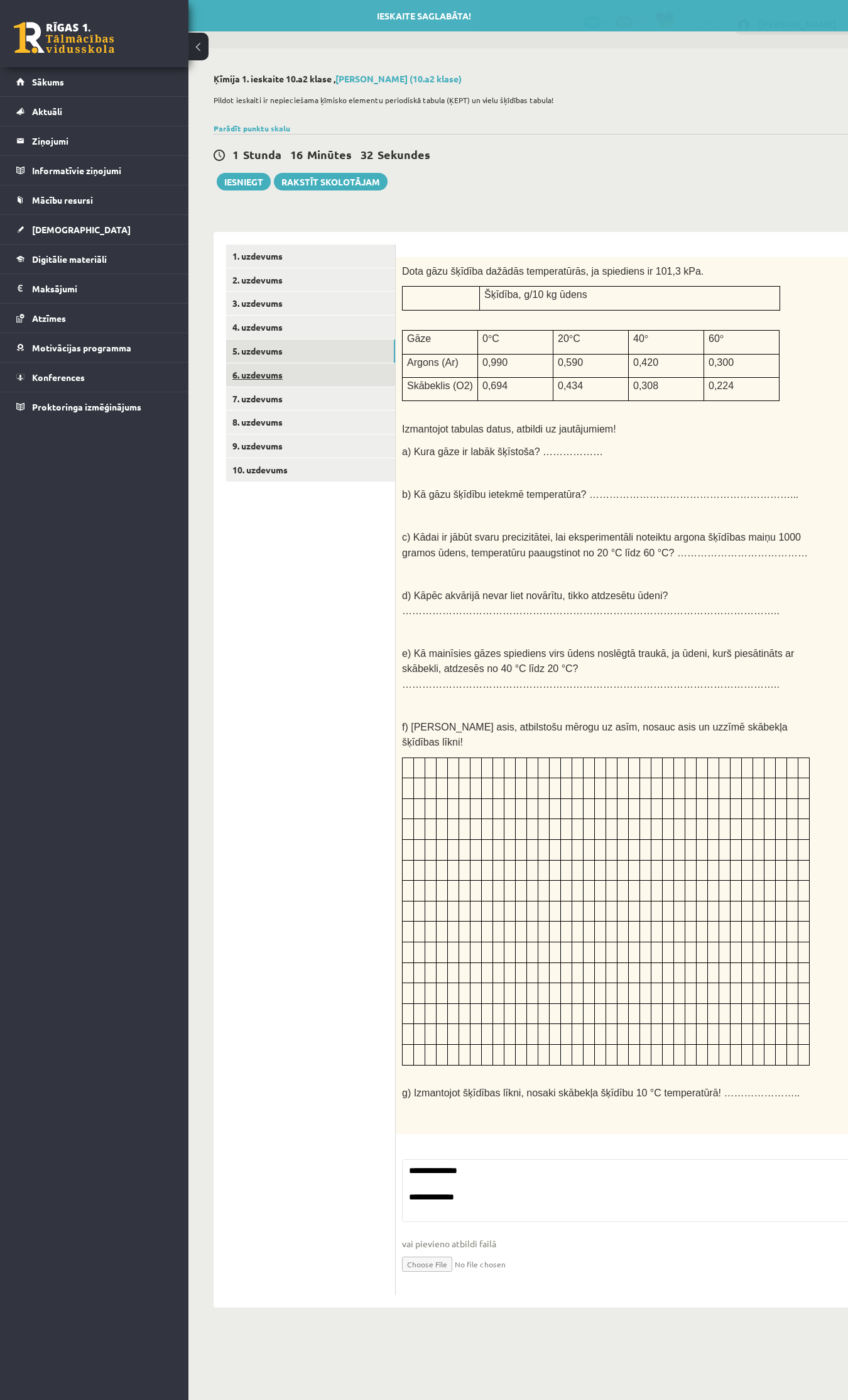
click at [262, 368] on link "6. uzdevums" at bounding box center [310, 374] width 169 height 23
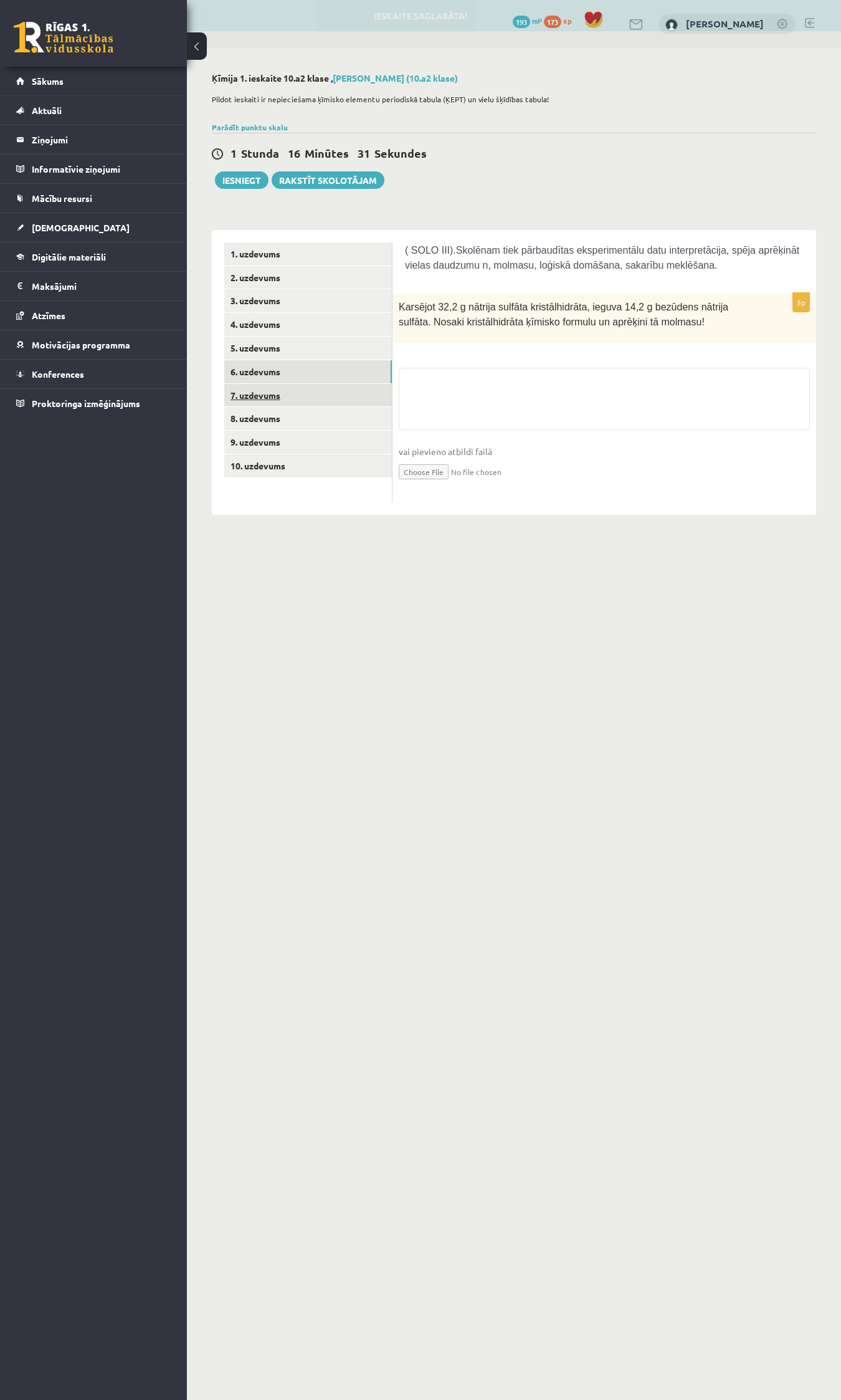
click at [252, 391] on link "7. uzdevums" at bounding box center [308, 395] width 168 height 23
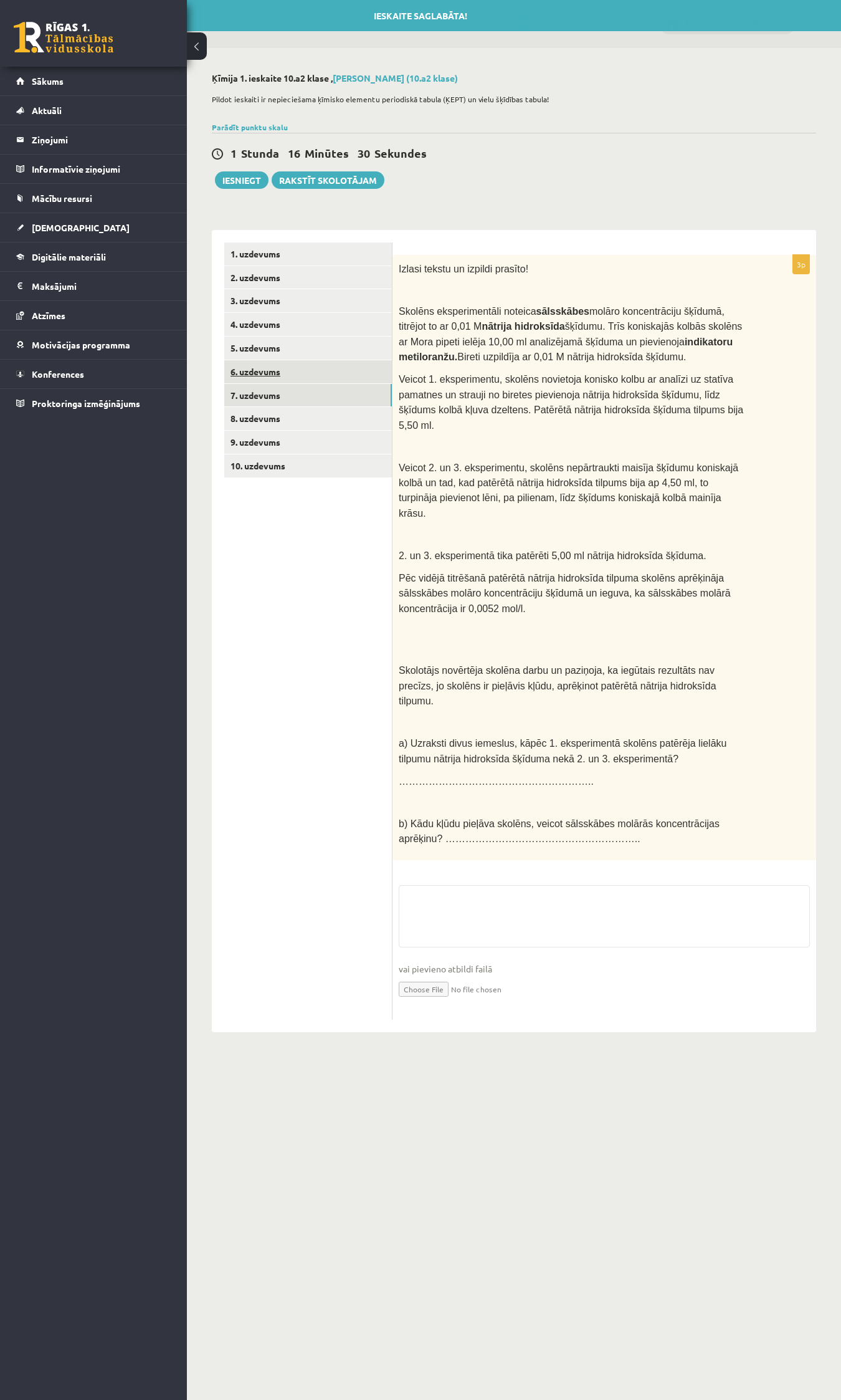
click at [254, 363] on link "6. uzdevums" at bounding box center [308, 371] width 168 height 23
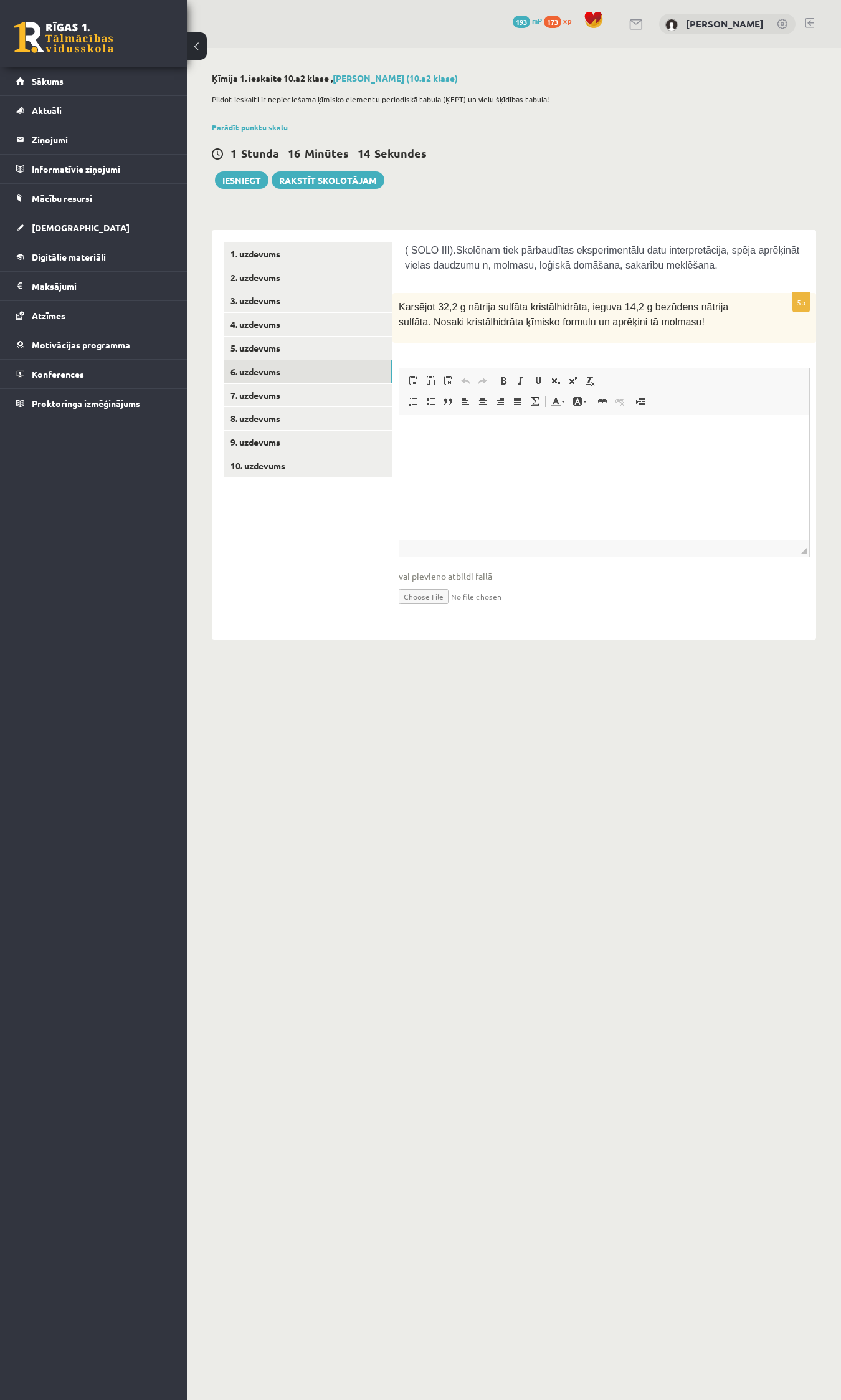
click at [434, 444] on html at bounding box center [604, 434] width 410 height 38
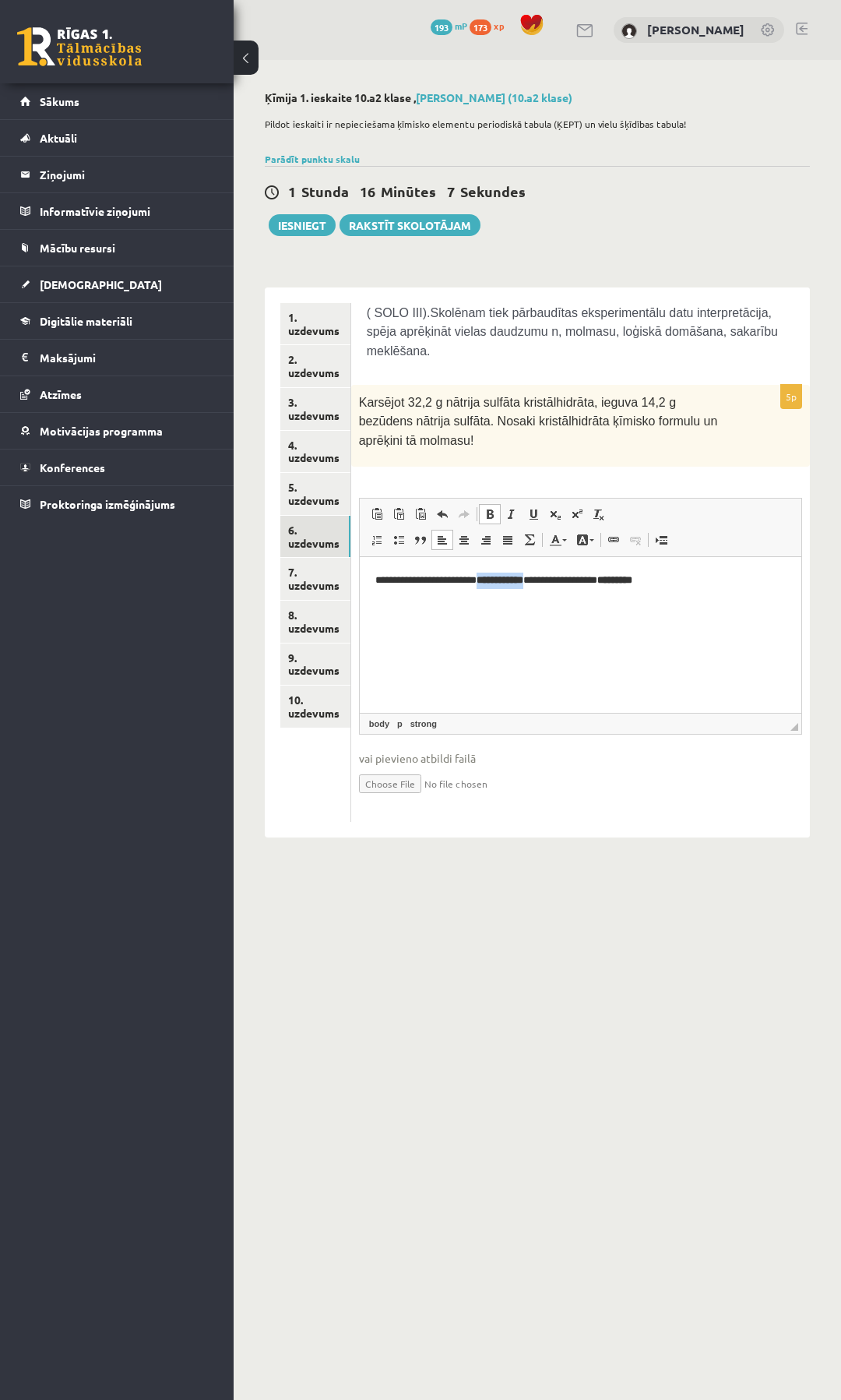
drag, startPoint x: 556, startPoint y: 579, endPoint x: 482, endPoint y: 590, distance: 74.8
click at [482, 590] on html "**********" at bounding box center [580, 580] width 442 height 47
click at [490, 508] on span at bounding box center [490, 513] width 12 height 12
click at [513, 508] on span at bounding box center [511, 513] width 12 height 12
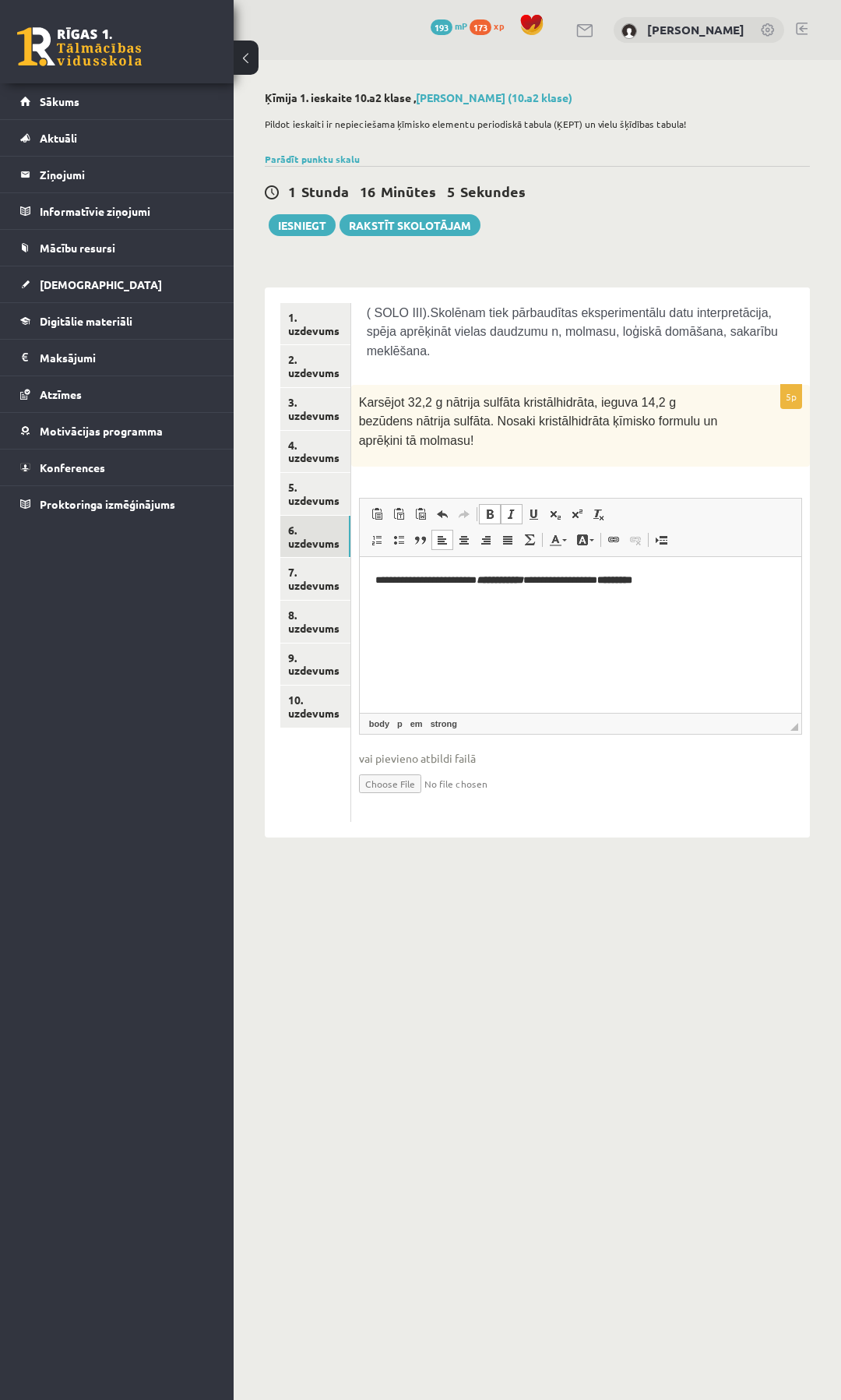
click at [491, 508] on span at bounding box center [490, 513] width 12 height 12
click at [507, 508] on span at bounding box center [511, 513] width 12 height 12
click at [491, 508] on span at bounding box center [490, 513] width 12 height 12
drag, startPoint x: 685, startPoint y: 579, endPoint x: 674, endPoint y: 585, distance: 12.5
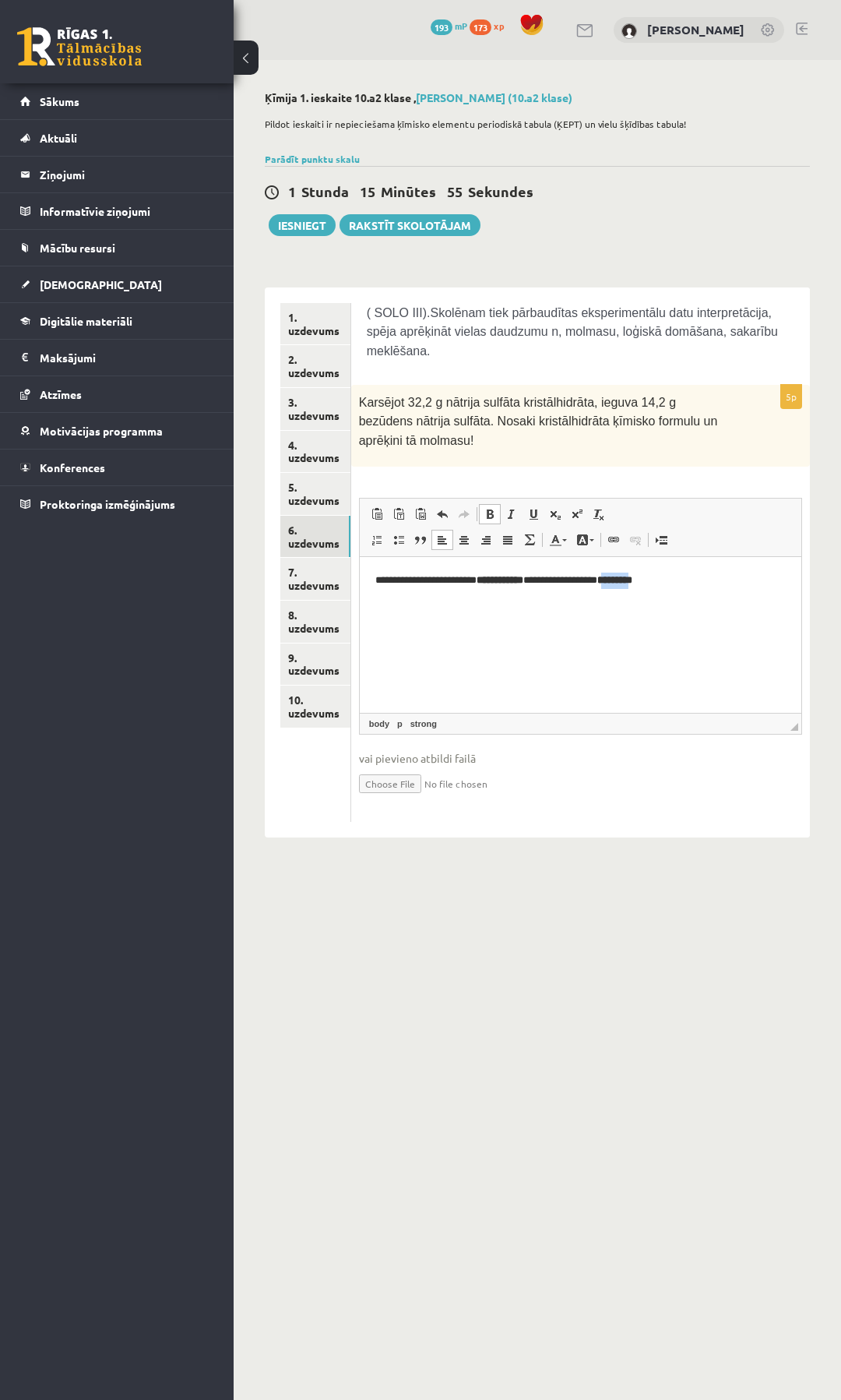
click at [632, 585] on strong "*********" at bounding box center [614, 579] width 35 height 10
drag, startPoint x: 686, startPoint y: 579, endPoint x: 643, endPoint y: 583, distance: 43.2
click at [632, 583] on strong "*********" at bounding box center [614, 579] width 35 height 10
click at [491, 508] on span at bounding box center [490, 513] width 12 height 12
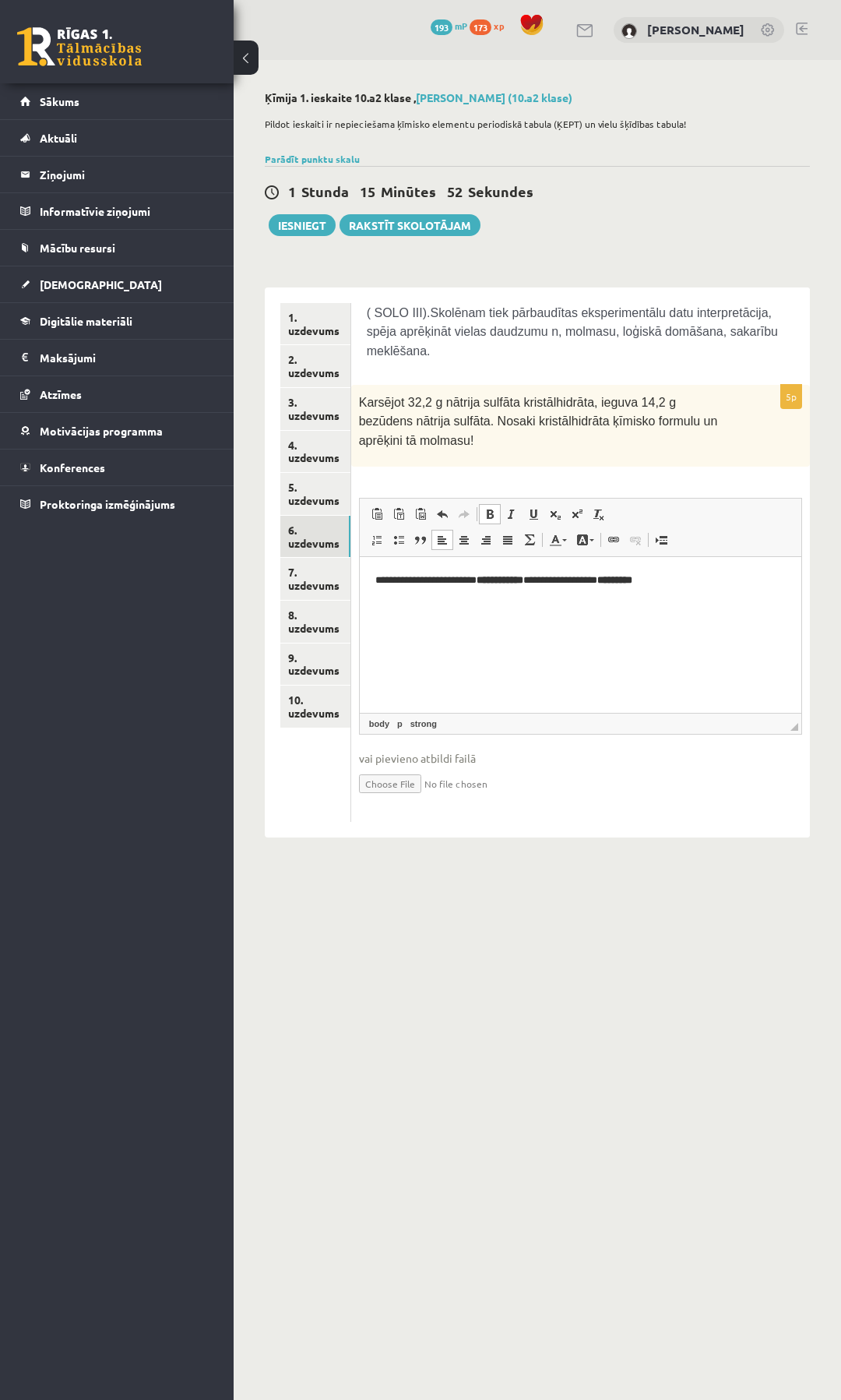
click at [491, 508] on span at bounding box center [490, 513] width 12 height 12
click at [290, 578] on link "7. uzdevums" at bounding box center [315, 579] width 70 height 42
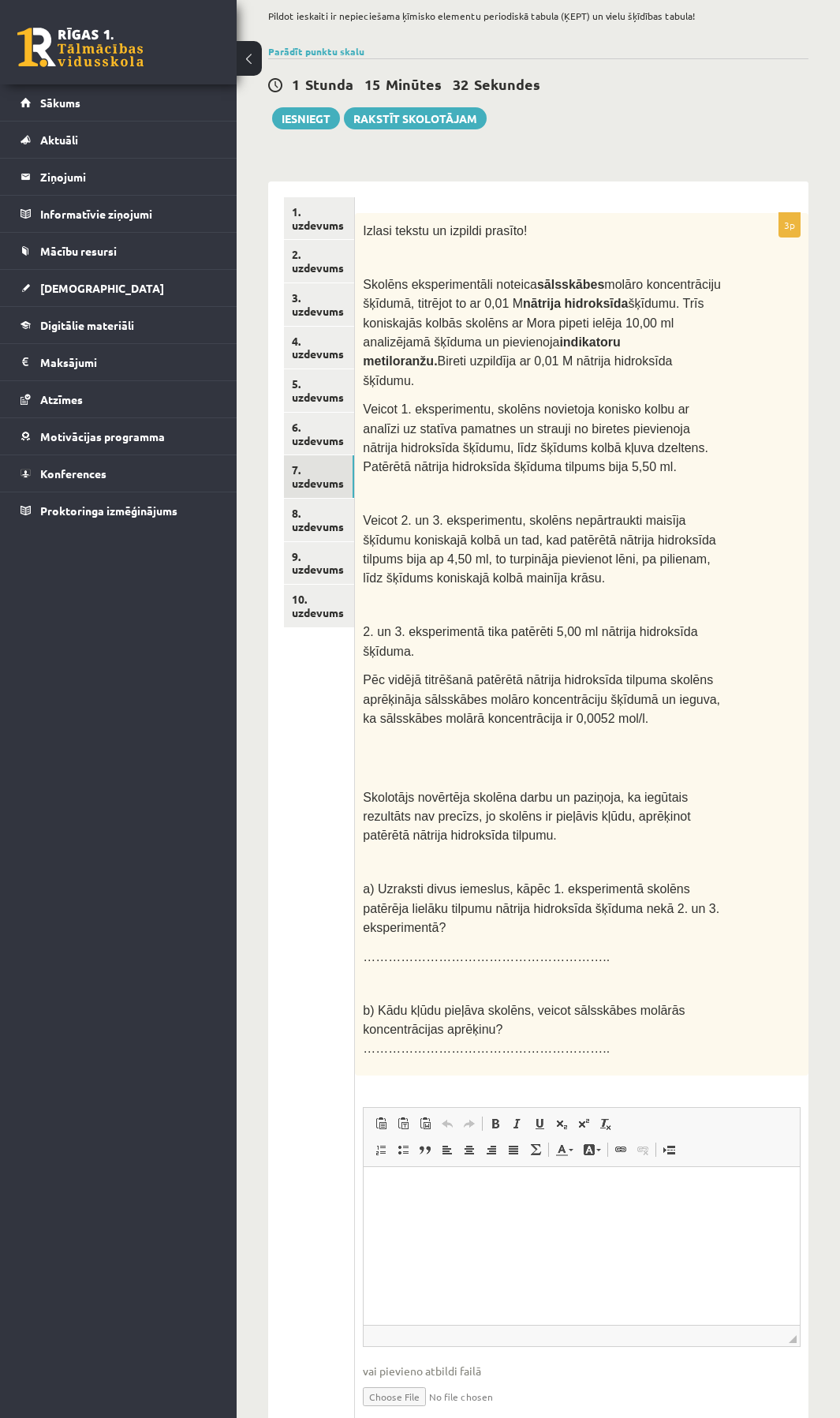
scroll to position [116, 0]
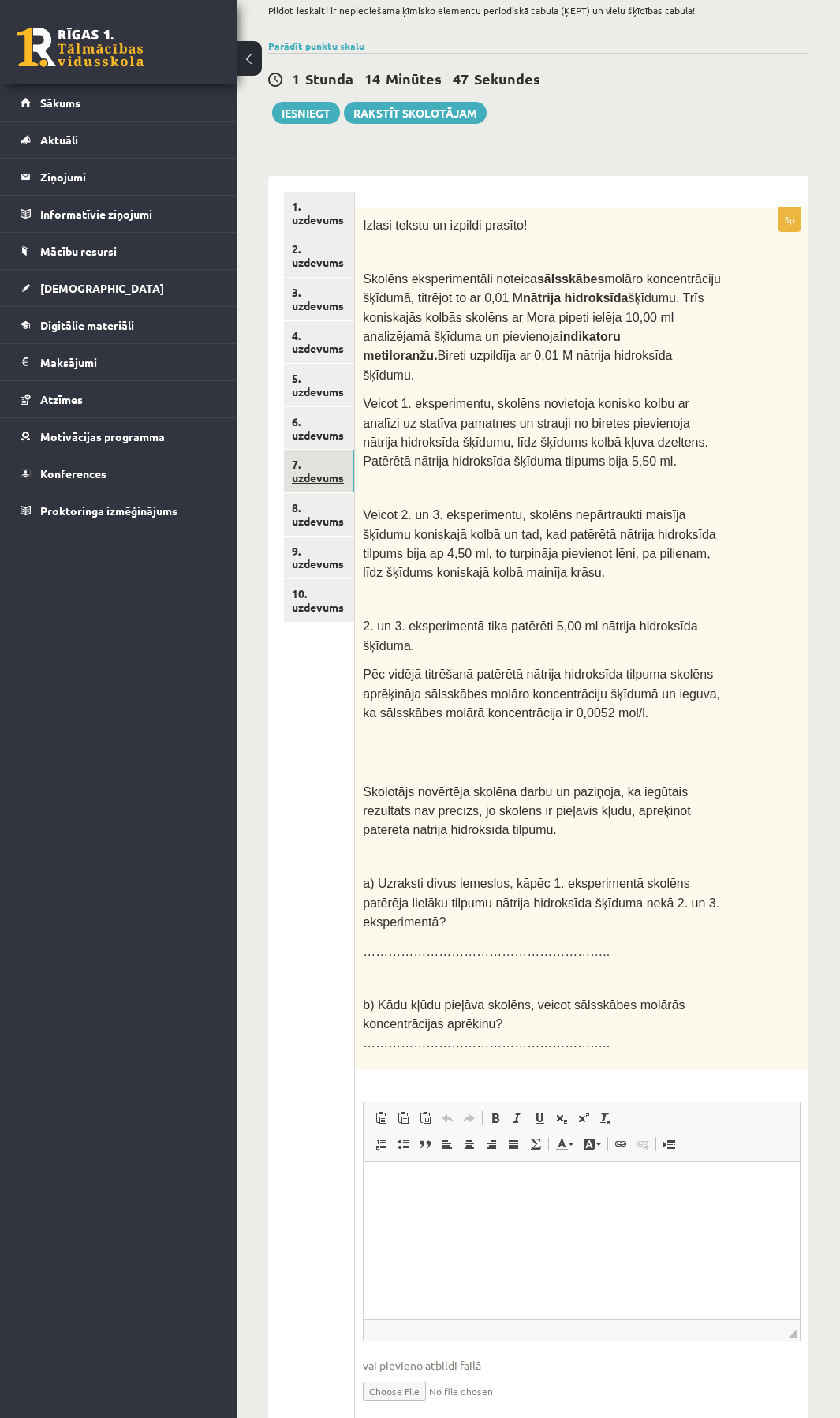
click at [297, 479] on link "7. uzdevums" at bounding box center [319, 471] width 70 height 43
click at [319, 518] on link "8. uzdevums" at bounding box center [319, 514] width 70 height 43
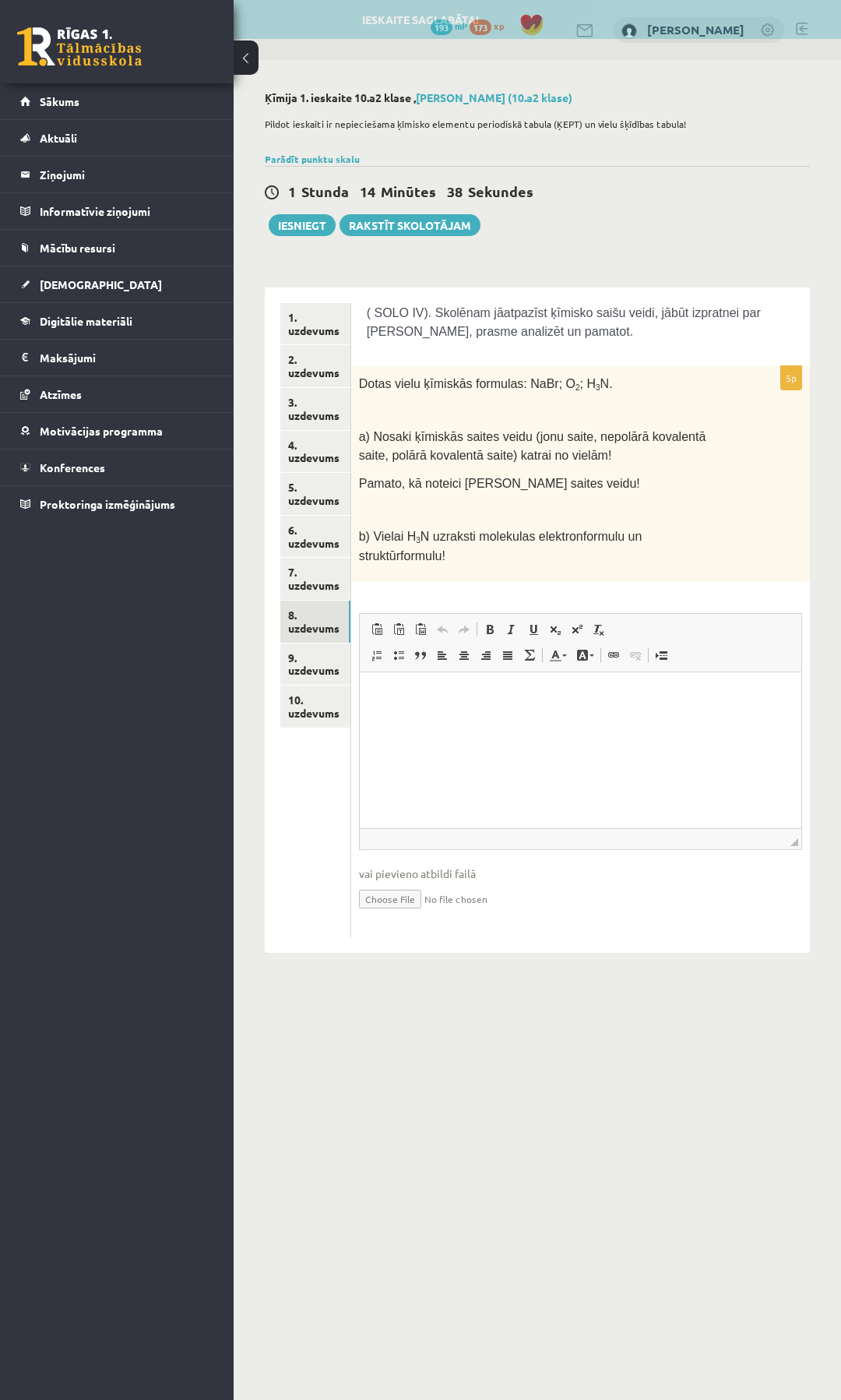
scroll to position [0, 0]
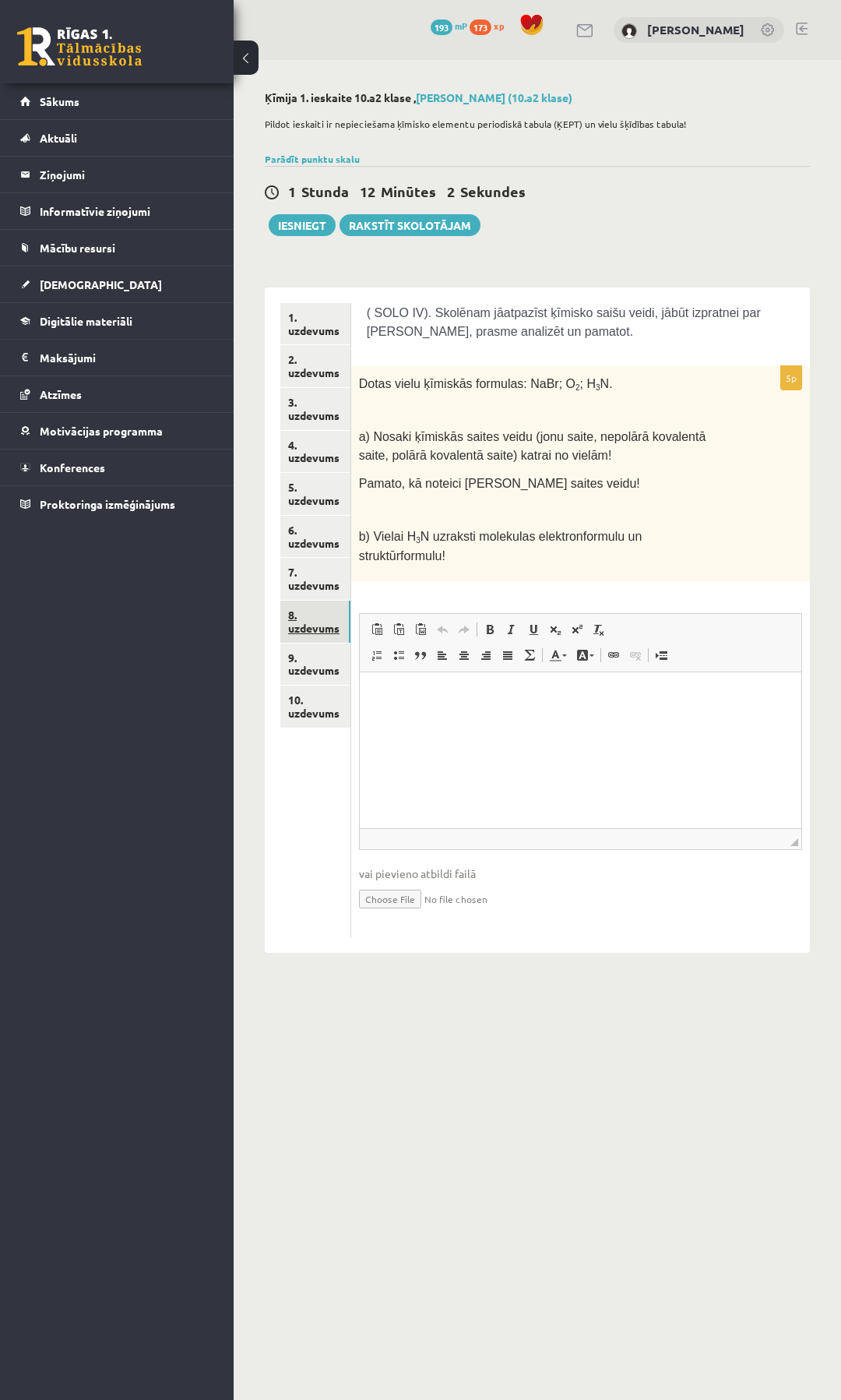
click at [299, 627] on link "8. uzdevums" at bounding box center [315, 622] width 70 height 42
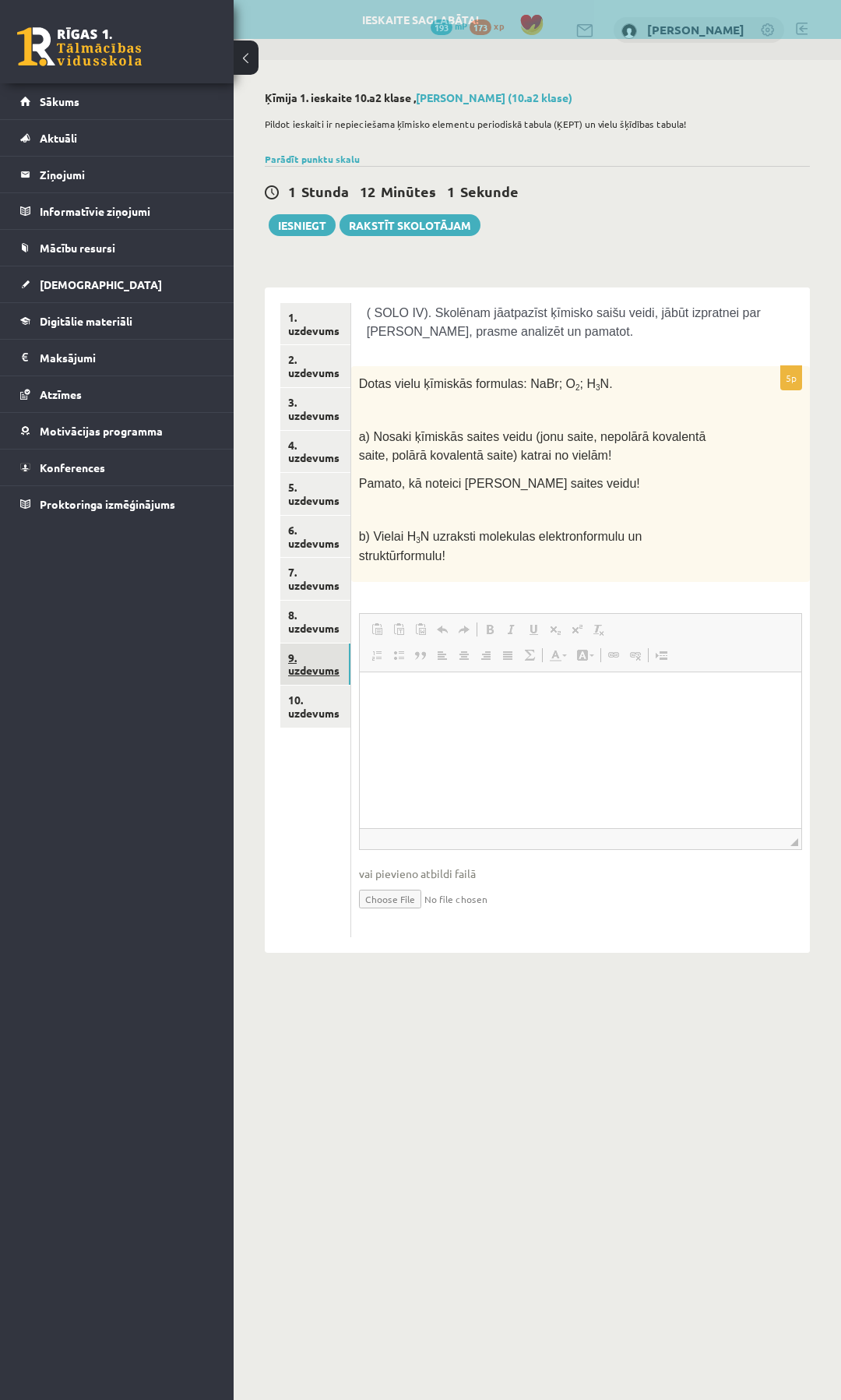
click at [295, 668] on link "9. uzdevums" at bounding box center [315, 665] width 70 height 42
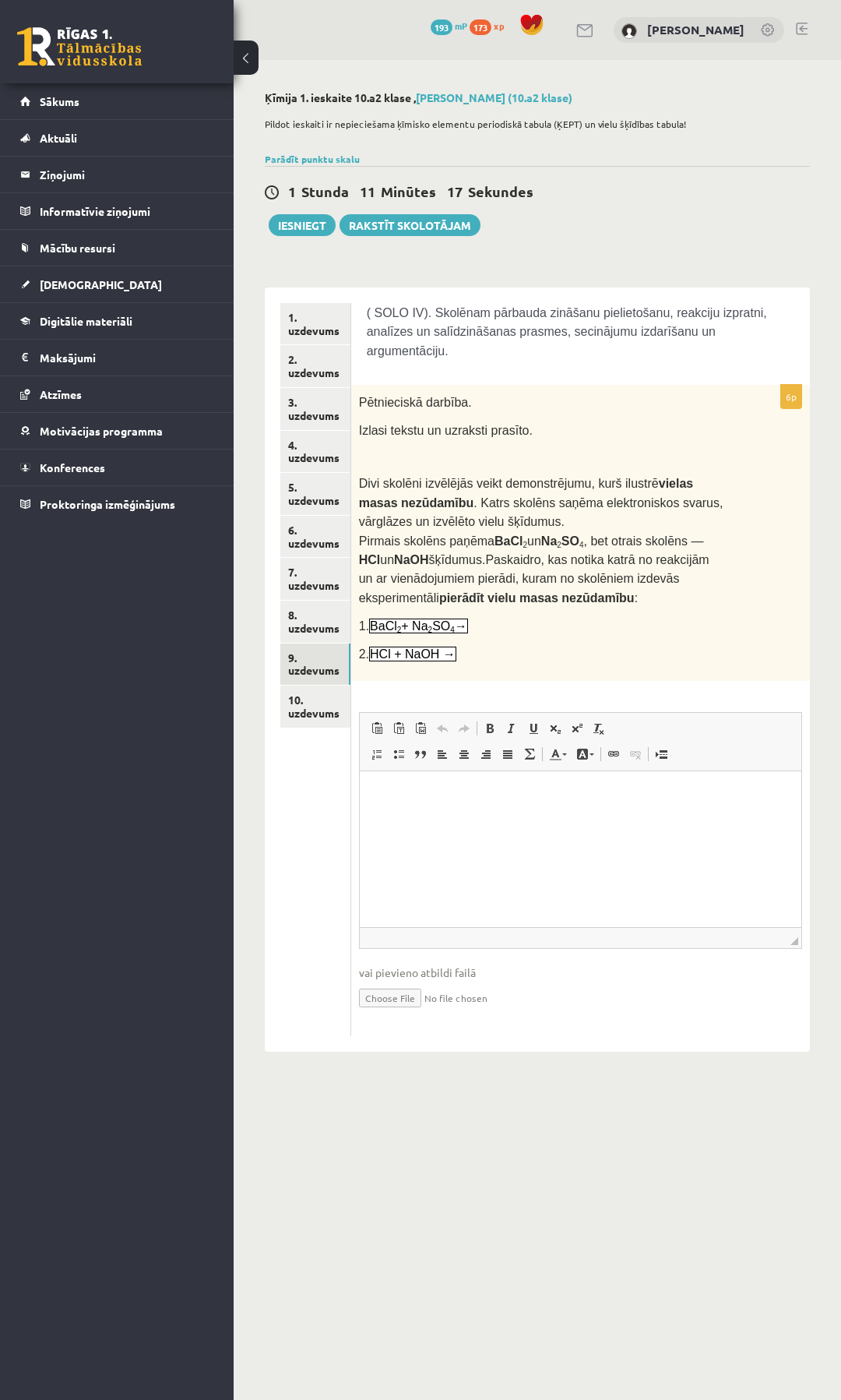
click at [413, 795] on p "Bagātinātā teksta redaktors, wiswyg-editor-user-answer-47024839948240" at bounding box center [580, 794] width 411 height 16
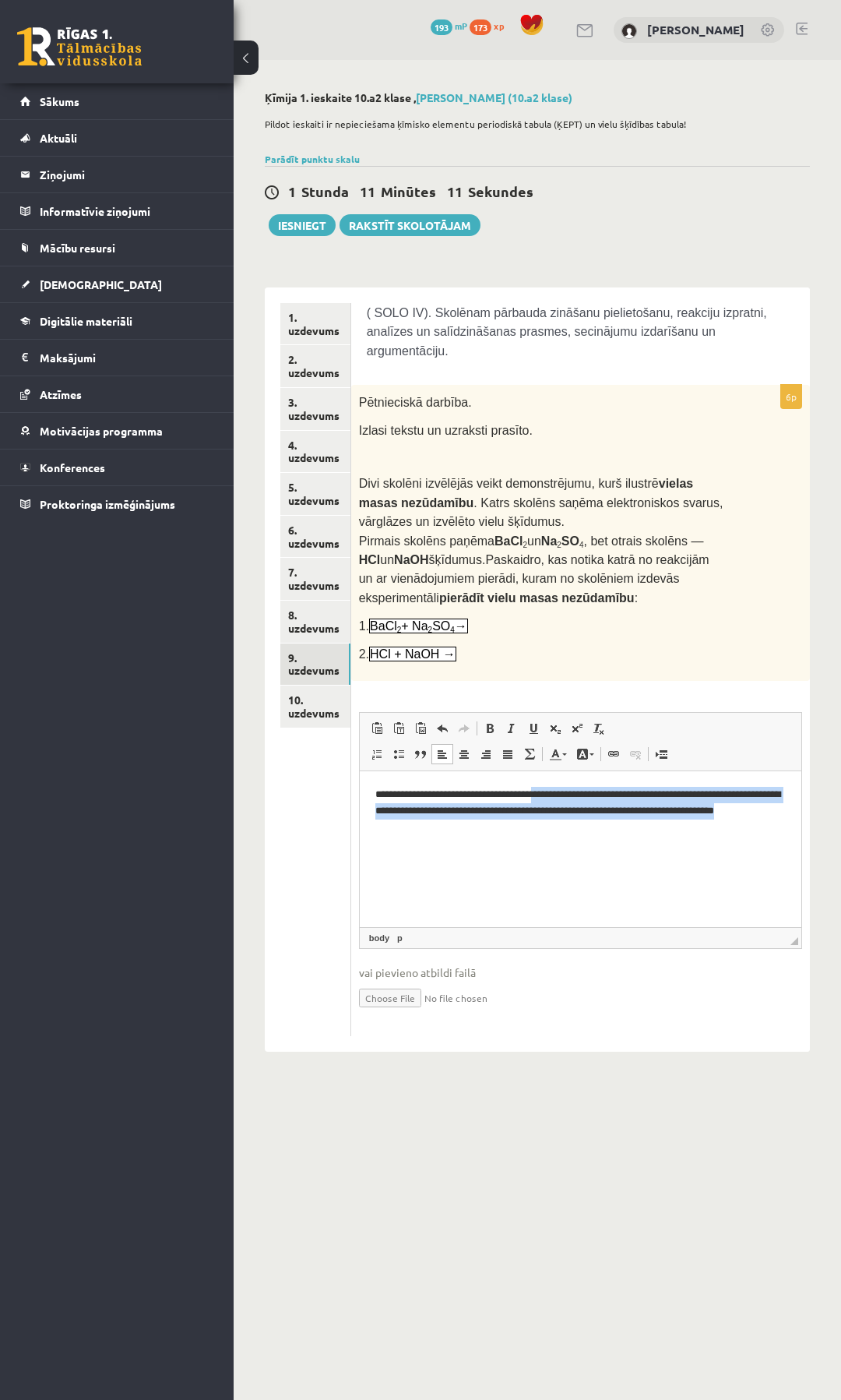
drag, startPoint x: 652, startPoint y: 833, endPoint x: 590, endPoint y: 799, distance: 70.7
click at [590, 799] on p "**********" at bounding box center [579, 809] width 410 height 48
click at [626, 850] on html "**********" at bounding box center [580, 809] width 442 height 79
click at [622, 842] on html "**********" at bounding box center [580, 809] width 442 height 79
drag, startPoint x: 626, startPoint y: 832, endPoint x: 609, endPoint y: 795, distance: 40.7
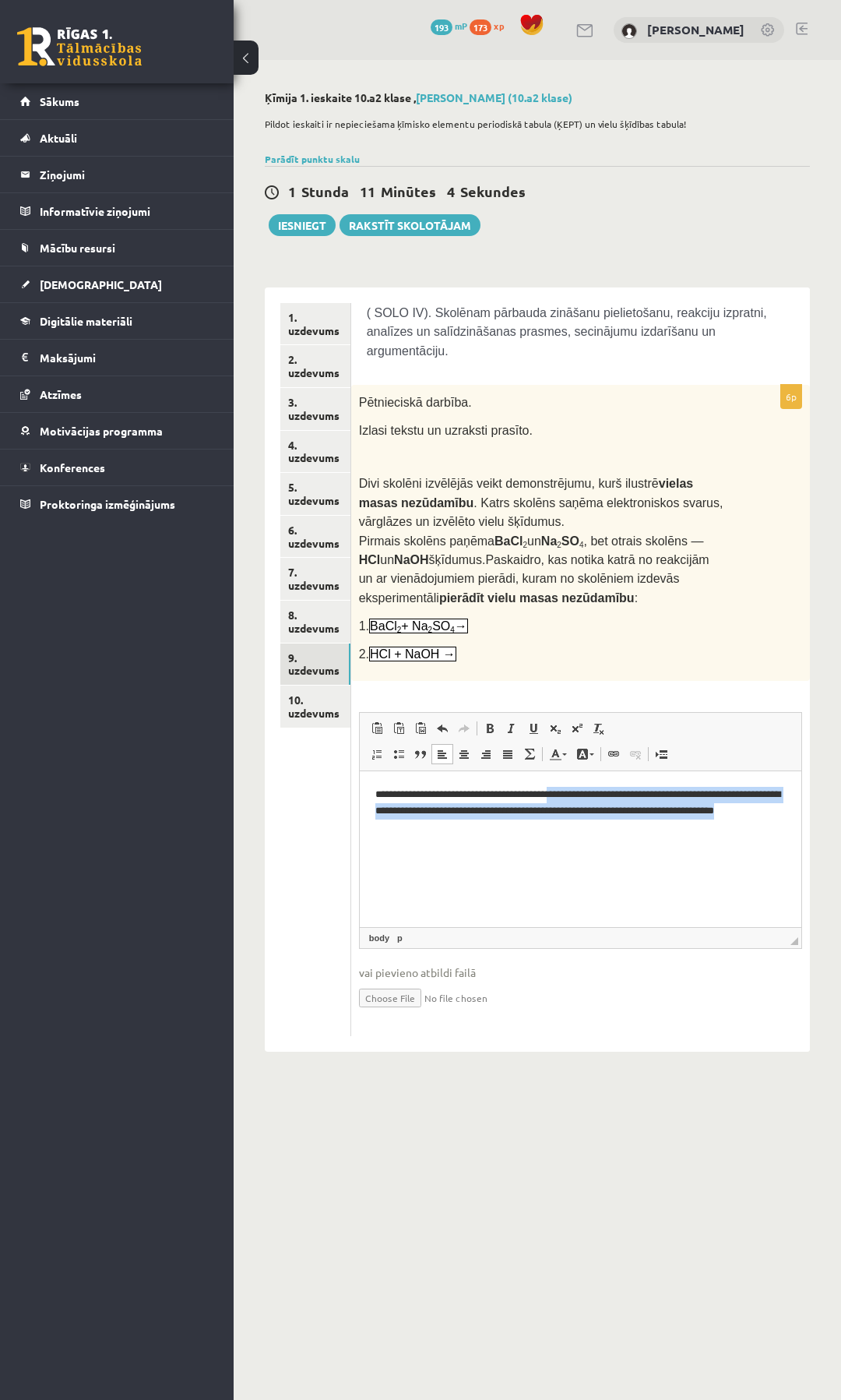
click at [609, 795] on p "**********" at bounding box center [579, 809] width 410 height 48
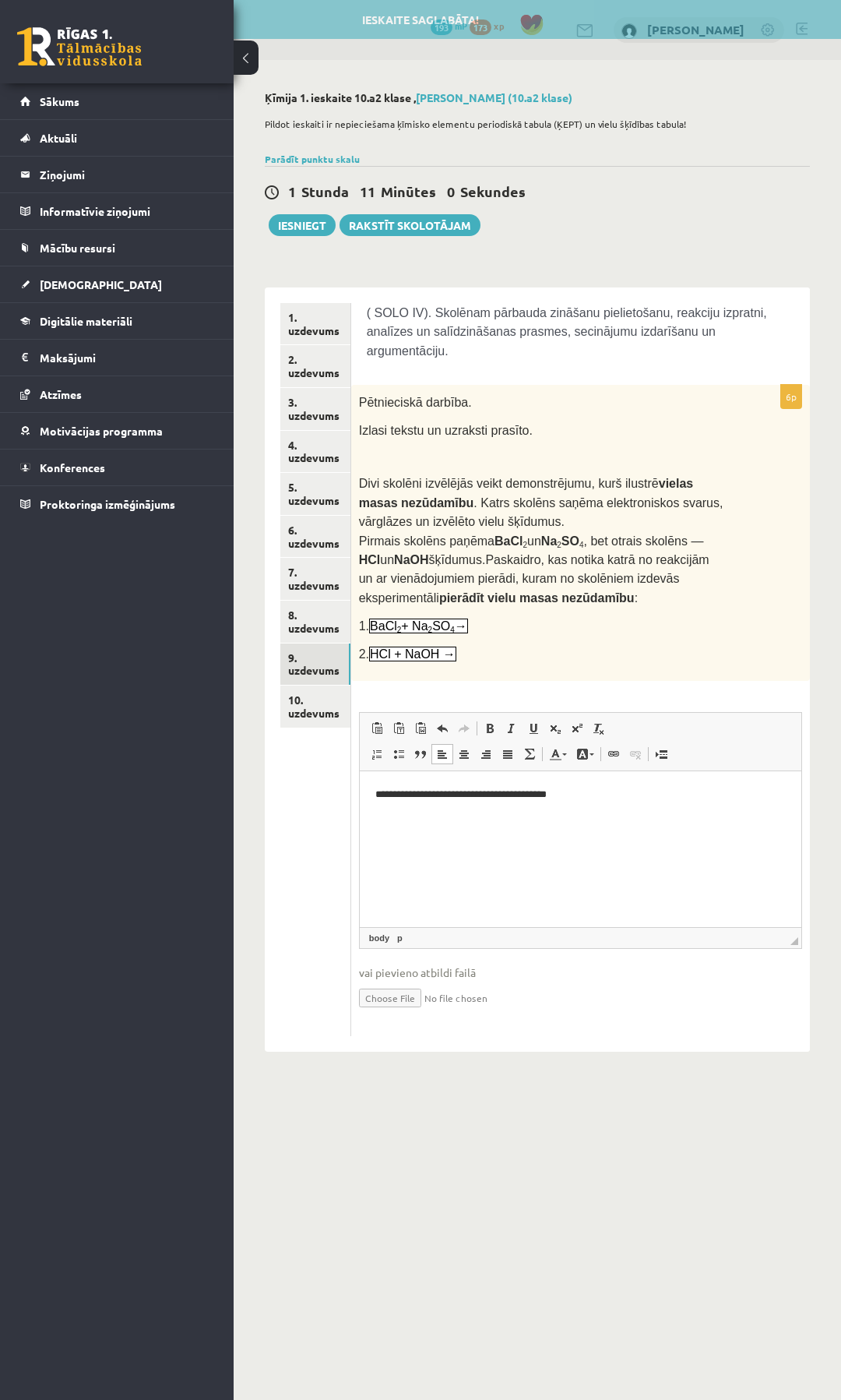
click at [381, 795] on p "**********" at bounding box center [579, 794] width 410 height 16
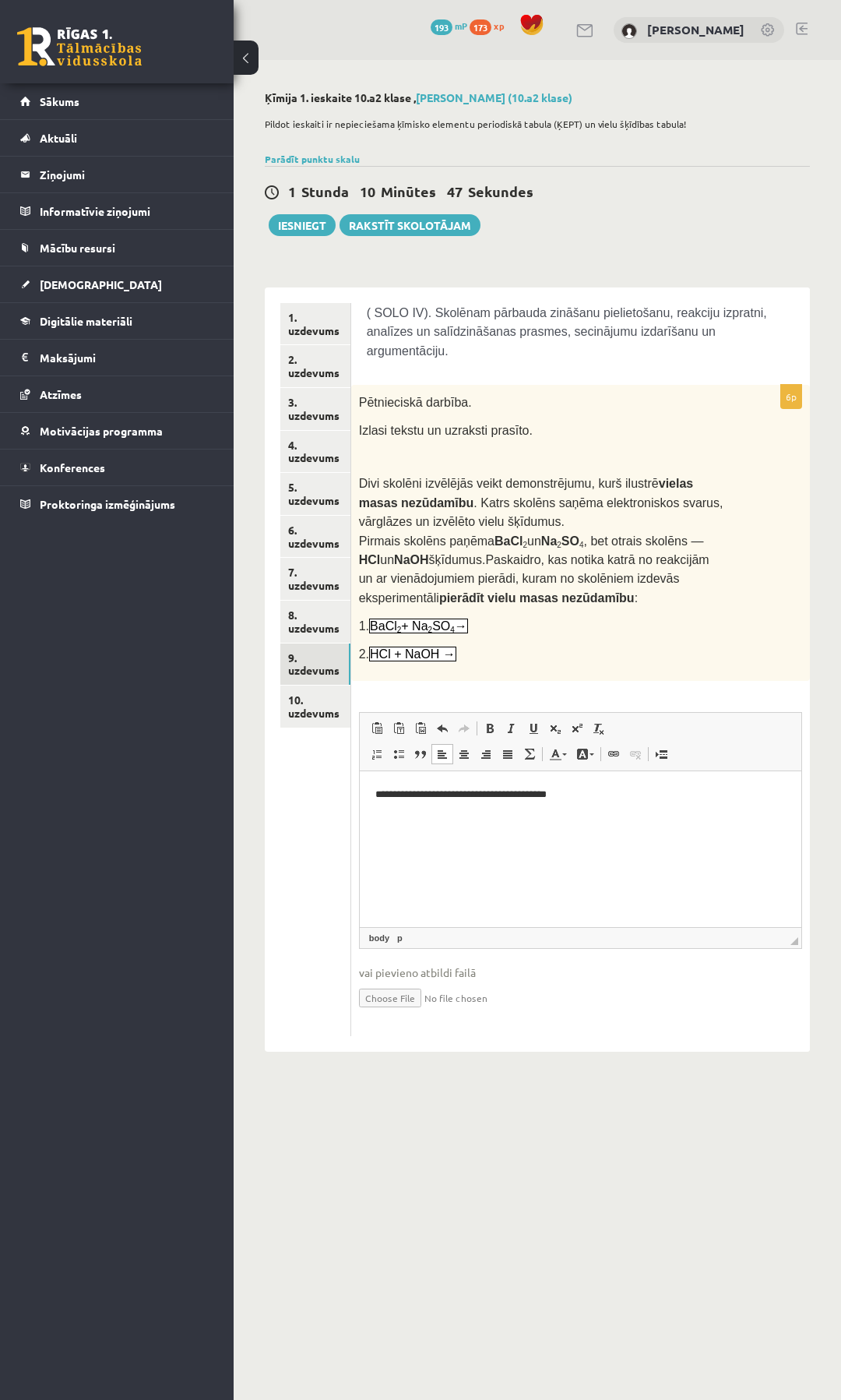
click at [362, 816] on html "**********" at bounding box center [580, 807] width 442 height 73
drag, startPoint x: 591, startPoint y: 860, endPoint x: 565, endPoint y: 824, distance: 44.4
click at [565, 824] on html "**********" at bounding box center [580, 823] width 442 height 106
click at [384, 822] on p "**********" at bounding box center [579, 821] width 410 height 16
click at [306, 710] on link "10. uzdevums" at bounding box center [315, 707] width 71 height 42
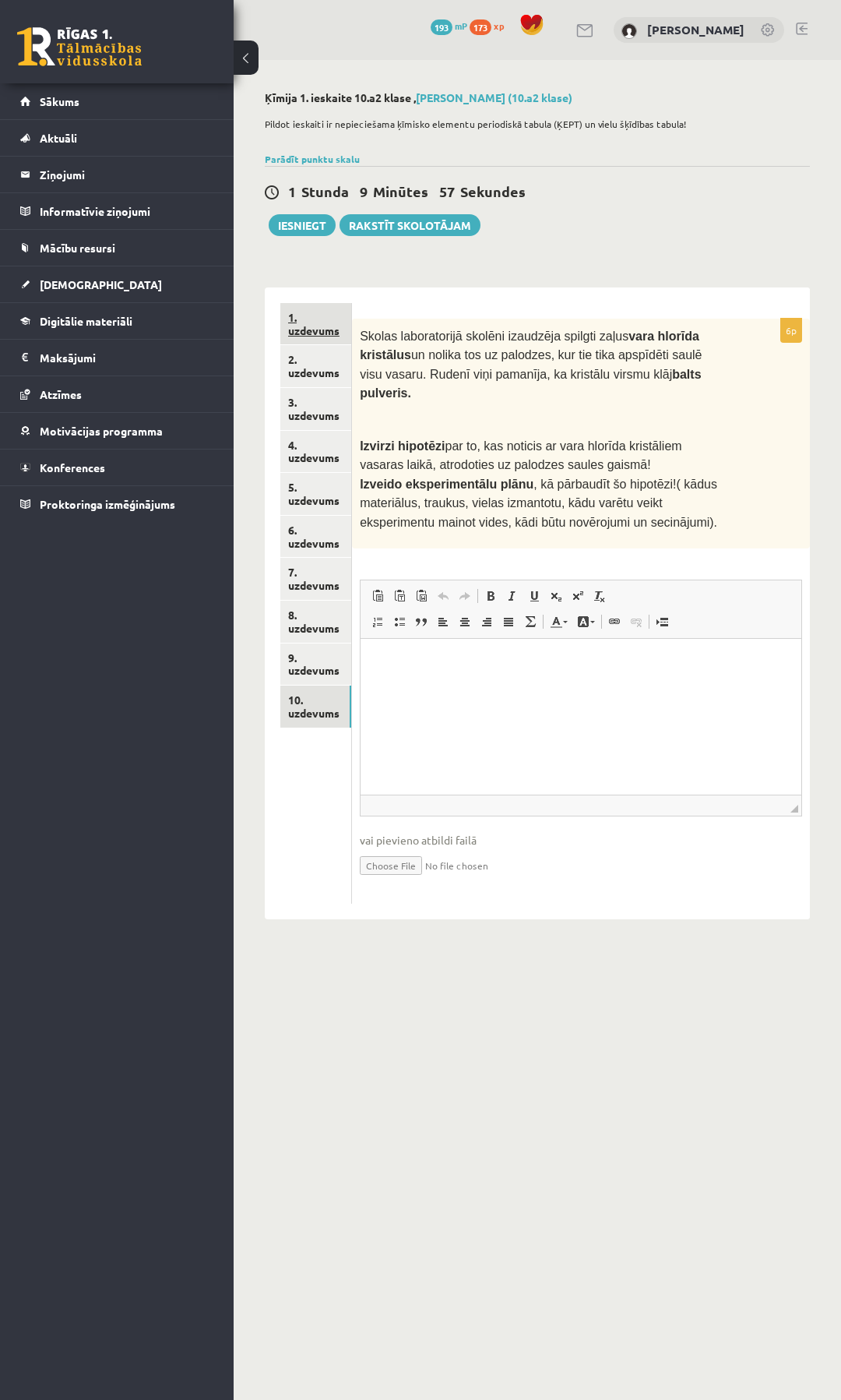
click at [302, 331] on link "1. uzdevums" at bounding box center [315, 324] width 71 height 42
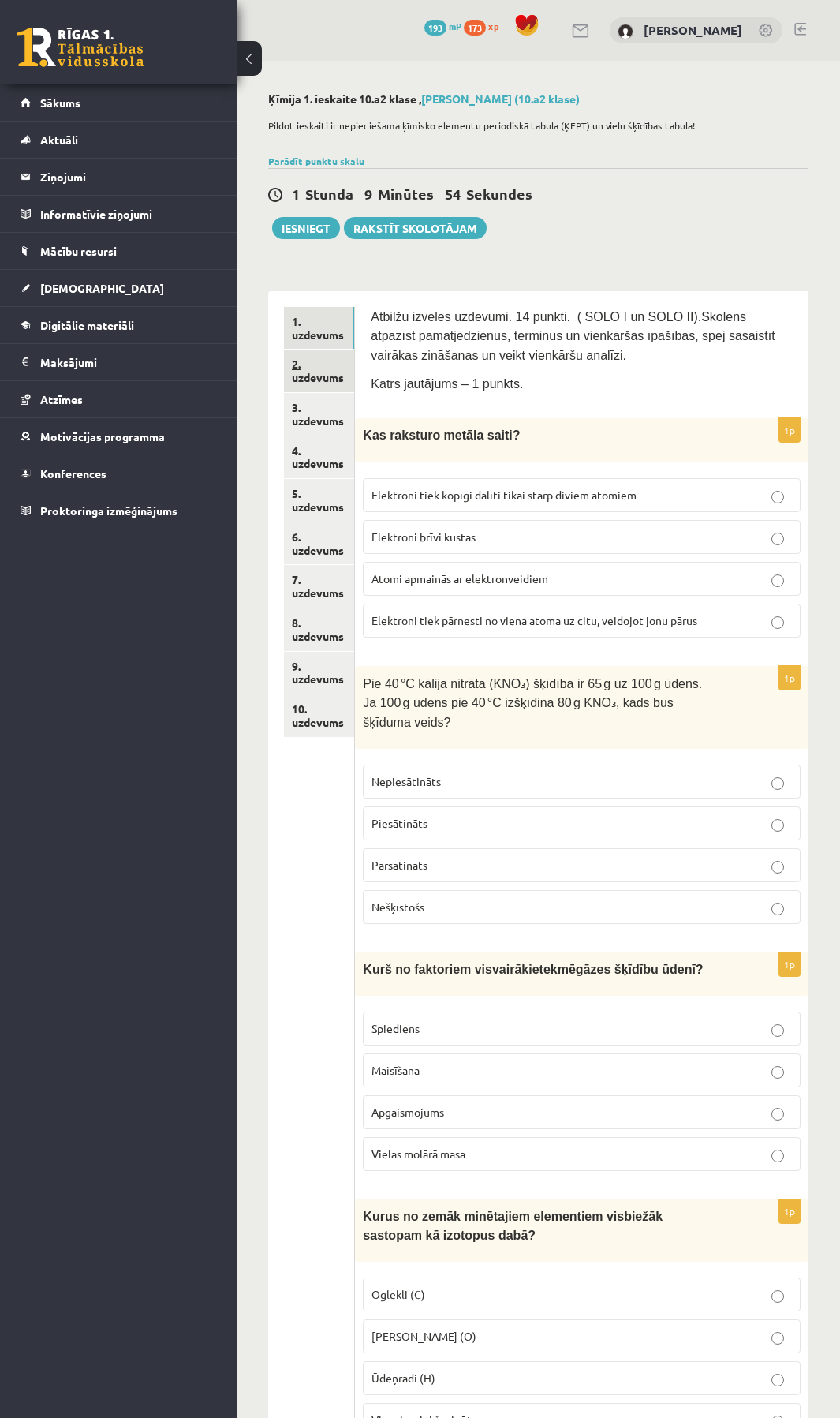
click at [305, 366] on link "2. uzdevums" at bounding box center [319, 371] width 70 height 43
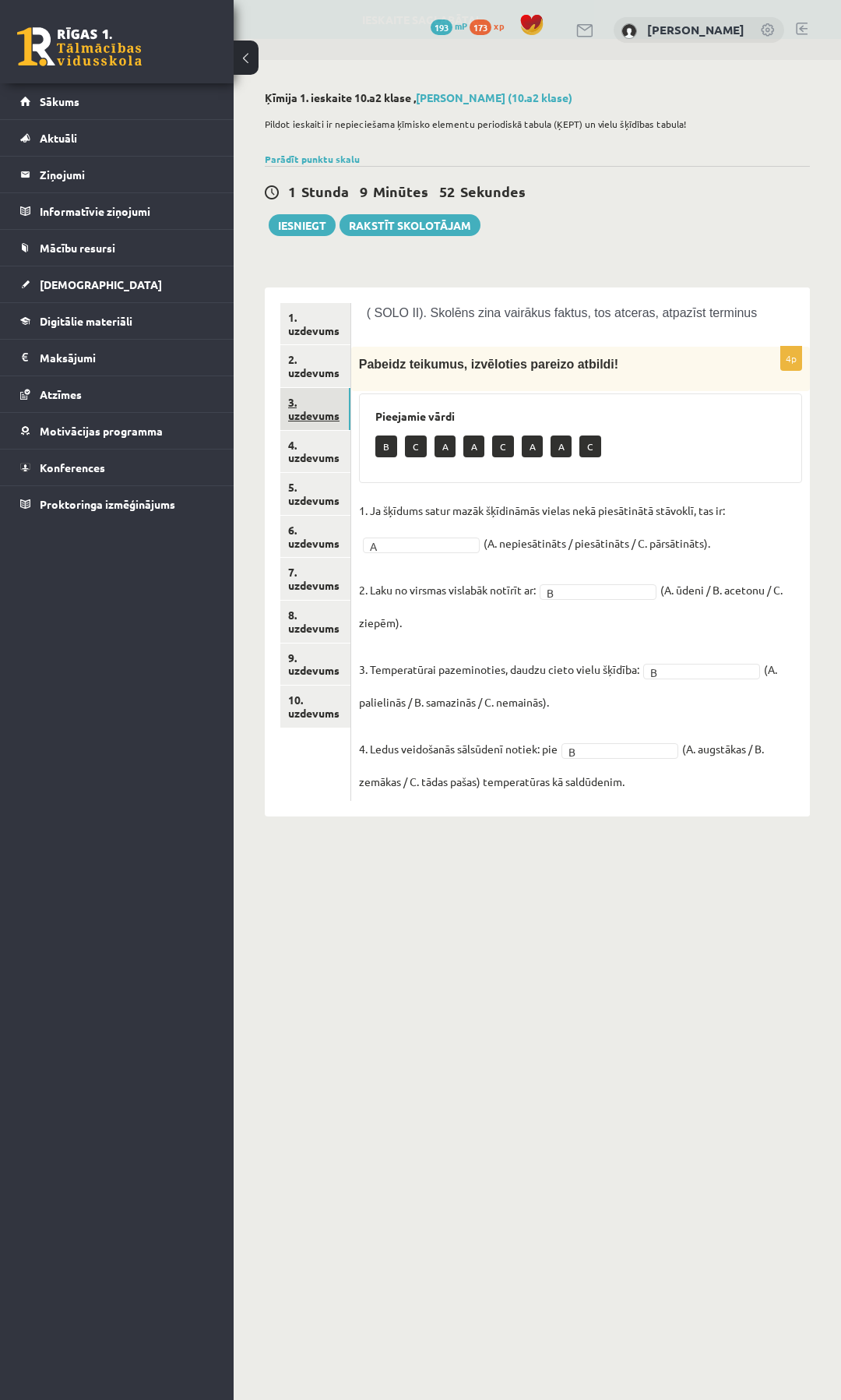
click at [296, 415] on link "3. uzdevums" at bounding box center [315, 409] width 70 height 42
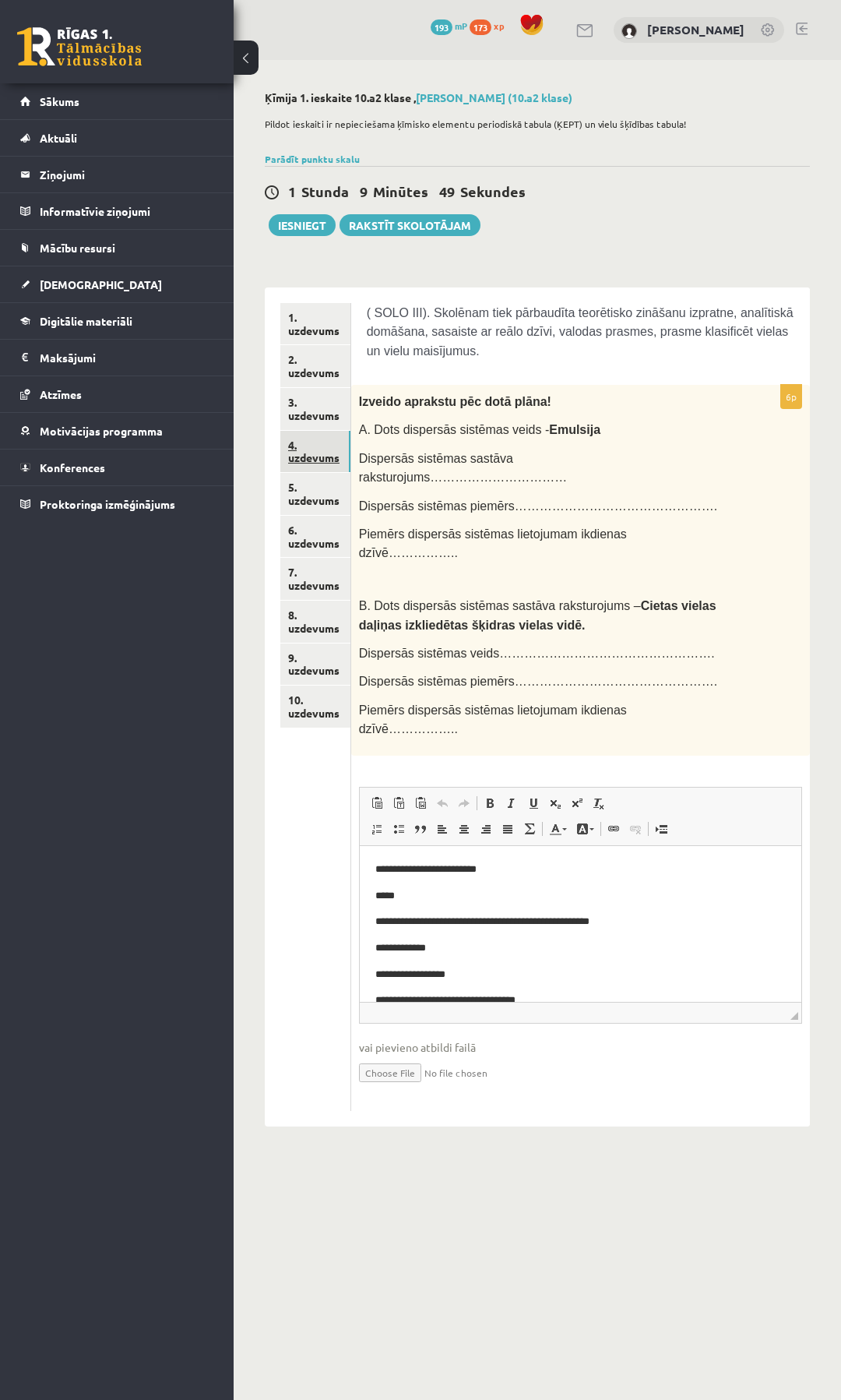
click at [315, 452] on link "4. uzdevums" at bounding box center [315, 452] width 70 height 42
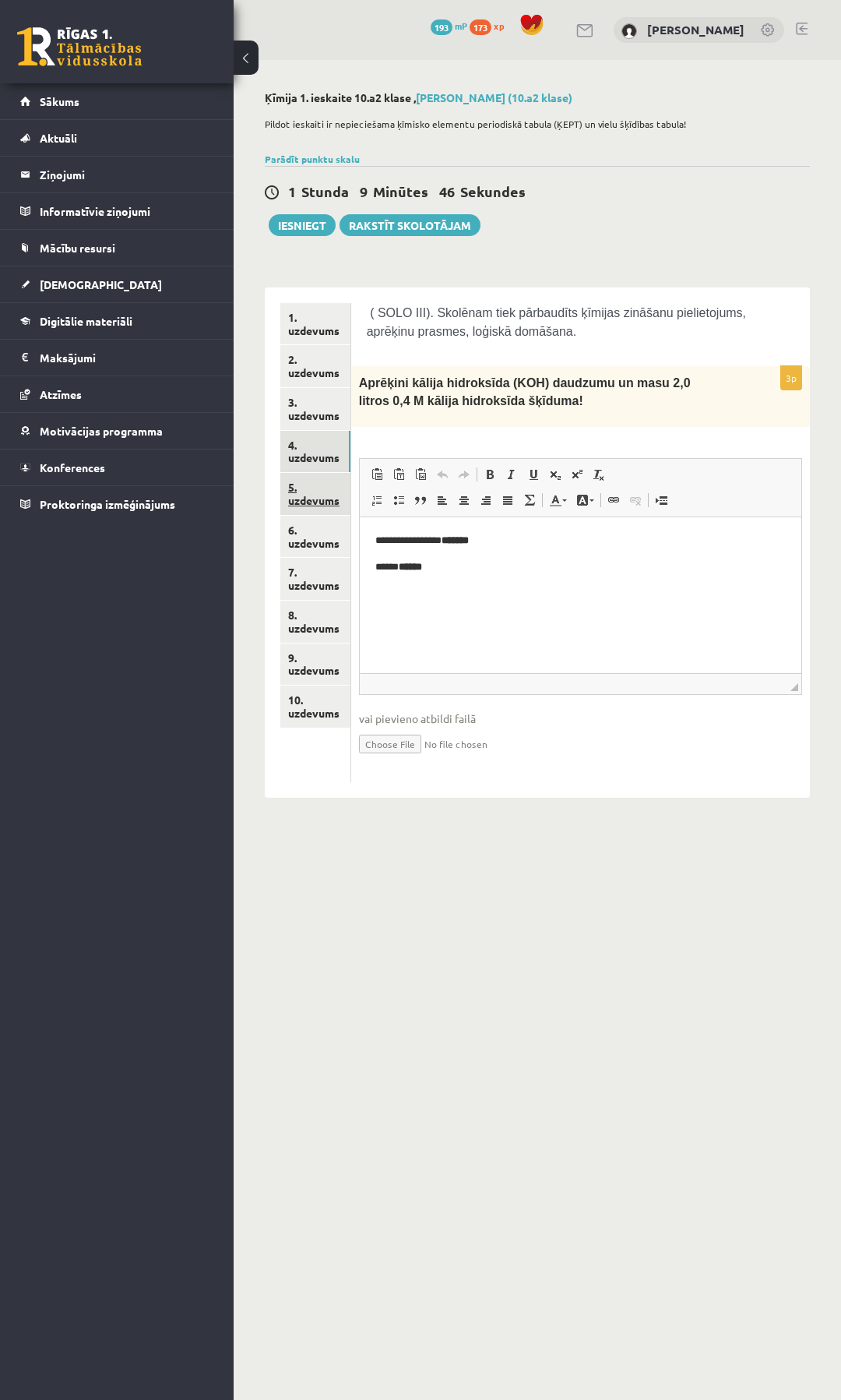
click at [296, 495] on link "5. uzdevums" at bounding box center [315, 494] width 70 height 42
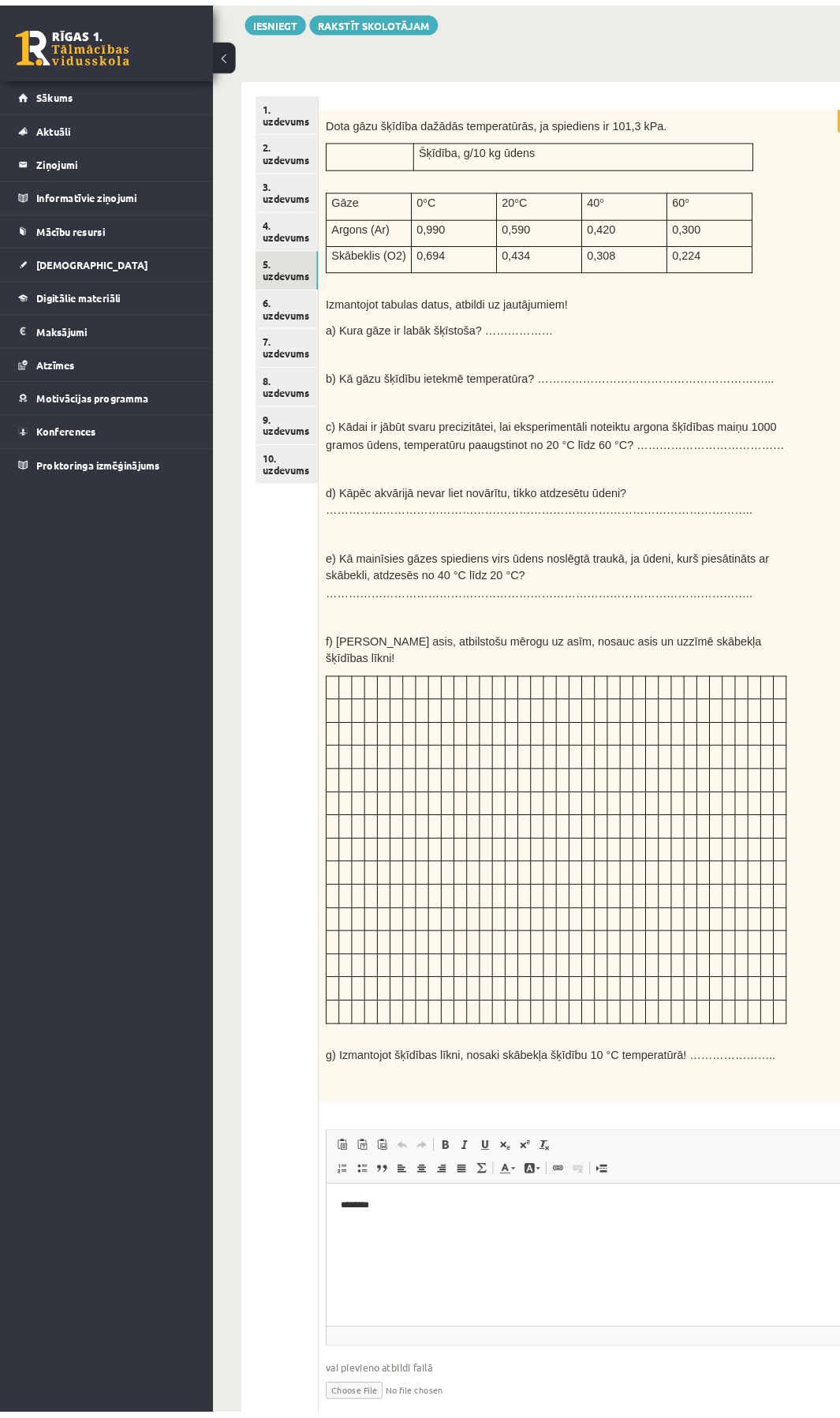
scroll to position [206, 0]
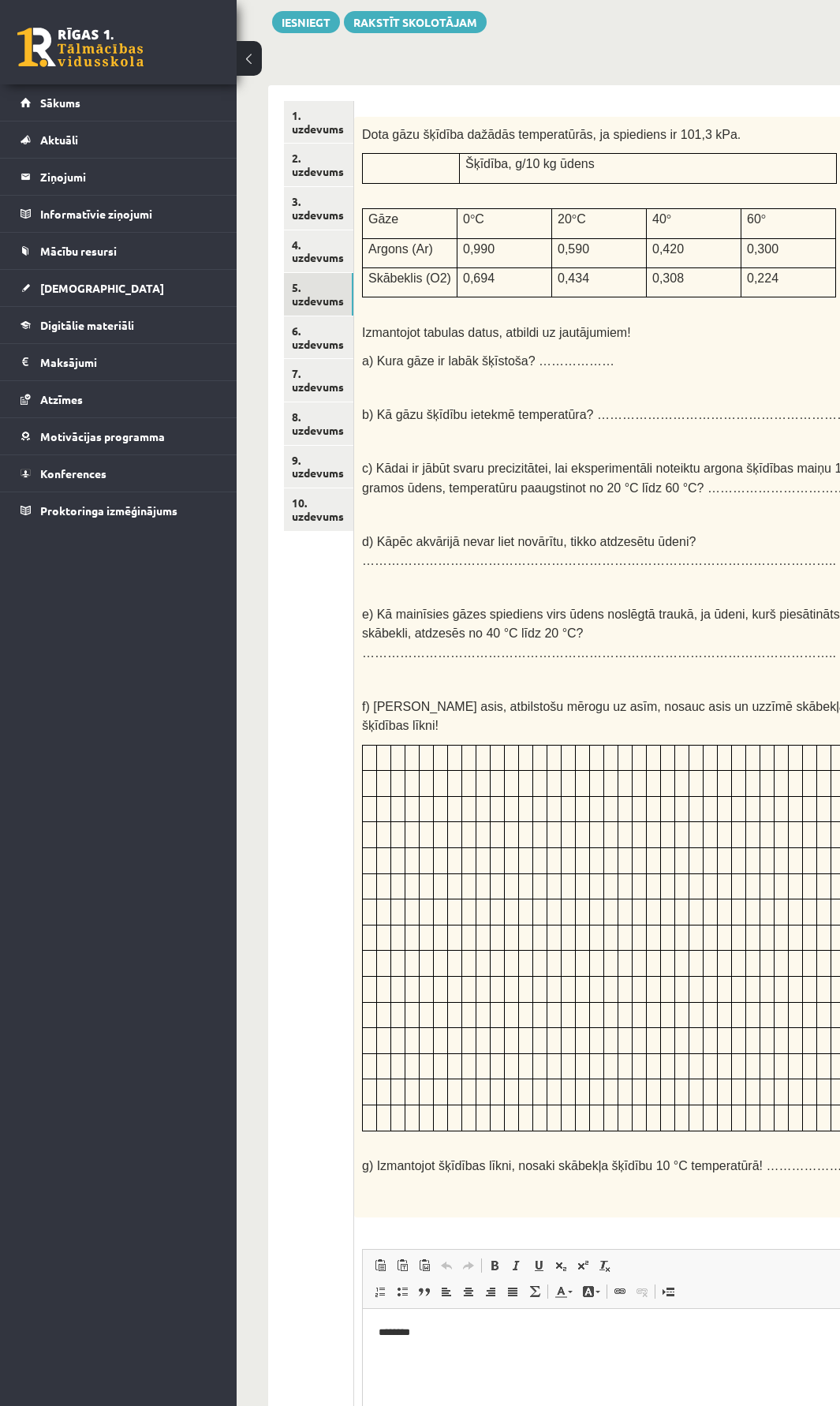
click at [250, 50] on button at bounding box center [249, 59] width 26 height 35
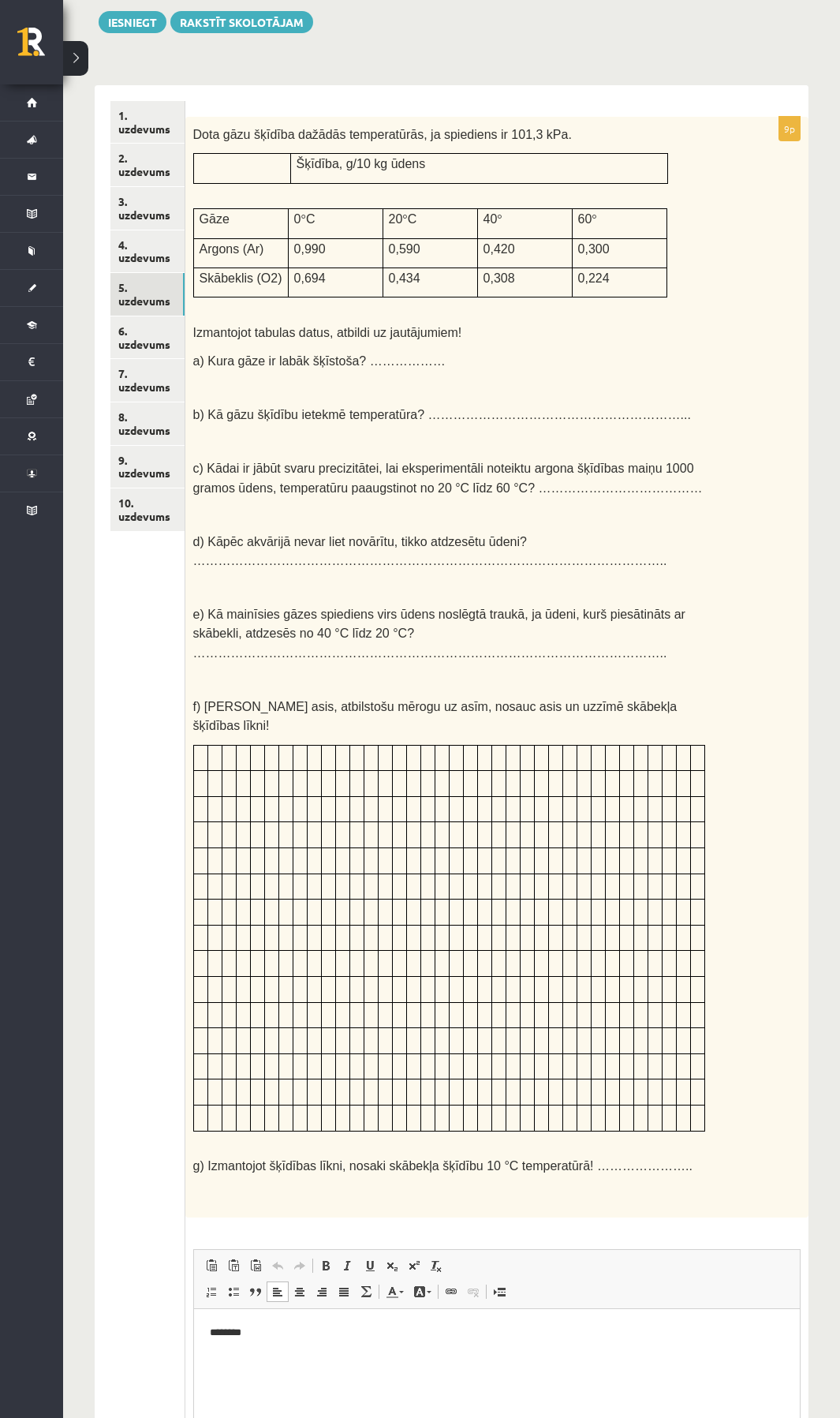
click at [273, 1352] on p "Bagātinātā teksta redaktors, wiswyg-editor-user-answer-47025003629780" at bounding box center [496, 1359] width 574 height 17
click at [231, 1402] on html "**********" at bounding box center [496, 1359] width 606 height 101
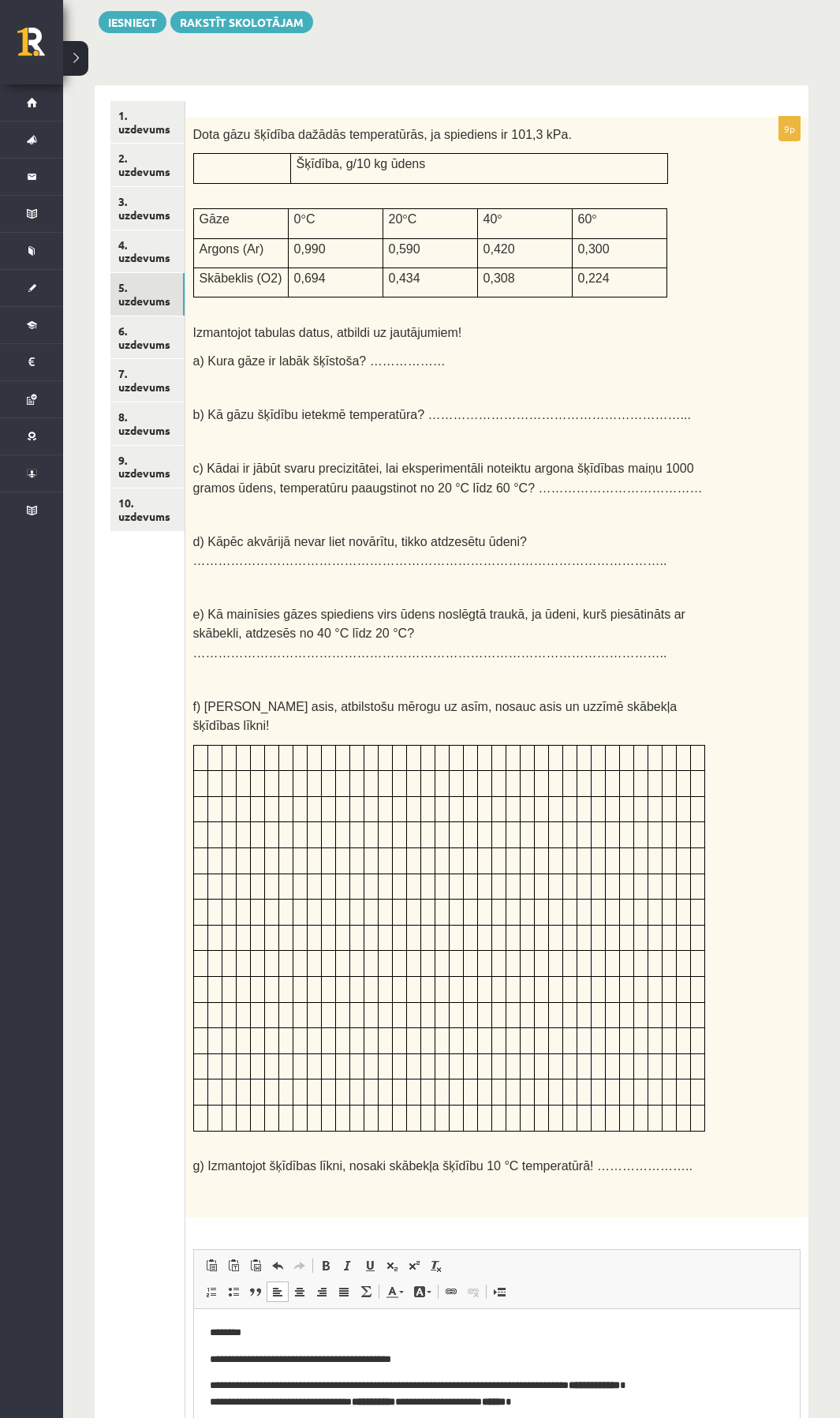
click at [242, 1431] on p "**" at bounding box center [496, 1429] width 574 height 17
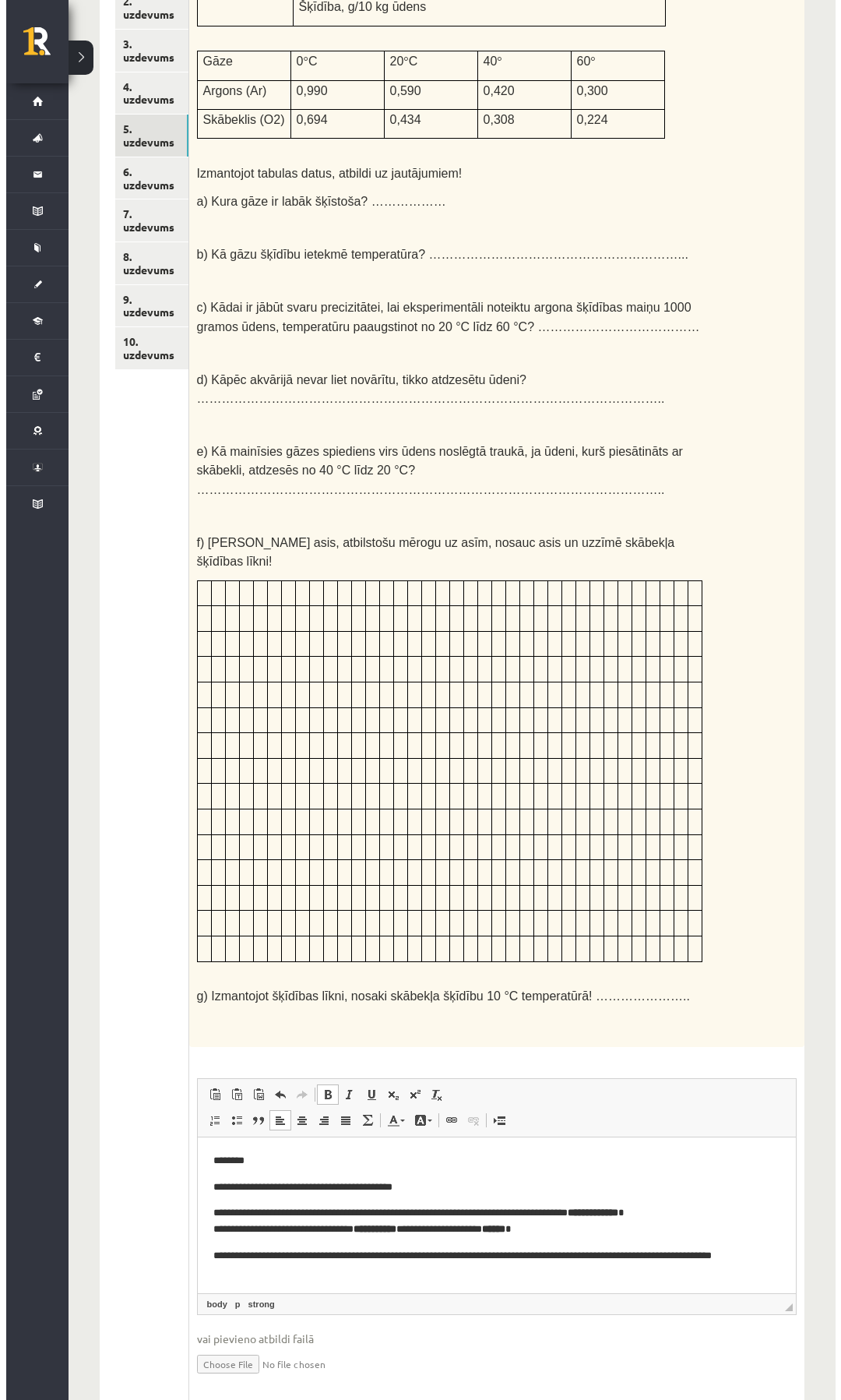
scroll to position [0, 0]
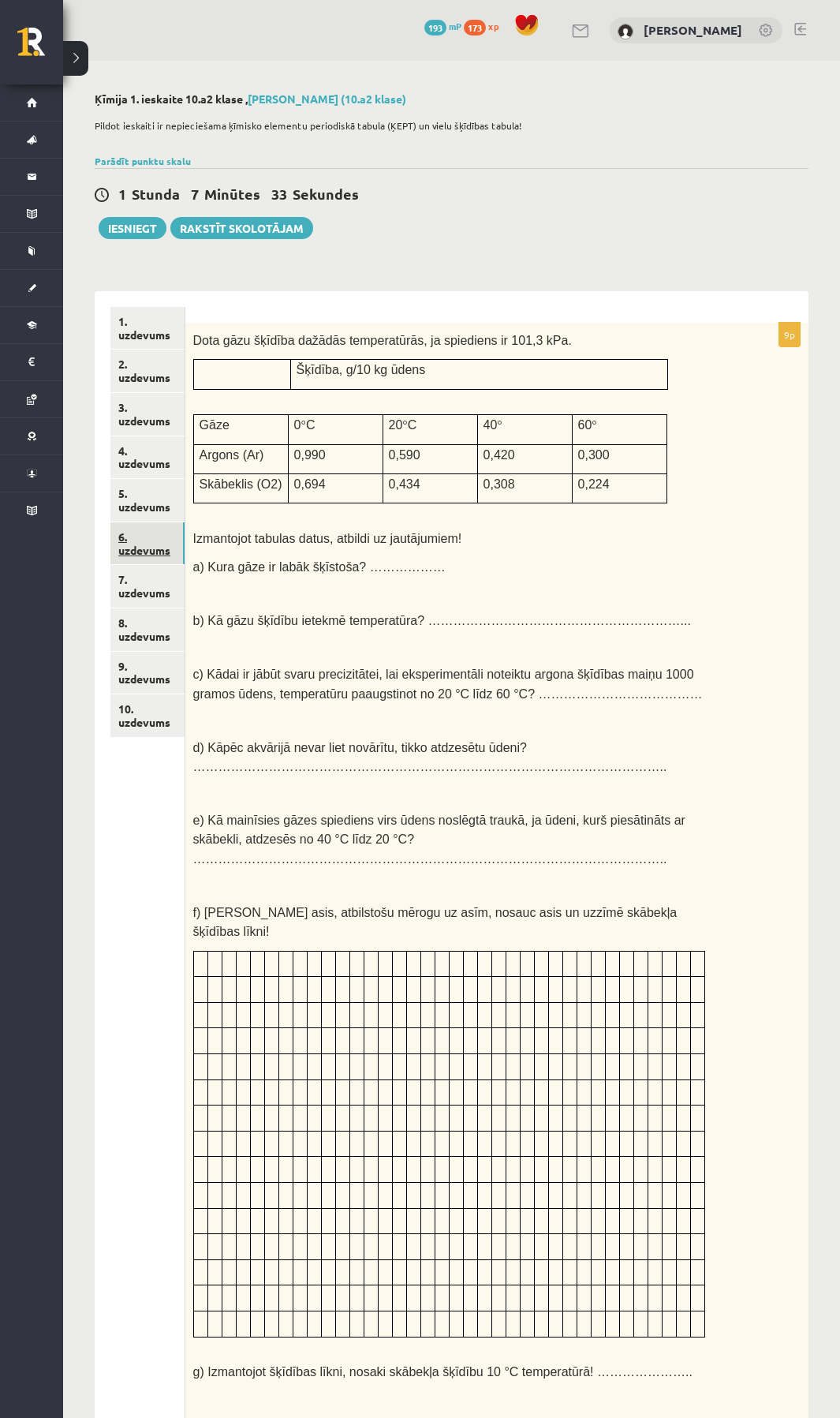
click at [151, 551] on link "6. uzdevums" at bounding box center [148, 544] width 74 height 43
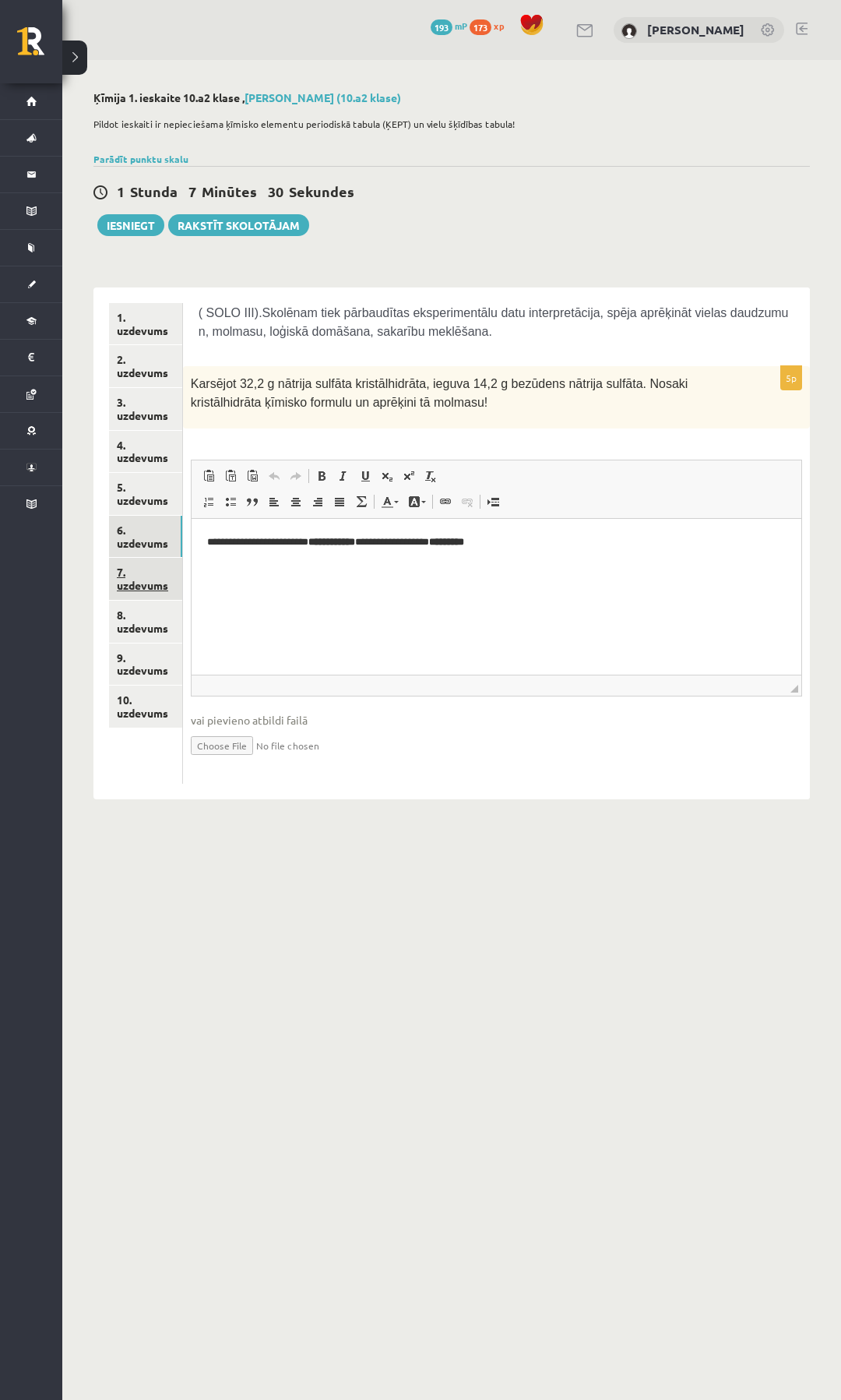
click at [136, 579] on link "7. uzdevums" at bounding box center [146, 579] width 73 height 42
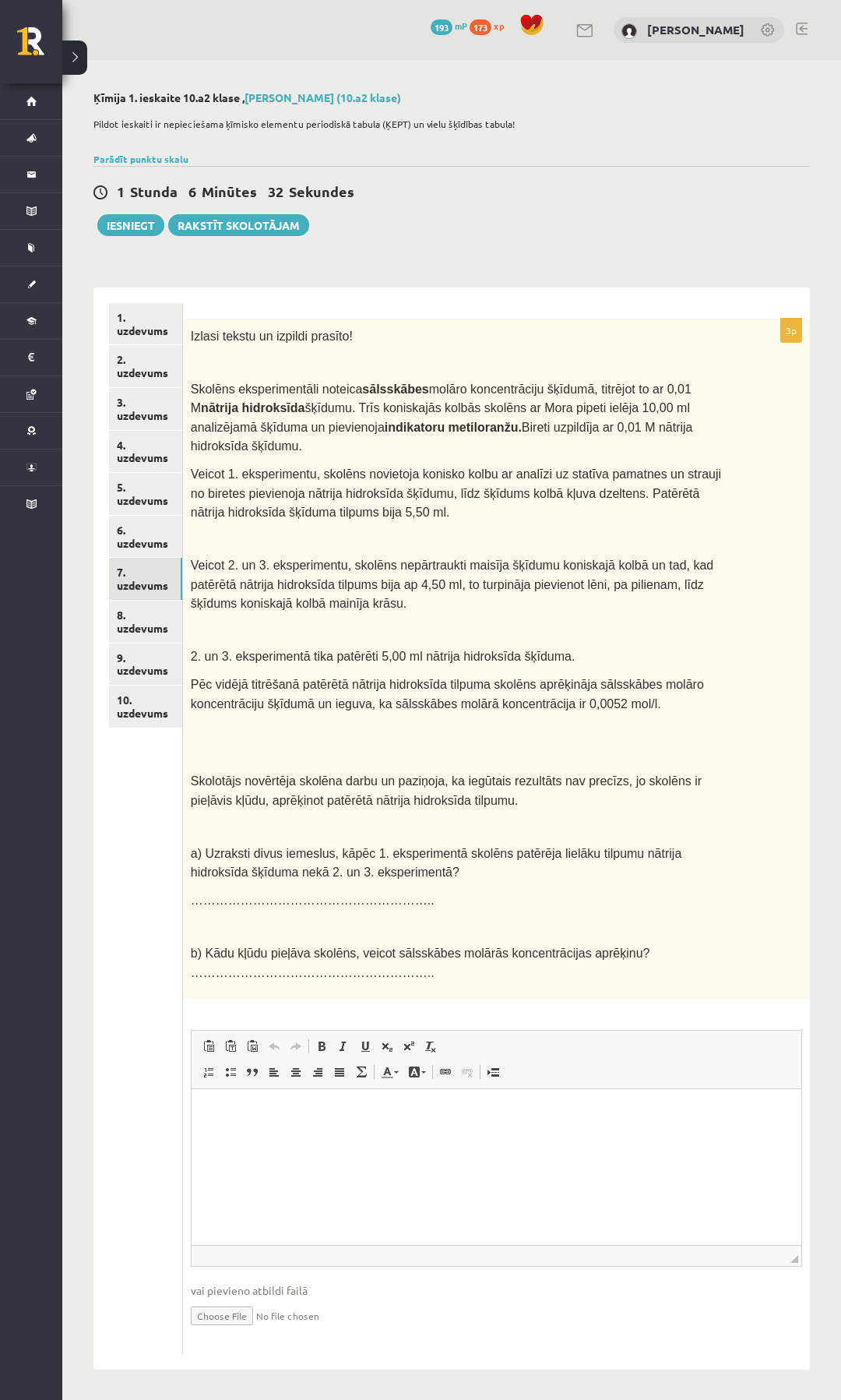
click at [257, 1112] on p "Bagātinātā teksta redaktors, wiswyg-editor-user-answer-47025094451480" at bounding box center [495, 1112] width 579 height 16
click at [392, 1124] on html "**********" at bounding box center [495, 1112] width 610 height 47
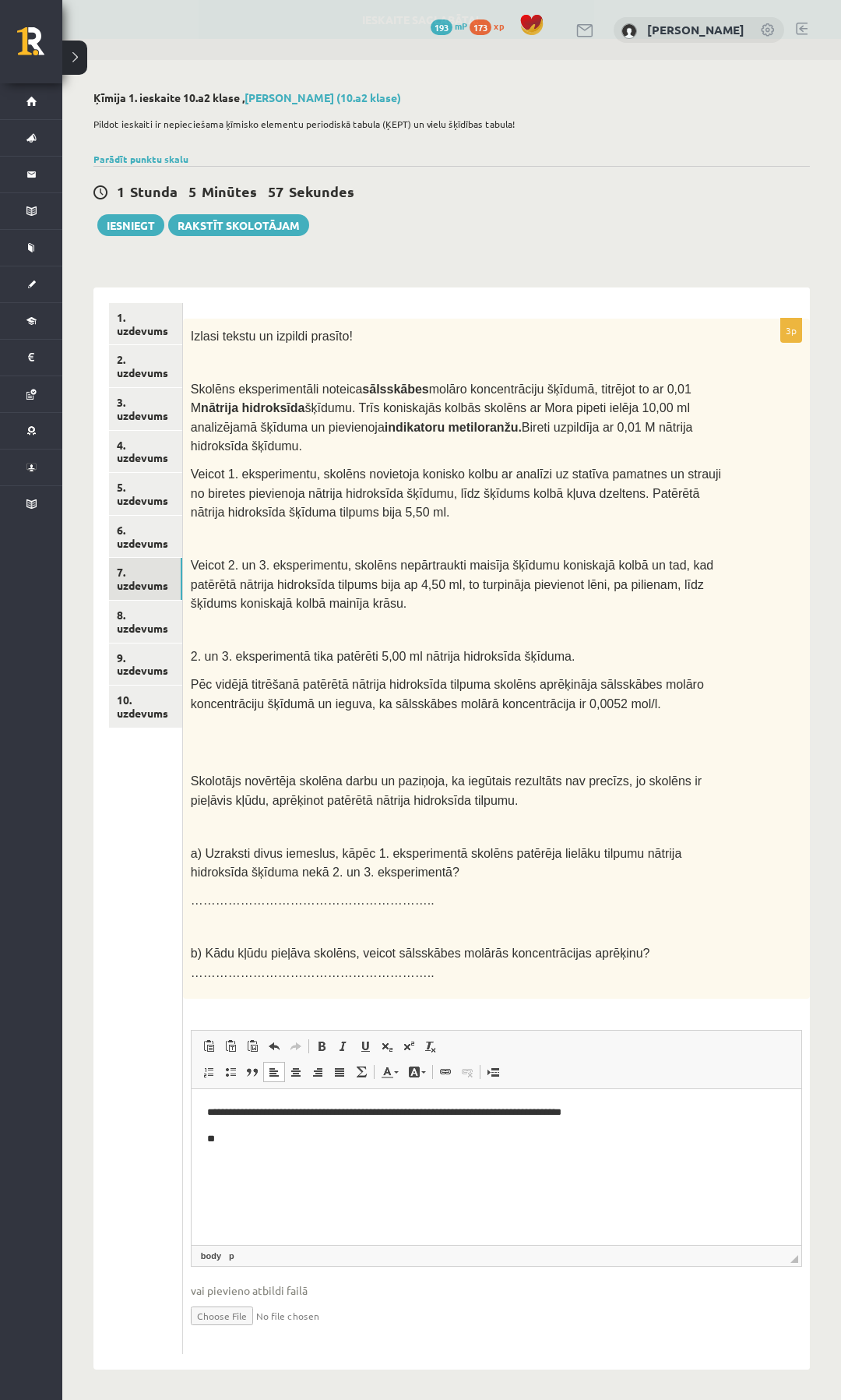
click at [215, 1123] on body "**********" at bounding box center [495, 1125] width 579 height 42
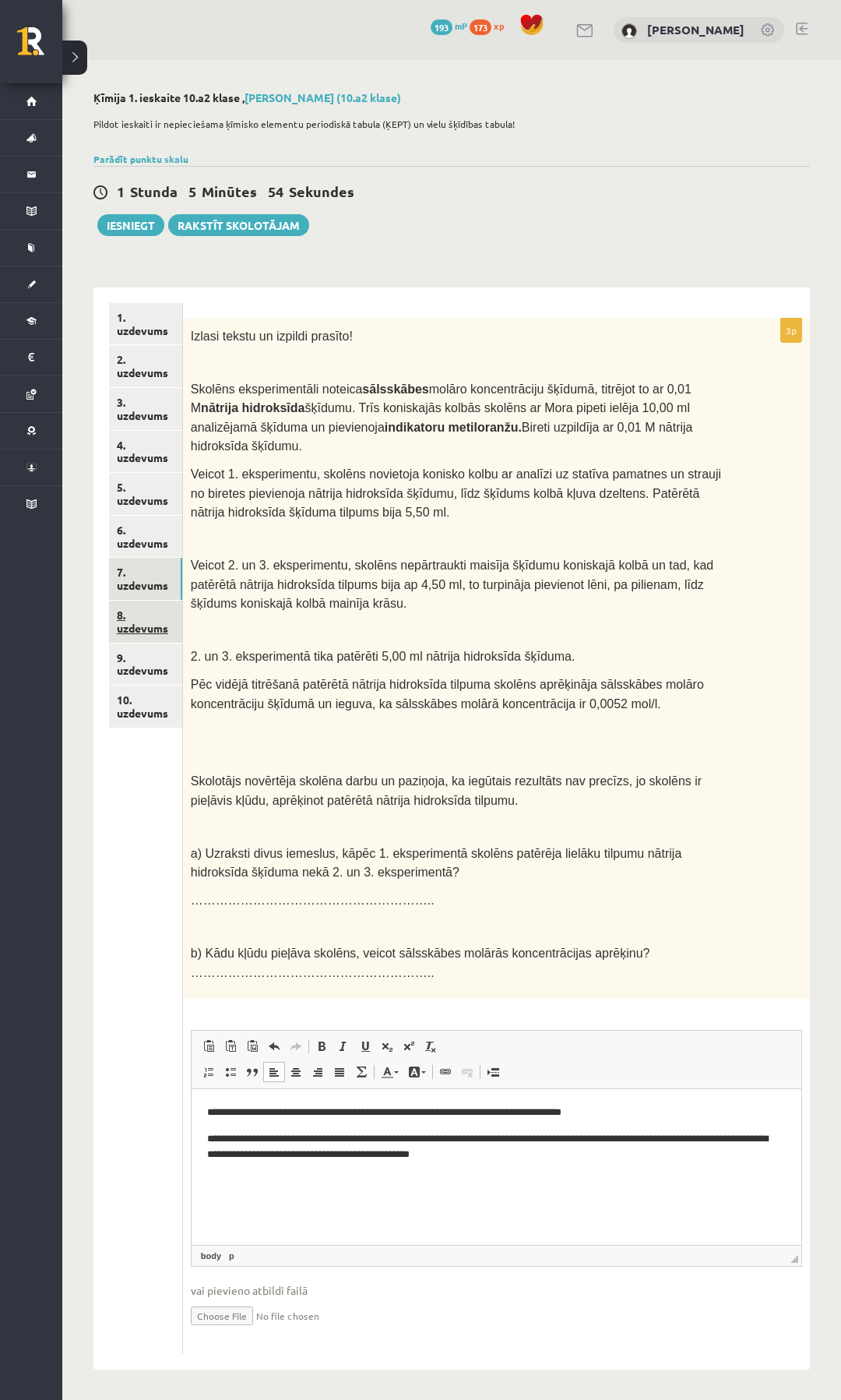
click at [135, 626] on link "8. uzdevums" at bounding box center [146, 622] width 73 height 42
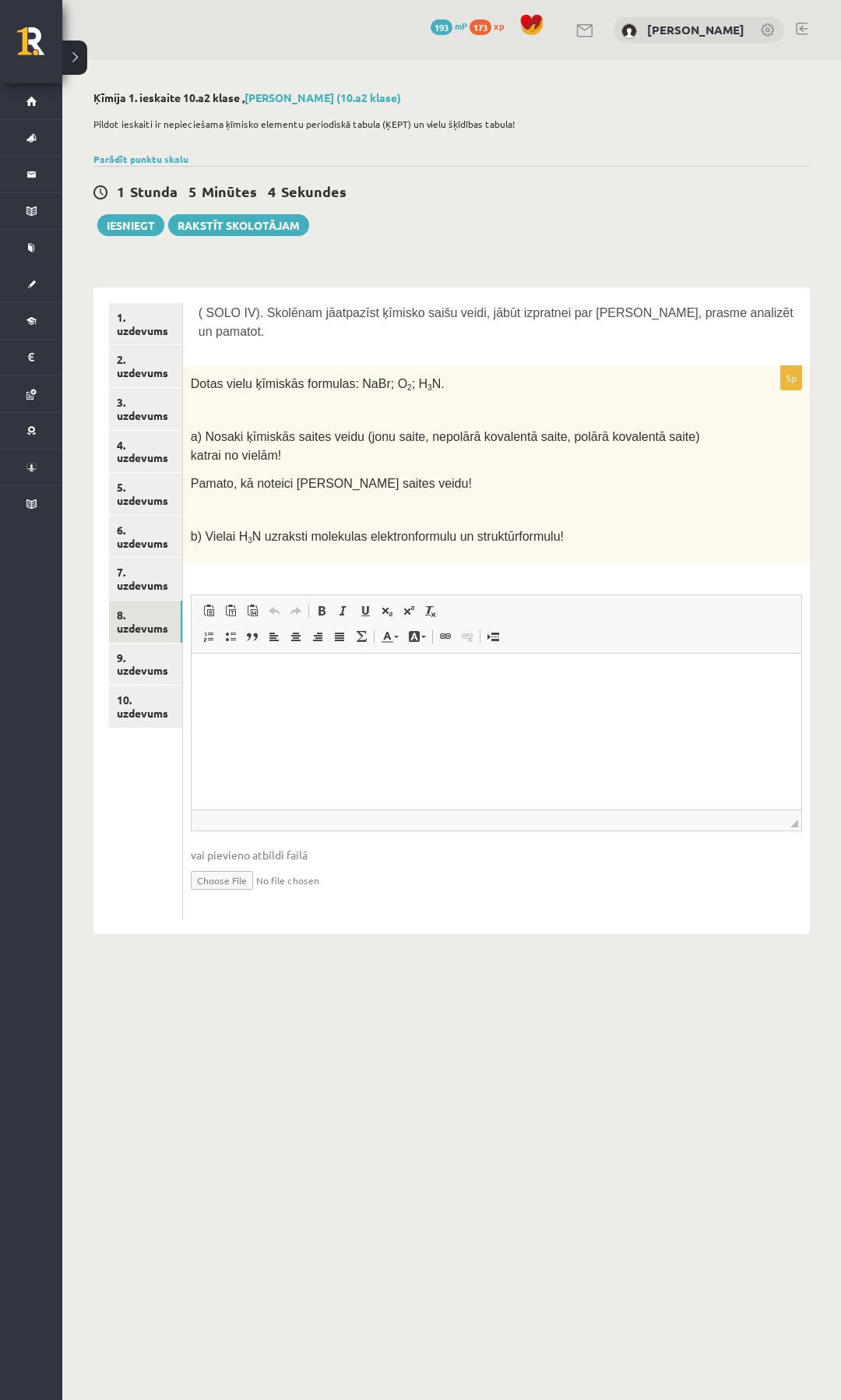
click at [301, 683] on p "Bagātinātā teksta redaktors, wiswyg-editor-user-answer-47024895849260" at bounding box center [495, 676] width 579 height 16
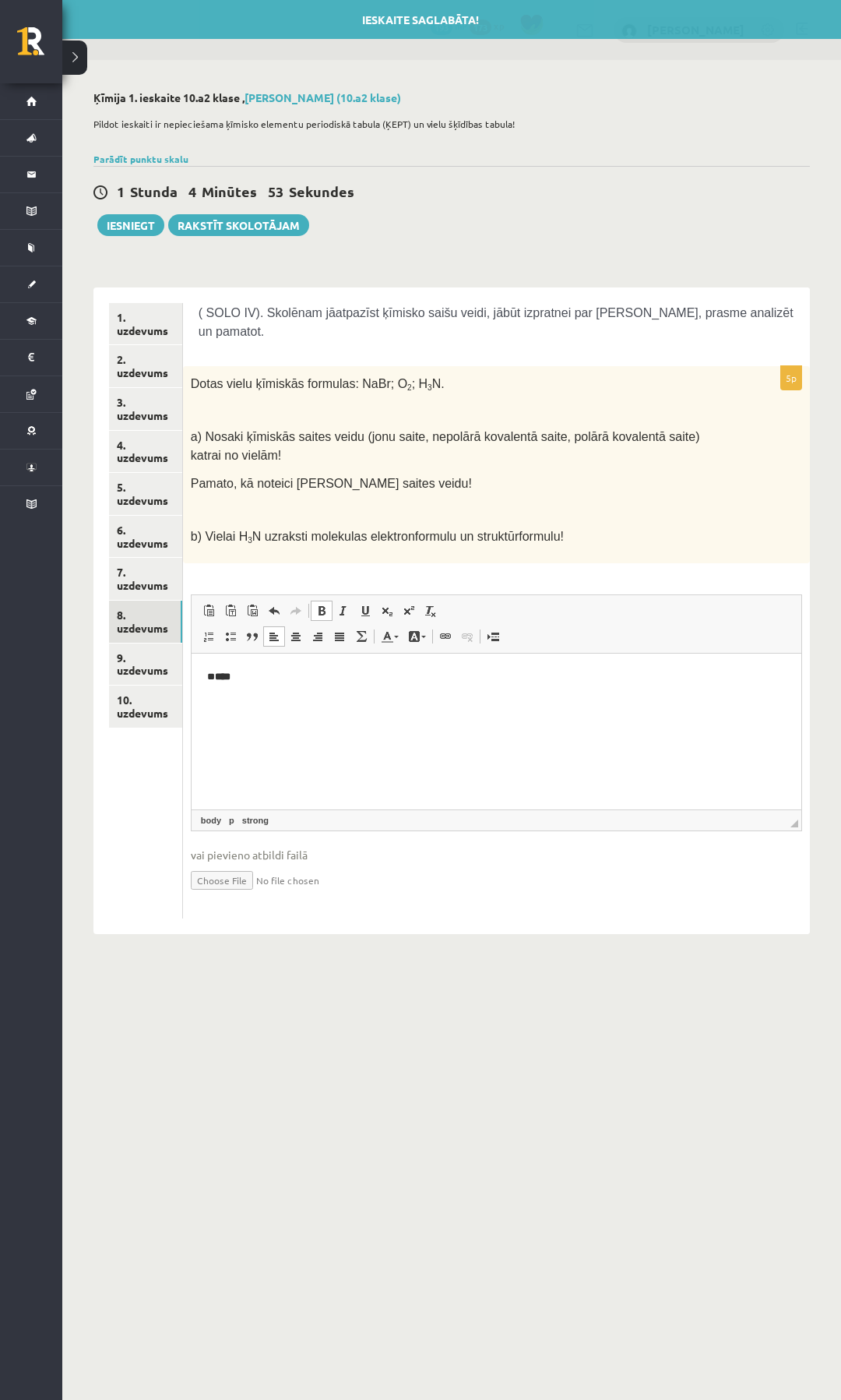
click at [321, 605] on span at bounding box center [321, 610] width 12 height 12
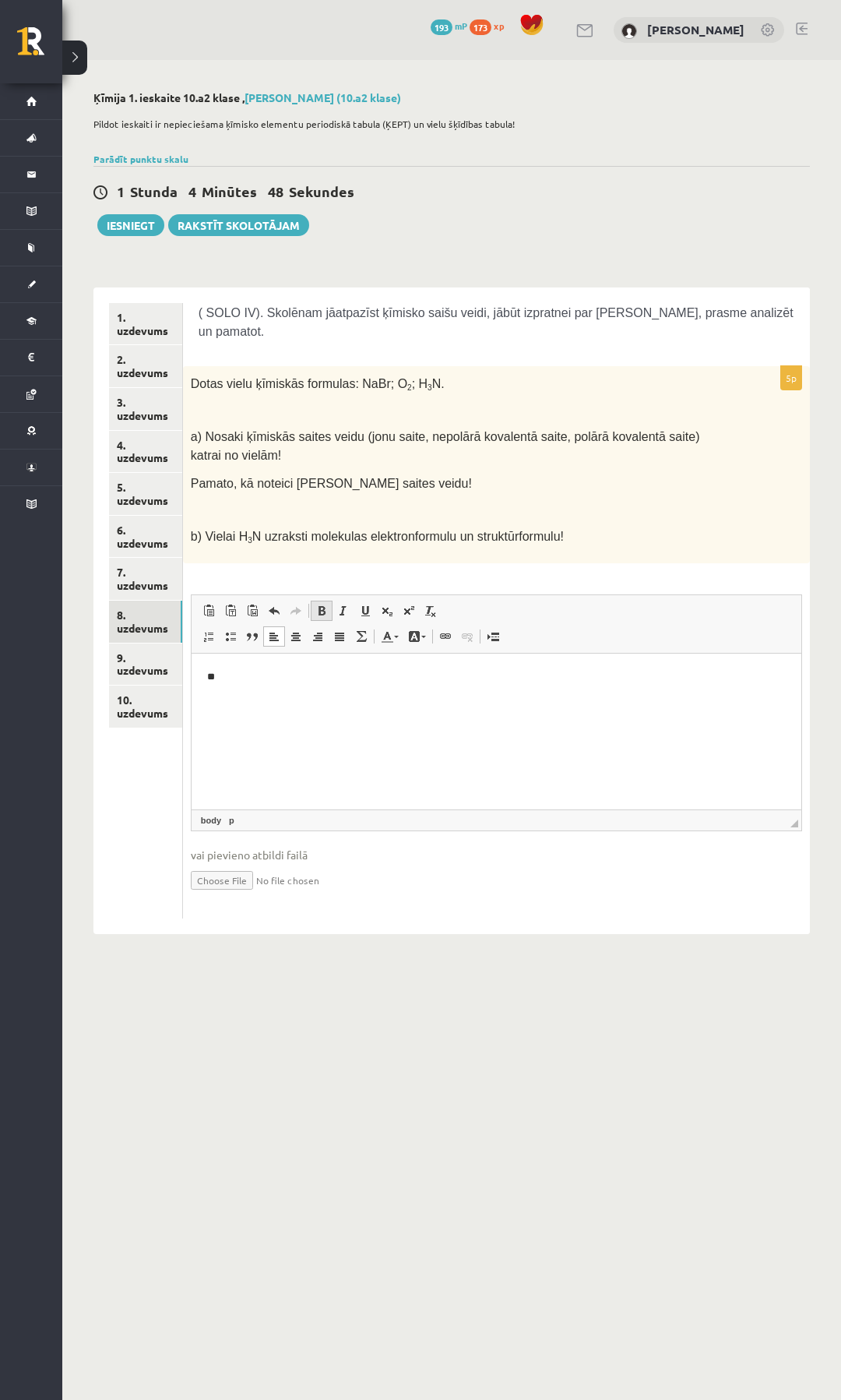
click at [324, 605] on span at bounding box center [321, 610] width 12 height 12
click at [250, 677] on p "**********" at bounding box center [495, 676] width 578 height 16
click at [277, 676] on p "** ********" at bounding box center [495, 676] width 578 height 16
click at [247, 708] on p "**" at bounding box center [495, 703] width 578 height 16
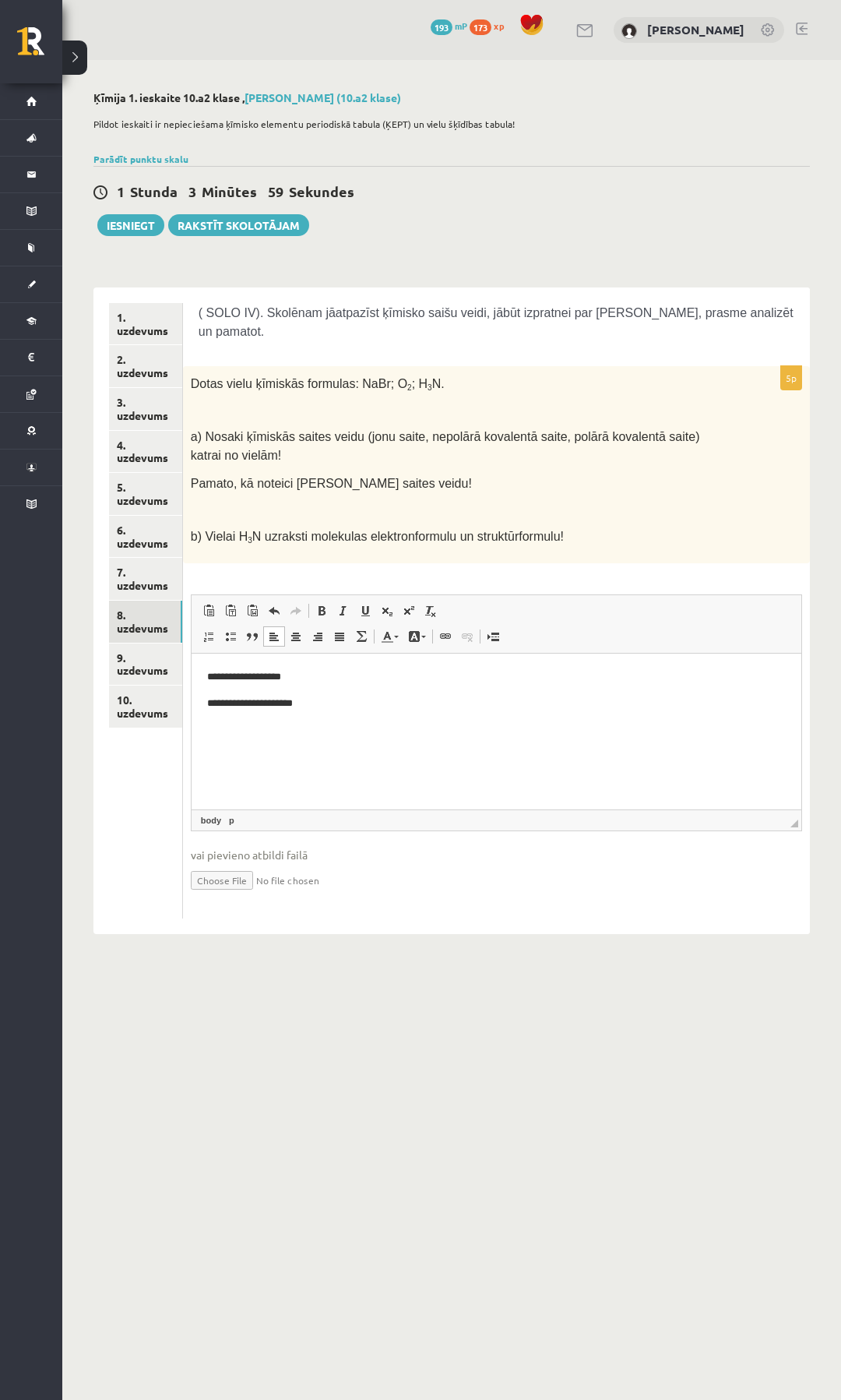
click at [341, 715] on html "**********" at bounding box center [495, 689] width 610 height 73
click at [148, 662] on link "9. uzdevums" at bounding box center [146, 665] width 73 height 42
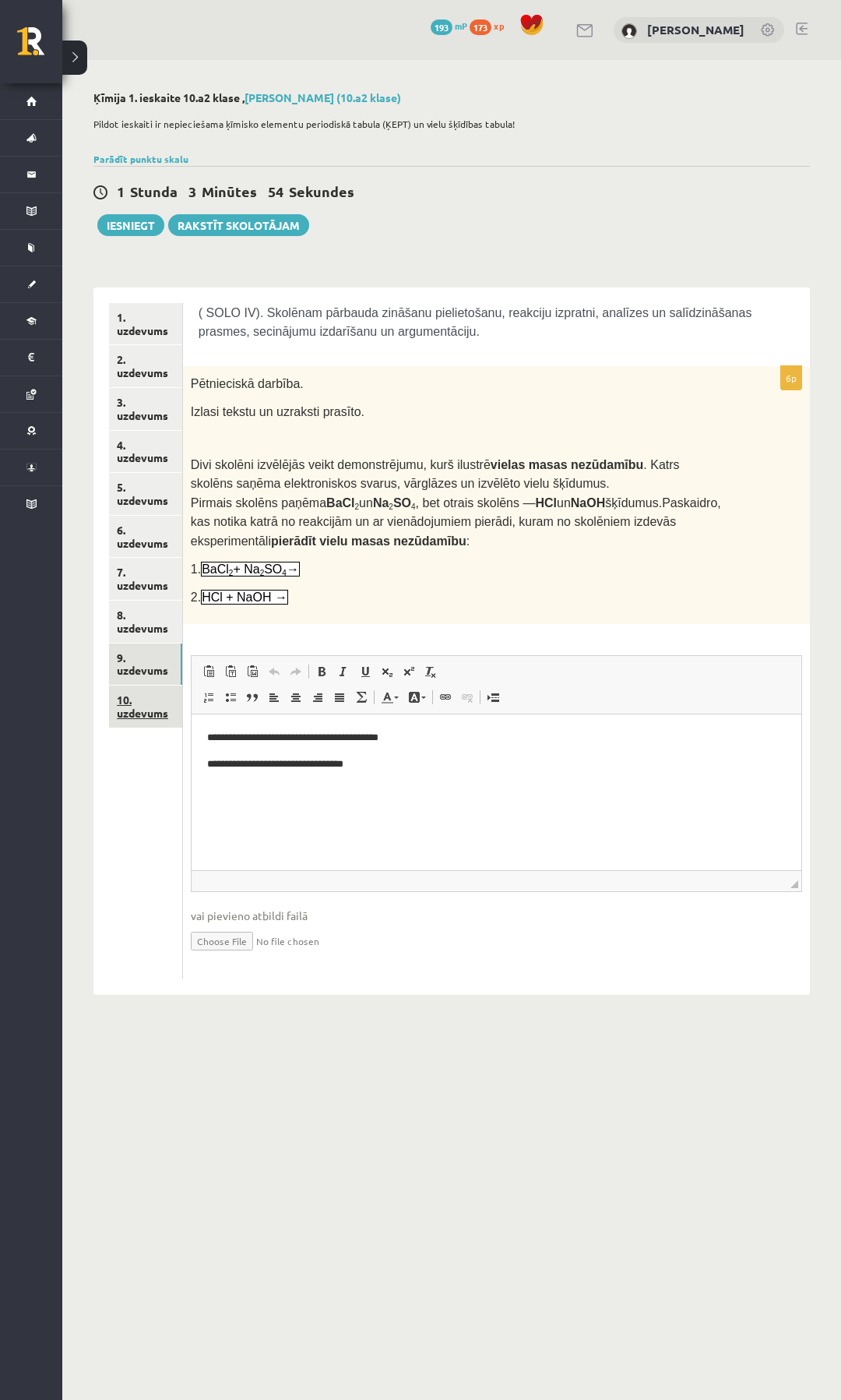
click at [133, 712] on link "10. uzdevums" at bounding box center [146, 707] width 73 height 42
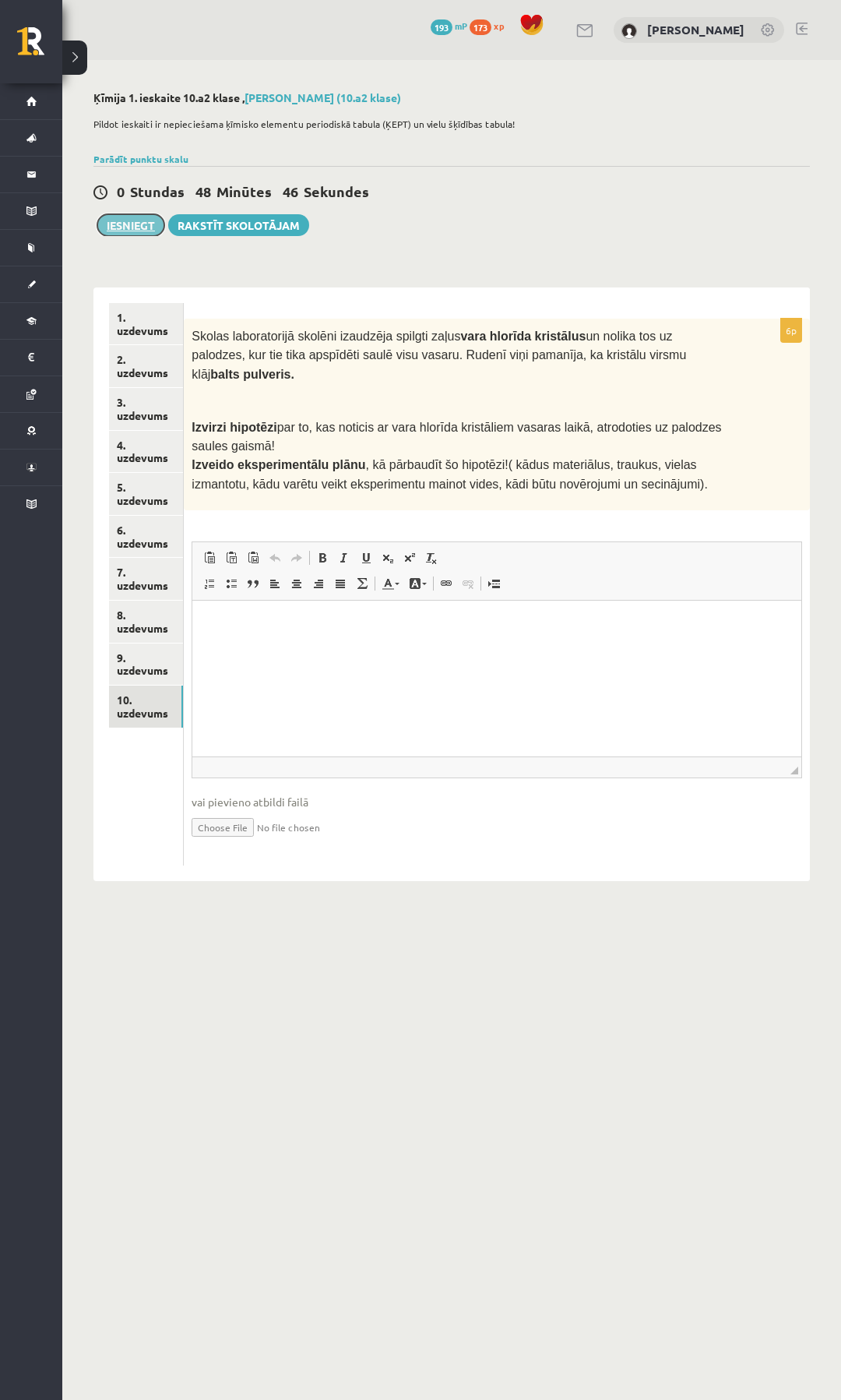
click at [121, 234] on button "Iesniegt" at bounding box center [130, 225] width 67 height 22
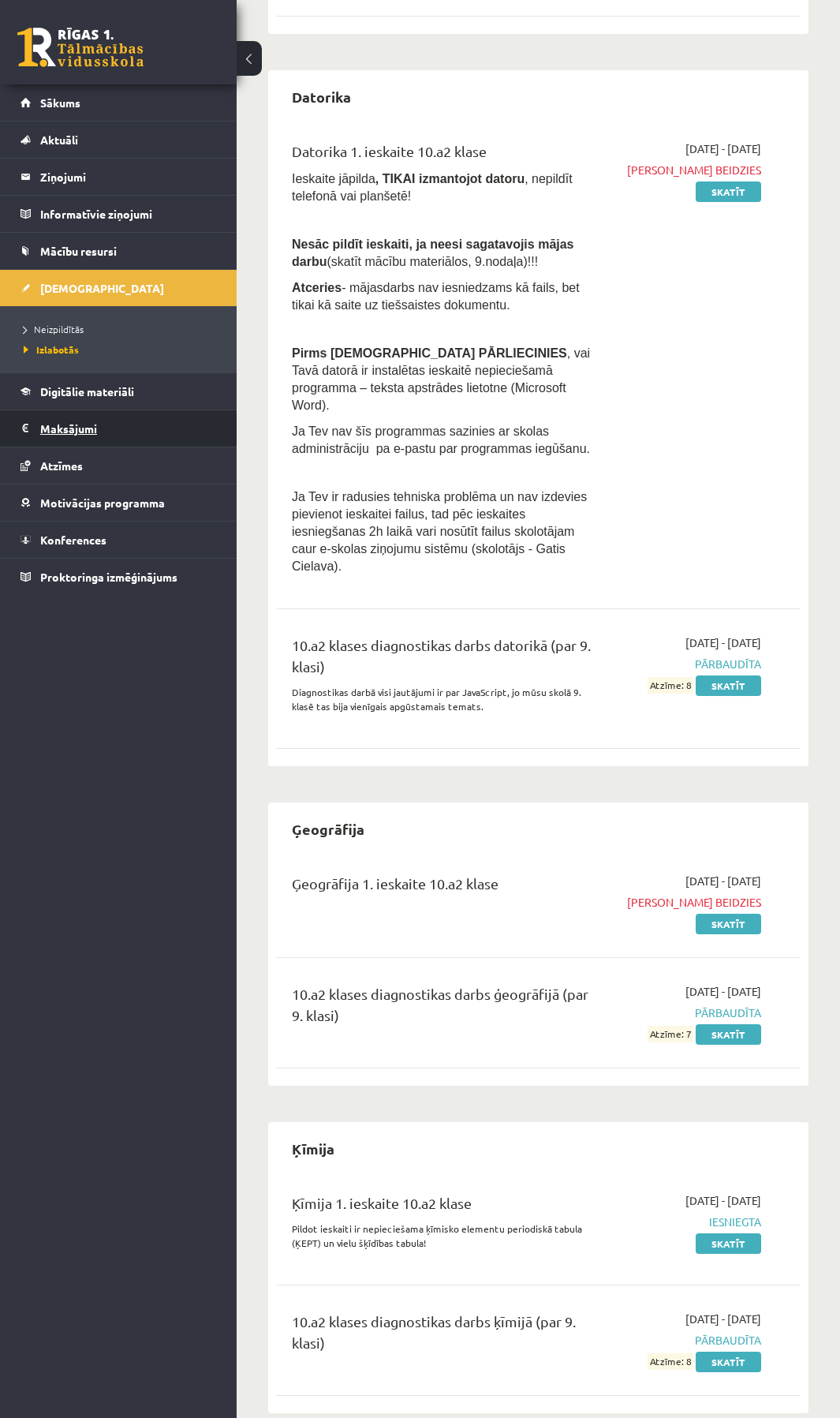
scroll to position [105, 0]
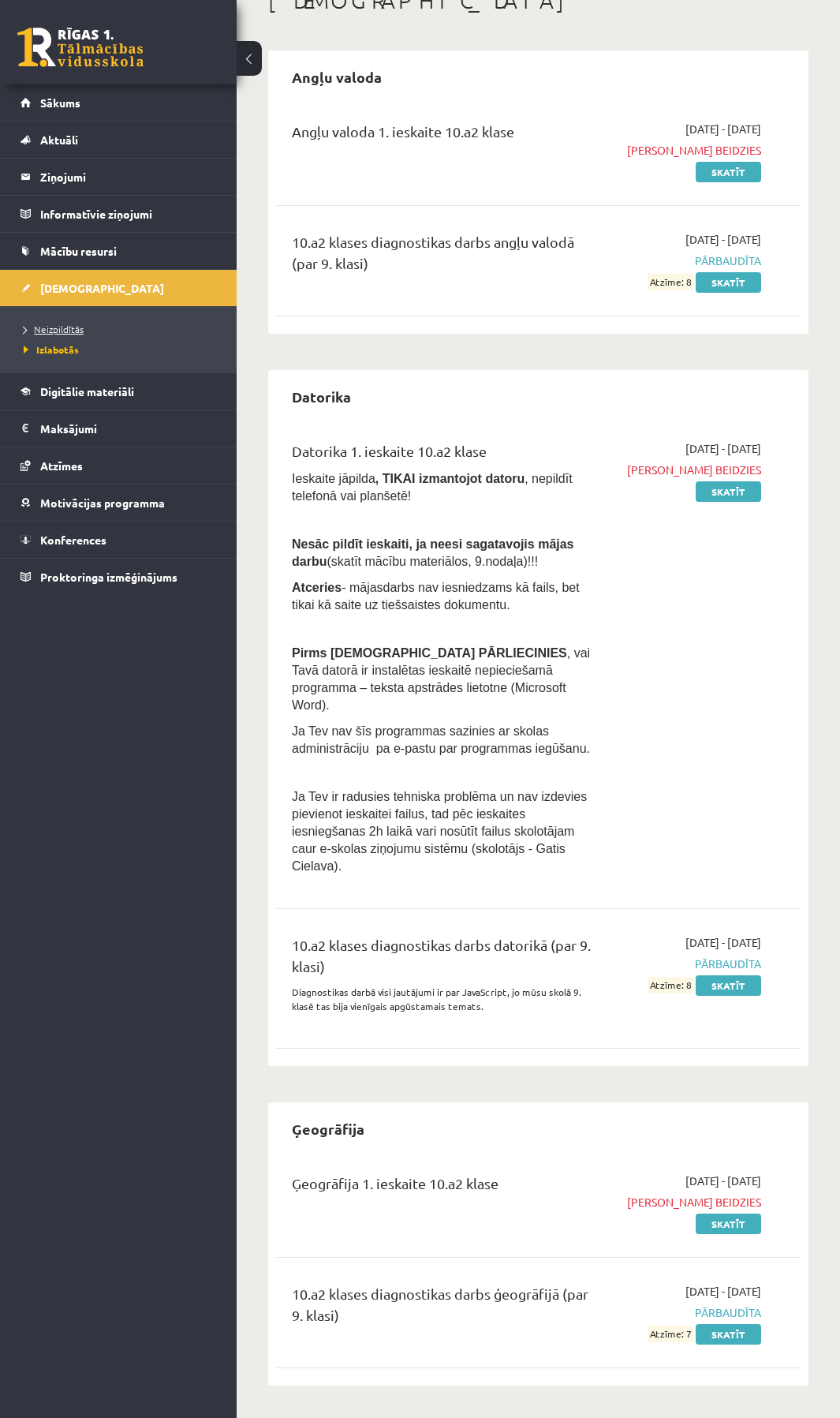
click at [64, 329] on span "Neizpildītās" at bounding box center [54, 329] width 60 height 12
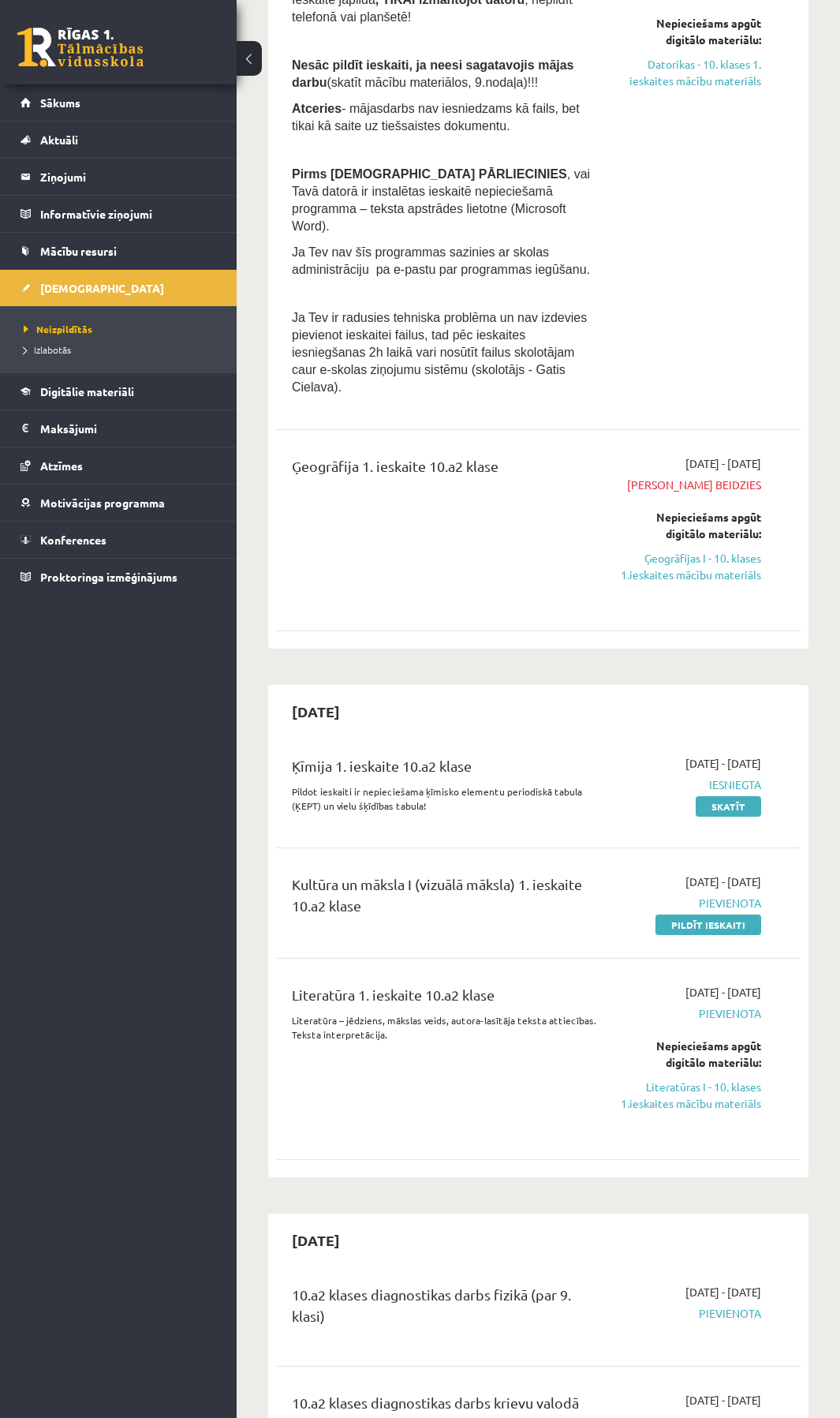
scroll to position [474, 0]
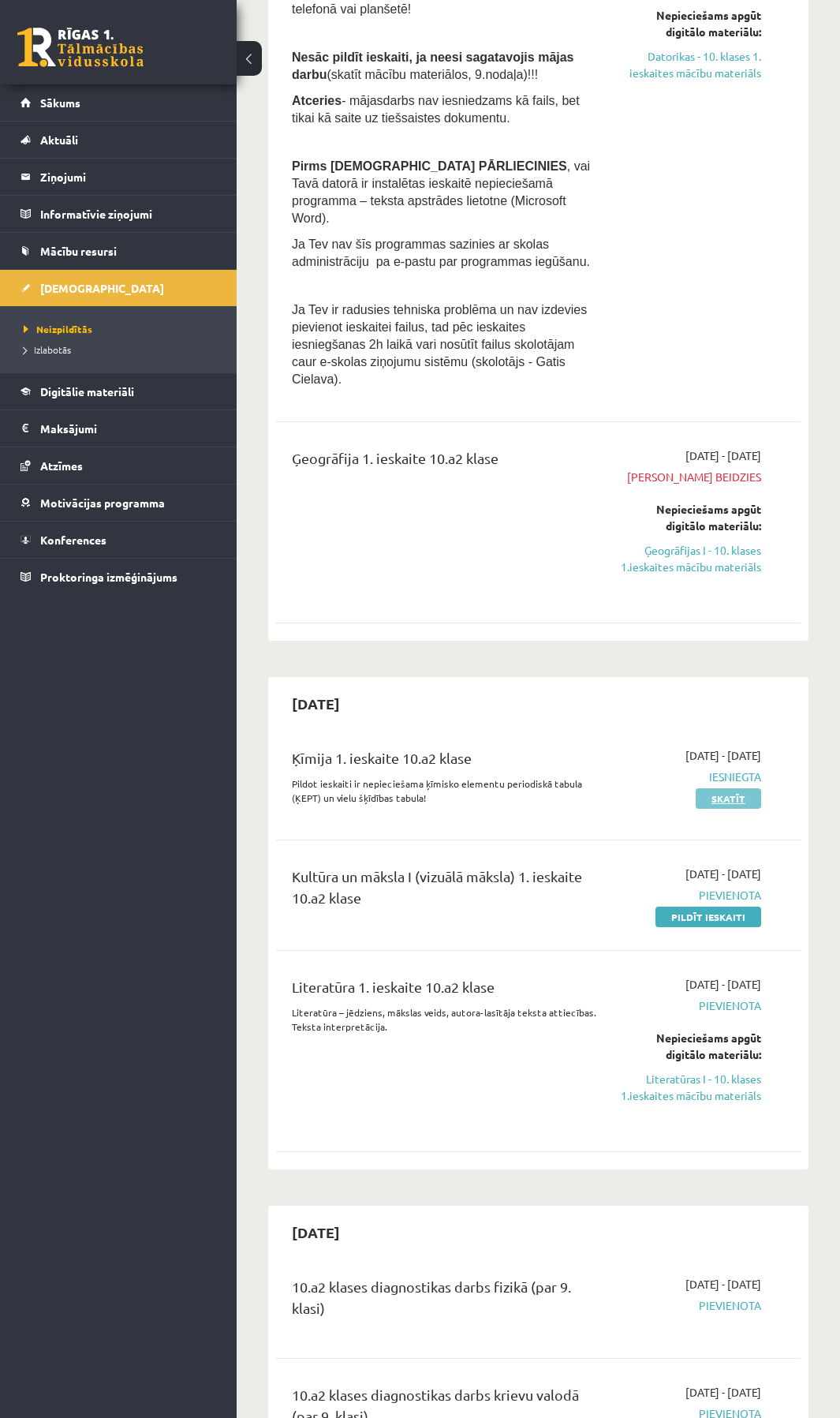
click at [722, 788] on link "Skatīt" at bounding box center [728, 798] width 65 height 21
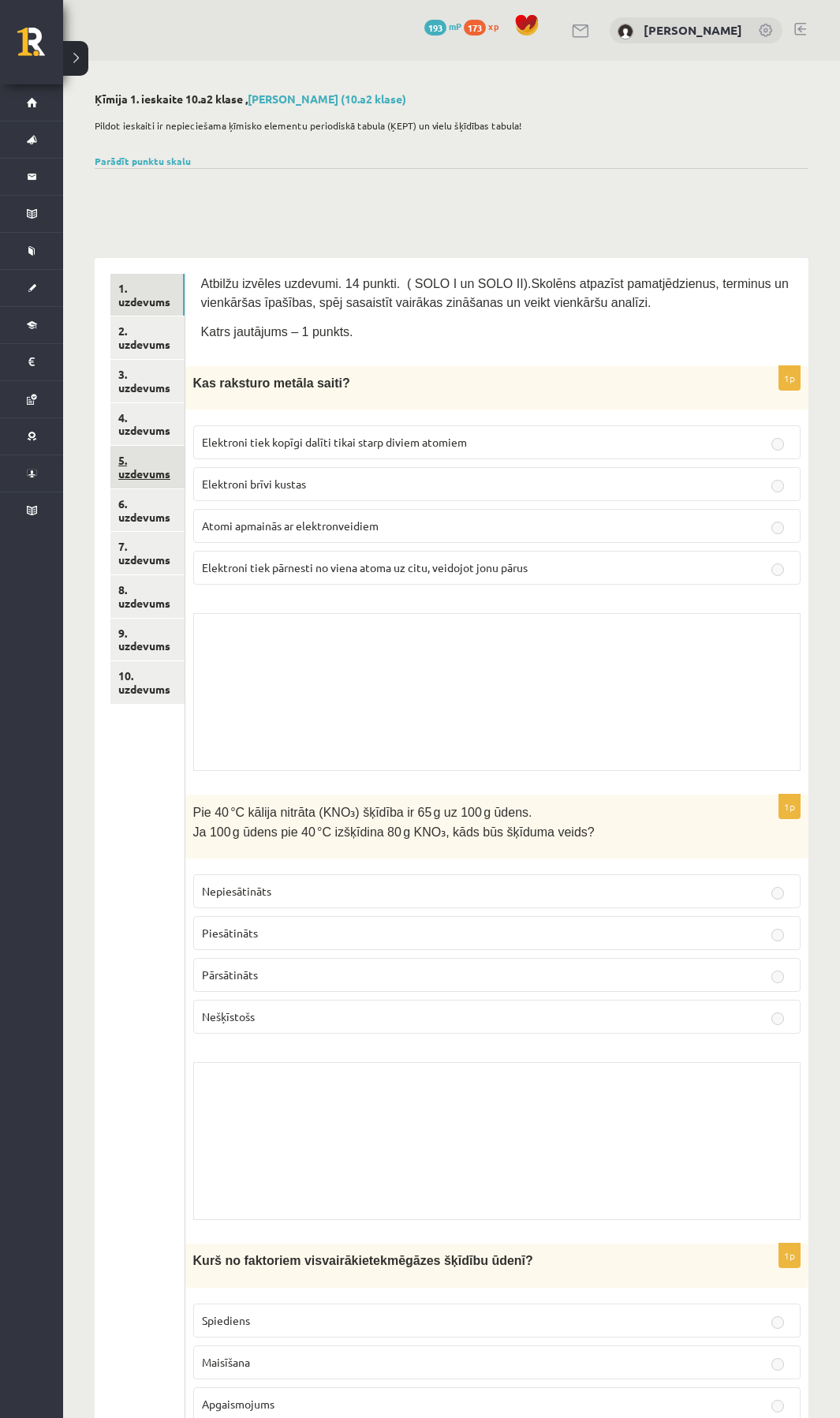
click at [119, 453] on link "5. uzdevums" at bounding box center [148, 467] width 74 height 43
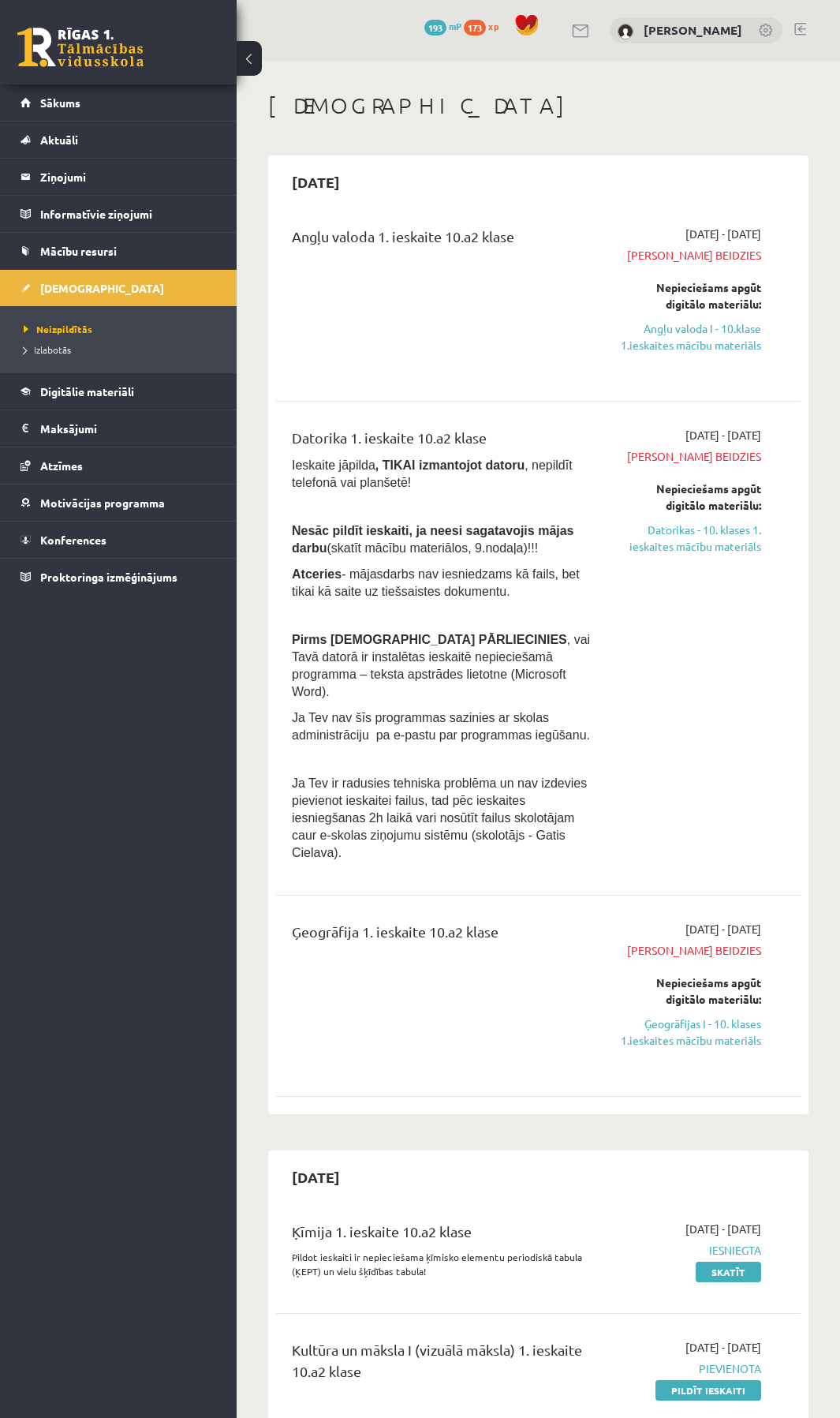
scroll to position [474, 0]
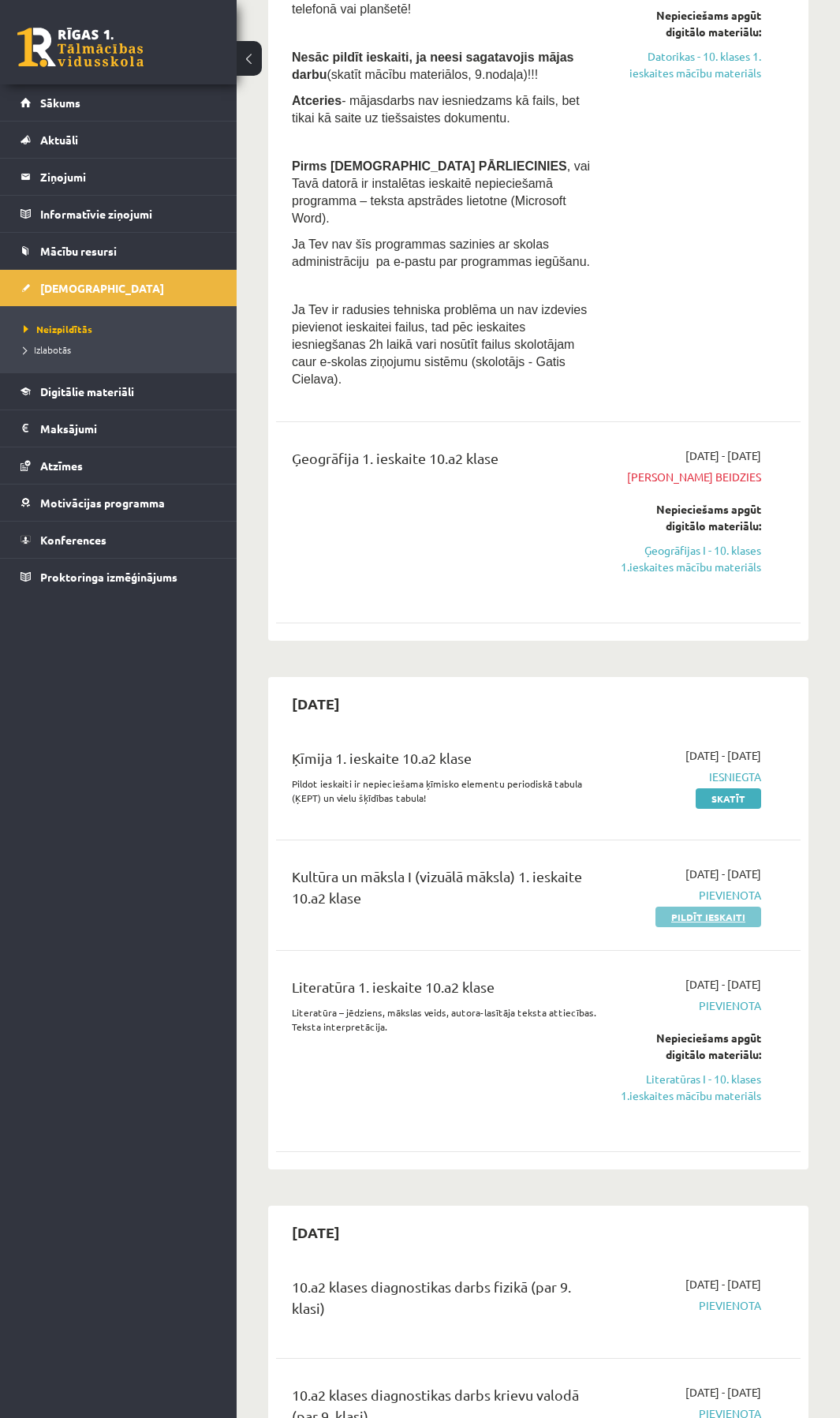
click at [680, 906] on link "Pildīt ieskaiti" at bounding box center [708, 916] width 106 height 21
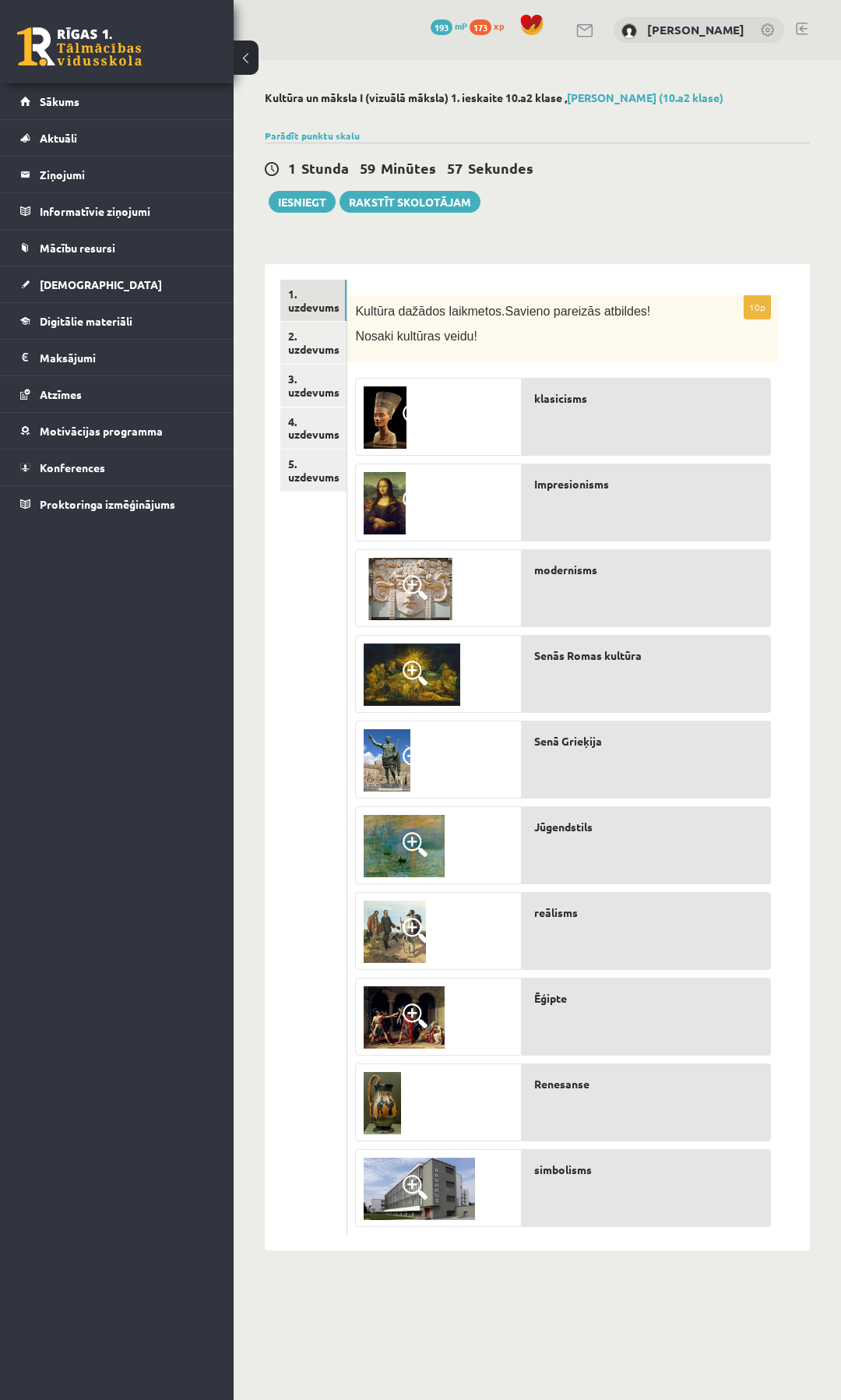
click at [587, 1007] on div "Ēģipte" at bounding box center [646, 1017] width 249 height 78
click at [395, 426] on img at bounding box center [385, 417] width 43 height 62
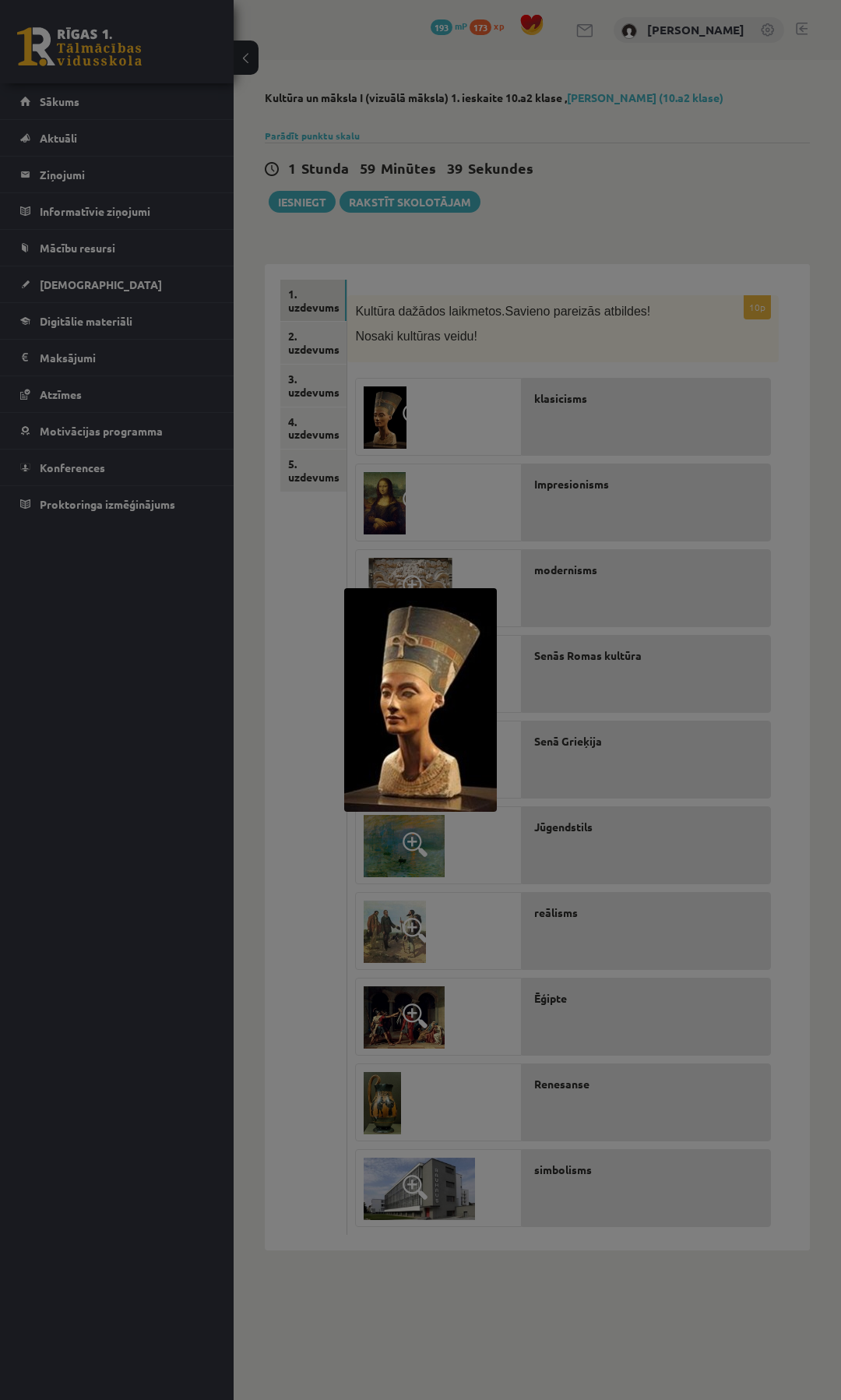
click at [552, 447] on div at bounding box center [420, 700] width 841 height 1400
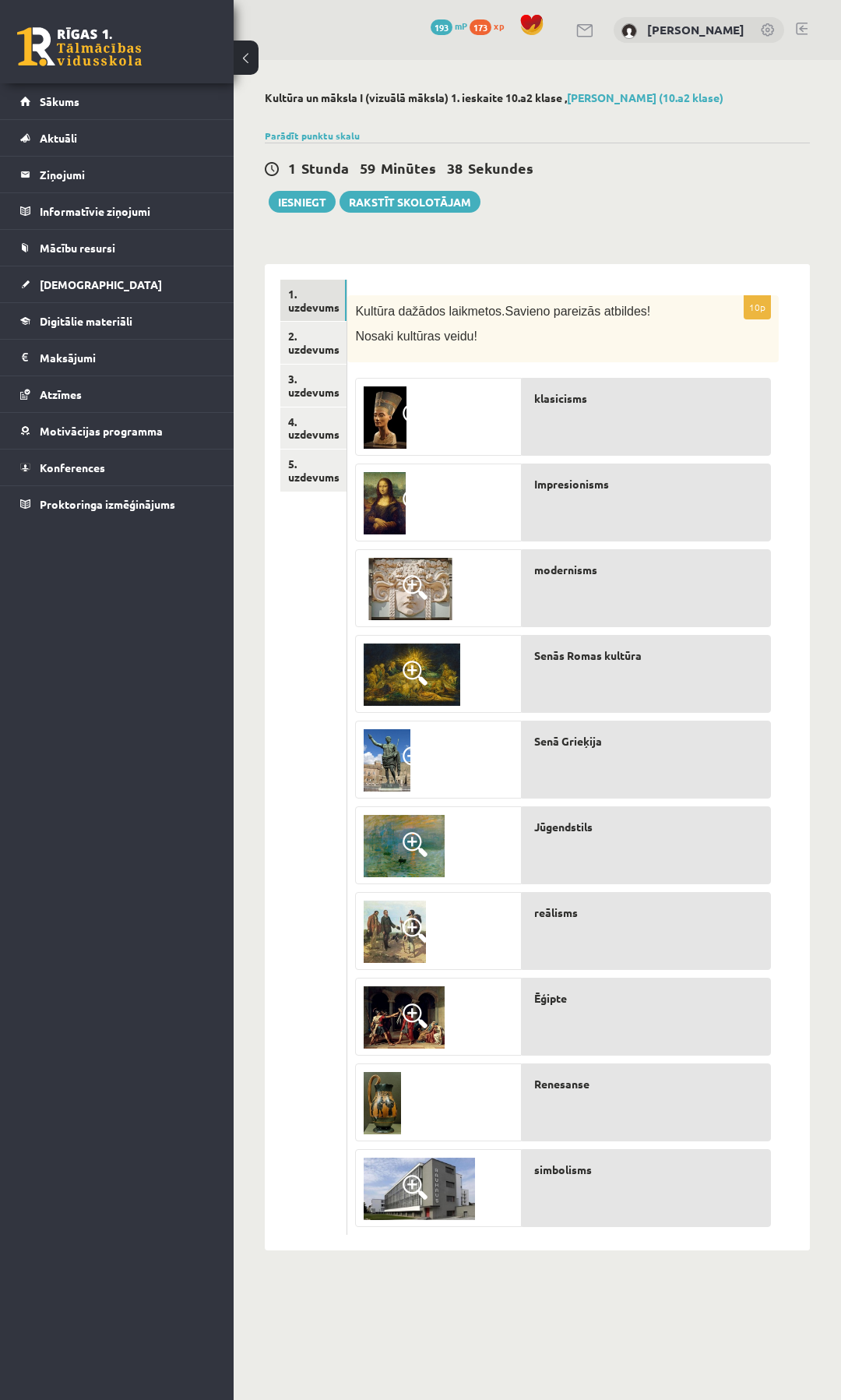
click at [630, 420] on div "klasicisms" at bounding box center [646, 417] width 249 height 78
click at [565, 398] on span "klasicisms" at bounding box center [561, 398] width 53 height 16
click at [447, 408] on div at bounding box center [438, 418] width 165 height 78
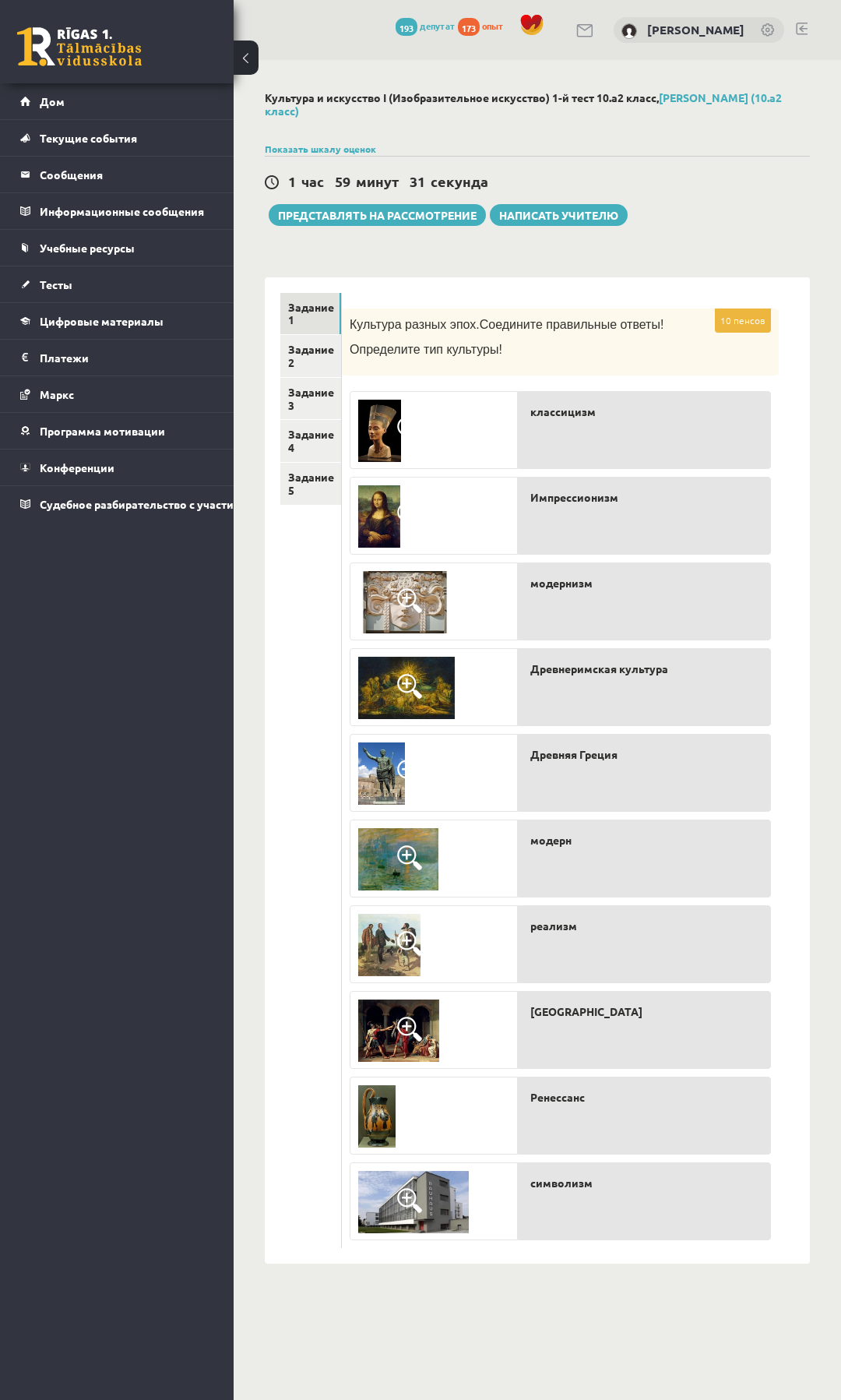
click at [385, 429] on img at bounding box center [380, 430] width 43 height 62
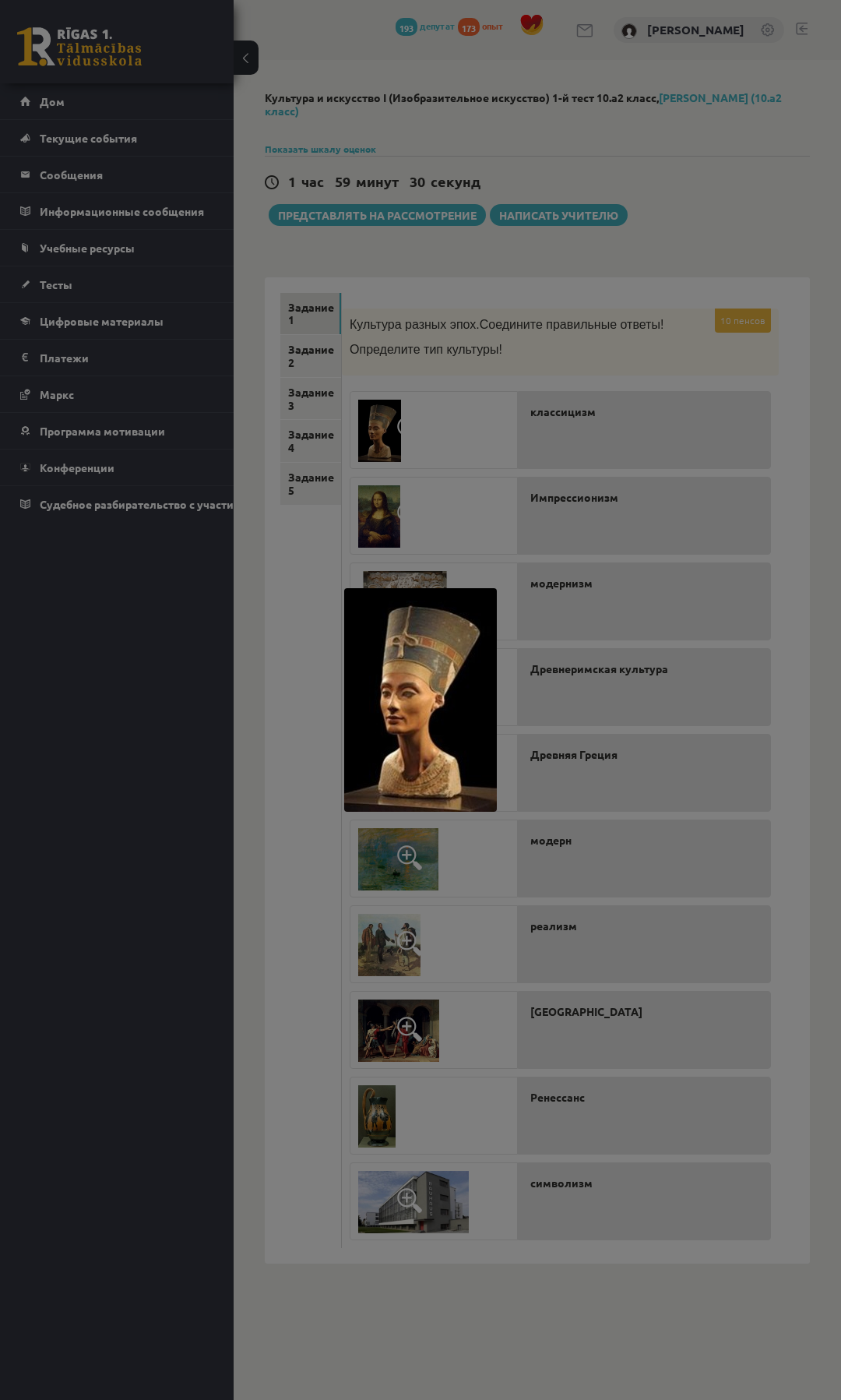
click at [510, 448] on div at bounding box center [420, 700] width 841 height 1400
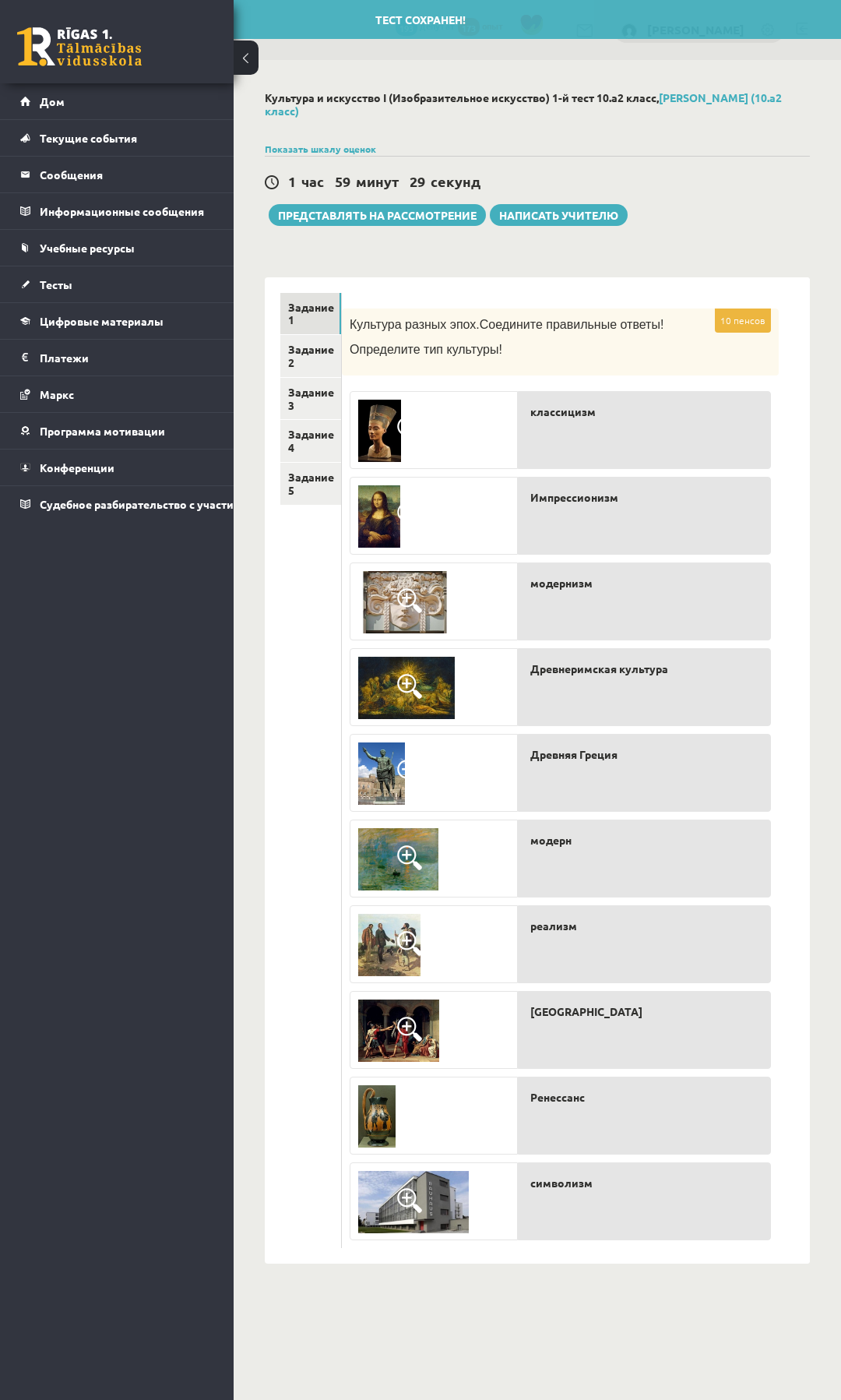
click at [563, 422] on div "классицизм" at bounding box center [645, 430] width 253 height 78
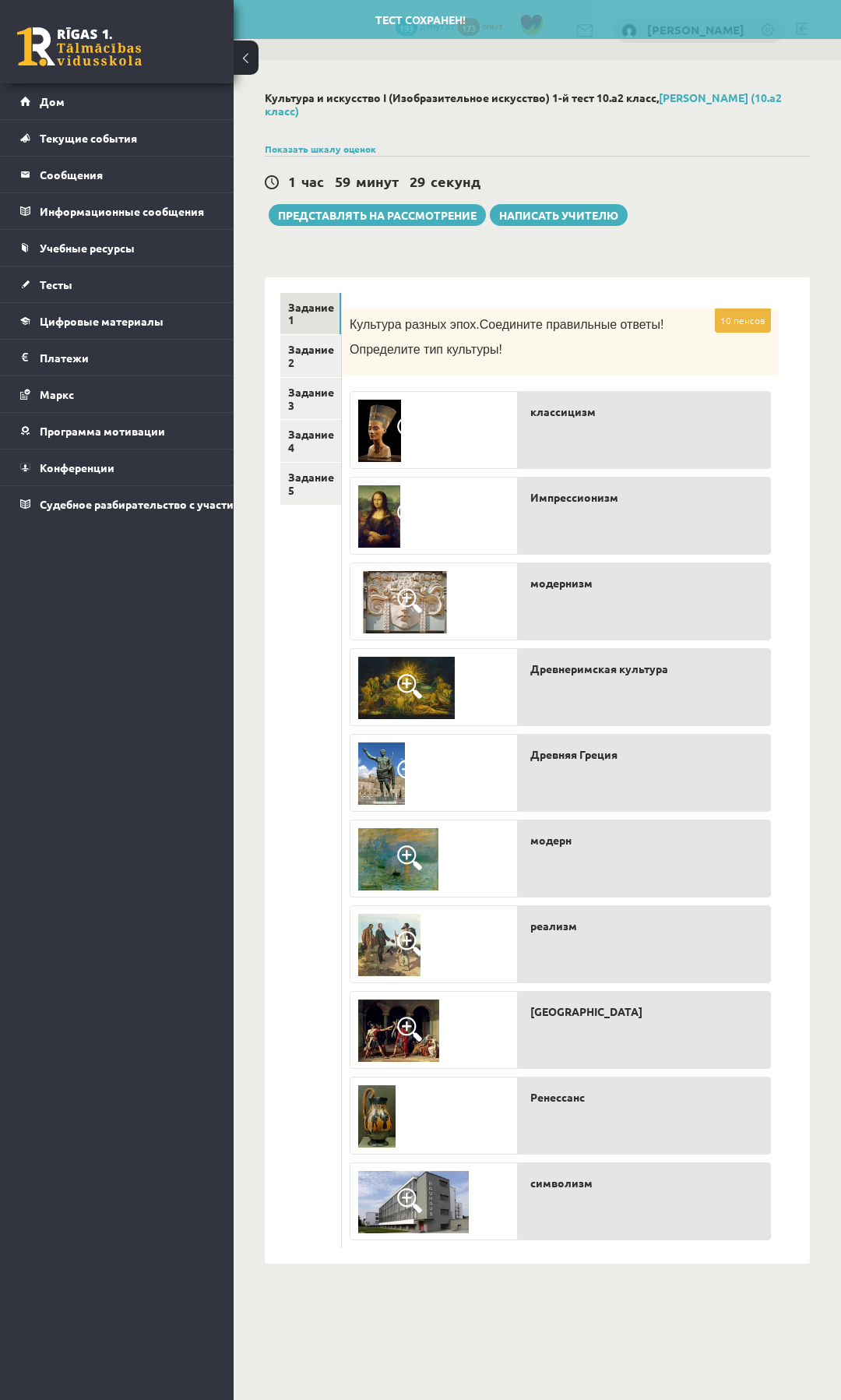
click at [575, 408] on font "классицизм" at bounding box center [563, 411] width 65 height 14
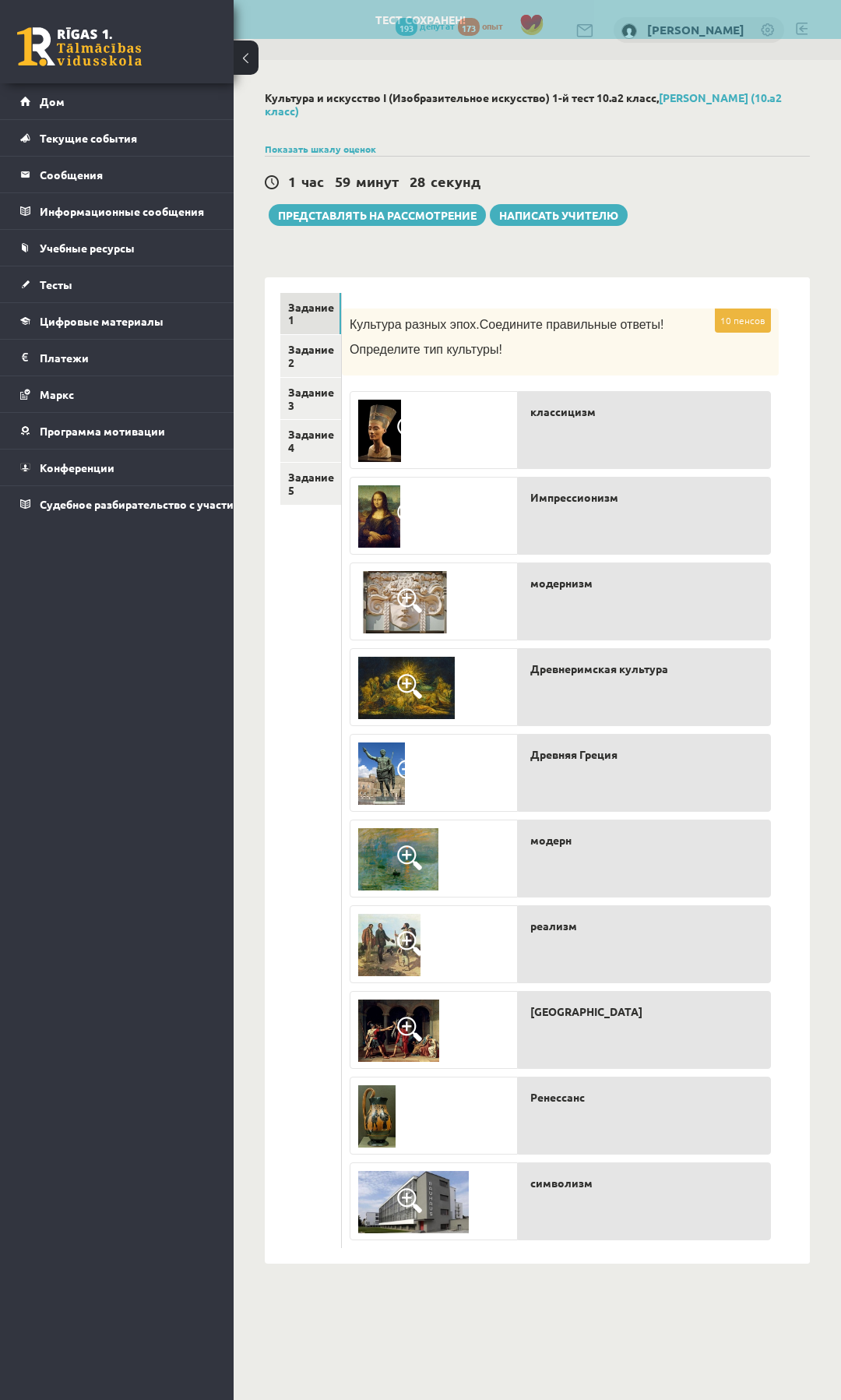
click at [511, 667] on div at bounding box center [434, 688] width 167 height 78
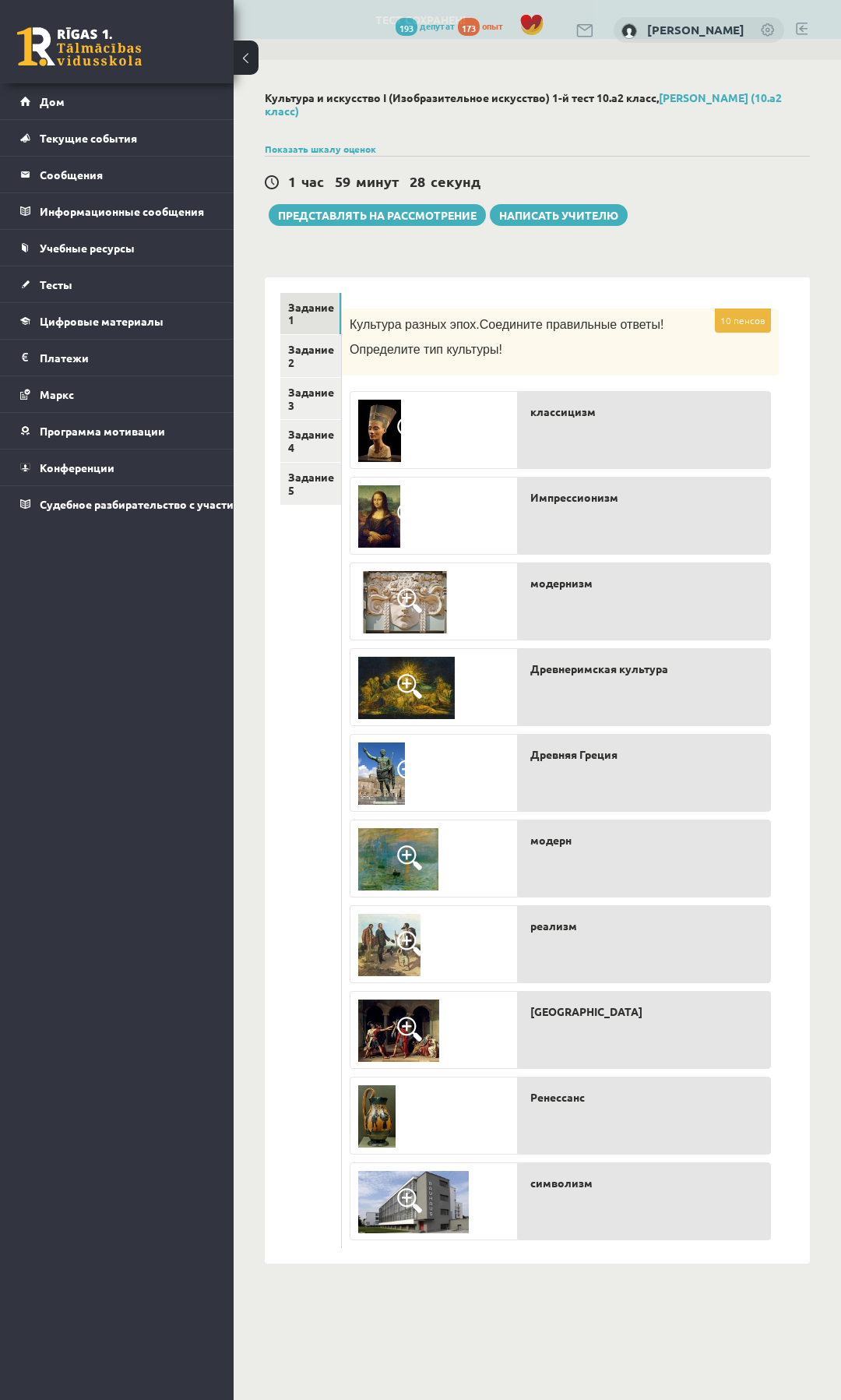
click at [593, 634] on div "модернизм" at bounding box center [645, 601] width 253 height 78
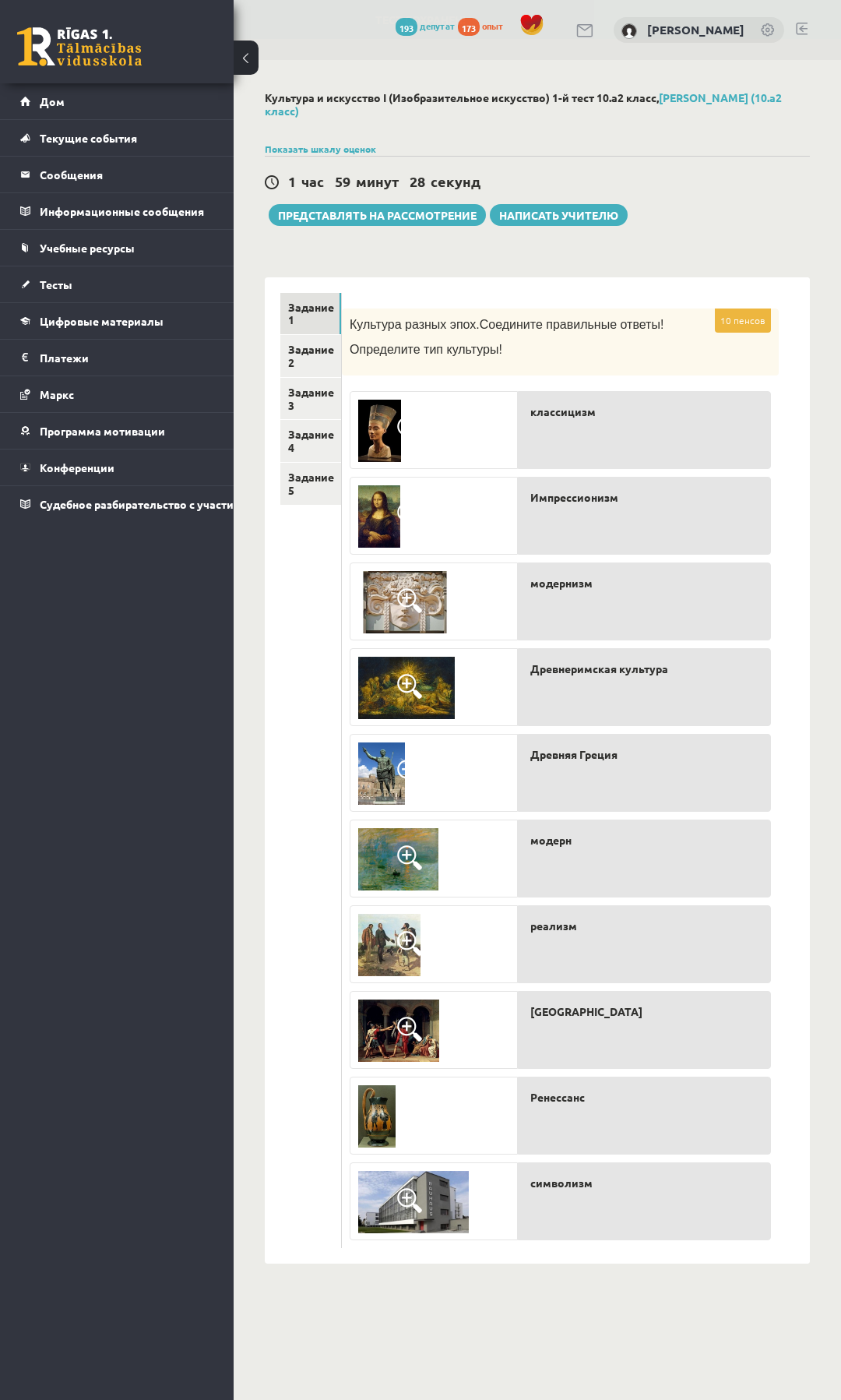
click at [558, 723] on div "Древнеримская культура" at bounding box center [645, 687] width 253 height 78
drag, startPoint x: 266, startPoint y: 780, endPoint x: 306, endPoint y: 768, distance: 41.8
click at [268, 780] on div "Задание 1 Задание 2 Задание 3 Задание 4 Задание 5" at bounding box center [303, 770] width 77 height 986
click at [306, 768] on ul "Задание 1 Задание 2 Задание 3 Задание 4 Задание 5" at bounding box center [311, 770] width 62 height 955
click at [588, 452] on div "классицизм" at bounding box center [645, 430] width 253 height 78
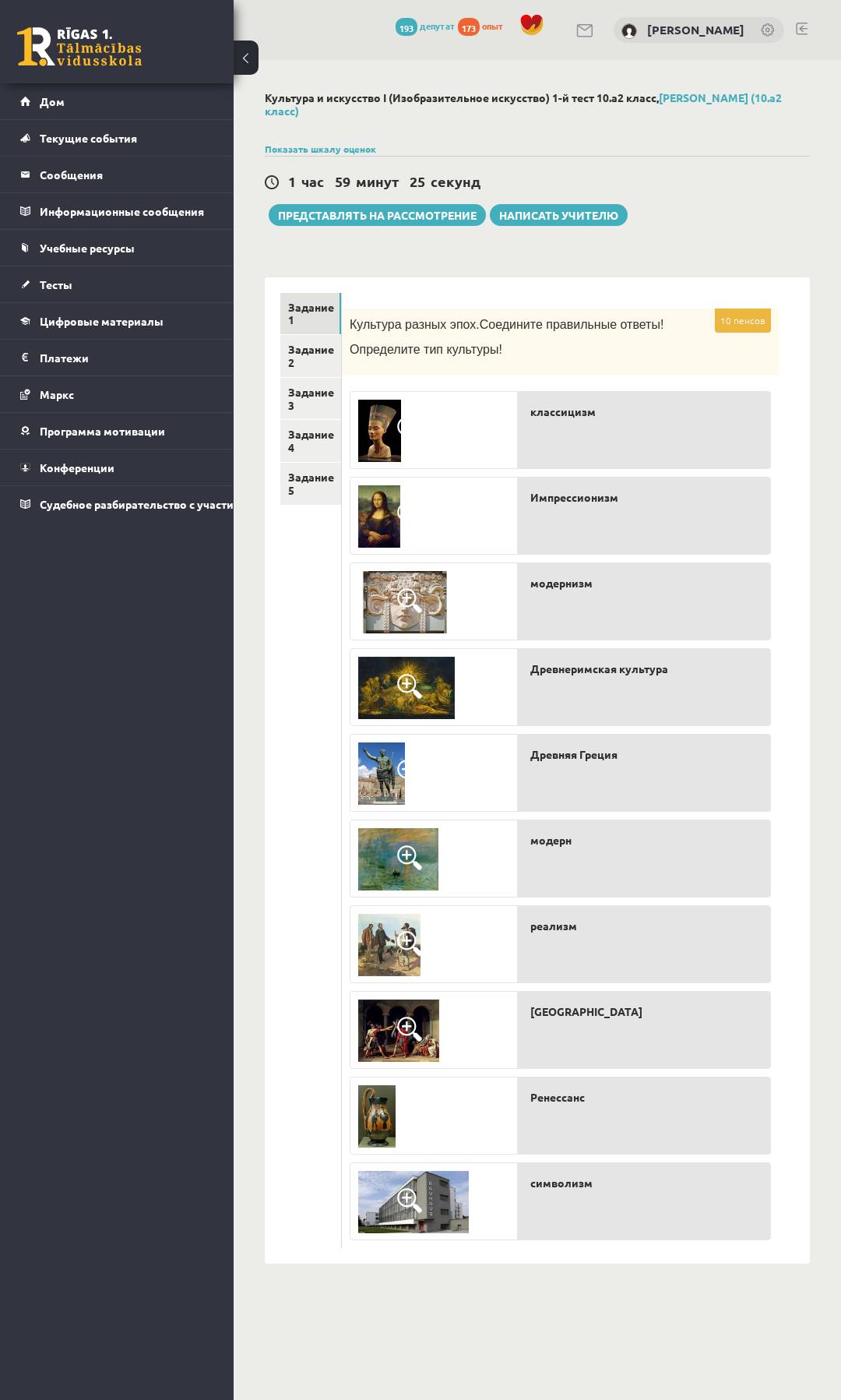
click at [772, 503] on div "10 пенсов Культура разных эпох. Соедините правильные ответы! Определите тип кул…" at bounding box center [561, 778] width 437 height 940
click at [783, 492] on form "10 пенсов Культура разных эпох. Соедините правильные ответы! Определите тип кул…" at bounding box center [576, 770] width 437 height 955
click at [799, 494] on div "10 пенсов Культура разных эпох. Соедините правильные ответы! Определите тип кул…" at bounding box center [576, 770] width 468 height 986
click at [654, 399] on div "классицизм" at bounding box center [645, 430] width 253 height 78
click at [327, 356] on font "Задание 2" at bounding box center [311, 355] width 46 height 27
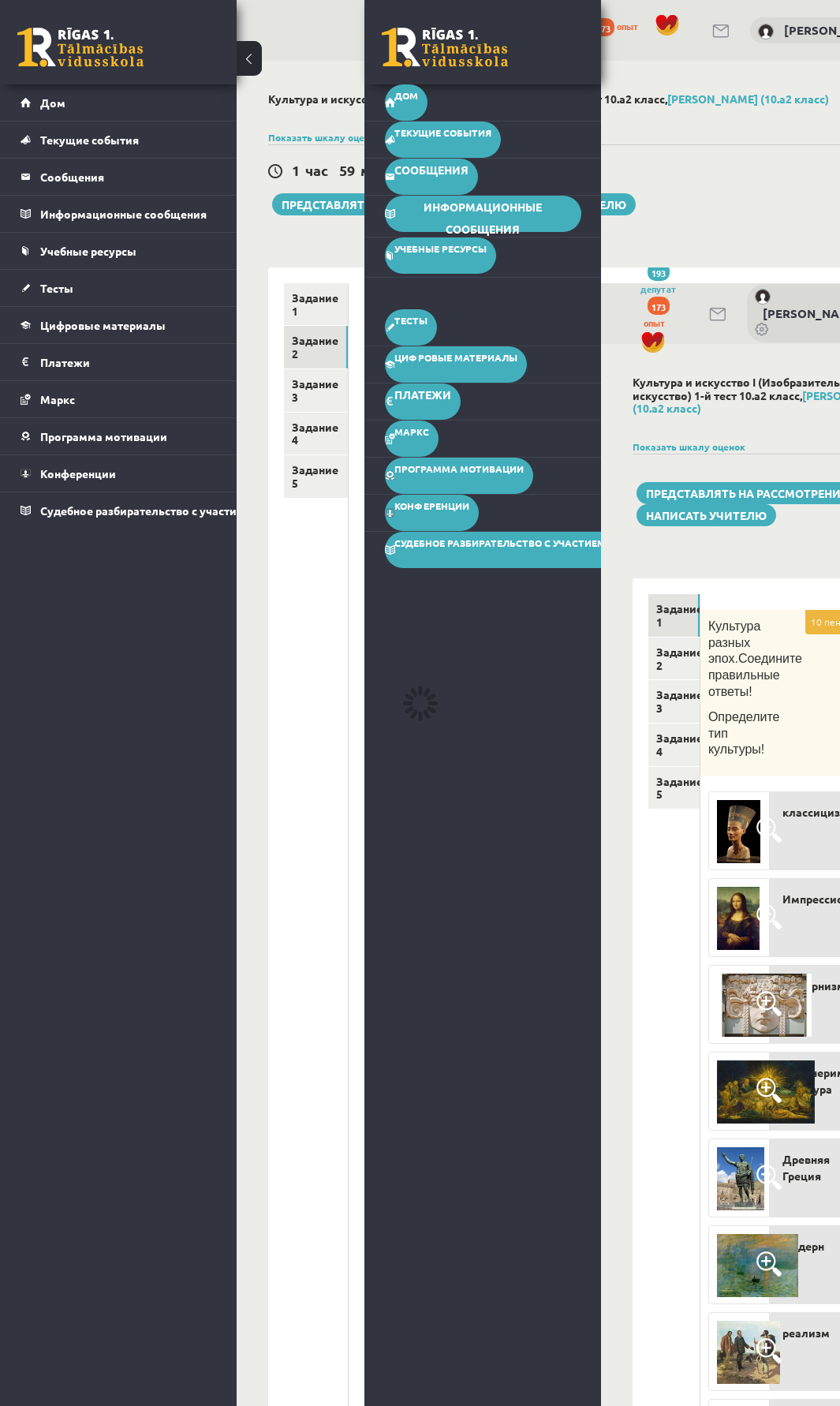
click at [318, 671] on ul "Задание 1 Задание 2 Задание 3 Задание 4 Задание 5" at bounding box center [316, 995] width 64 height 1423
click at [384, 604] on div "0 Подарки 193 депутат 173 опыт Никита Немиро Дом Текущие события Как учиться в …" at bounding box center [483, 703] width 237 height 1406
click at [330, 616] on ul "Задание 1 Задание 2 Задание 3 Задание 4 Задание 5" at bounding box center [316, 995] width 64 height 1423
click at [491, 4] on div "0 Подарки 193 депутат 173 опыт" at bounding box center [483, 42] width 237 height 84
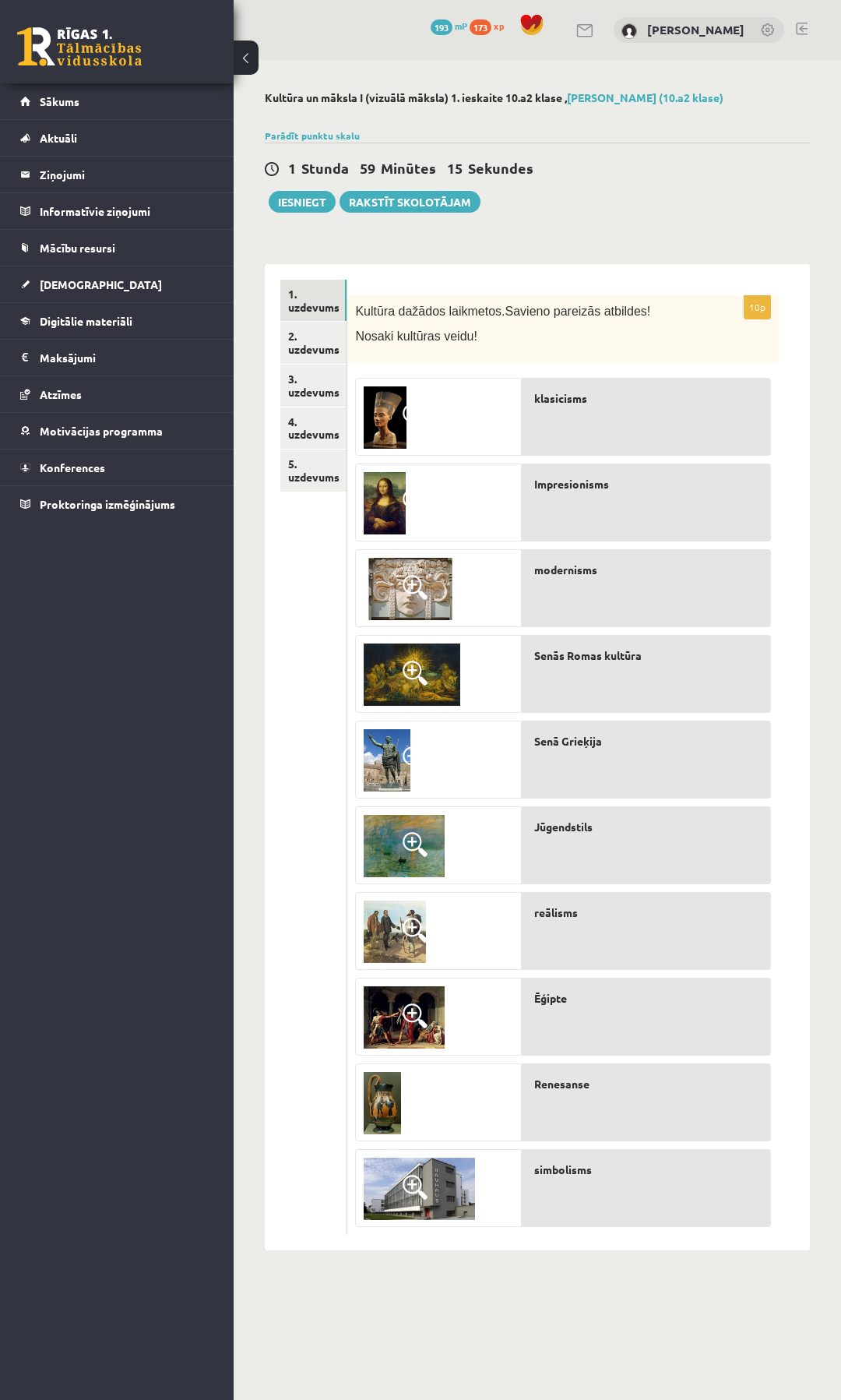
click at [572, 407] on div "klasicisms" at bounding box center [646, 417] width 249 height 78
click at [695, 421] on div "klasicisms" at bounding box center [646, 417] width 249 height 78
click at [795, 403] on div "10p Kultūra dažādos laikmetos. Savieno pareizās atbildes! Nosaki kultūras veidu…" at bounding box center [579, 757] width 463 height 986
click at [306, 348] on link "2. uzdevums" at bounding box center [313, 343] width 66 height 42
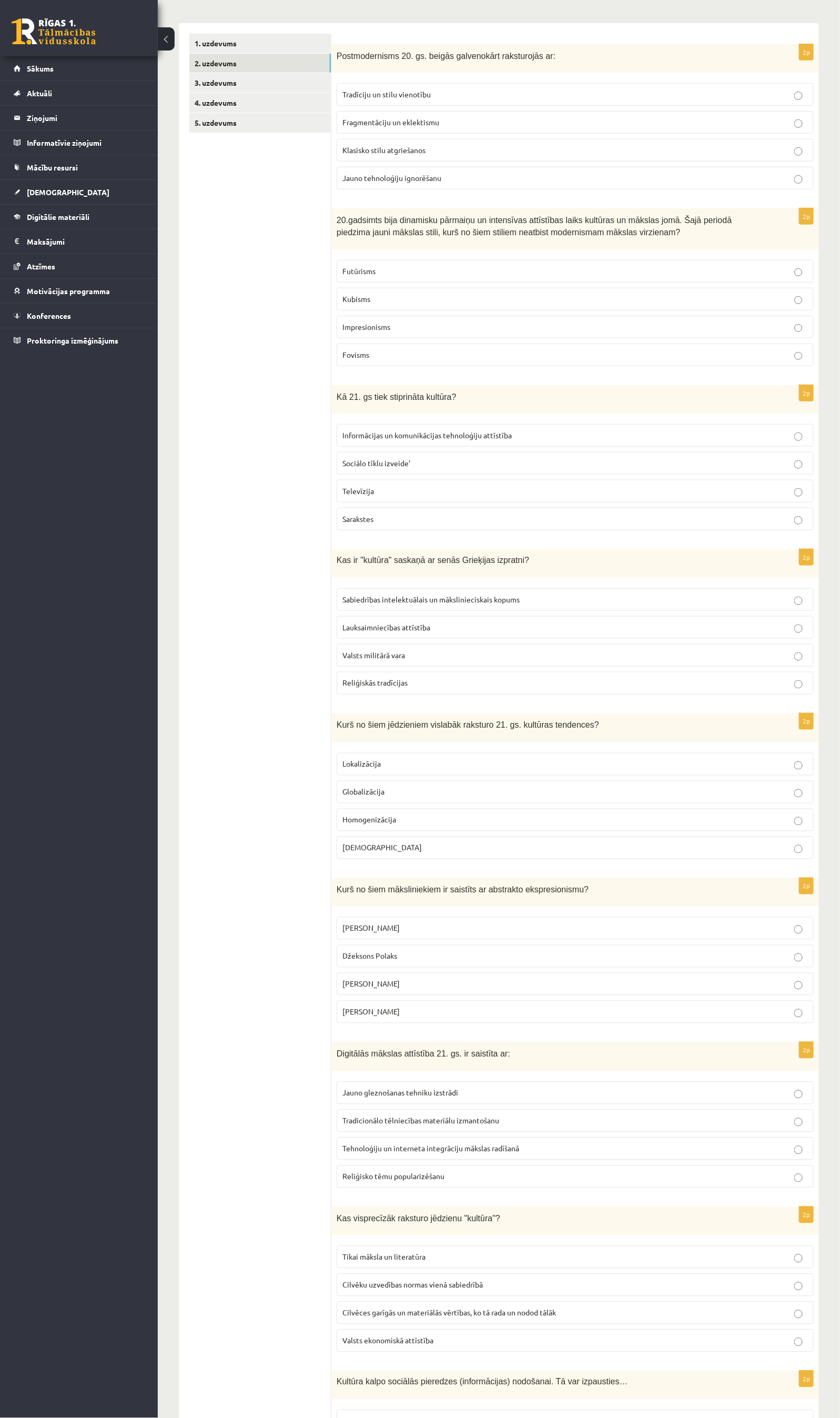
scroll to position [158, 0]
click at [406, 117] on span "Fragmentāciju un eklektismu" at bounding box center [391, 119] width 97 height 9
click at [381, 324] on span "Impresionisms" at bounding box center [366, 324] width 48 height 9
click at [395, 437] on span "Informācijas un komunikācijas tehnoloģiju attīstība" at bounding box center [427, 432] width 170 height 9
click at [406, 594] on label "Sabiedrības intelektuālais un mākslinieciskais kopums" at bounding box center [575, 597] width 477 height 23
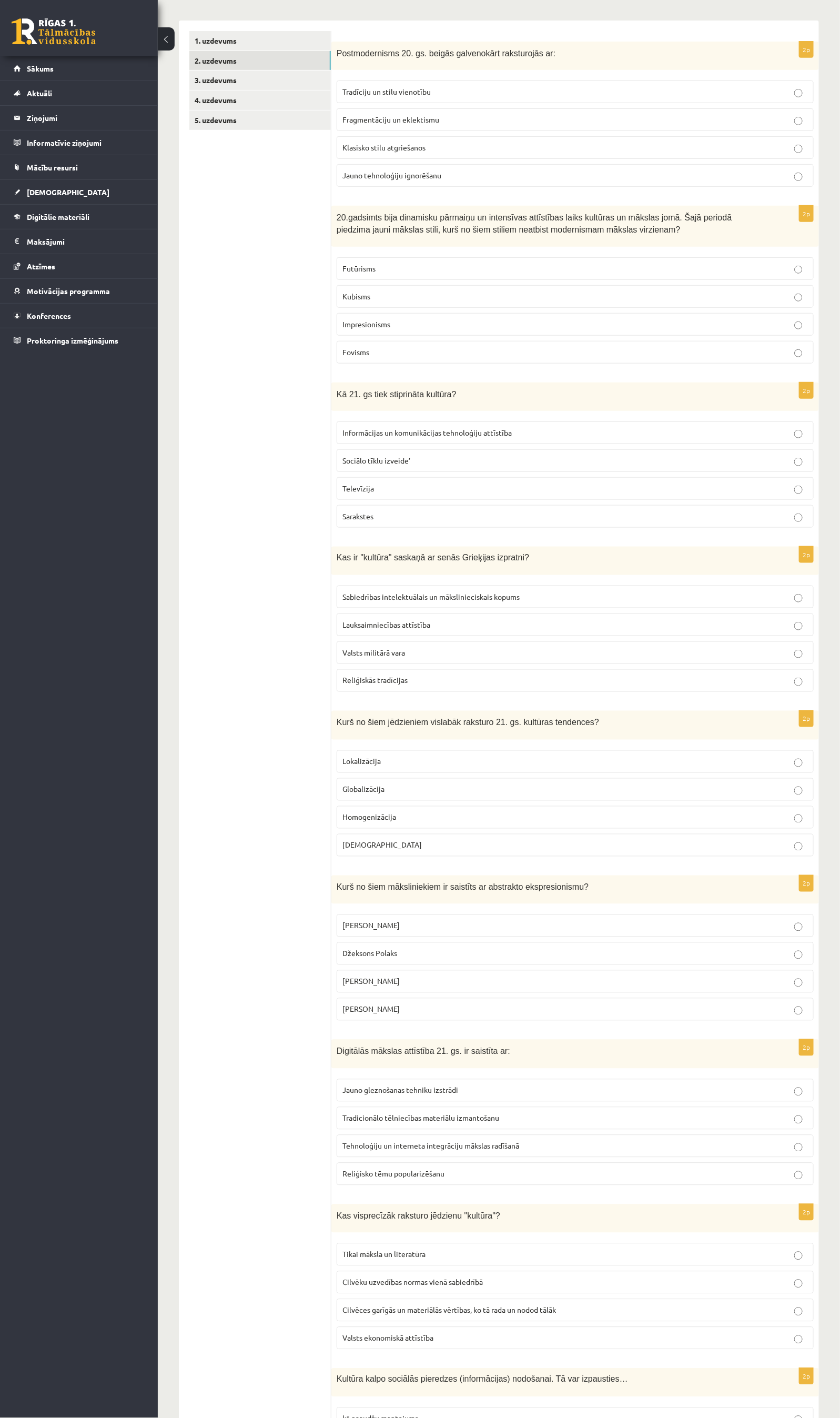
click at [378, 794] on span "Globalizācija" at bounding box center [363, 789] width 42 height 9
click at [383, 945] on span "Džeksons Polaks" at bounding box center [369, 953] width 54 height 9
click at [390, 945] on span "Tehnoloģiju un interneta integrāciju mākslas radīšanā" at bounding box center [430, 1146] width 177 height 9
click at [387, 945] on span "Cilvēces garīgās un materiālās vērtības, ko tā rada un nodod tālāk" at bounding box center [449, 1310] width 214 height 9
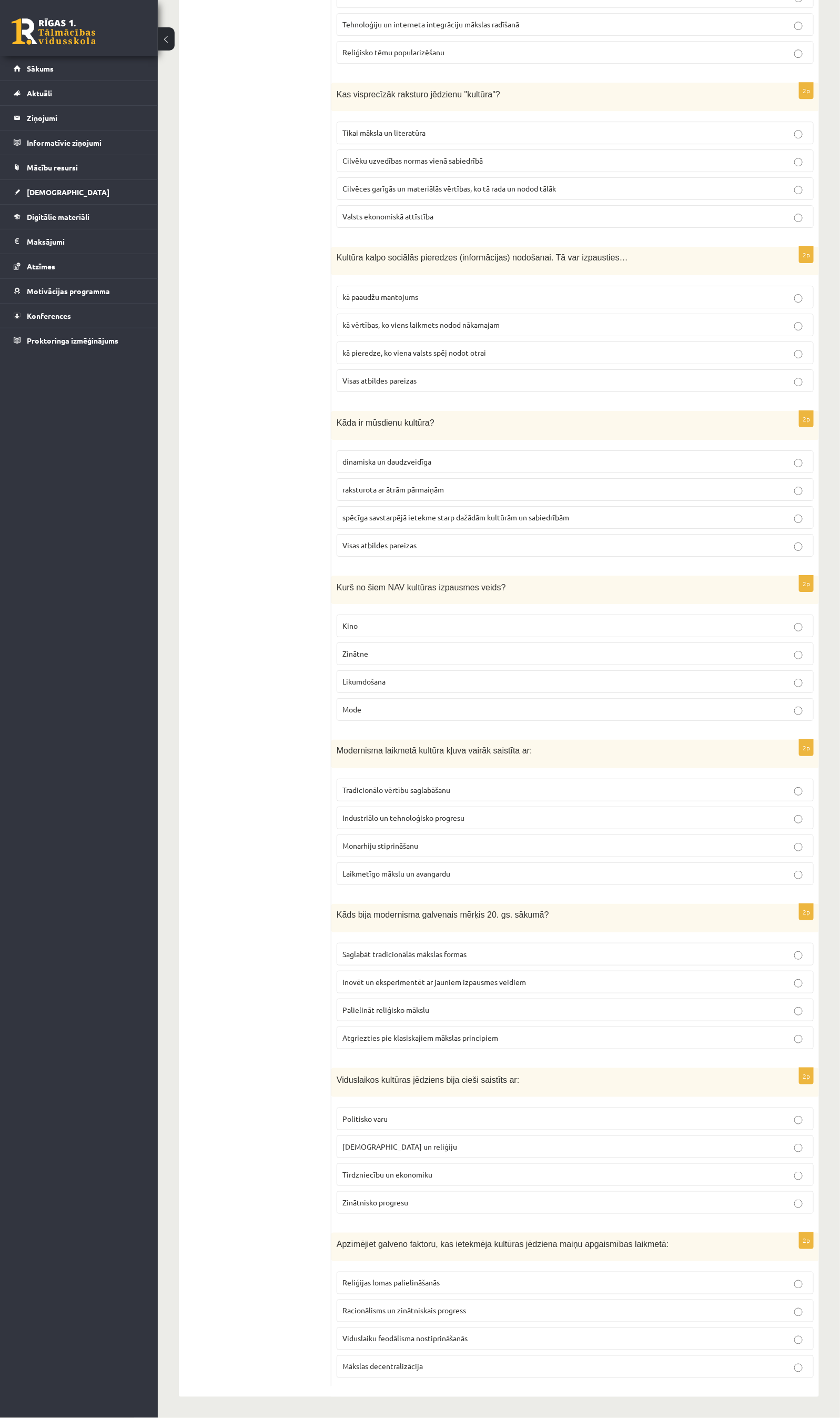
scroll to position [1307, 0]
click at [399, 375] on span "Visas atbildes pareizas" at bounding box center [379, 380] width 74 height 9
drag, startPoint x: 382, startPoint y: 327, endPoint x: 384, endPoint y: 332, distance: 5.4
click at [383, 329] on fieldset "kā paaudžu mantojums kā vērtības, ko viens laikmets nodod nākamajam kā pieredze…" at bounding box center [575, 337] width 477 height 114
click at [377, 348] on span "kā pieredze, ko viena valsts spēj nodot otrai" at bounding box center [414, 352] width 144 height 9
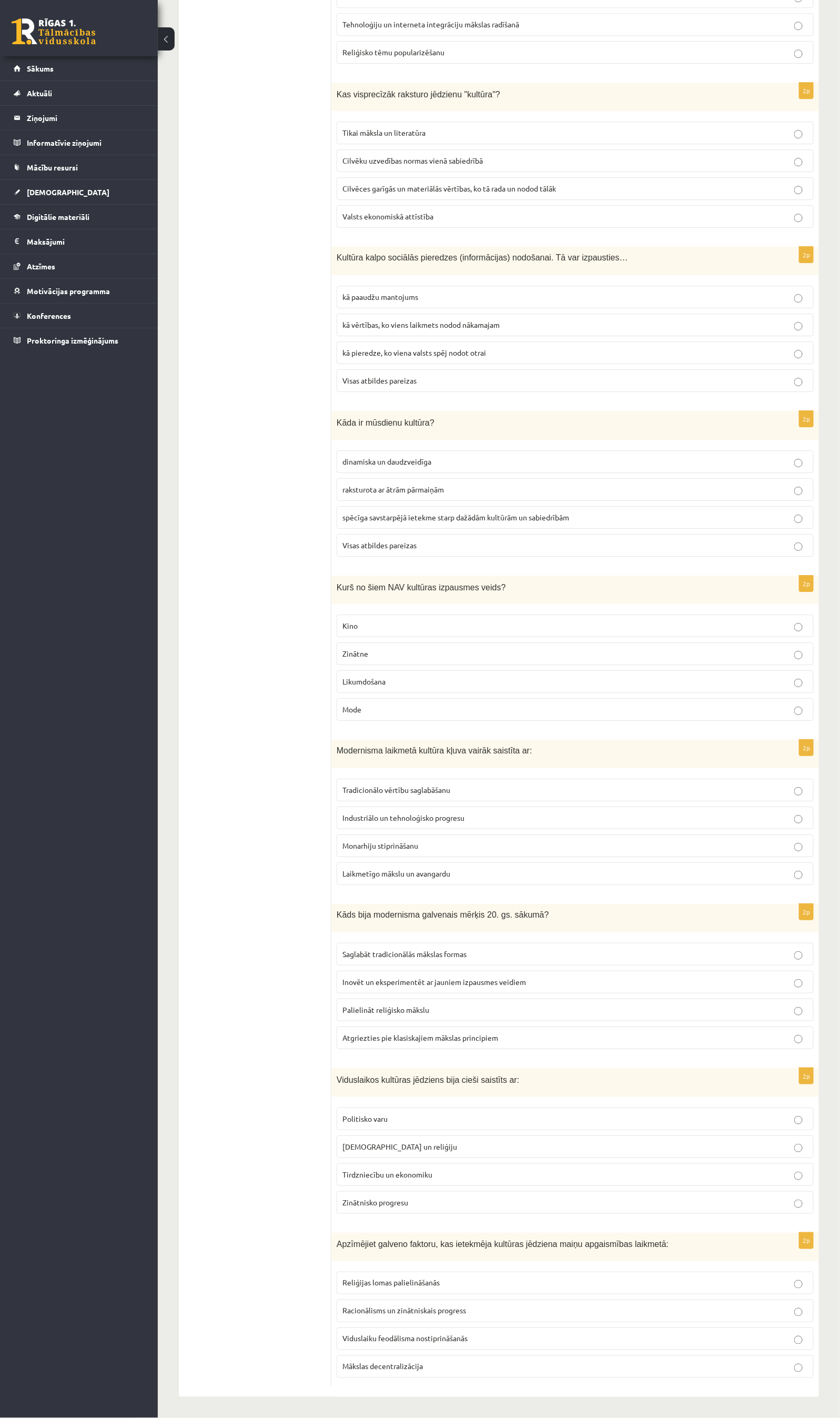
click at [384, 320] on span "kā vērtības, ko viens laikmets nodod nākamajam" at bounding box center [421, 324] width 157 height 9
click at [420, 512] on span "spēcīga savstarpējā ietekme starp dažādām kultūrām un sabiedrībām" at bounding box center [456, 517] width 227 height 9
click at [381, 541] on span "Visas atbildes pareizas" at bounding box center [379, 545] width 74 height 9
click at [351, 677] on span "Likumdošana" at bounding box center [364, 681] width 43 height 9
click at [390, 813] on span "Industriālo un tehnoloģisko progresu" at bounding box center [403, 817] width 122 height 9
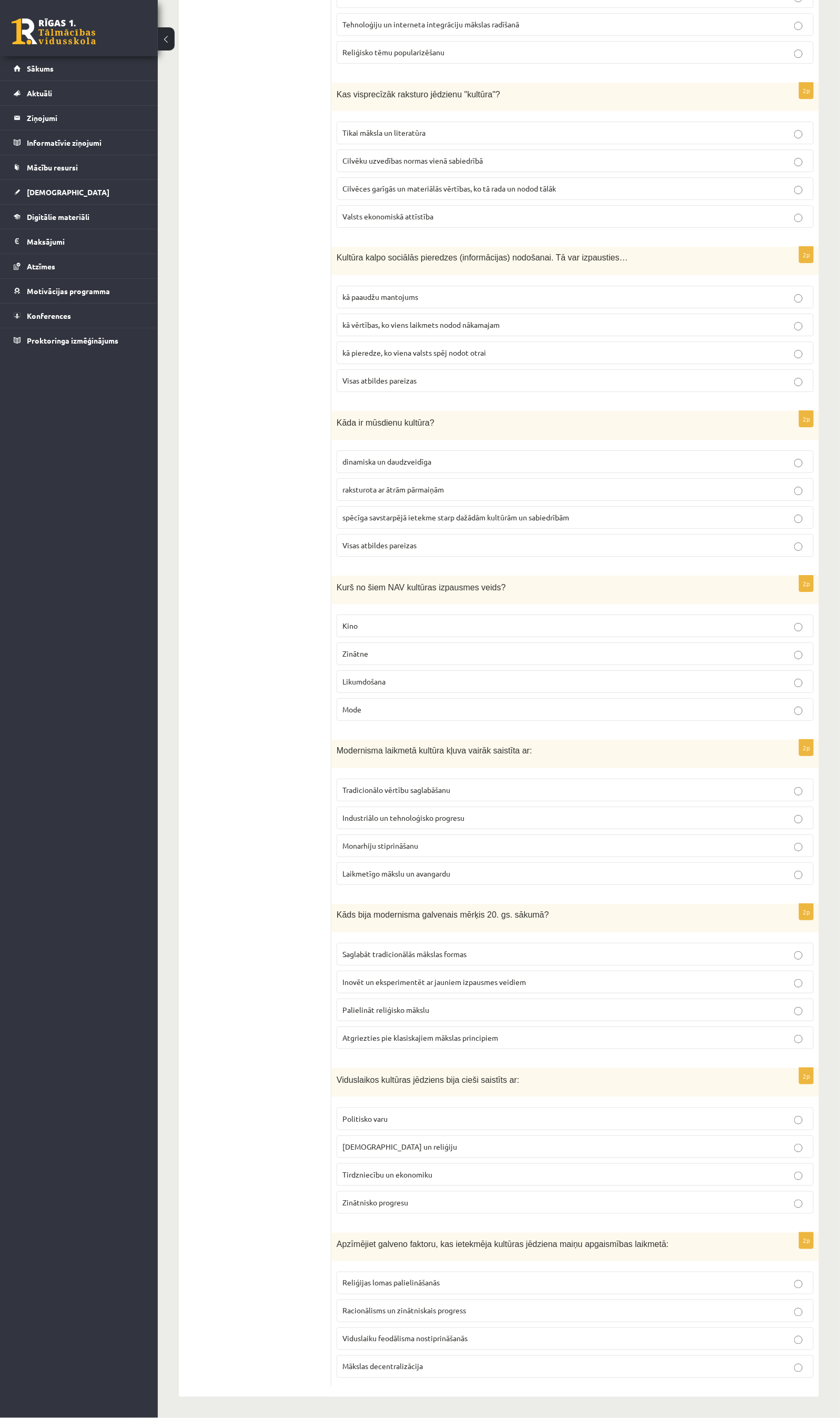
click at [398, 945] on span "Inovēt un eksperimentēt ar jauniem izpausmes veidiem" at bounding box center [434, 981] width 184 height 9
click at [378, 945] on span "[DEMOGRAPHIC_DATA] un reliģiju" at bounding box center [400, 1146] width 114 height 9
click at [378, 945] on span "Racionālisms un zinātniskais progress" at bounding box center [404, 1310] width 124 height 9
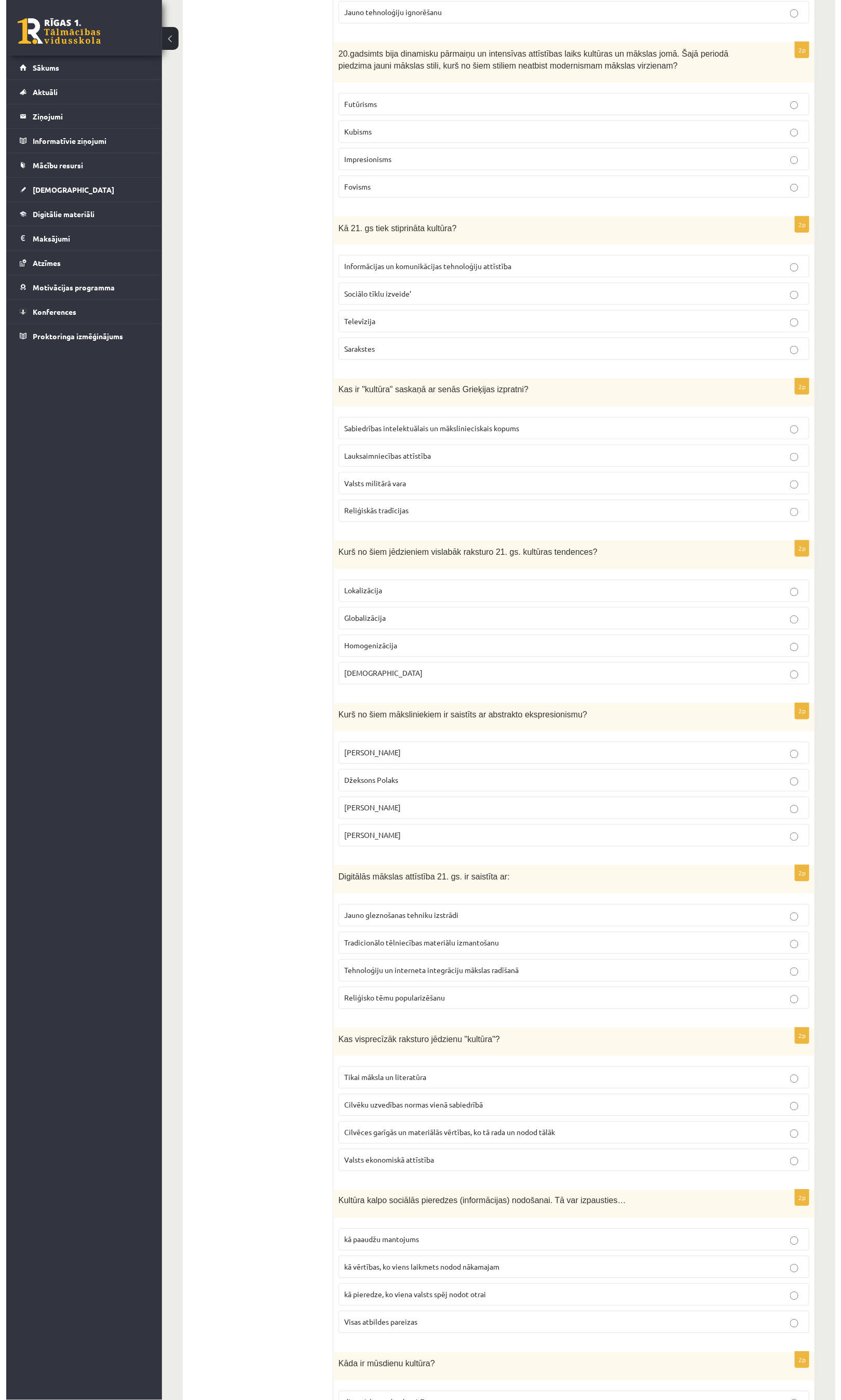
scroll to position [0, 0]
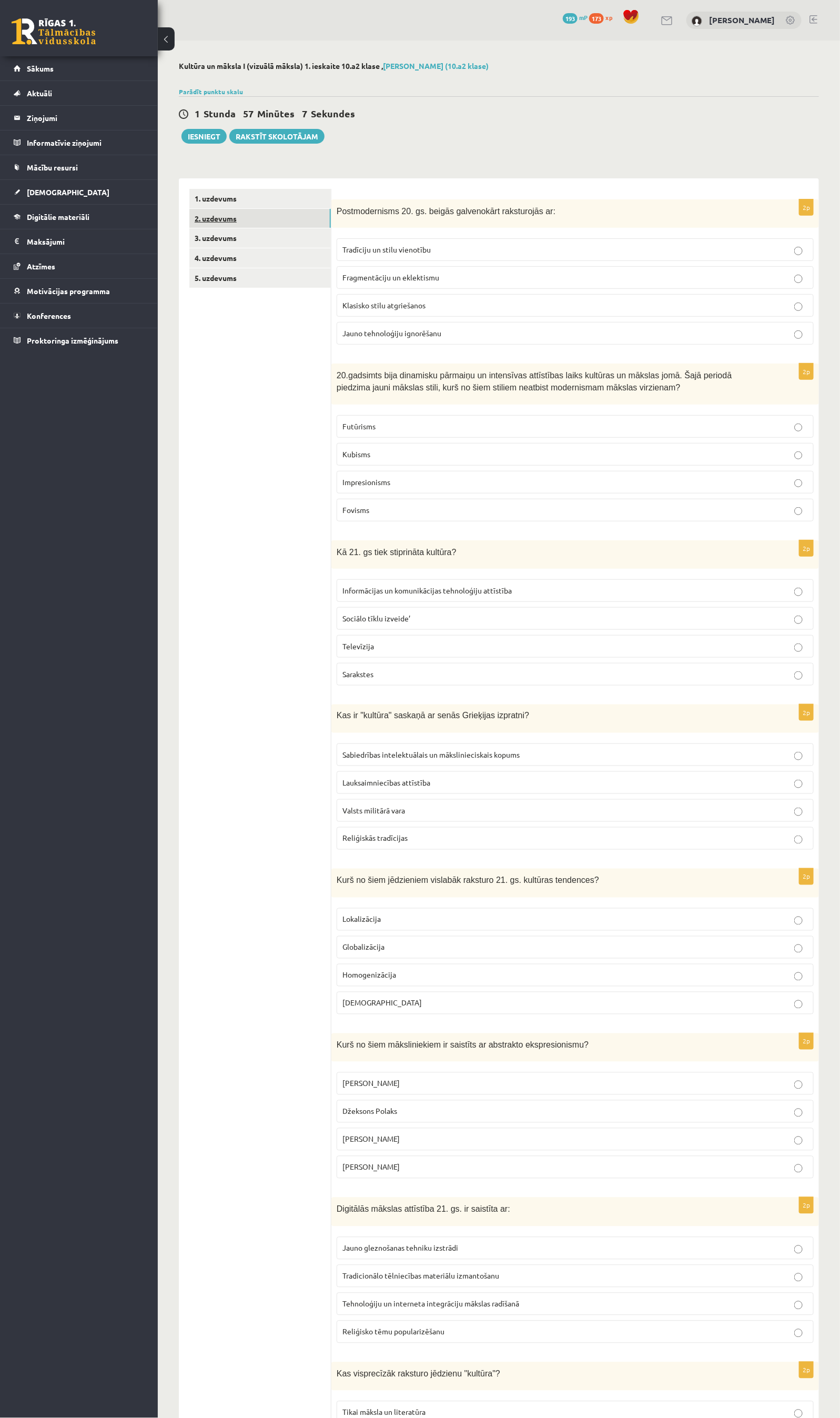
click at [215, 218] on link "2. uzdevums" at bounding box center [260, 218] width 141 height 19
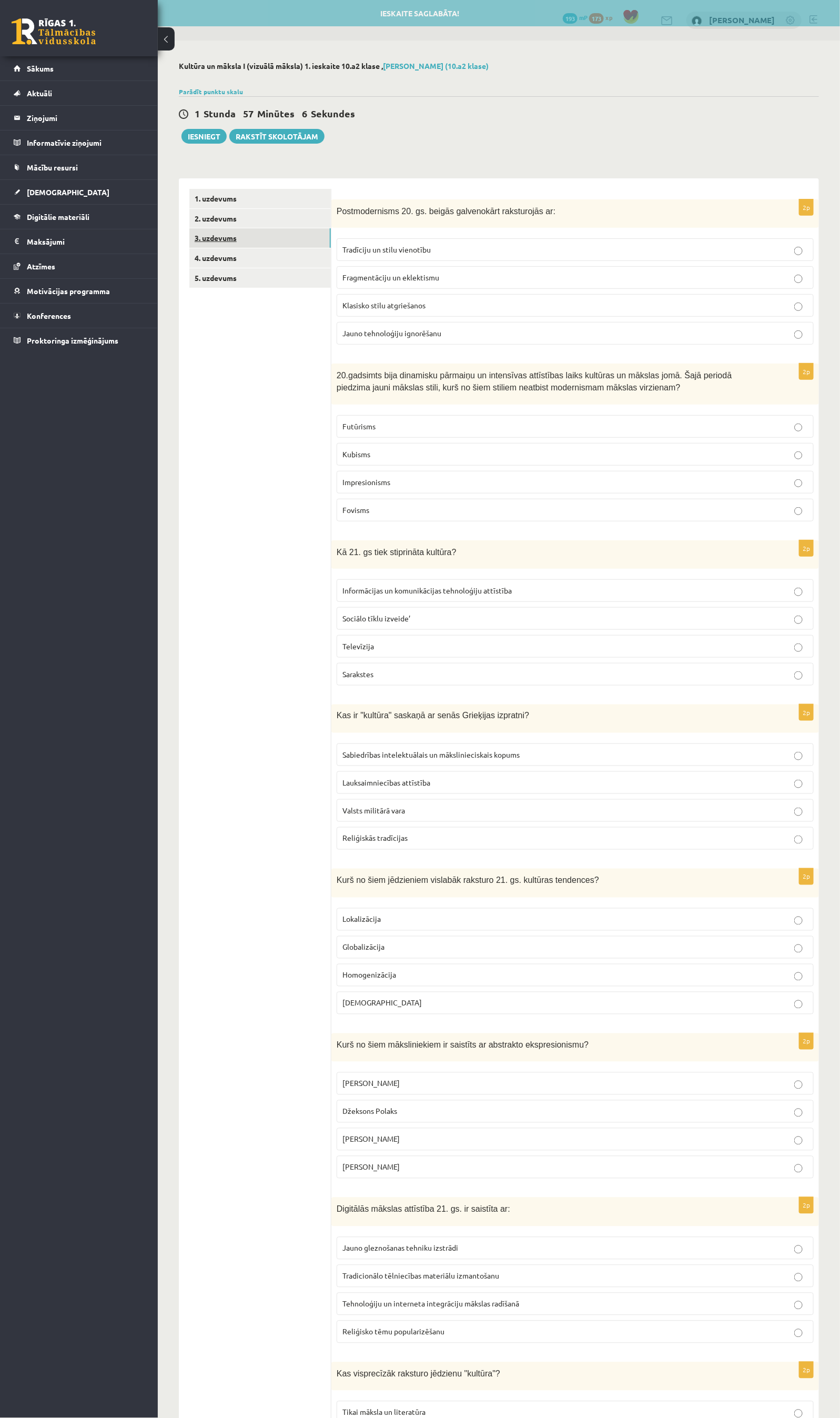
click at [217, 238] on link "3. uzdevums" at bounding box center [260, 238] width 141 height 19
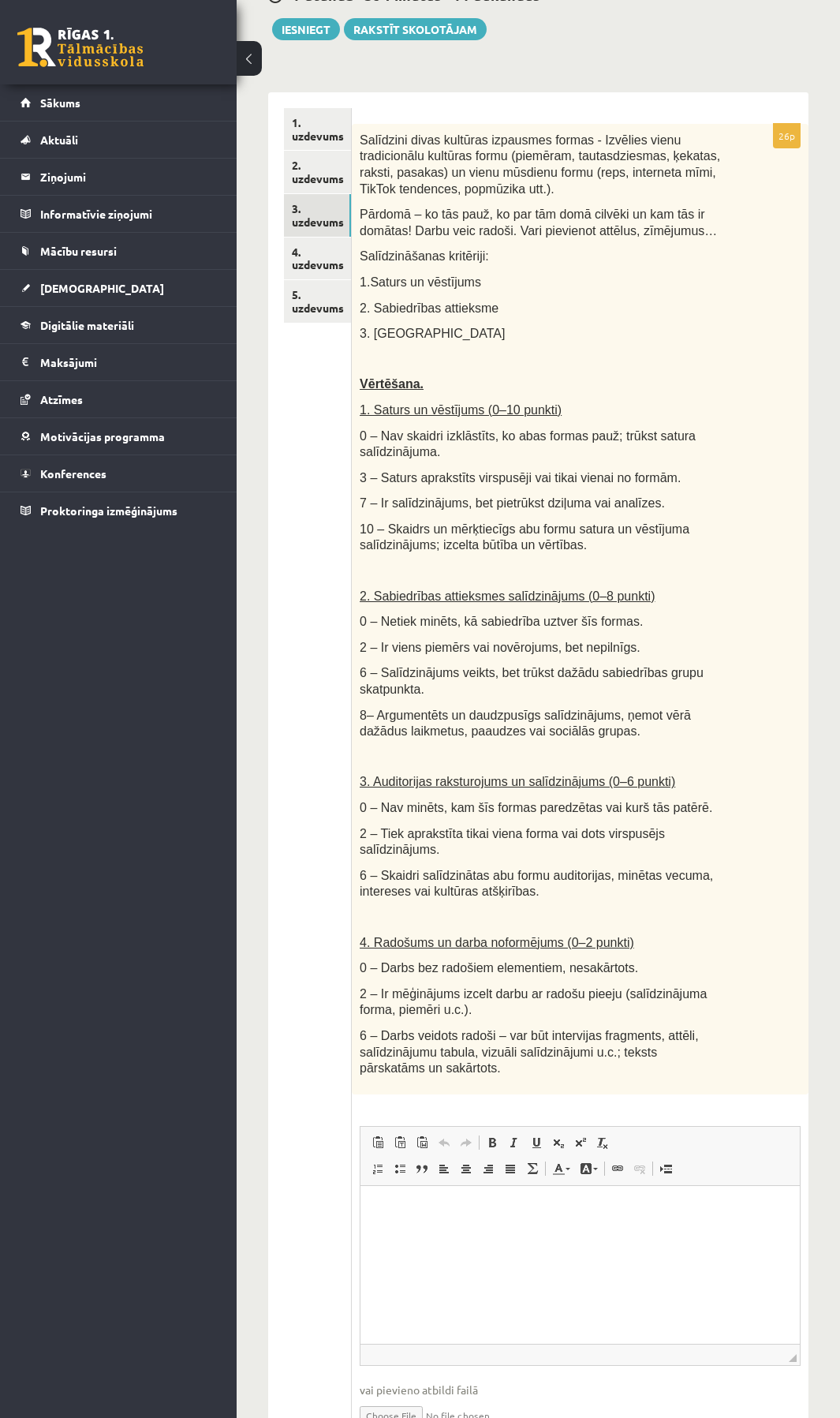
scroll to position [243, 0]
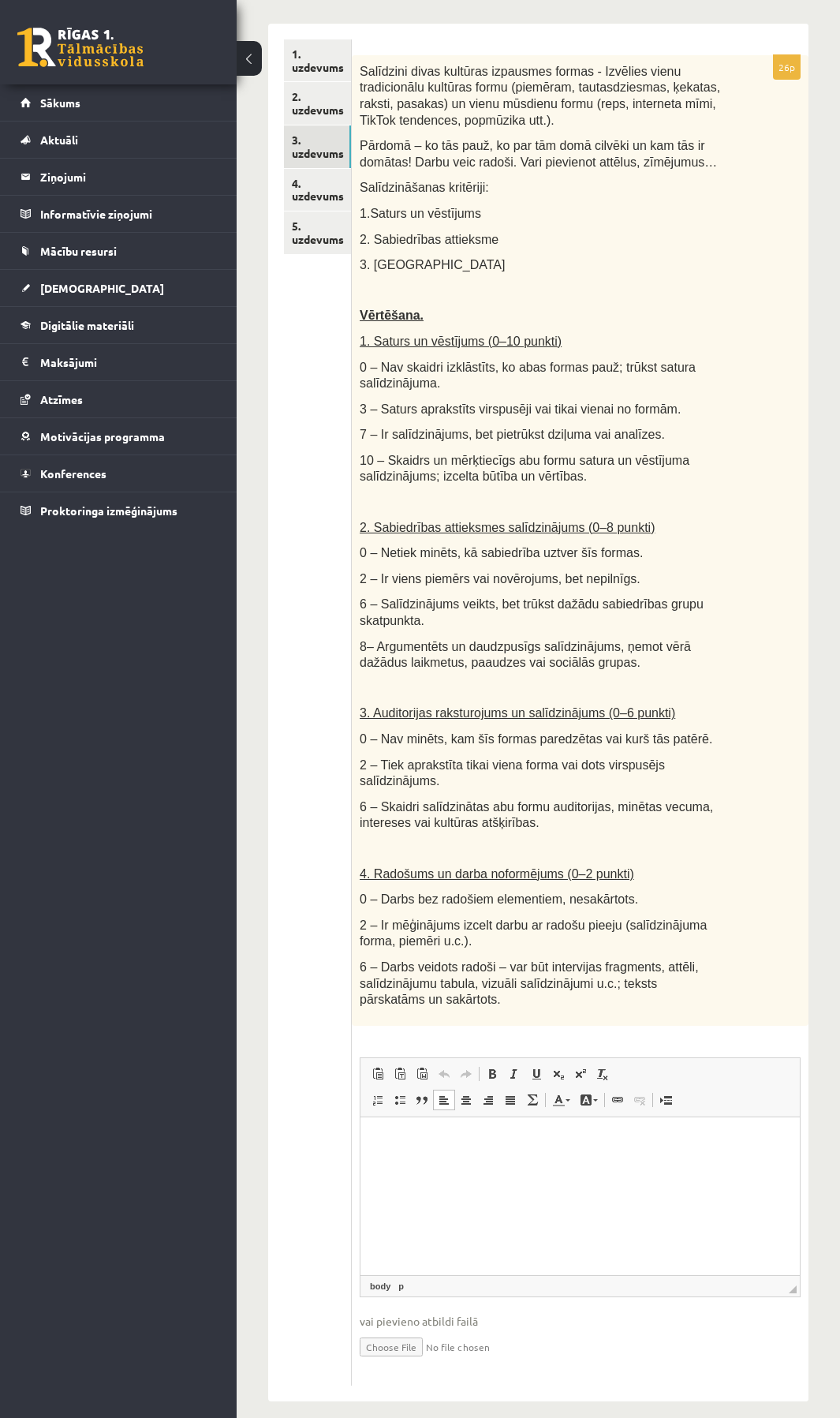
click at [411, 1124] on html at bounding box center [580, 1141] width 439 height 48
click at [424, 1144] on p "**" at bounding box center [579, 1141] width 407 height 17
click at [517, 1165] on html "**********" at bounding box center [580, 1141] width 439 height 48
click at [403, 1186] on html "**********" at bounding box center [580, 1154] width 439 height 74
click at [510, 1181] on html "**********" at bounding box center [580, 1154] width 439 height 74
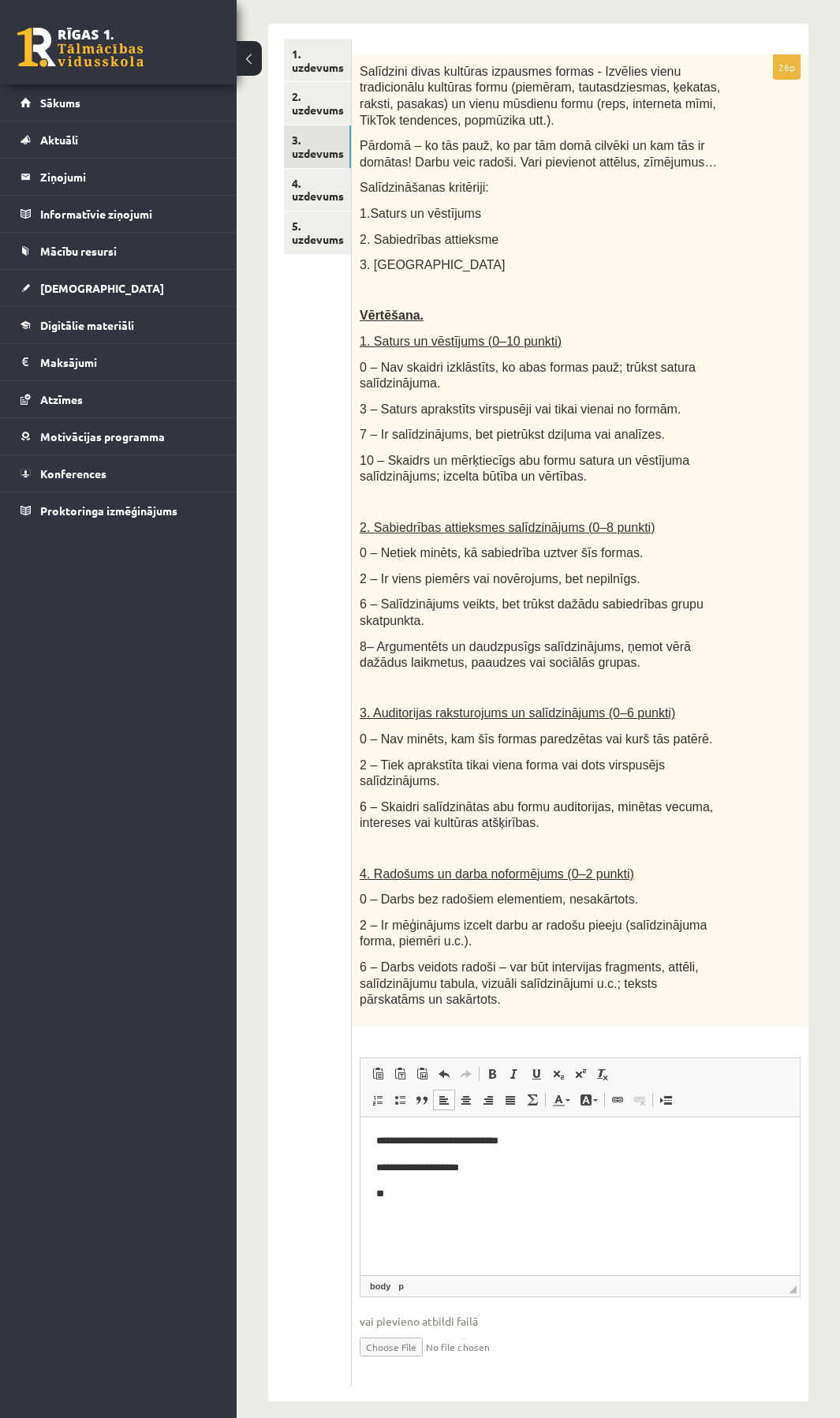
click at [428, 1206] on html "**********" at bounding box center [580, 1167] width 439 height 101
click at [593, 1199] on p "**********" at bounding box center [579, 1193] width 407 height 17
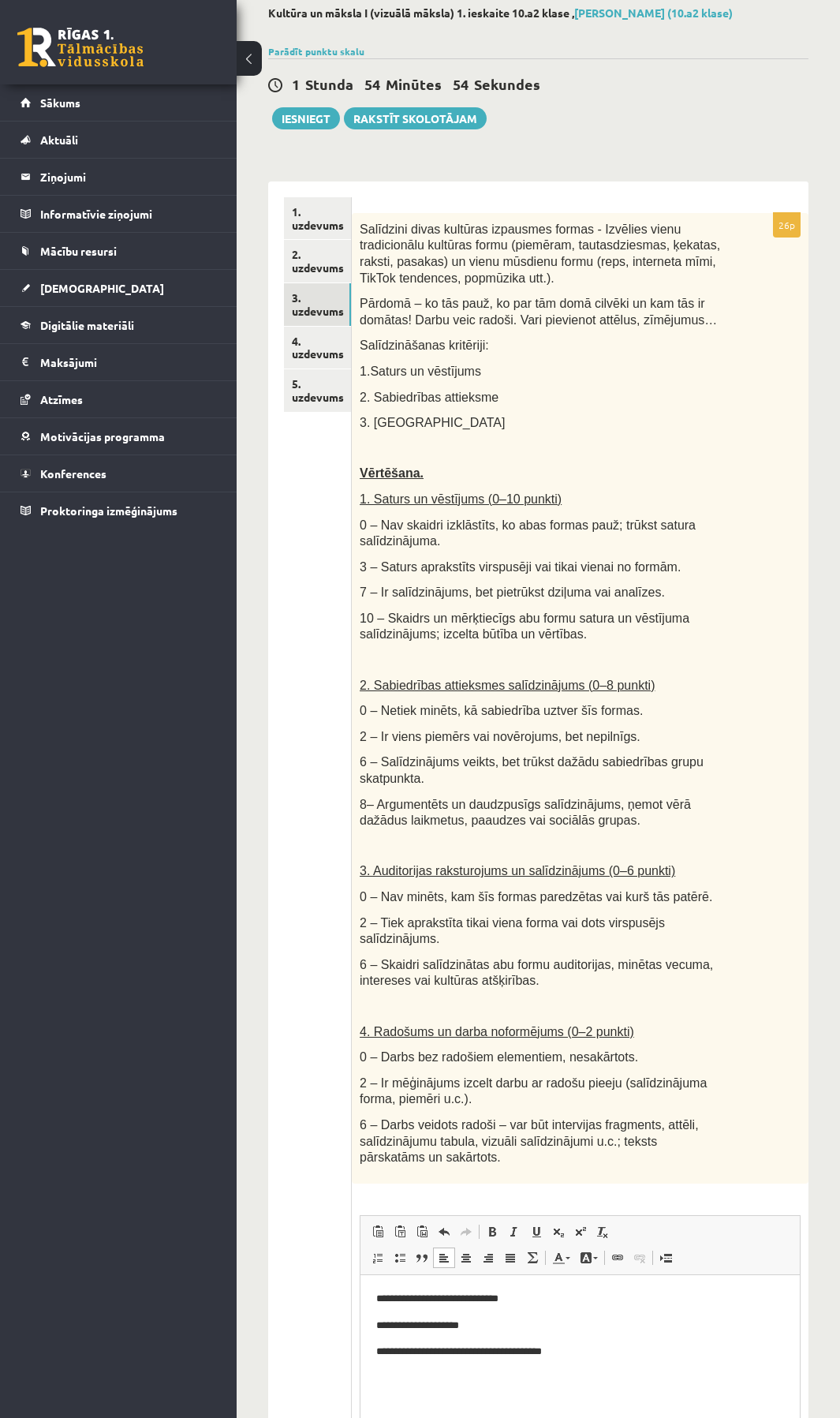
scroll to position [7, 0]
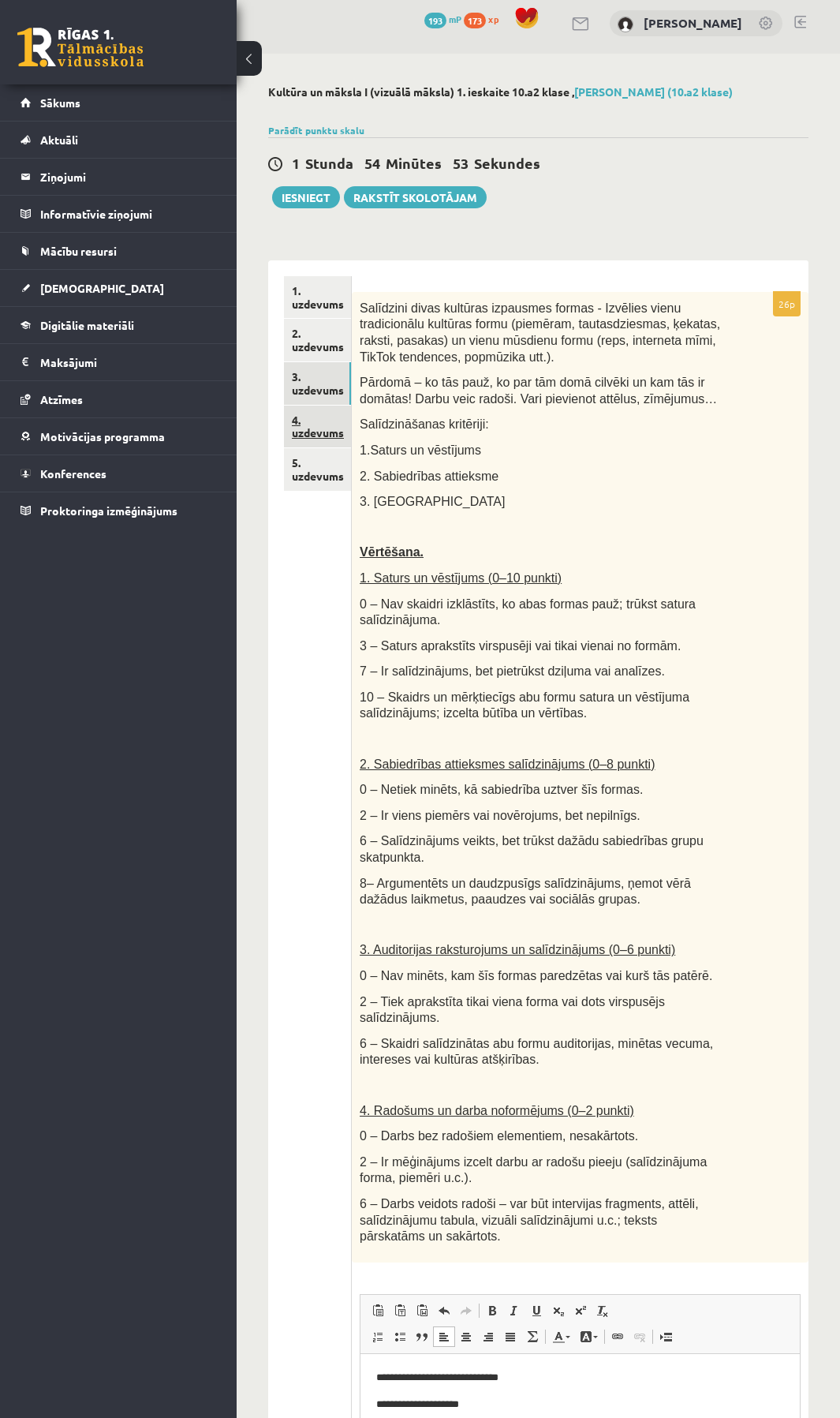
click at [302, 425] on link "4. uzdevums" at bounding box center [317, 427] width 67 height 43
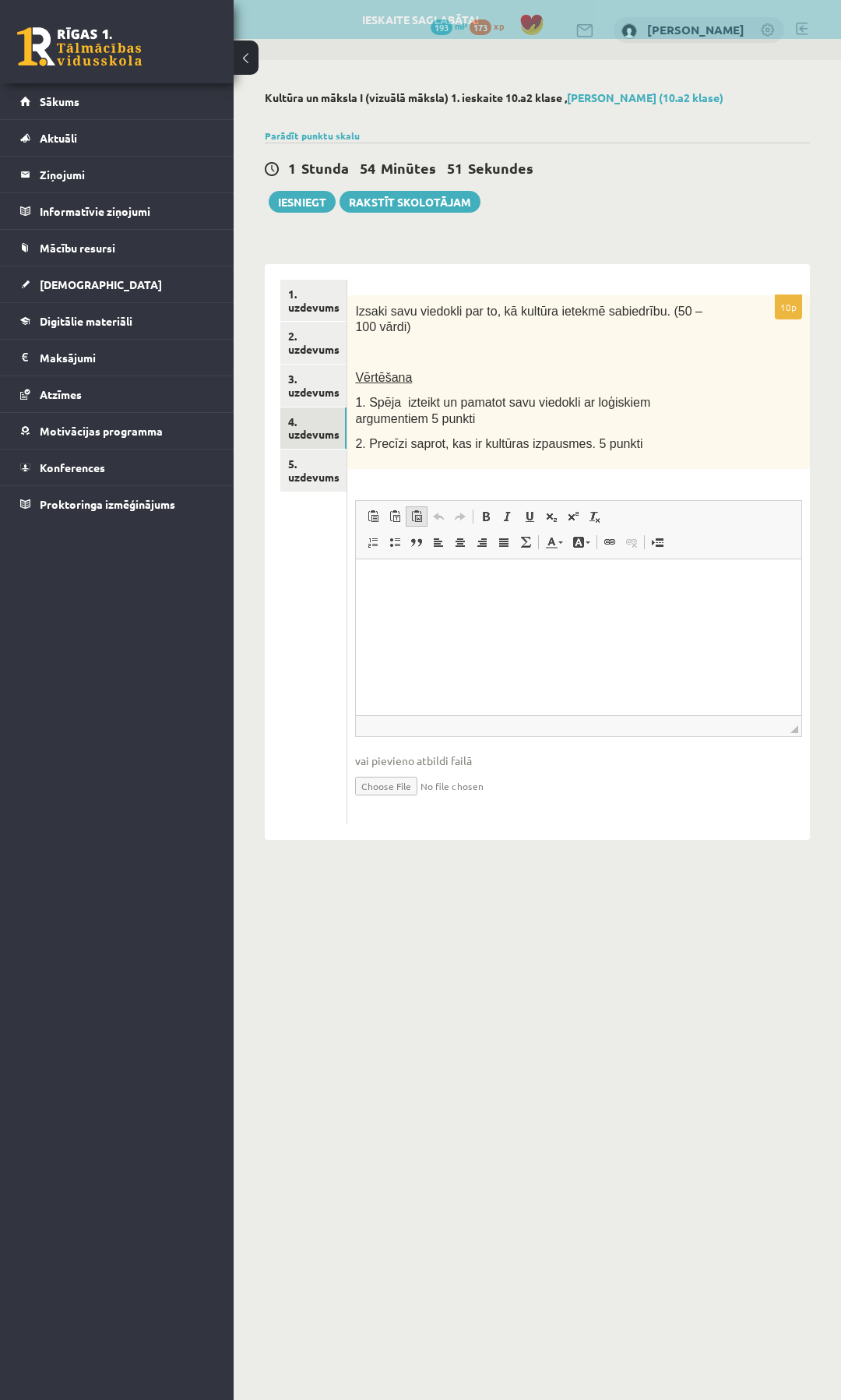
scroll to position [0, 0]
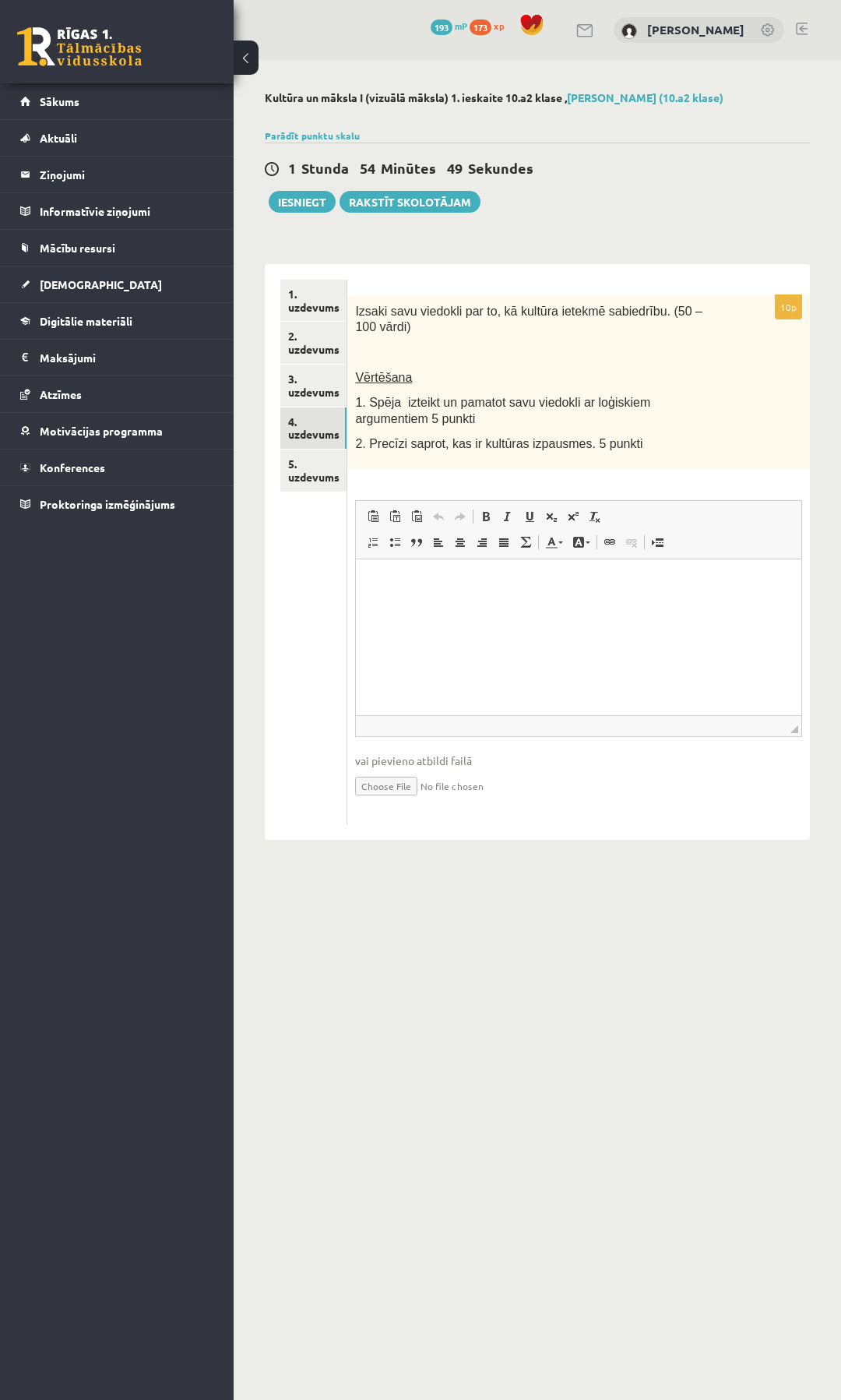
click at [388, 379] on span "Vērtēšana" at bounding box center [384, 377] width 57 height 13
click at [513, 597] on html at bounding box center [579, 582] width 446 height 47
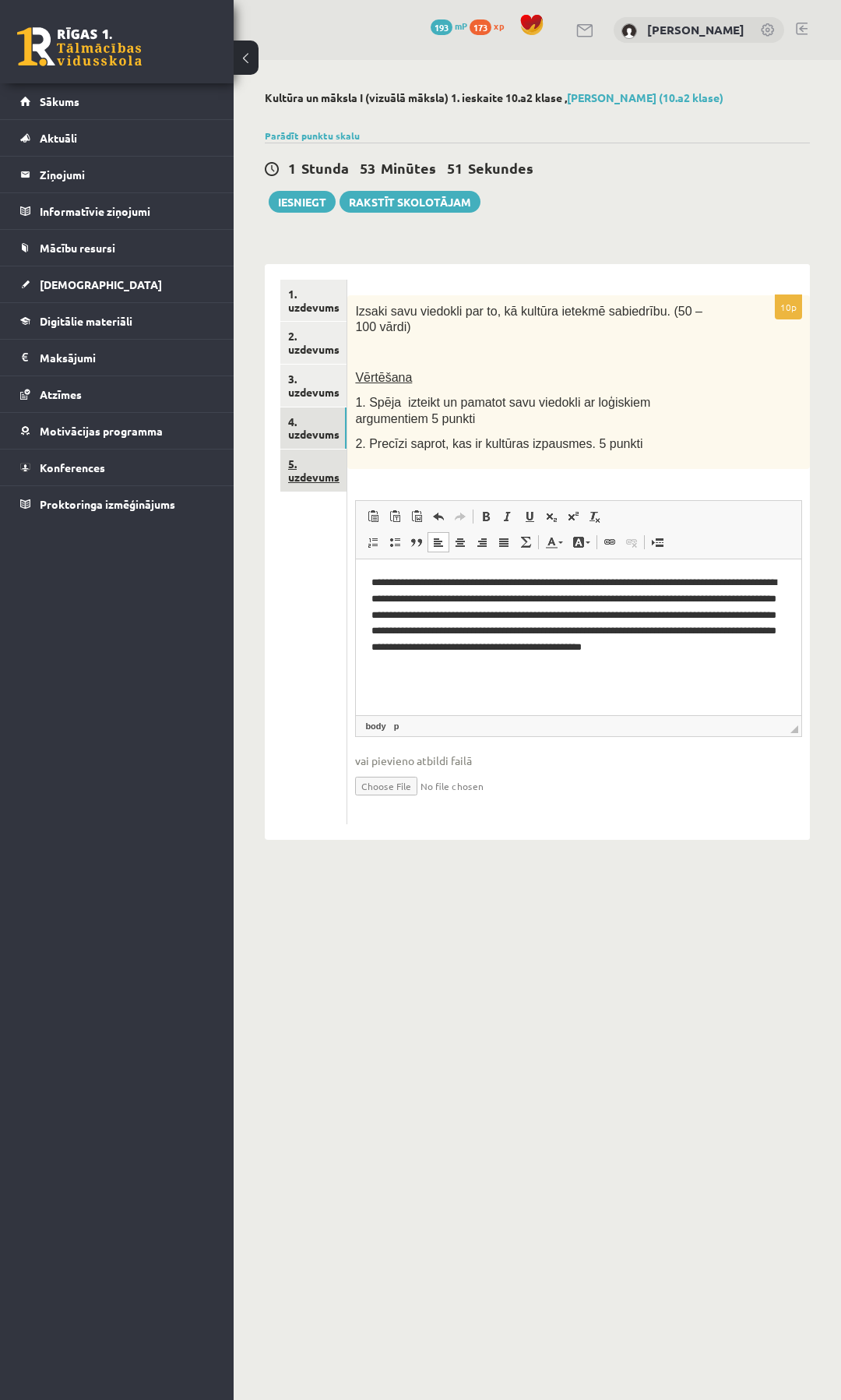
click at [288, 461] on link "5. uzdevums" at bounding box center [313, 471] width 66 height 42
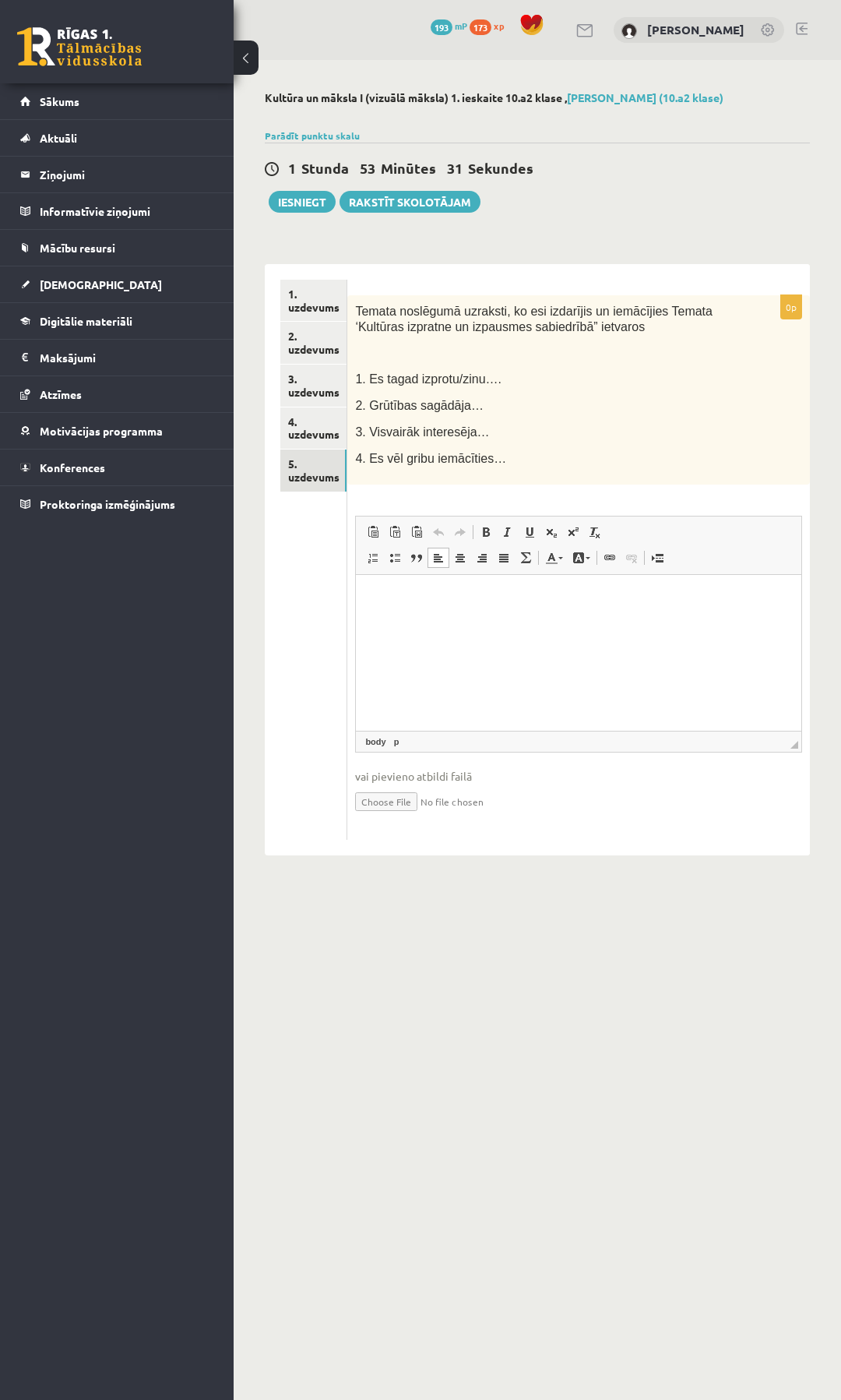
click at [416, 622] on html at bounding box center [579, 597] width 446 height 47
click at [409, 592] on p "**" at bounding box center [579, 598] width 414 height 16
click at [399, 644] on p "**" at bounding box center [579, 641] width 414 height 16
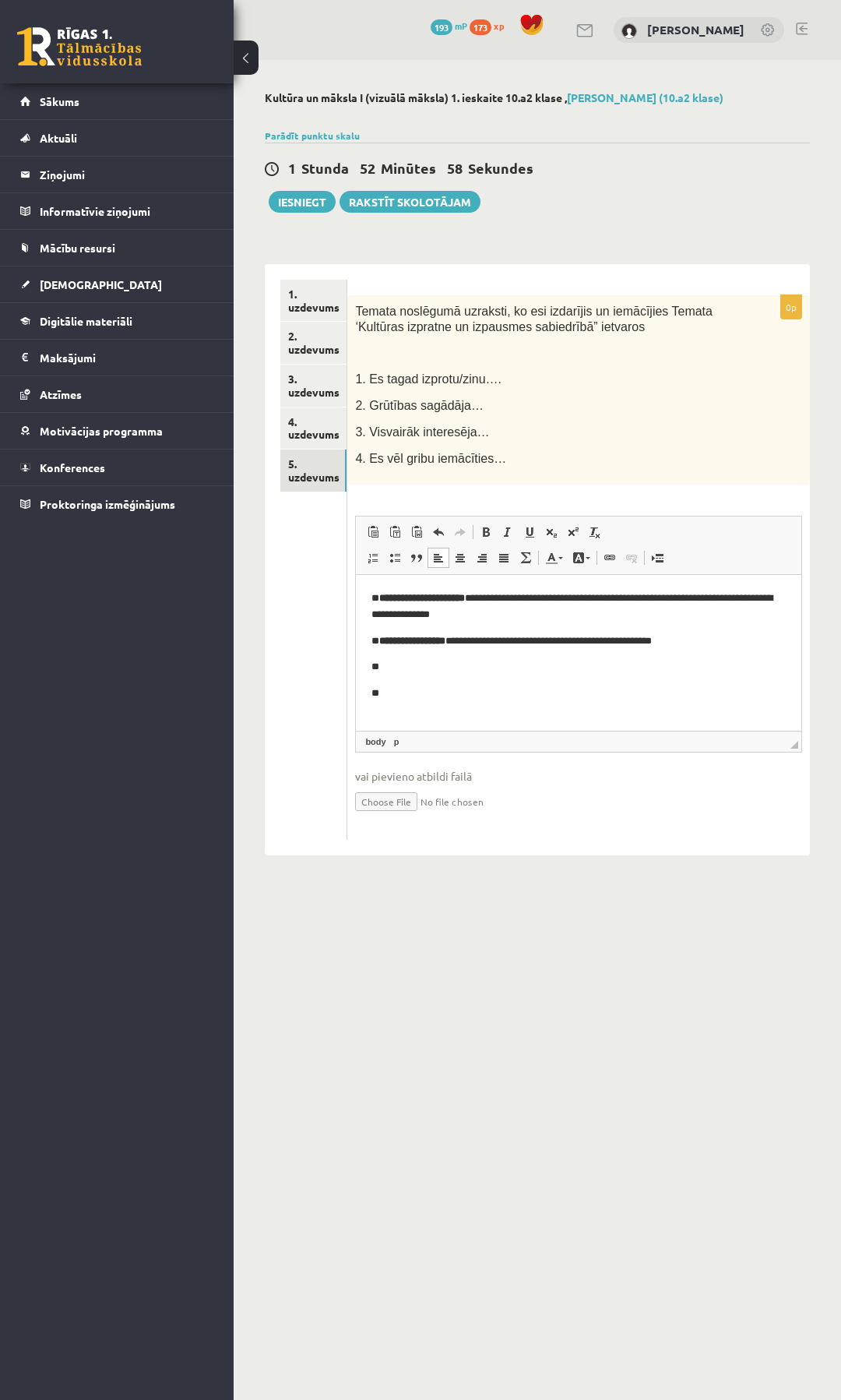
click at [412, 654] on body "**********" at bounding box center [579, 645] width 415 height 112
click at [412, 667] on p "**" at bounding box center [579, 667] width 414 height 16
click at [500, 676] on body "**********" at bounding box center [579, 645] width 415 height 112
click at [479, 664] on p "**********" at bounding box center [579, 667] width 414 height 16
click at [432, 691] on p "**" at bounding box center [579, 693] width 414 height 16
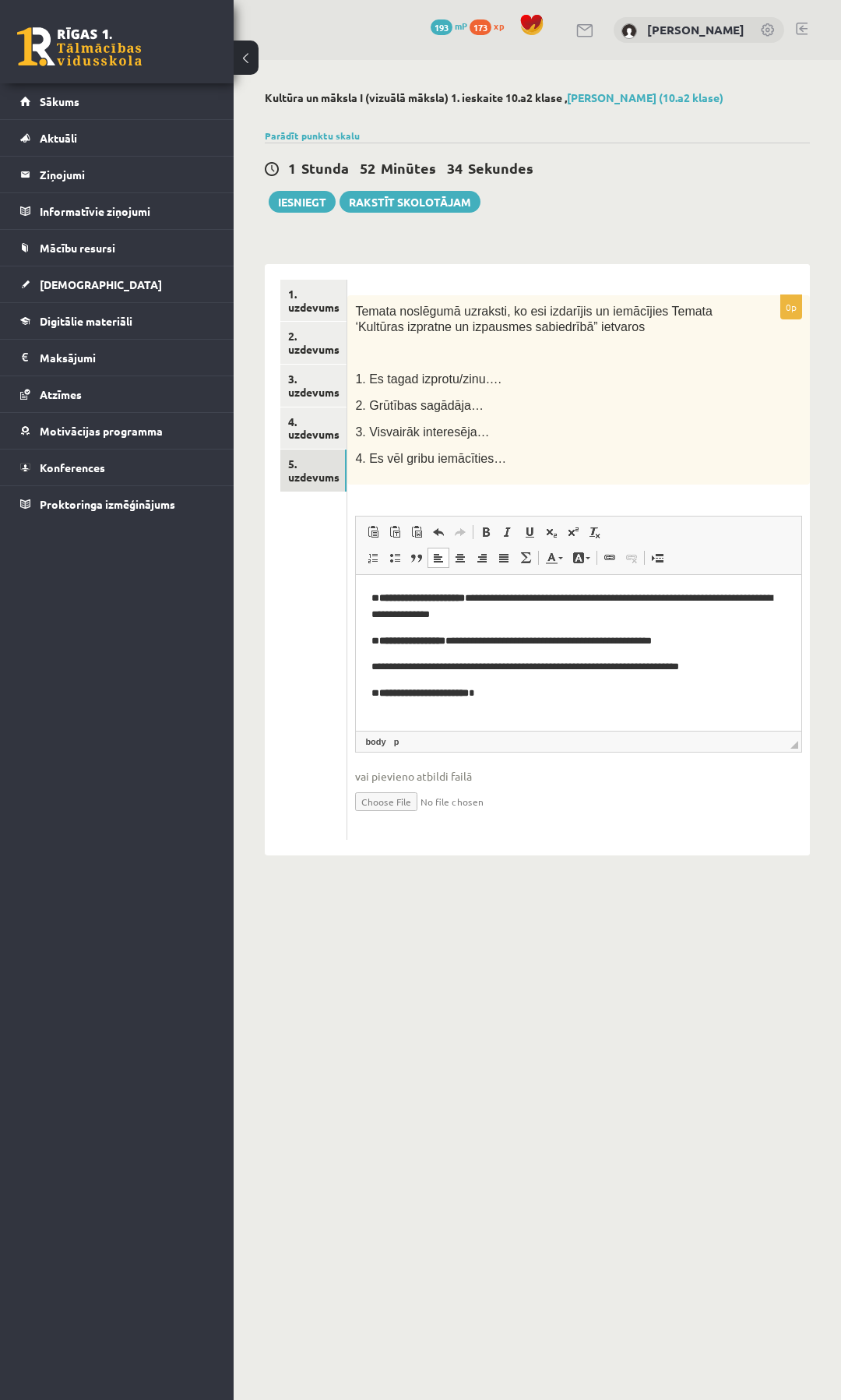
click at [535, 685] on p "**********" at bounding box center [579, 693] width 414 height 16
drag, startPoint x: 482, startPoint y: 599, endPoint x: 379, endPoint y: 603, distance: 103.1
click at [379, 603] on p "**********" at bounding box center [572, 606] width 402 height 33
click at [488, 535] on span at bounding box center [486, 531] width 12 height 12
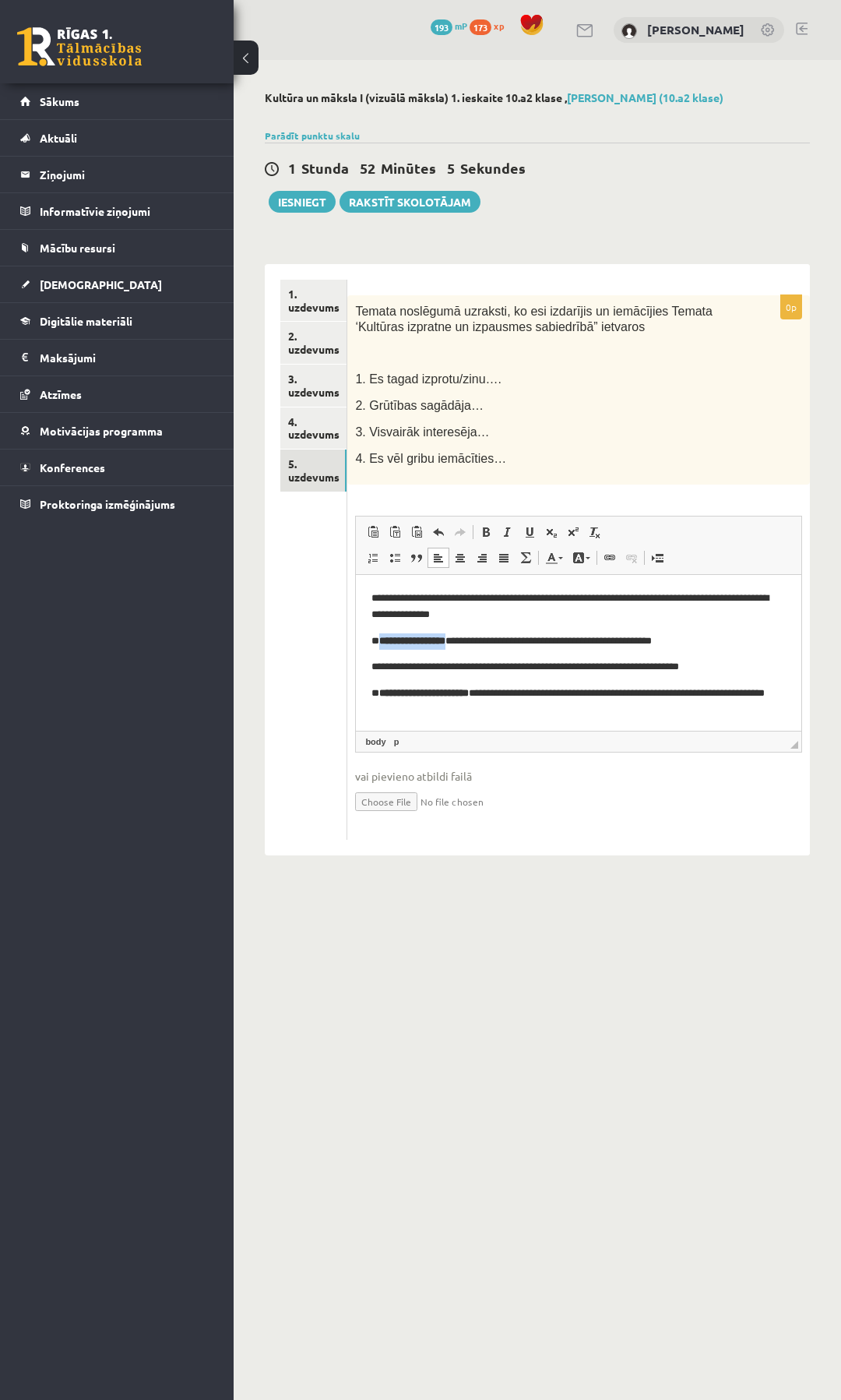
drag, startPoint x: 465, startPoint y: 641, endPoint x: 380, endPoint y: 644, distance: 85.1
click at [380, 644] on strong "**********" at bounding box center [412, 640] width 66 height 10
click at [487, 532] on span at bounding box center [486, 531] width 12 height 12
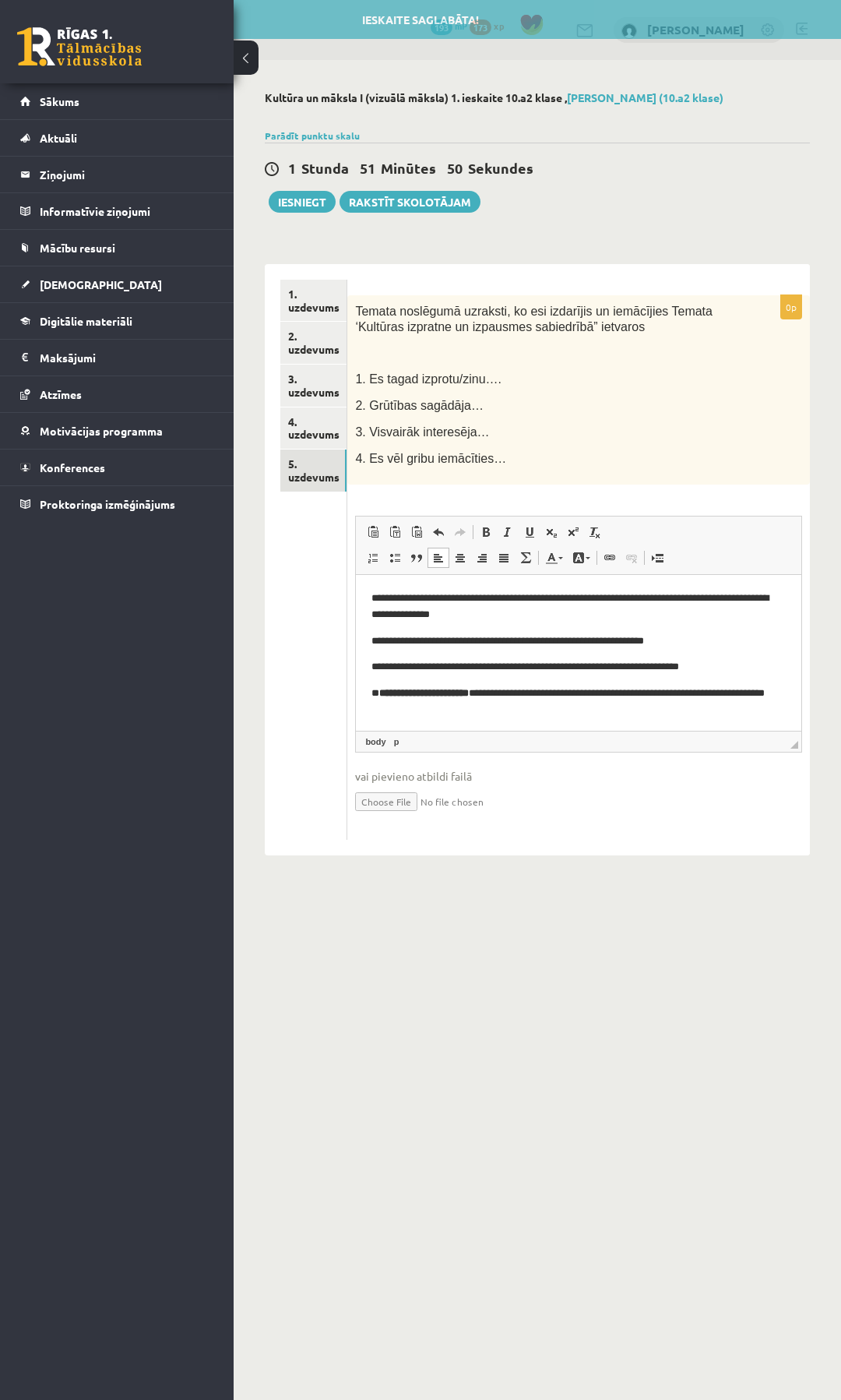
click at [401, 644] on p "**********" at bounding box center [572, 641] width 402 height 16
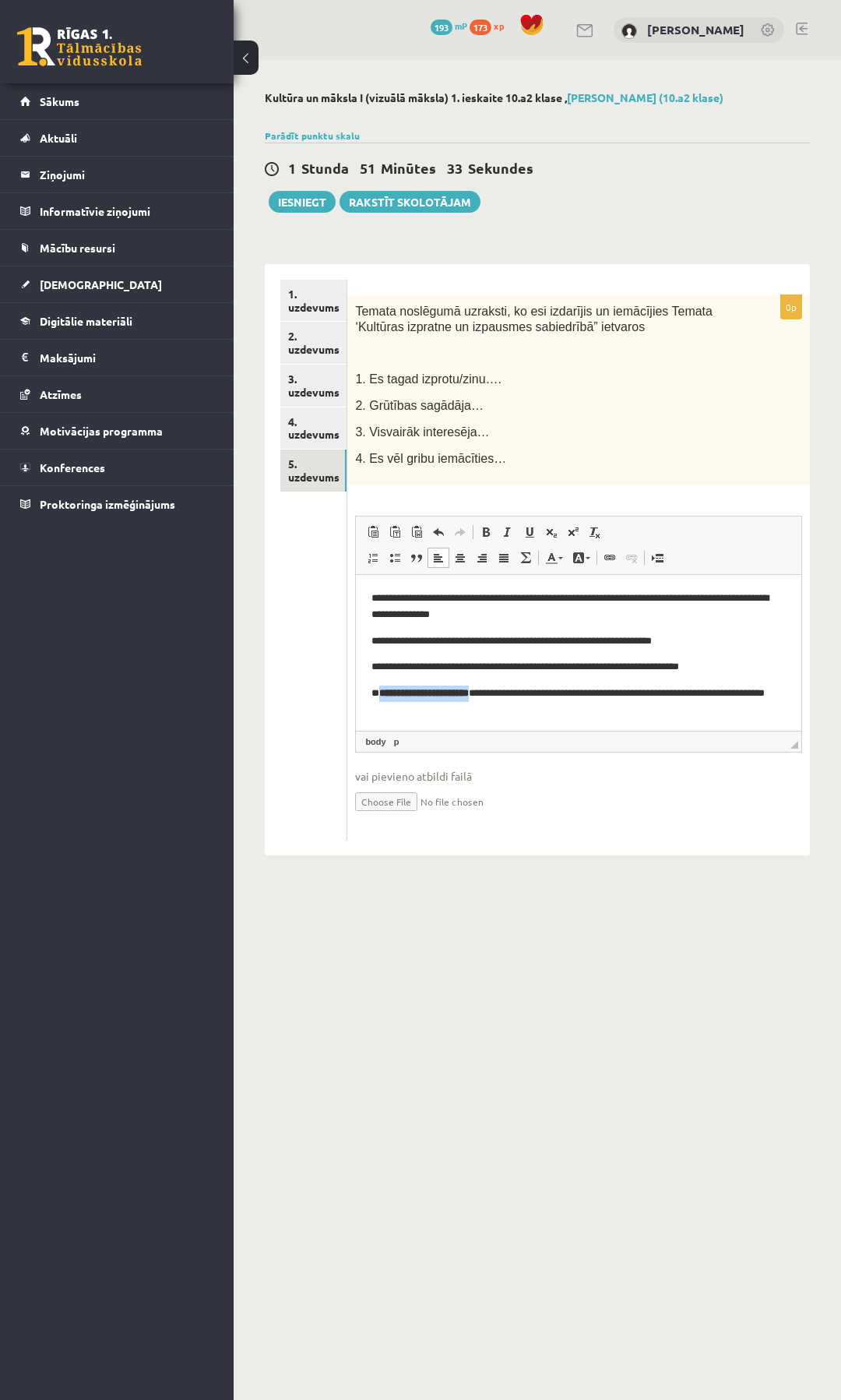
drag, startPoint x: 487, startPoint y: 694, endPoint x: 381, endPoint y: 698, distance: 106.1
click at [381, 697] on strong "**********" at bounding box center [424, 692] width 90 height 10
click at [490, 526] on span at bounding box center [486, 531] width 12 height 12
click at [305, 431] on link "4. uzdevums" at bounding box center [313, 429] width 66 height 42
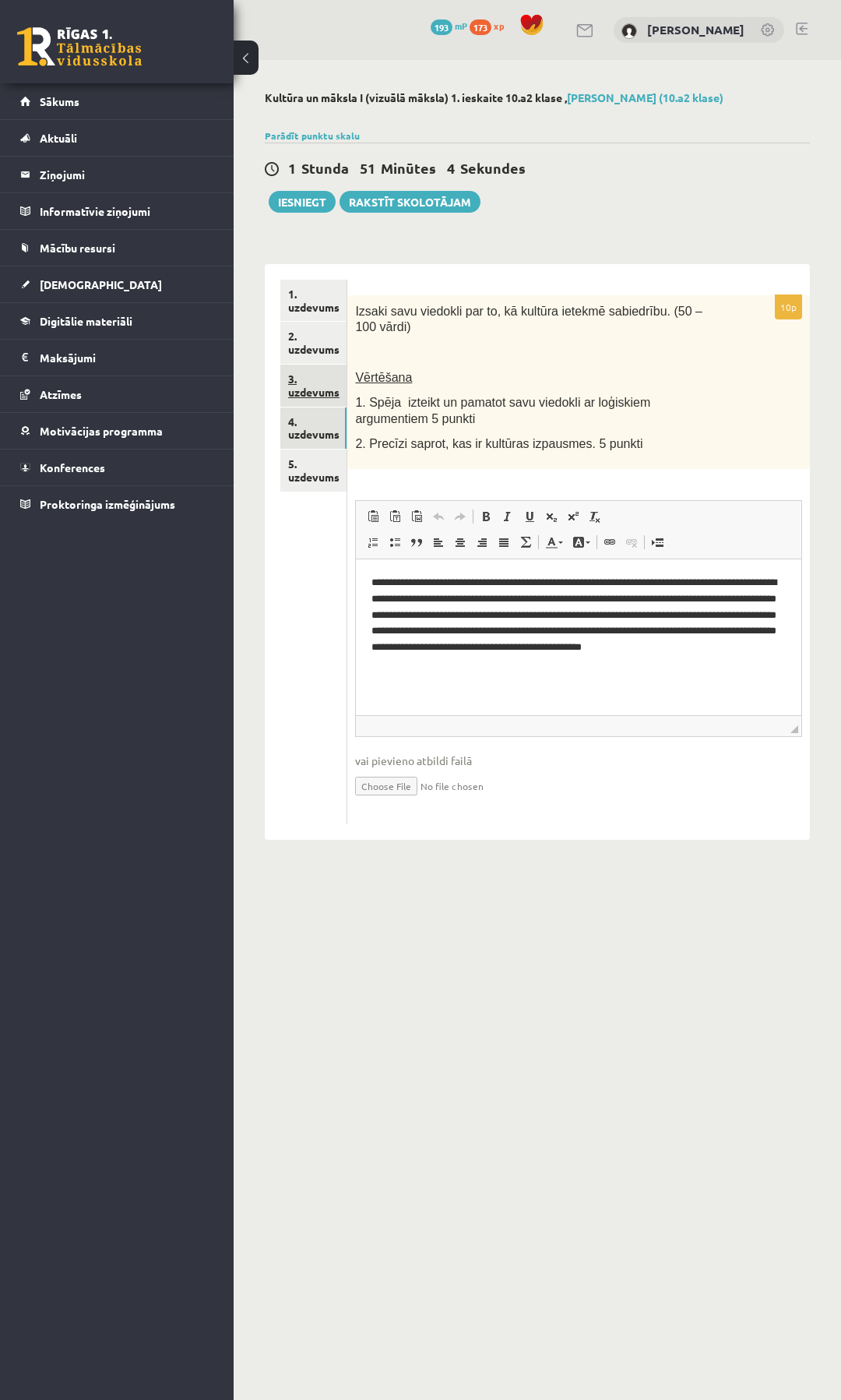
click at [302, 382] on link "3. uzdevums" at bounding box center [313, 385] width 66 height 42
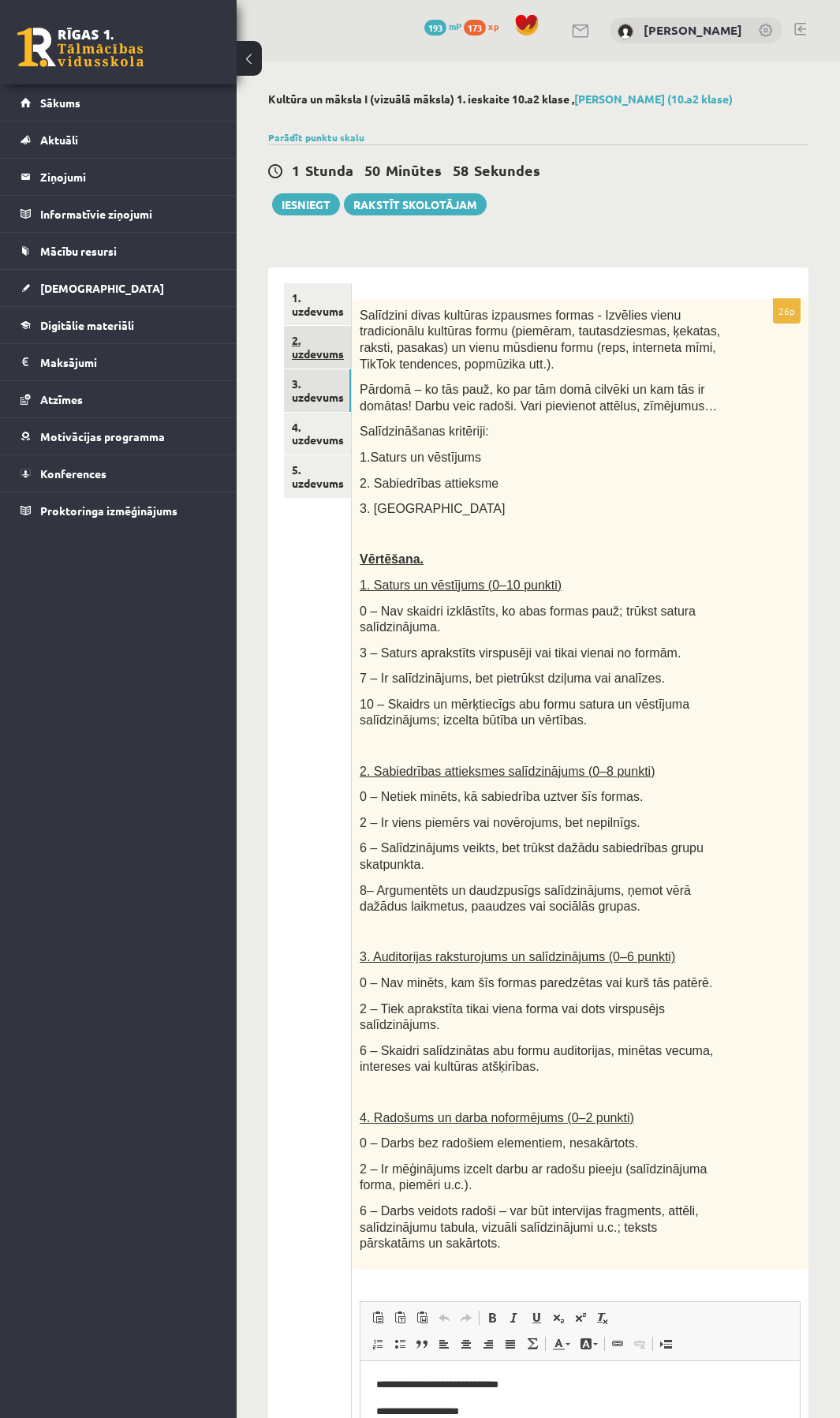
click at [308, 348] on link "2. uzdevums" at bounding box center [317, 347] width 67 height 43
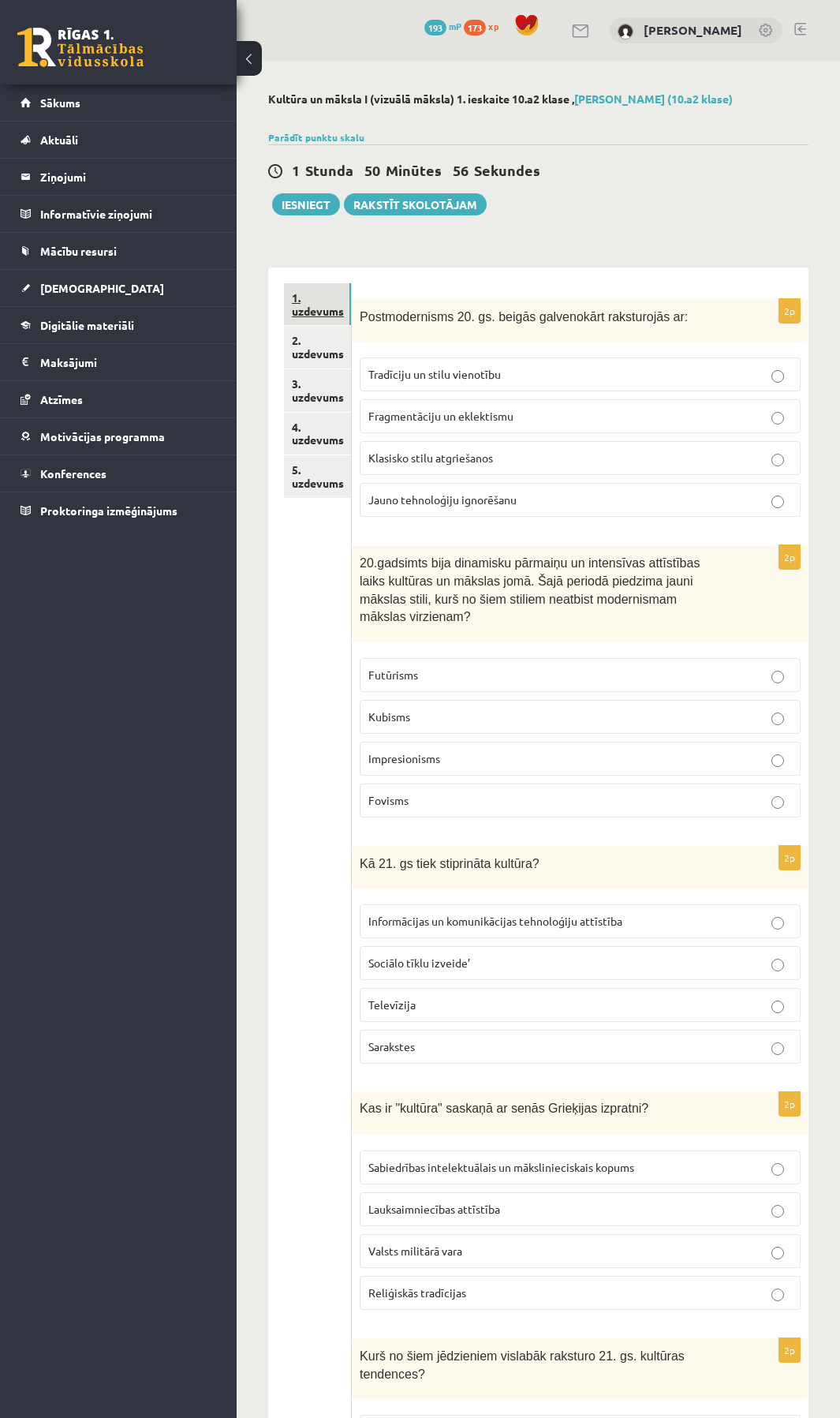
click at [304, 305] on link "1. uzdevums" at bounding box center [317, 305] width 67 height 43
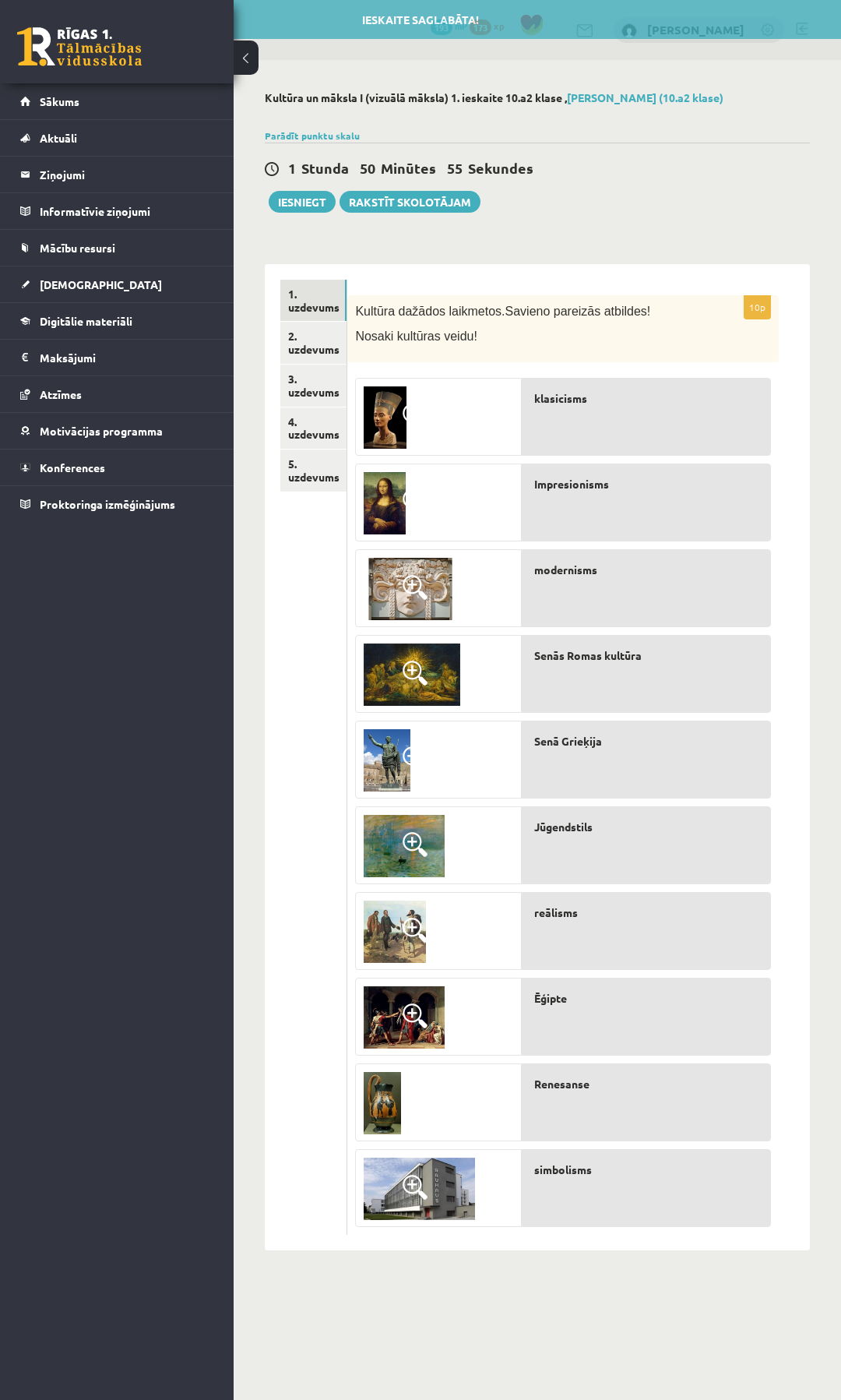
click at [613, 411] on div "klasicisms" at bounding box center [646, 417] width 249 height 78
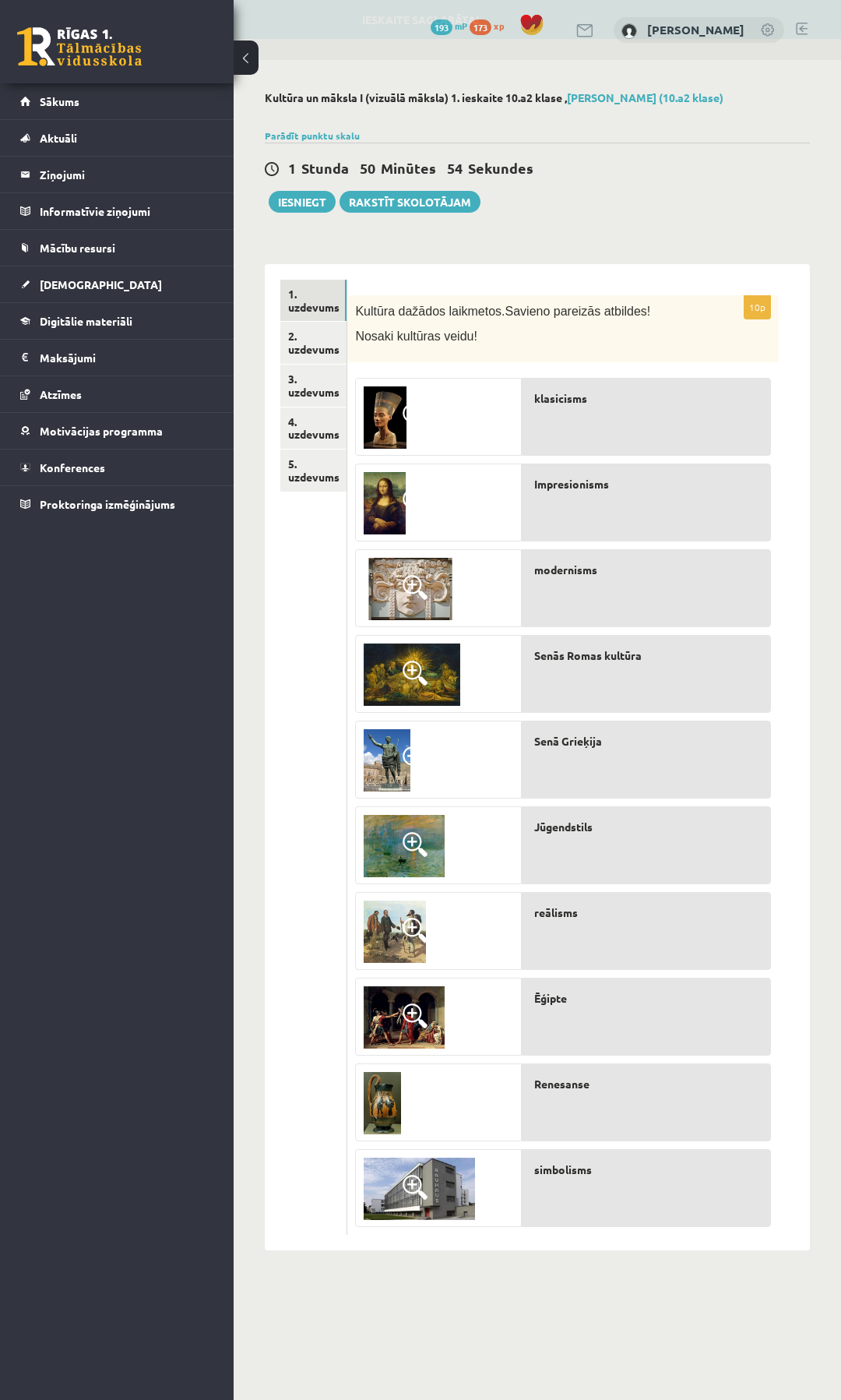
click at [434, 415] on div at bounding box center [438, 418] width 165 height 78
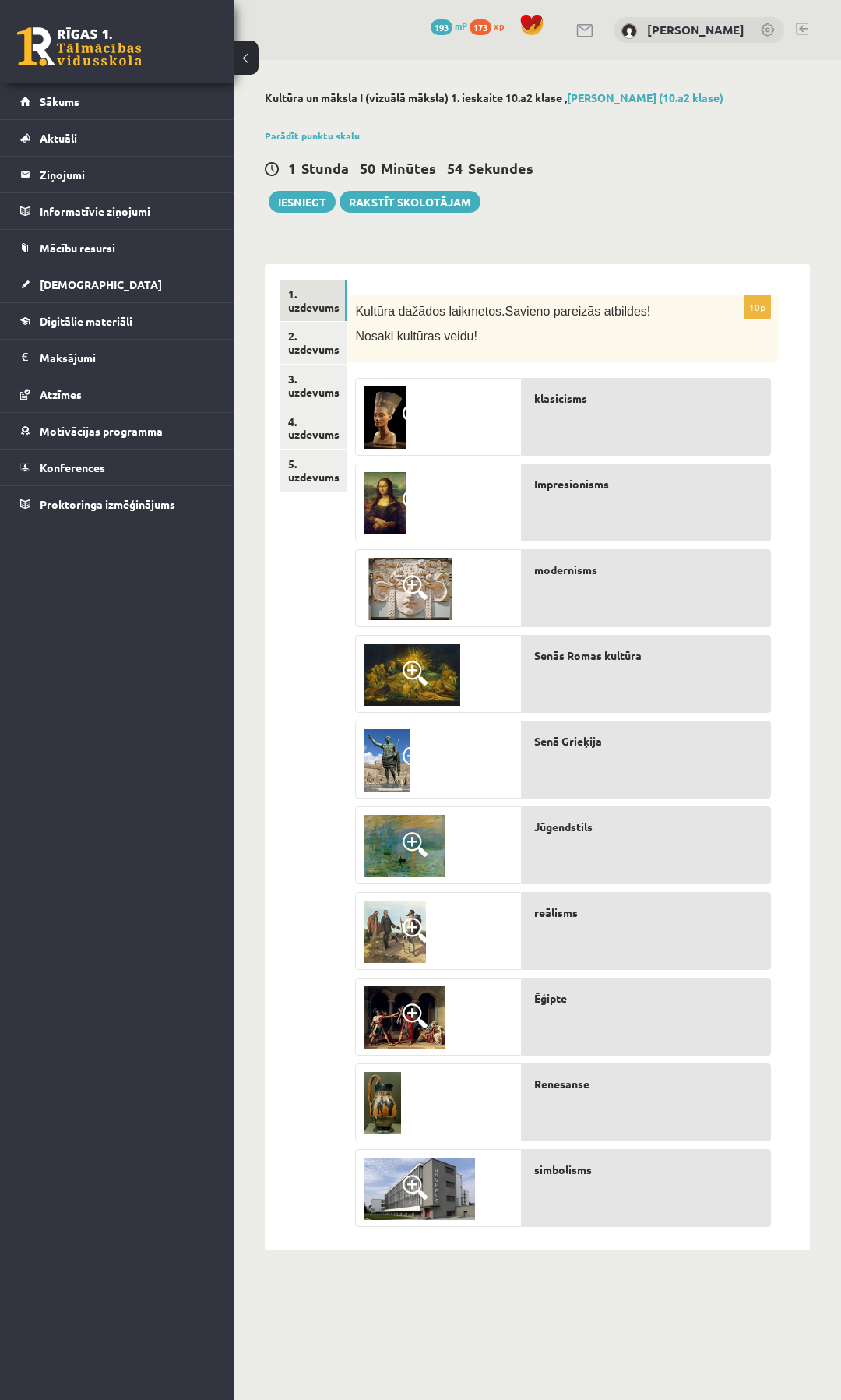
click at [407, 412] on span at bounding box center [415, 416] width 25 height 25
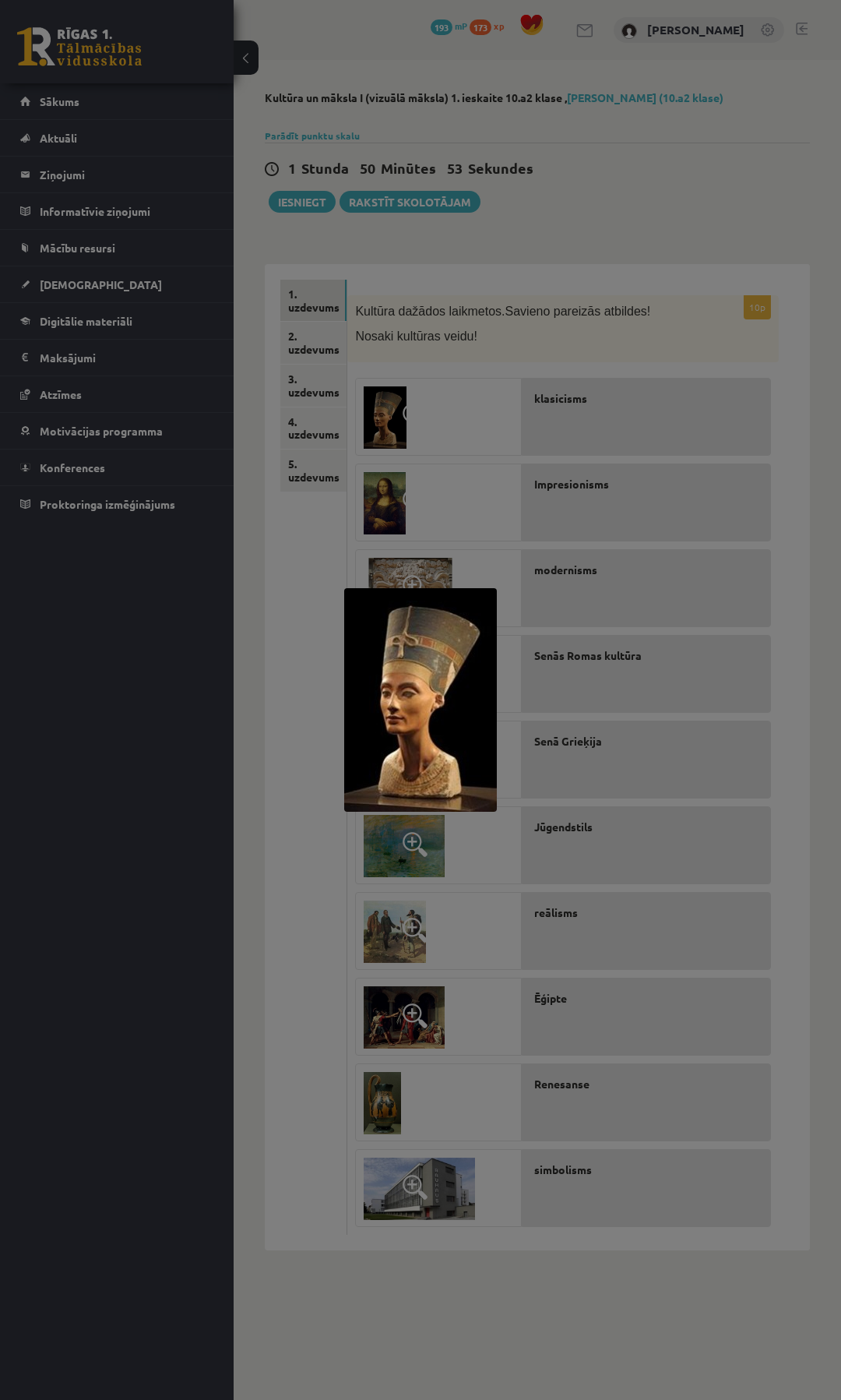
click at [394, 432] on div at bounding box center [420, 700] width 841 height 1400
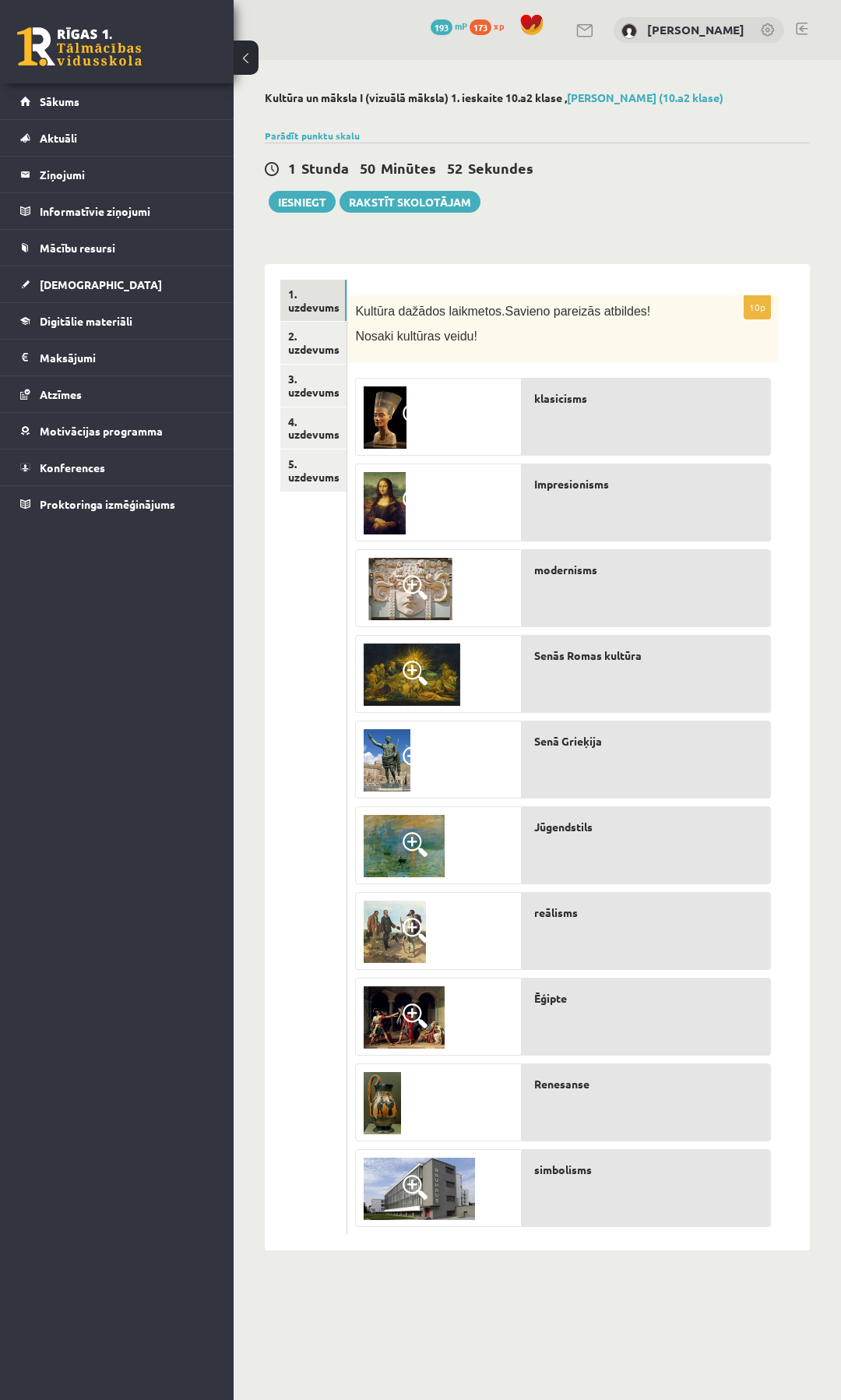
click at [385, 412] on img at bounding box center [385, 417] width 43 height 62
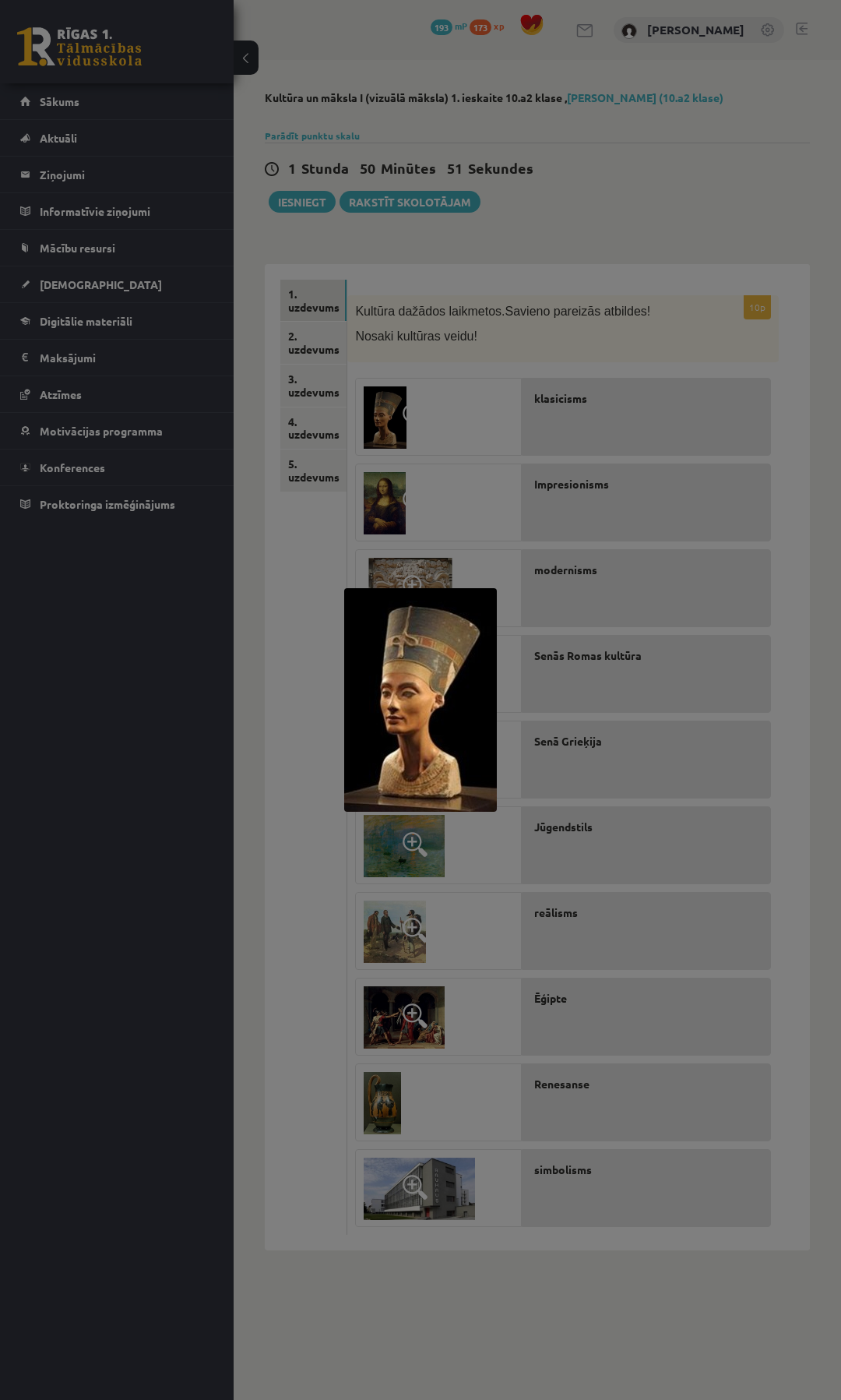
click at [238, 738] on div at bounding box center [420, 700] width 841 height 1400
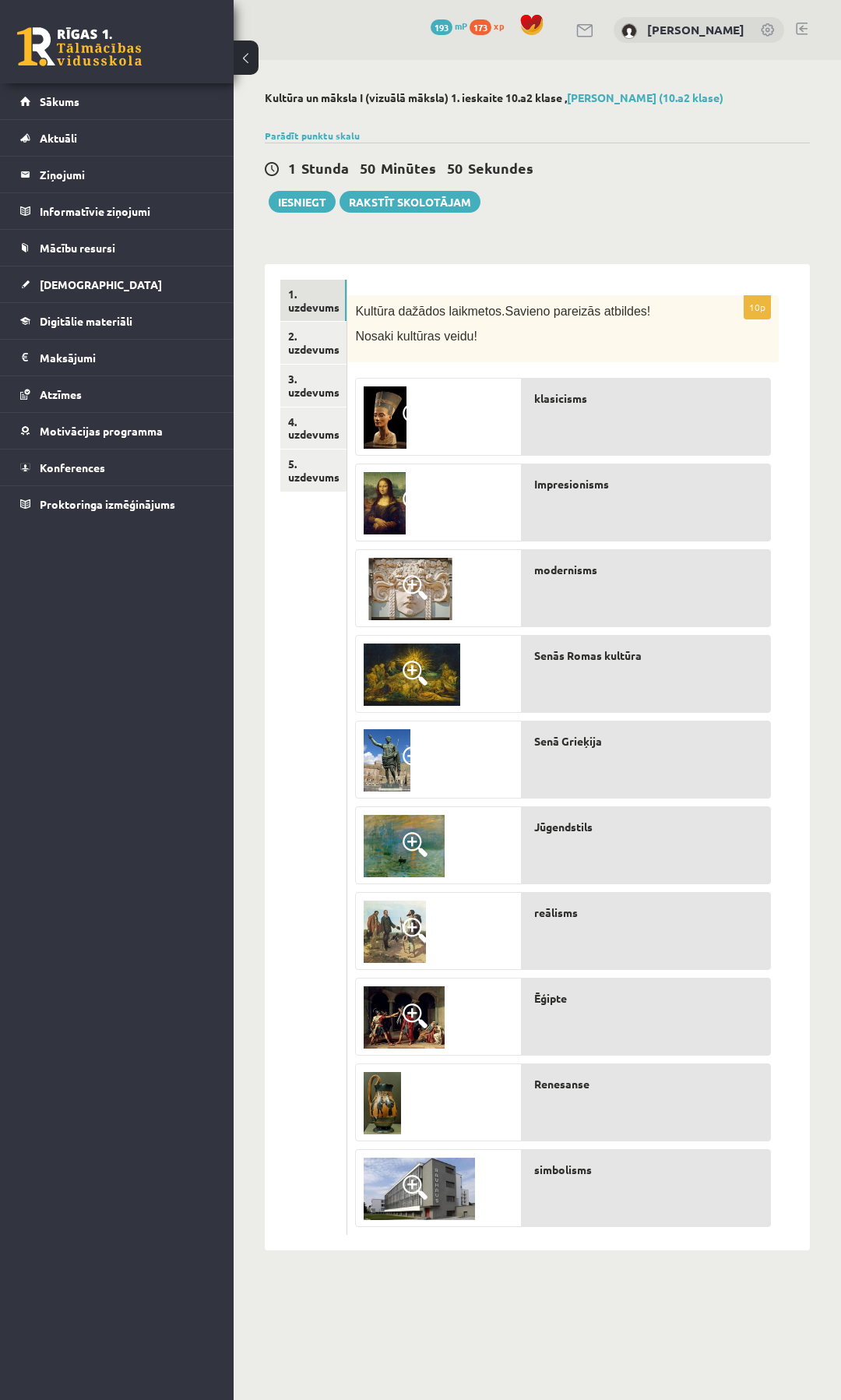
click at [608, 825] on p "Jūgendstils" at bounding box center [653, 827] width 236 height 16
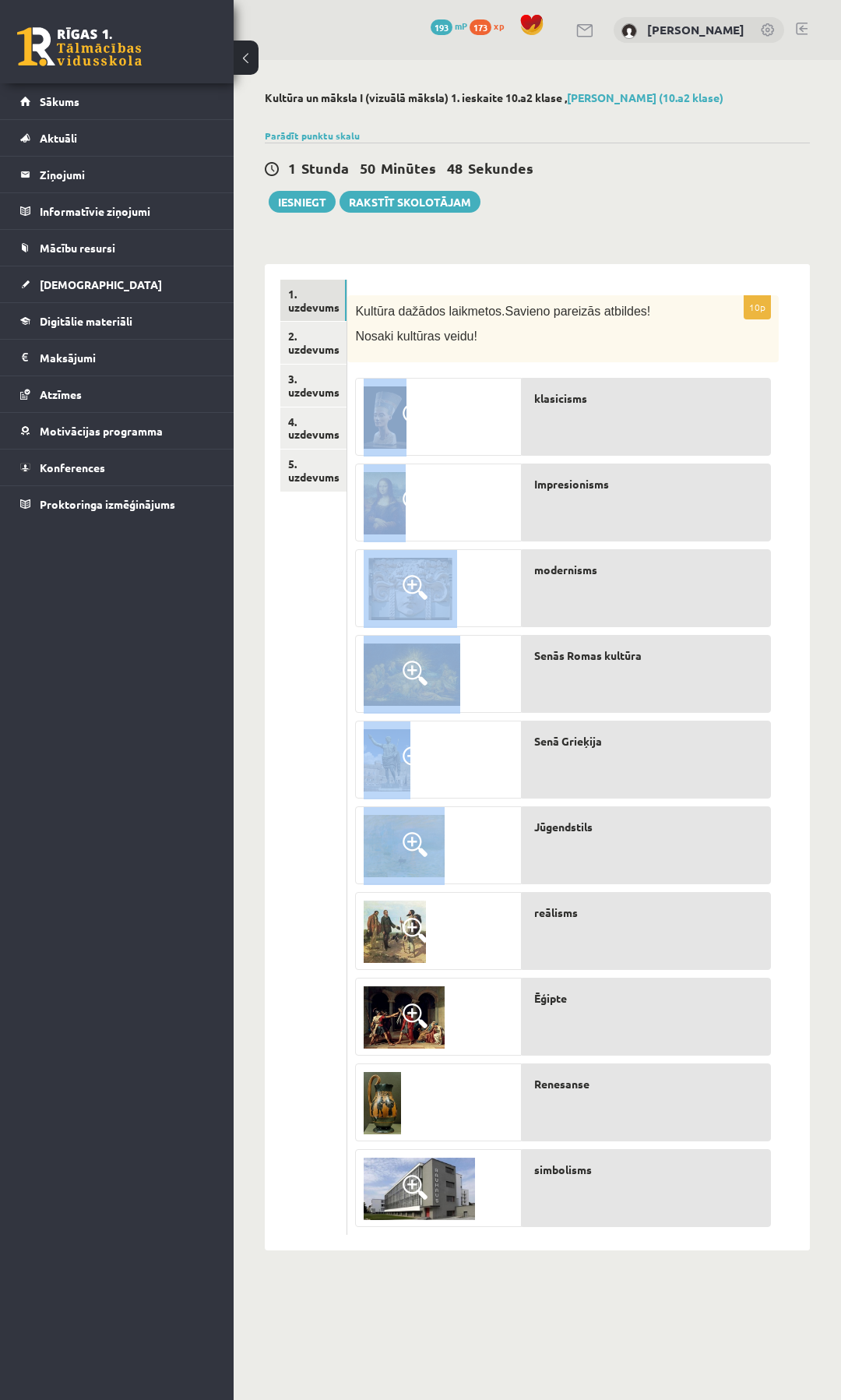
drag, startPoint x: 714, startPoint y: 1250, endPoint x: 468, endPoint y: 878, distance: 446.0
click at [468, 878] on div "10p Kultūra dažādos laikmetos. Savieno pareizās atbildes! Nosaki kultūras veidu…" at bounding box center [579, 757] width 463 height 986
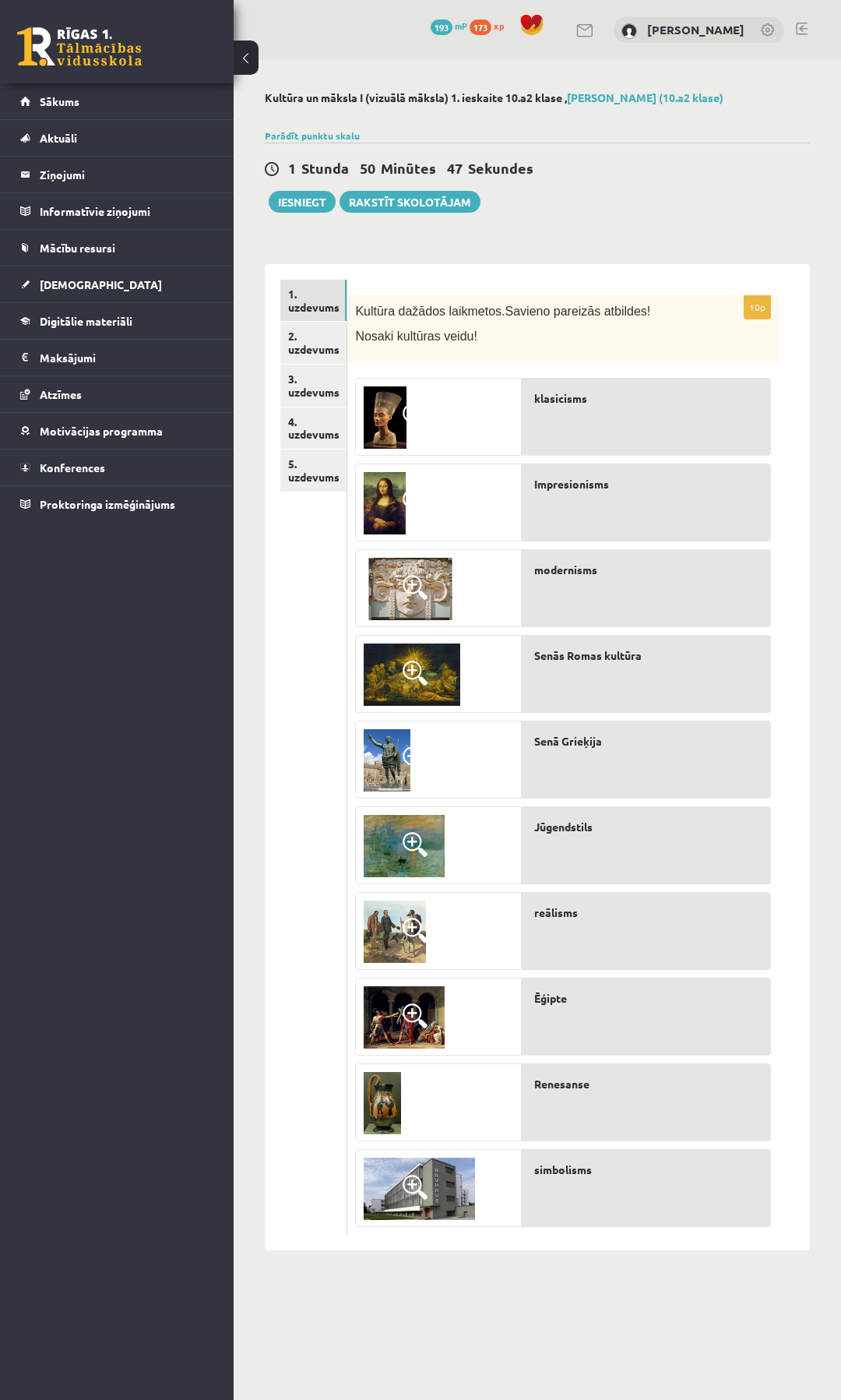
click at [670, 424] on div "klasicisms" at bounding box center [646, 417] width 249 height 78
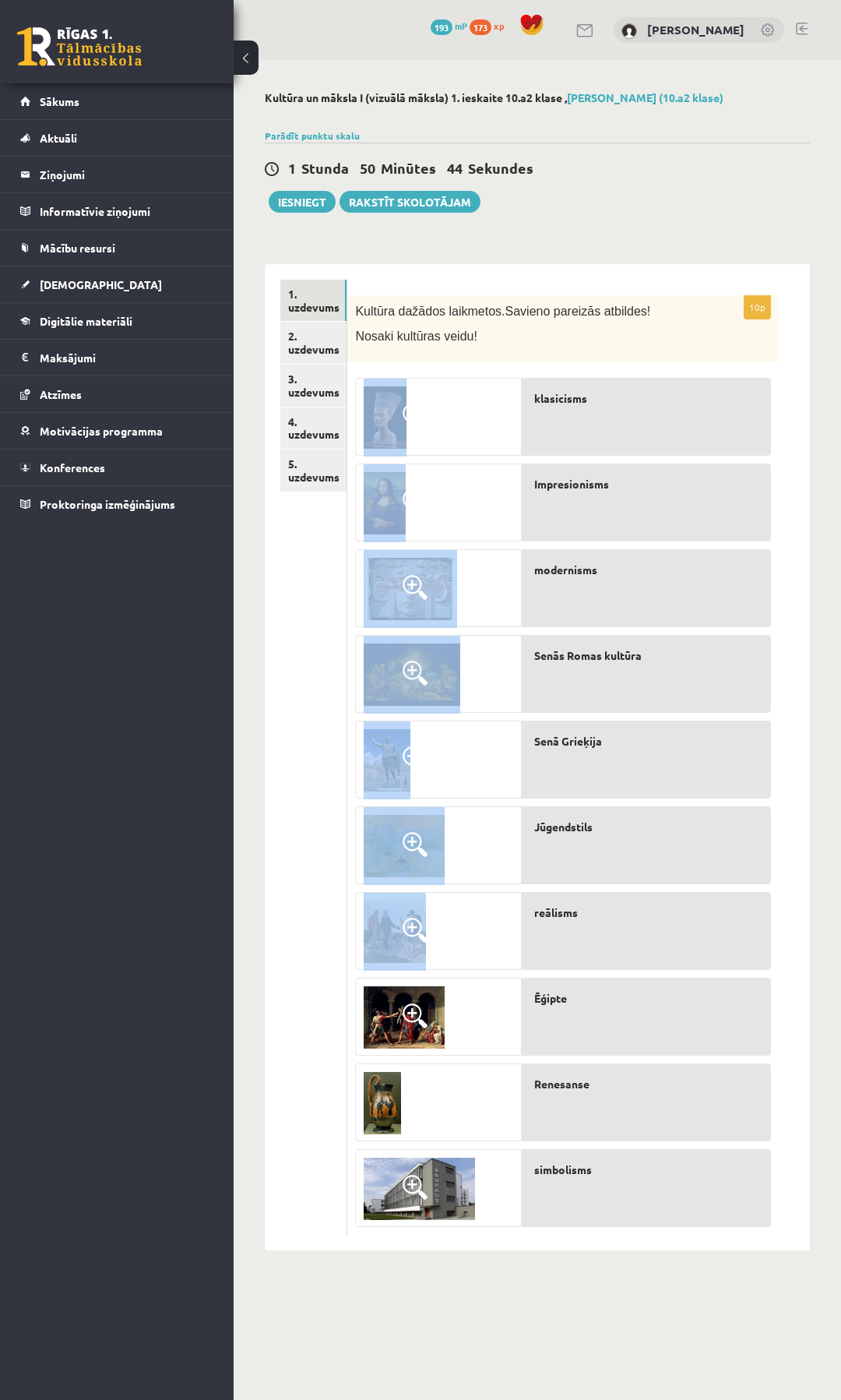
drag, startPoint x: 804, startPoint y: 379, endPoint x: 402, endPoint y: 956, distance: 703.2
click at [402, 956] on div "10p Kultūra dažādos laikmetos. Savieno pareizās atbildes! Nosaki kultūras veidu…" at bounding box center [579, 757] width 463 height 986
click at [233, 782] on div "0 Dāvanas 193 mP 173 xp [PERSON_NAME] Sākums Aktuāli Kā mācīties eSKOLĀ Kontakt…" at bounding box center [420, 641] width 841 height 1281
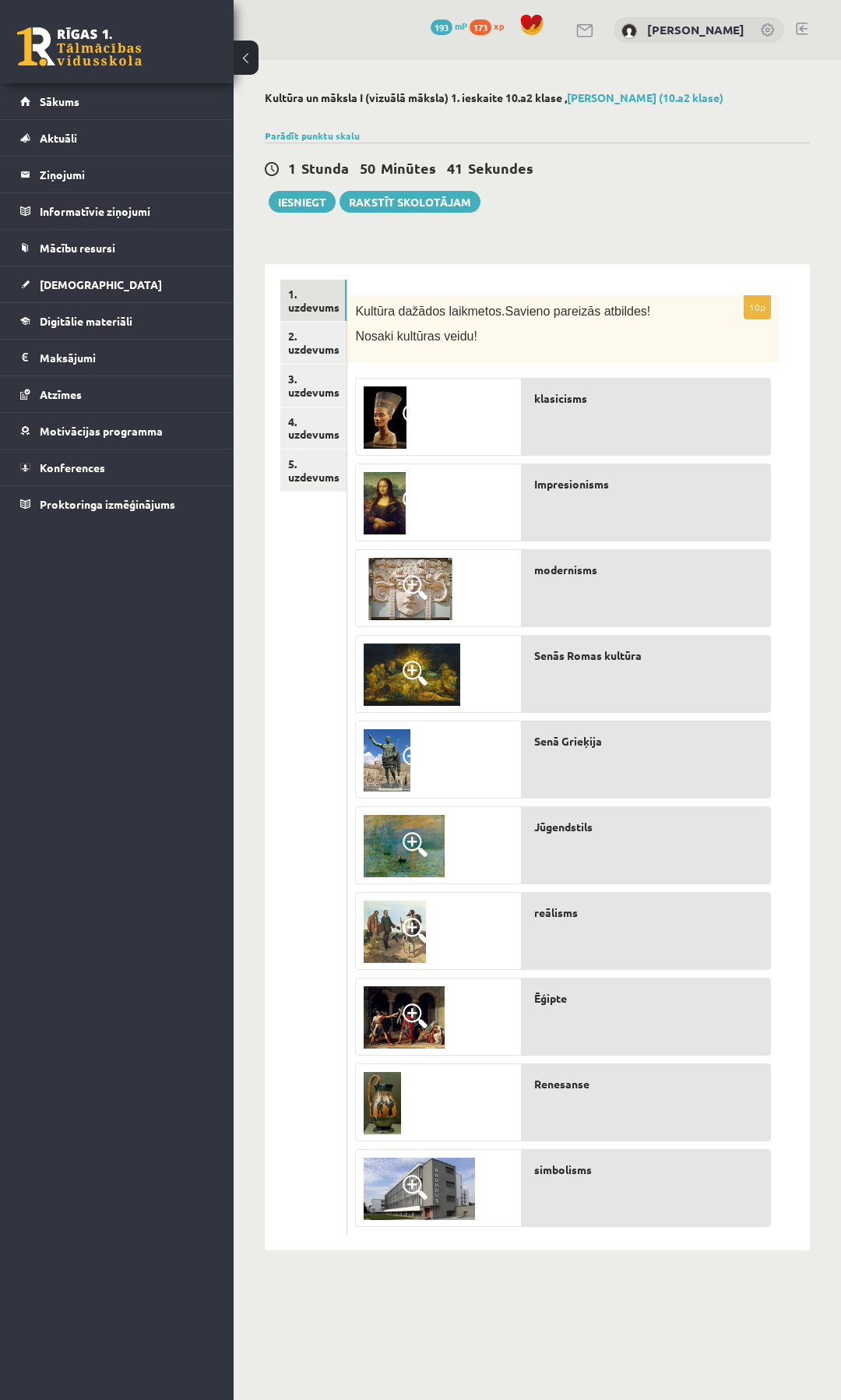
drag, startPoint x: 386, startPoint y: 410, endPoint x: 300, endPoint y: 539, distance: 155.0
click at [300, 539] on ul "1. uzdevums 2. uzdevums 3. uzdevums 4. uzdevums 5. uzdevums" at bounding box center [314, 757] width 67 height 955
click at [379, 415] on img at bounding box center [385, 417] width 43 height 62
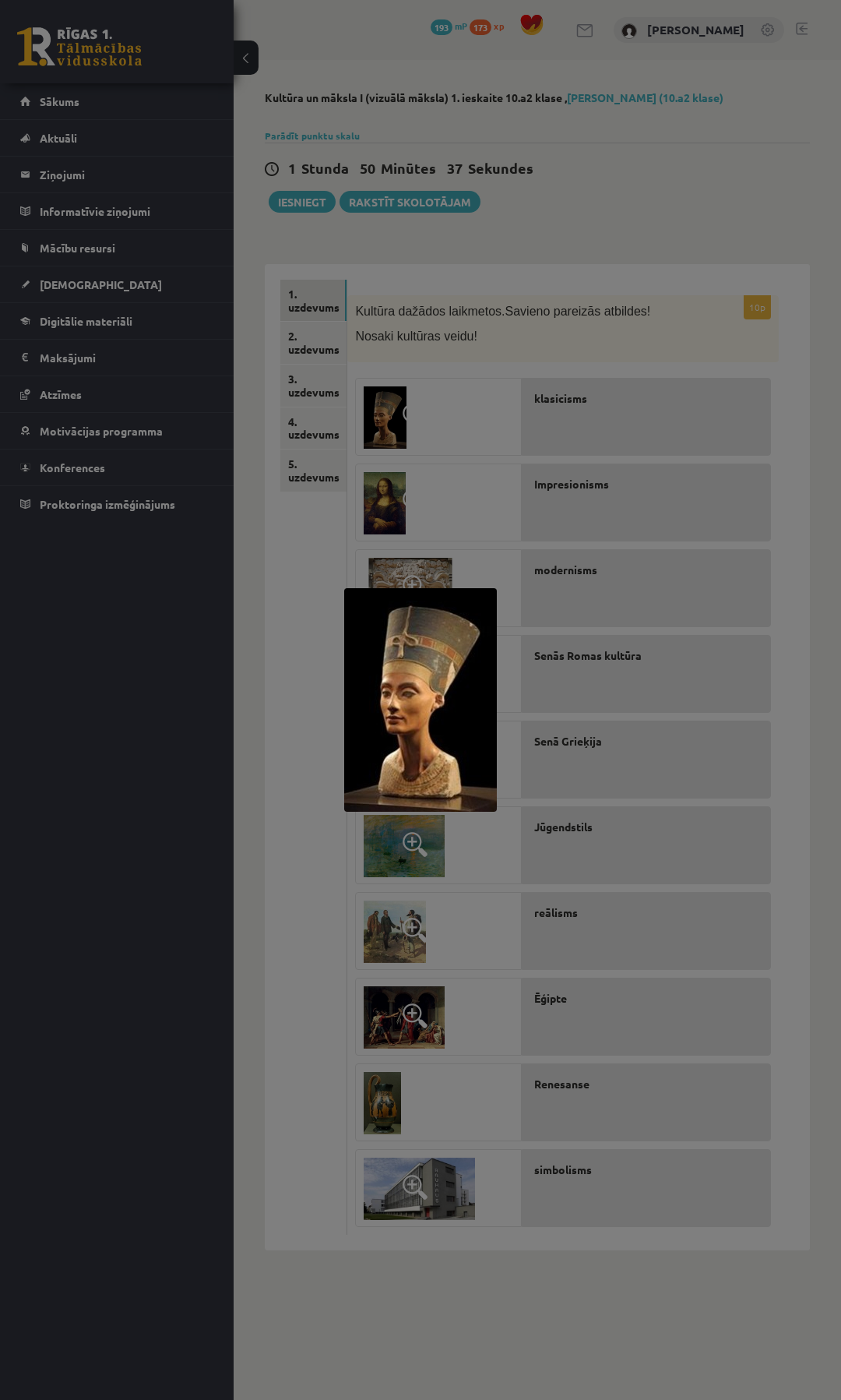
click at [396, 425] on div at bounding box center [420, 700] width 841 height 1400
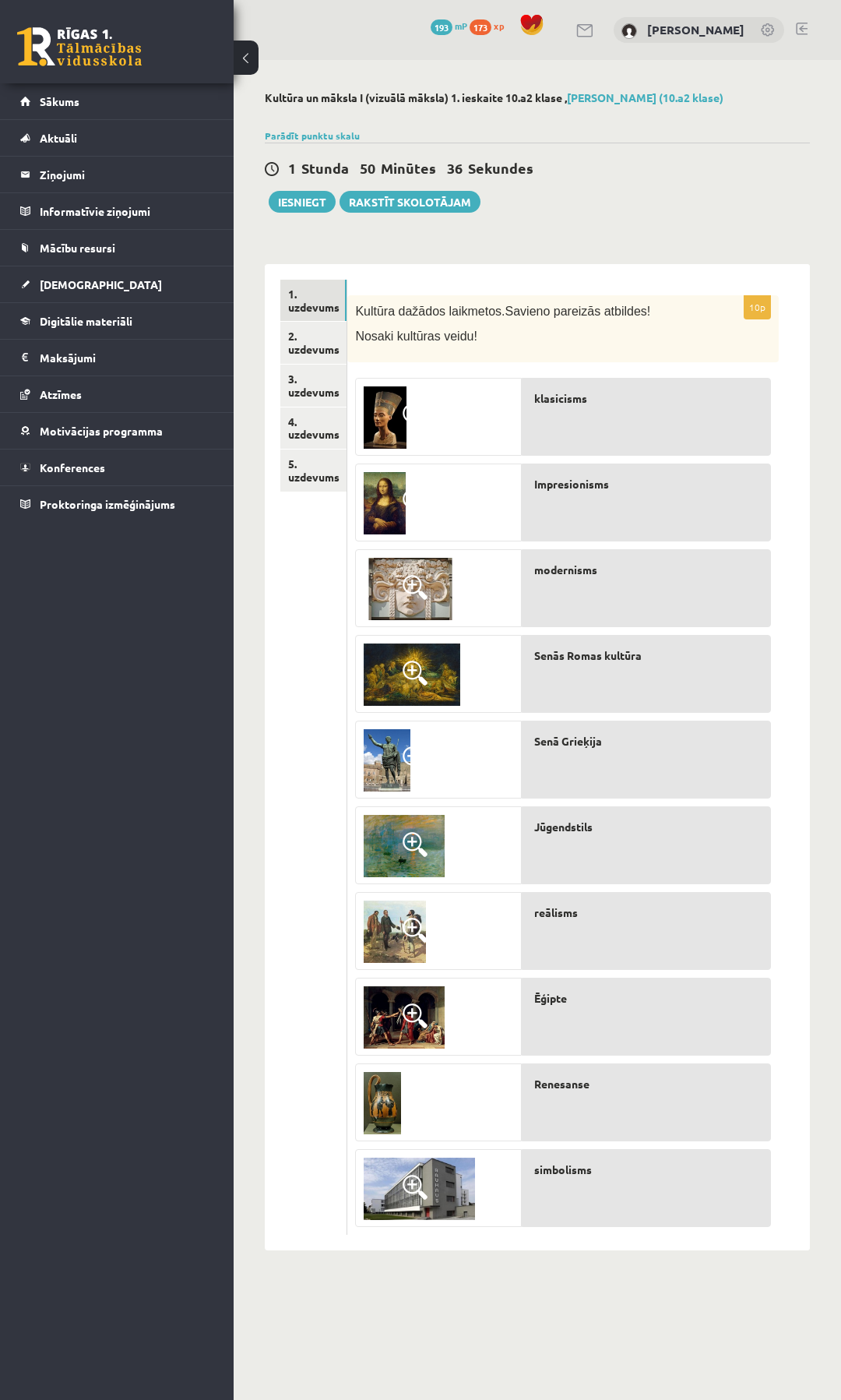
click at [605, 398] on p "klasicisms" at bounding box center [653, 398] width 236 height 16
click at [570, 406] on span "klasicisms" at bounding box center [561, 398] width 53 height 16
drag, startPoint x: 569, startPoint y: 404, endPoint x: 544, endPoint y: 393, distance: 27.3
click at [544, 393] on span "klasicisms" at bounding box center [561, 398] width 53 height 16
click at [594, 400] on p "klasicisms" at bounding box center [653, 398] width 236 height 16
